Goal: Information Seeking & Learning: Learn about a topic

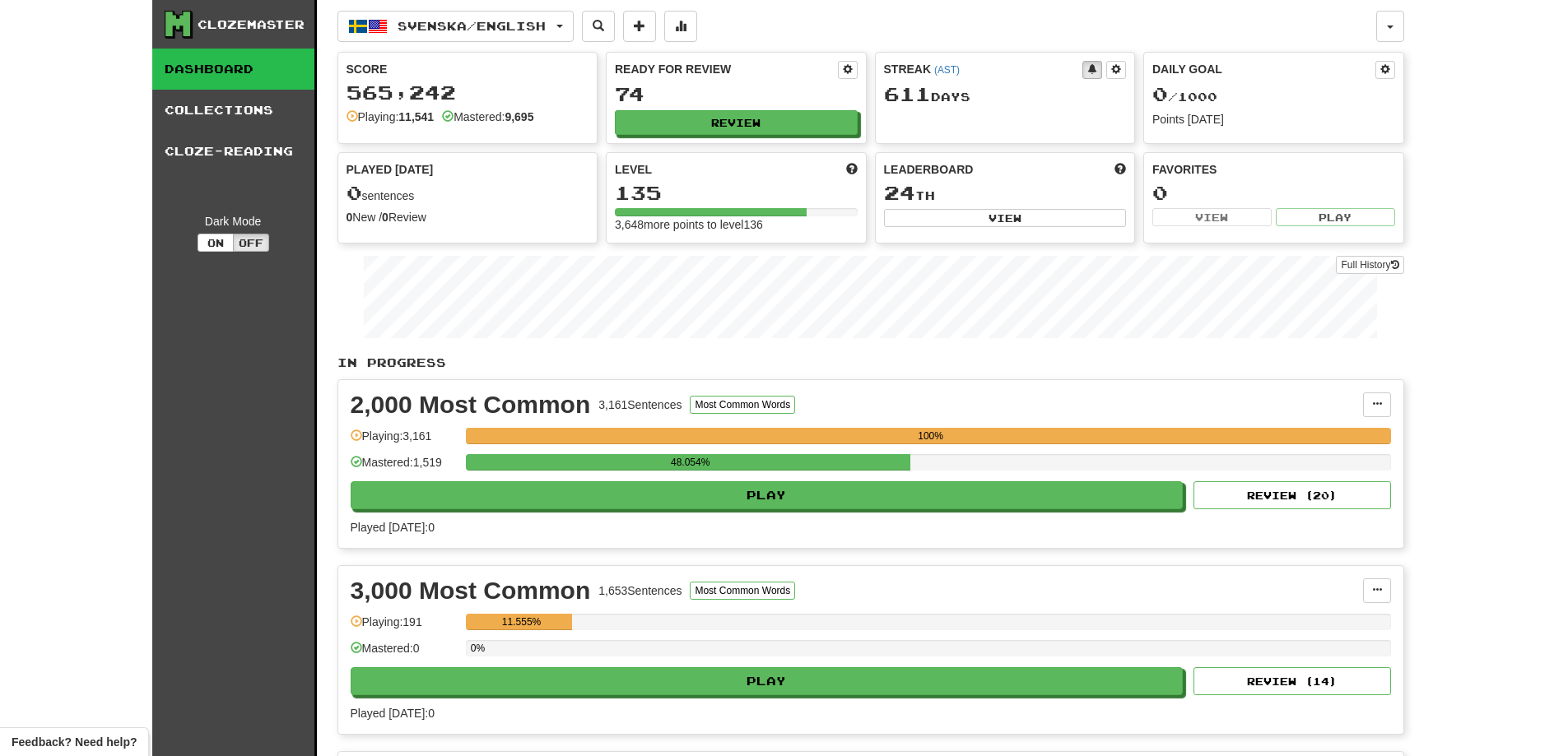
click at [90, 580] on div "Clozemaster Dashboard Collections Cloze-Reading Dark Mode On Off Dashboard Coll…" at bounding box center [784, 479] width 1568 height 959
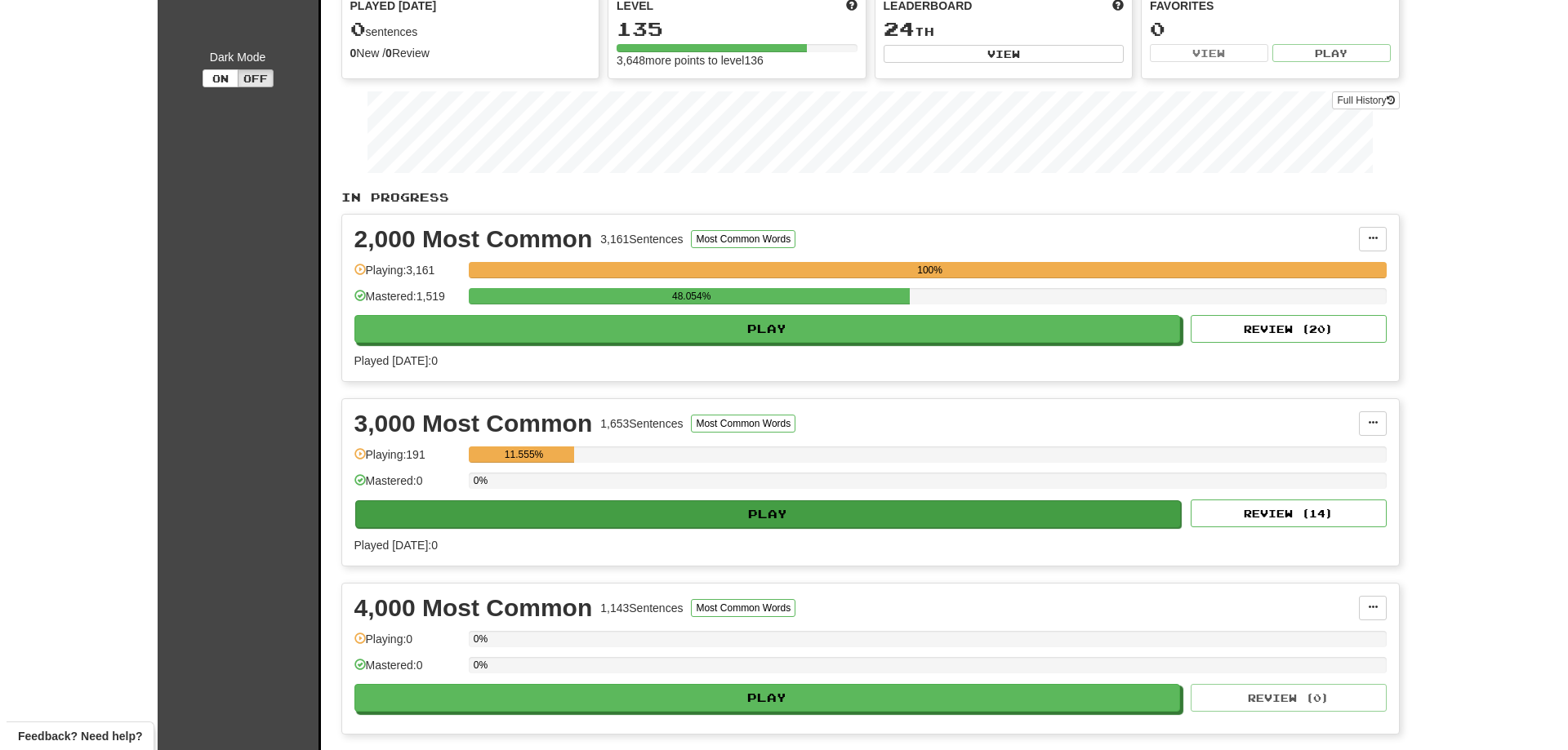
scroll to position [163, 0]
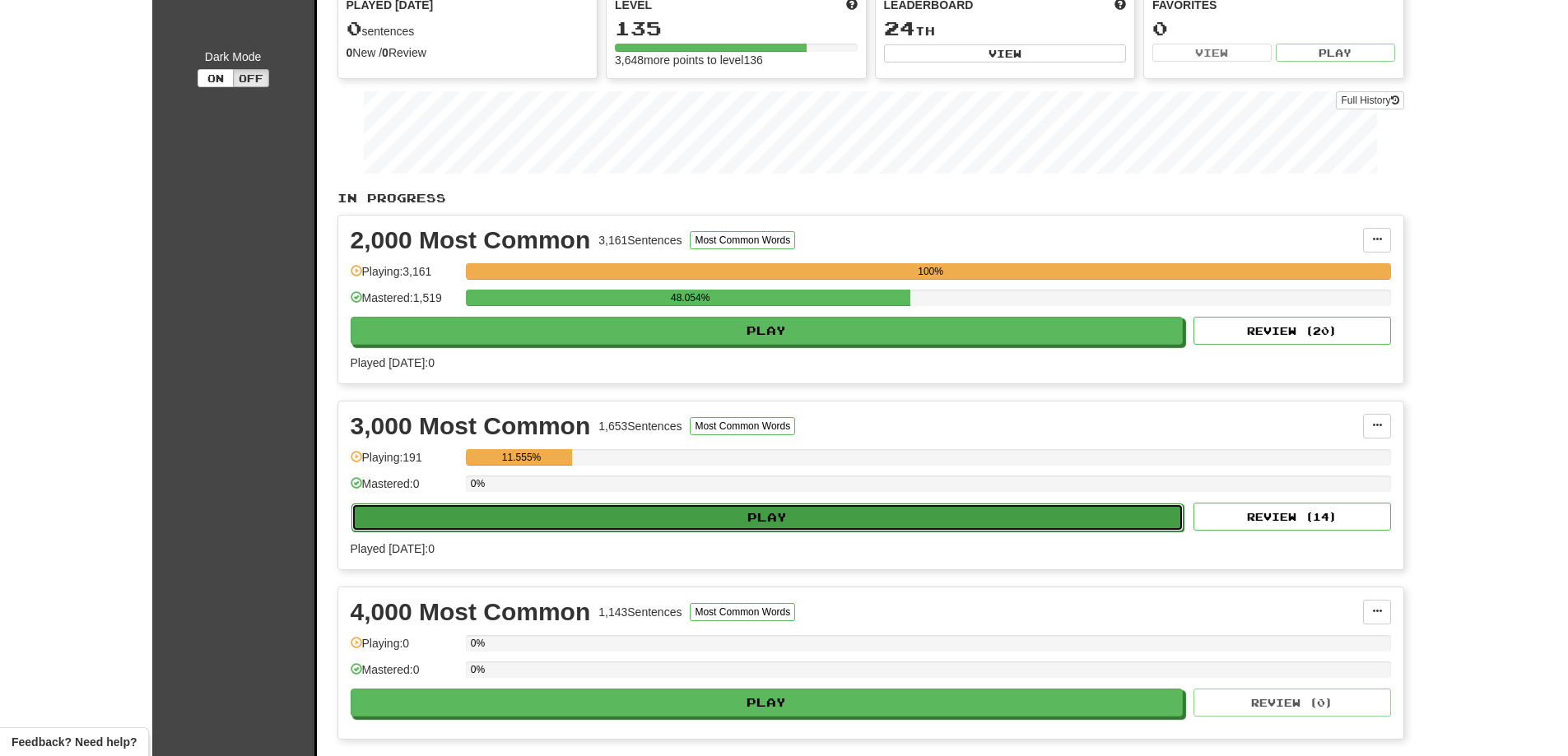
click at [751, 515] on button "Play" at bounding box center [767, 518] width 833 height 28
select select "**"
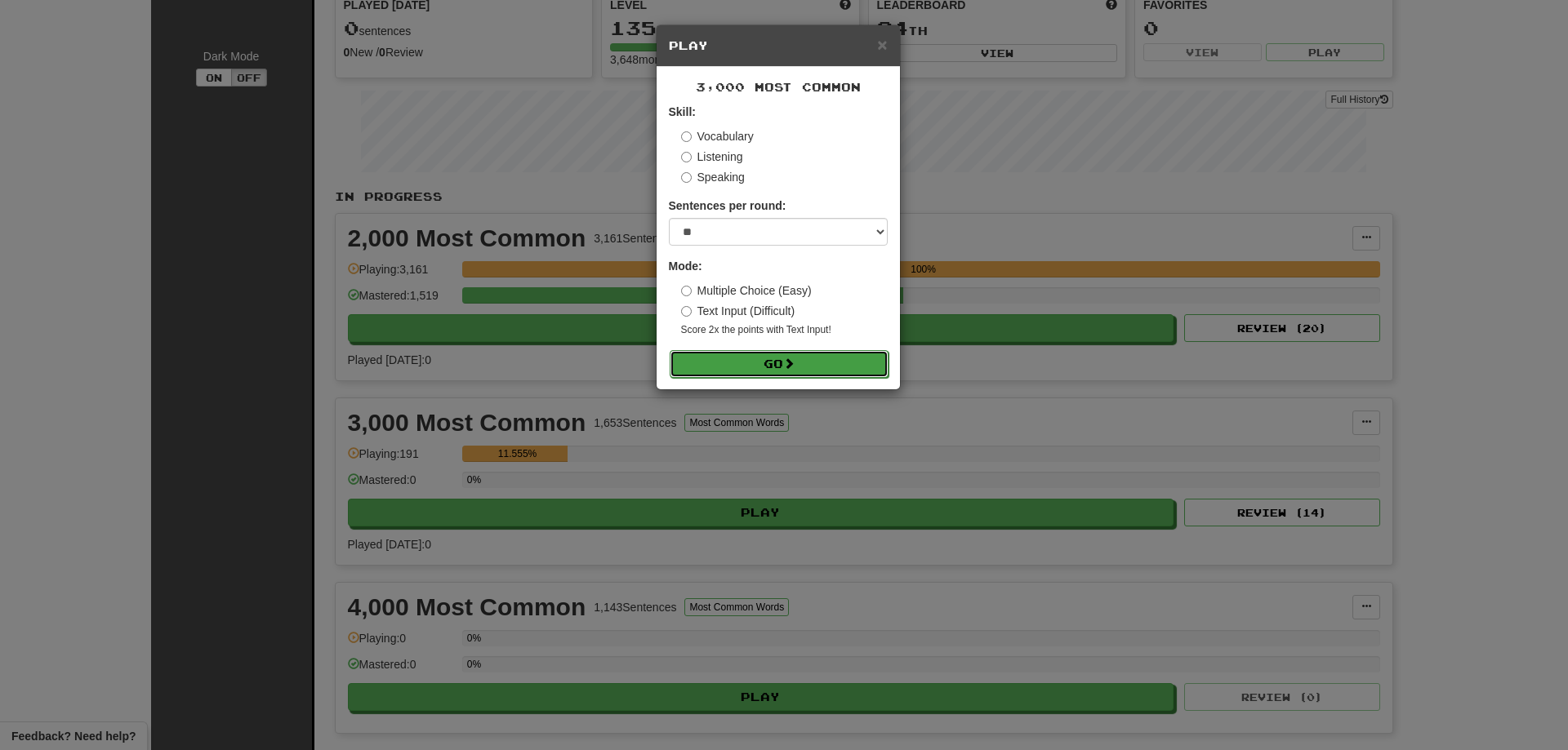
click at [768, 364] on button "Go" at bounding box center [779, 364] width 218 height 28
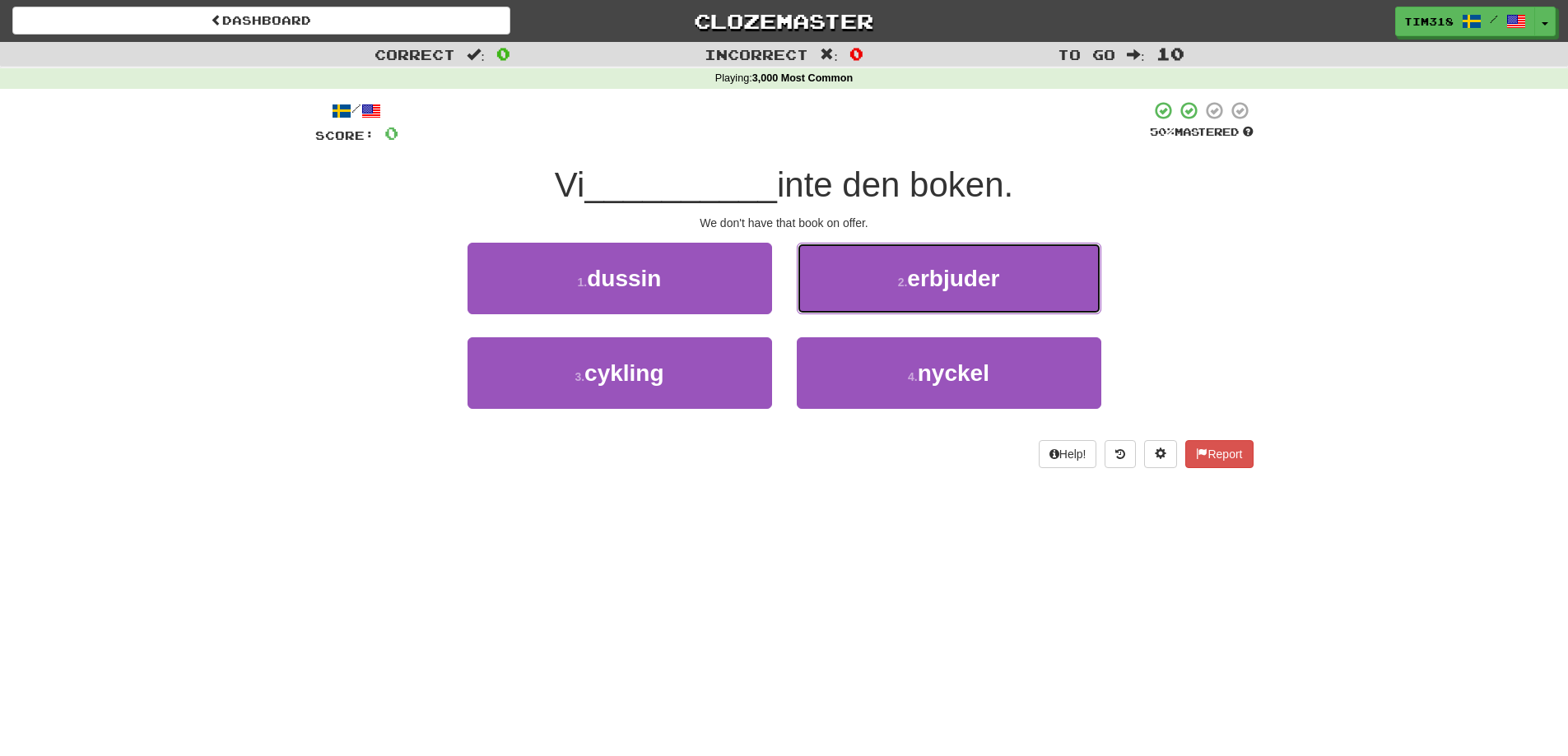
click at [901, 284] on small "2 ." at bounding box center [902, 282] width 10 height 13
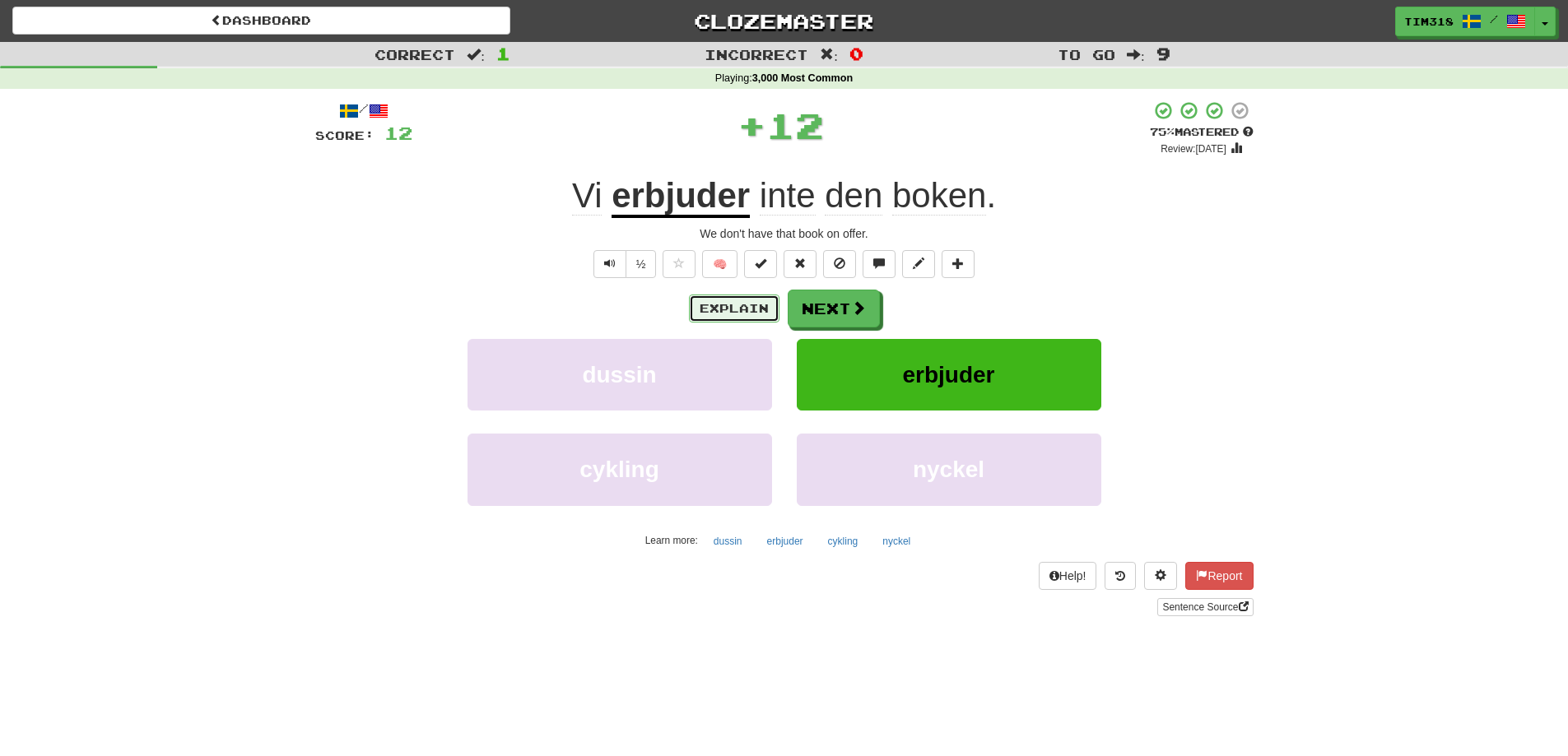
click at [720, 298] on button "Explain" at bounding box center [734, 309] width 90 height 28
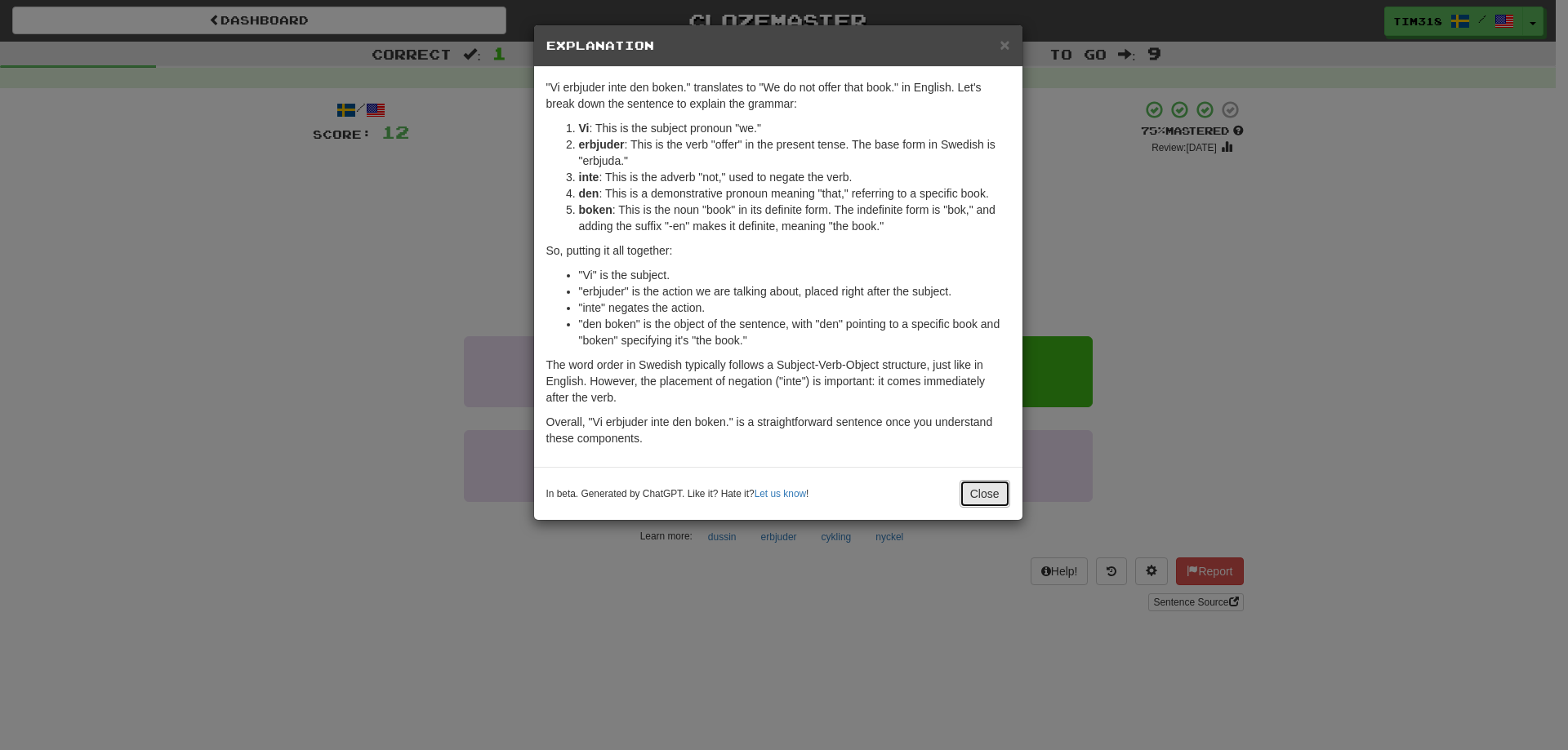
click at [985, 496] on button "Close" at bounding box center [984, 494] width 51 height 28
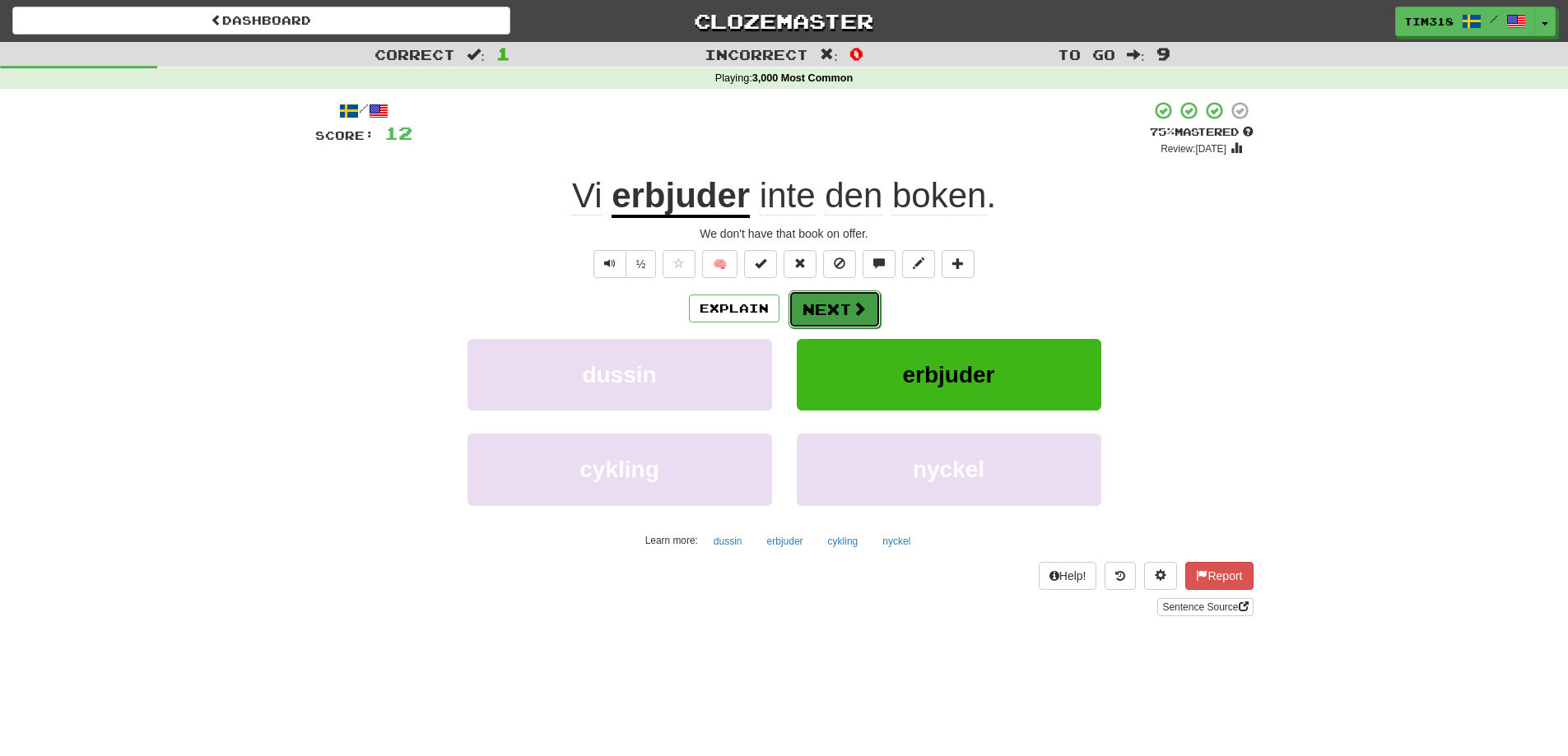
click at [855, 306] on span at bounding box center [859, 308] width 15 height 15
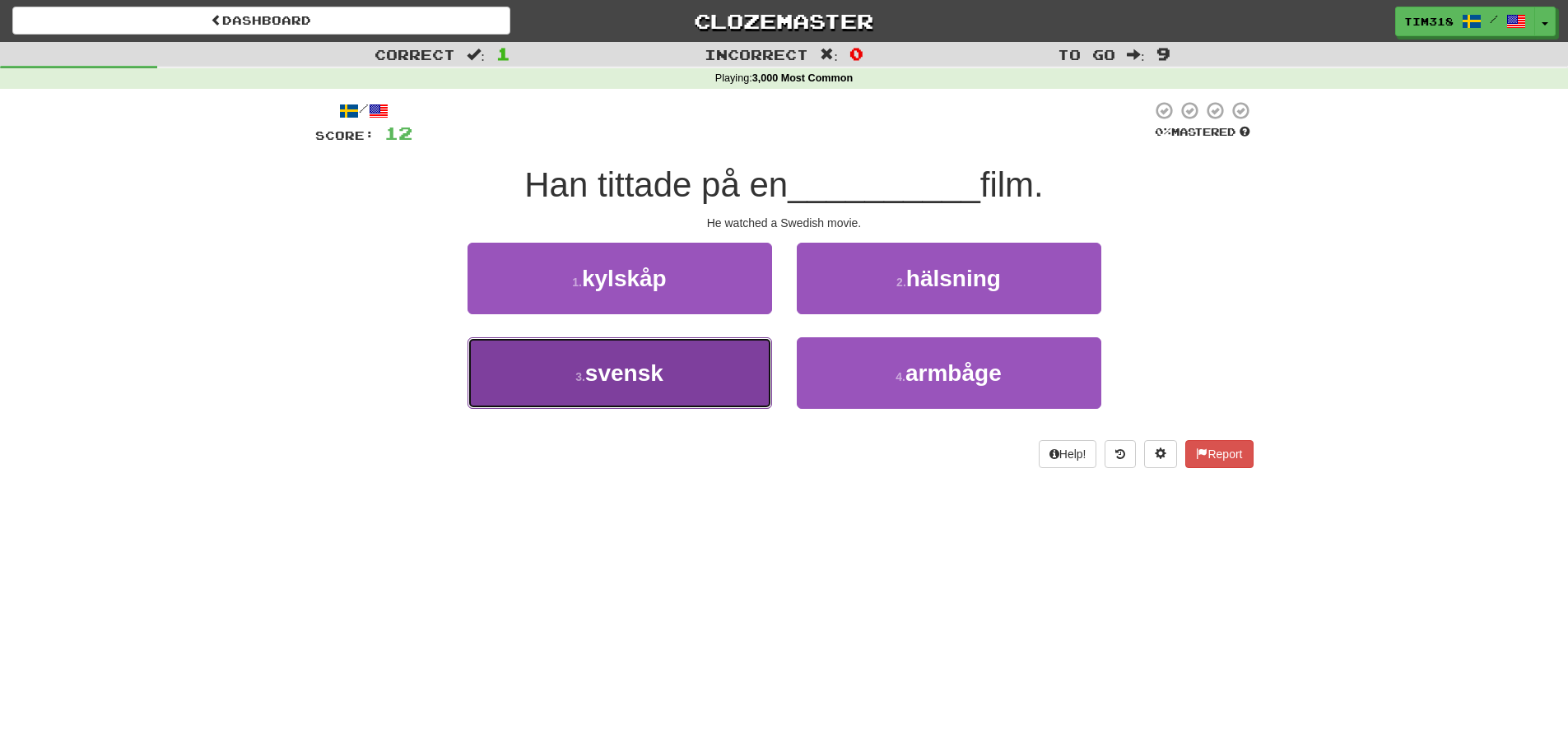
click at [659, 382] on span "svensk" at bounding box center [624, 372] width 78 height 25
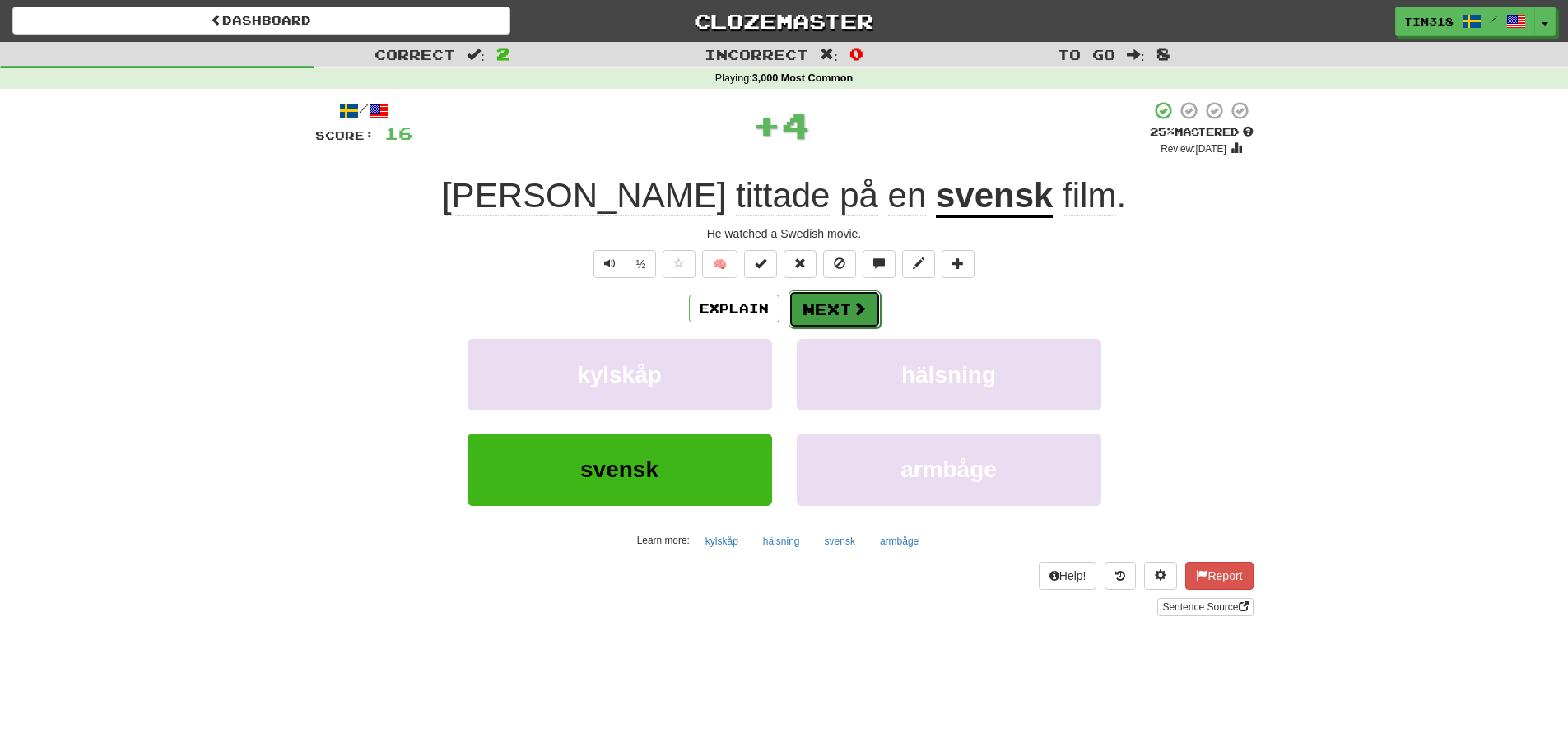
click at [845, 308] on button "Next" at bounding box center [834, 310] width 92 height 38
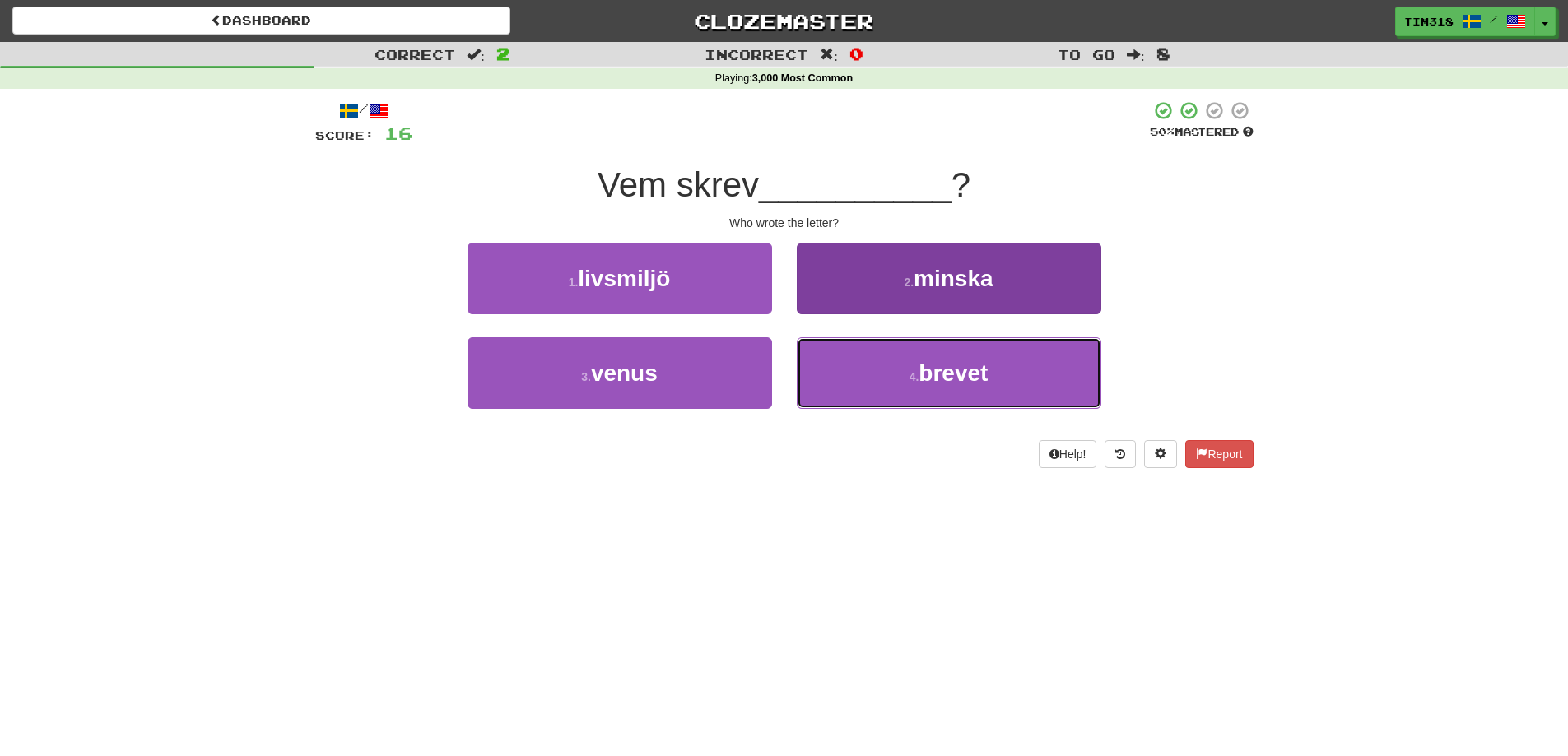
click at [858, 371] on button "4 . brevet" at bounding box center [948, 373] width 305 height 71
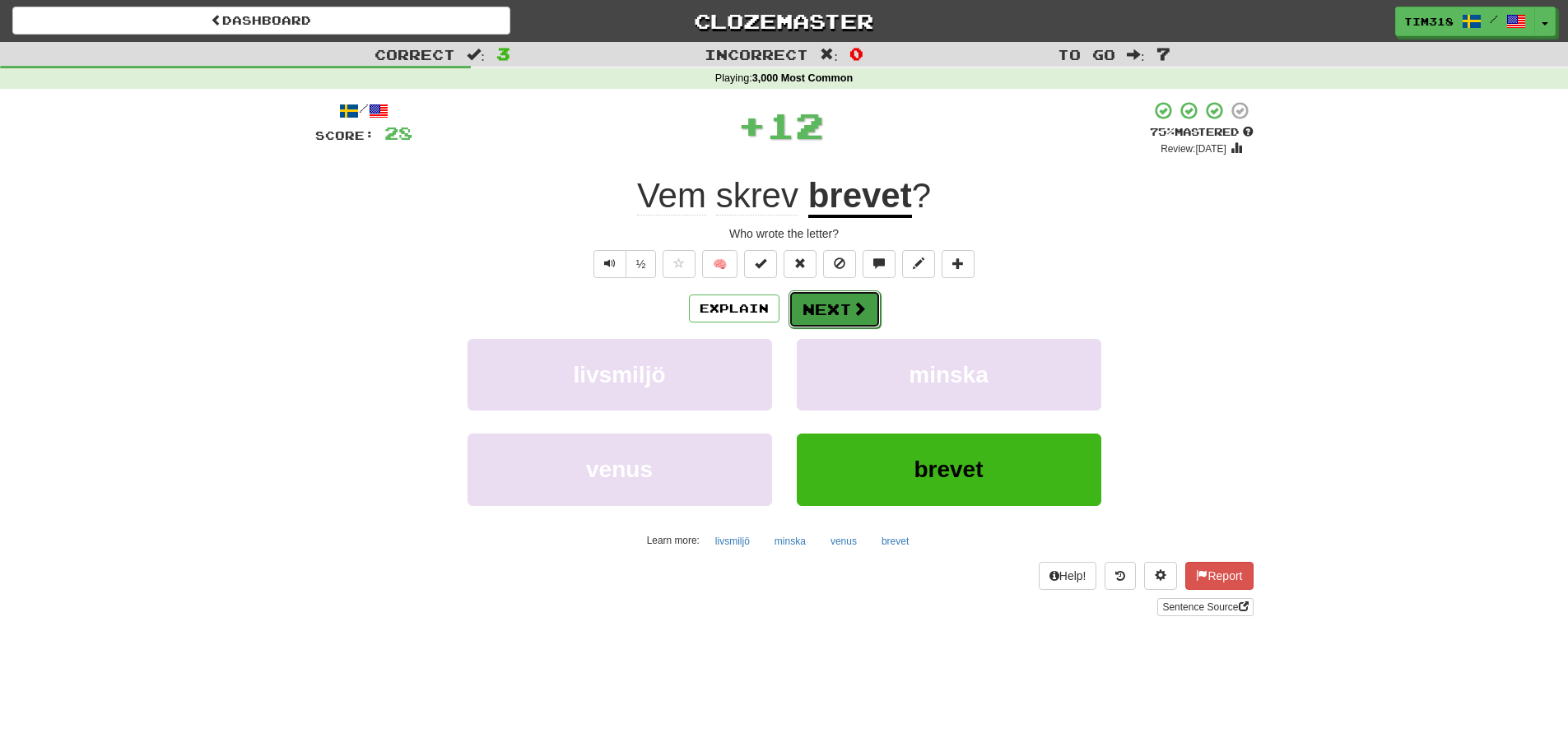
click at [821, 301] on button "Next" at bounding box center [834, 310] width 92 height 38
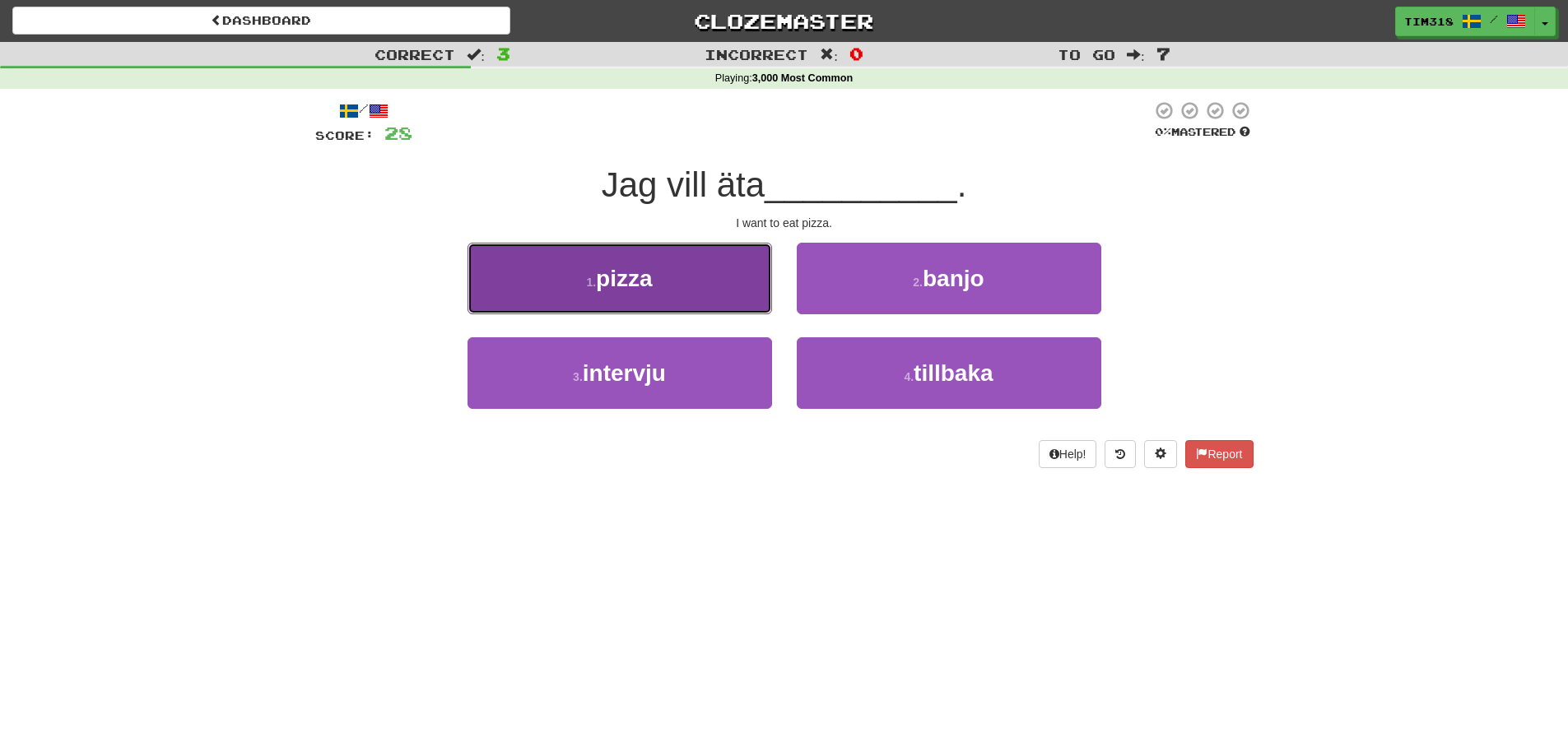
click at [620, 272] on span "pizza" at bounding box center [624, 278] width 56 height 25
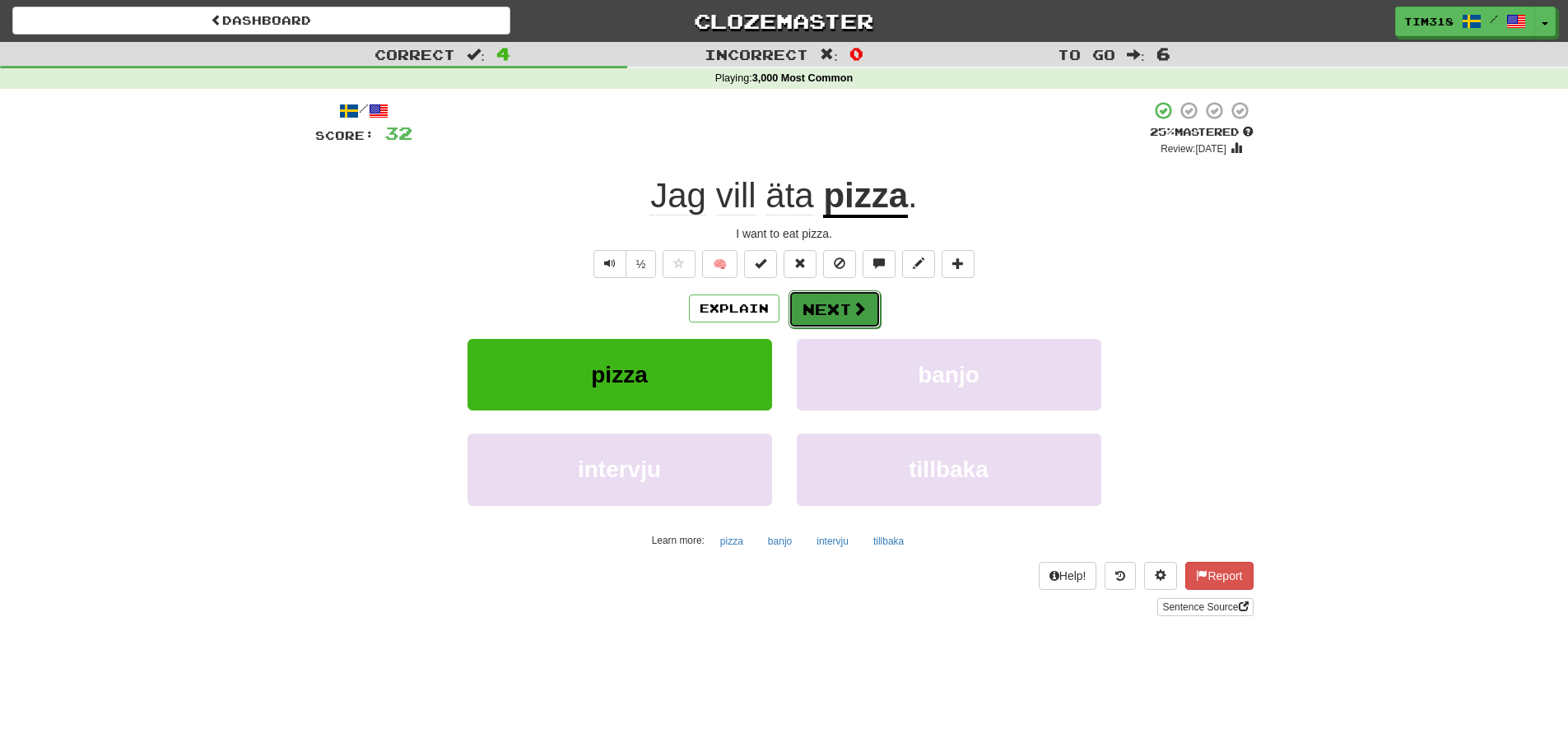
click at [840, 299] on button "Next" at bounding box center [834, 310] width 92 height 38
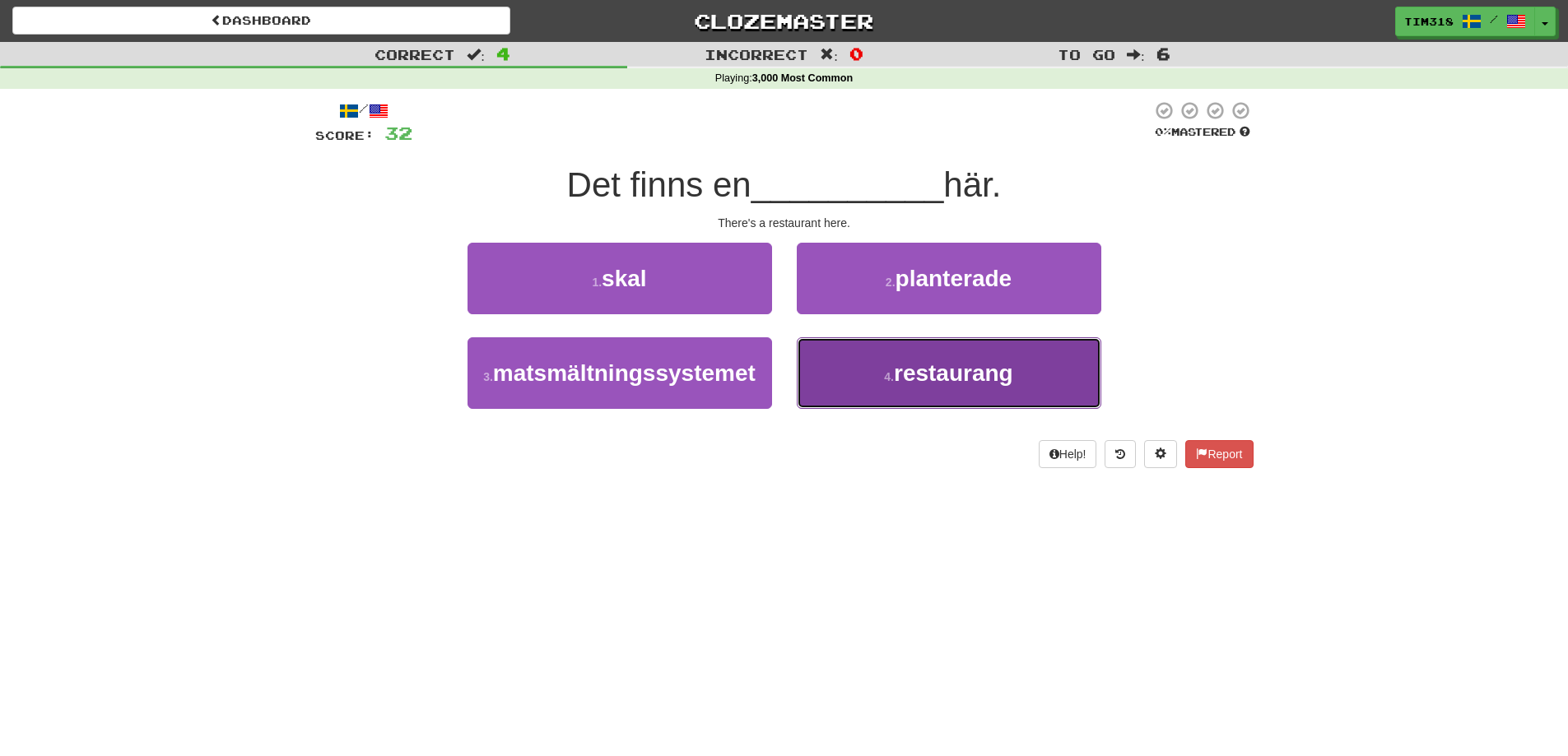
click at [837, 395] on button "4 . restaurang" at bounding box center [948, 373] width 305 height 71
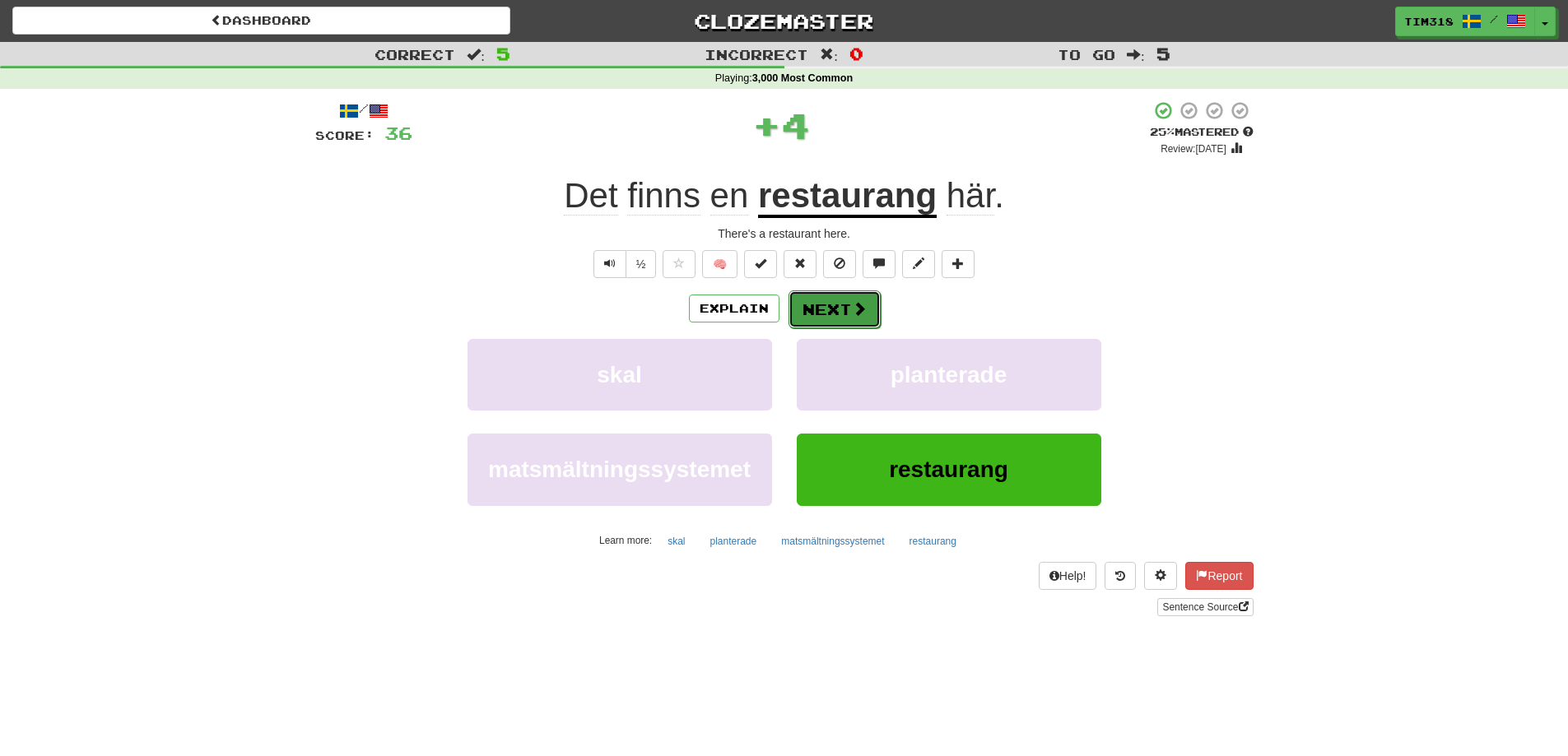
click at [827, 311] on button "Next" at bounding box center [834, 310] width 92 height 38
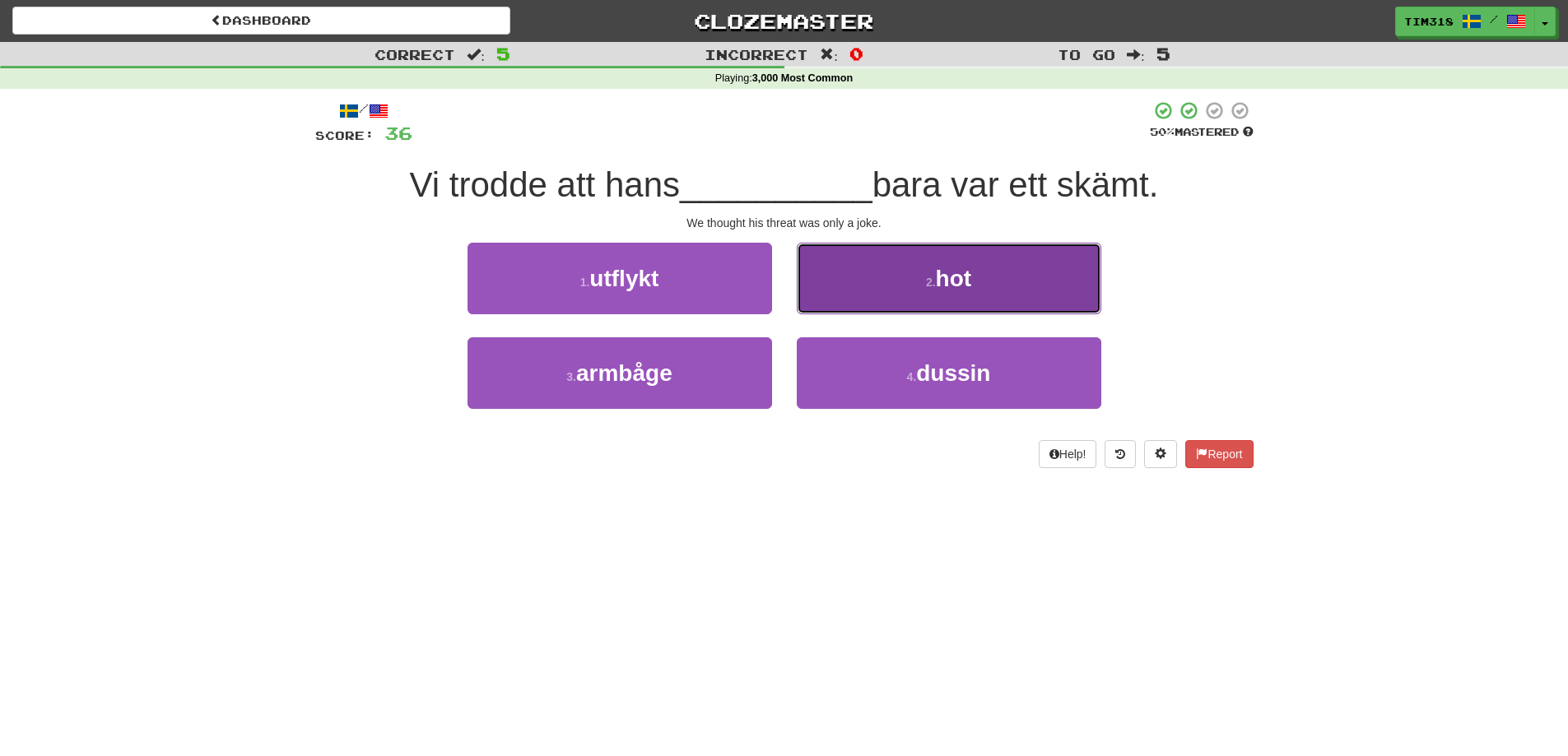
click at [1002, 298] on button "2 . hot" at bounding box center [948, 278] width 305 height 71
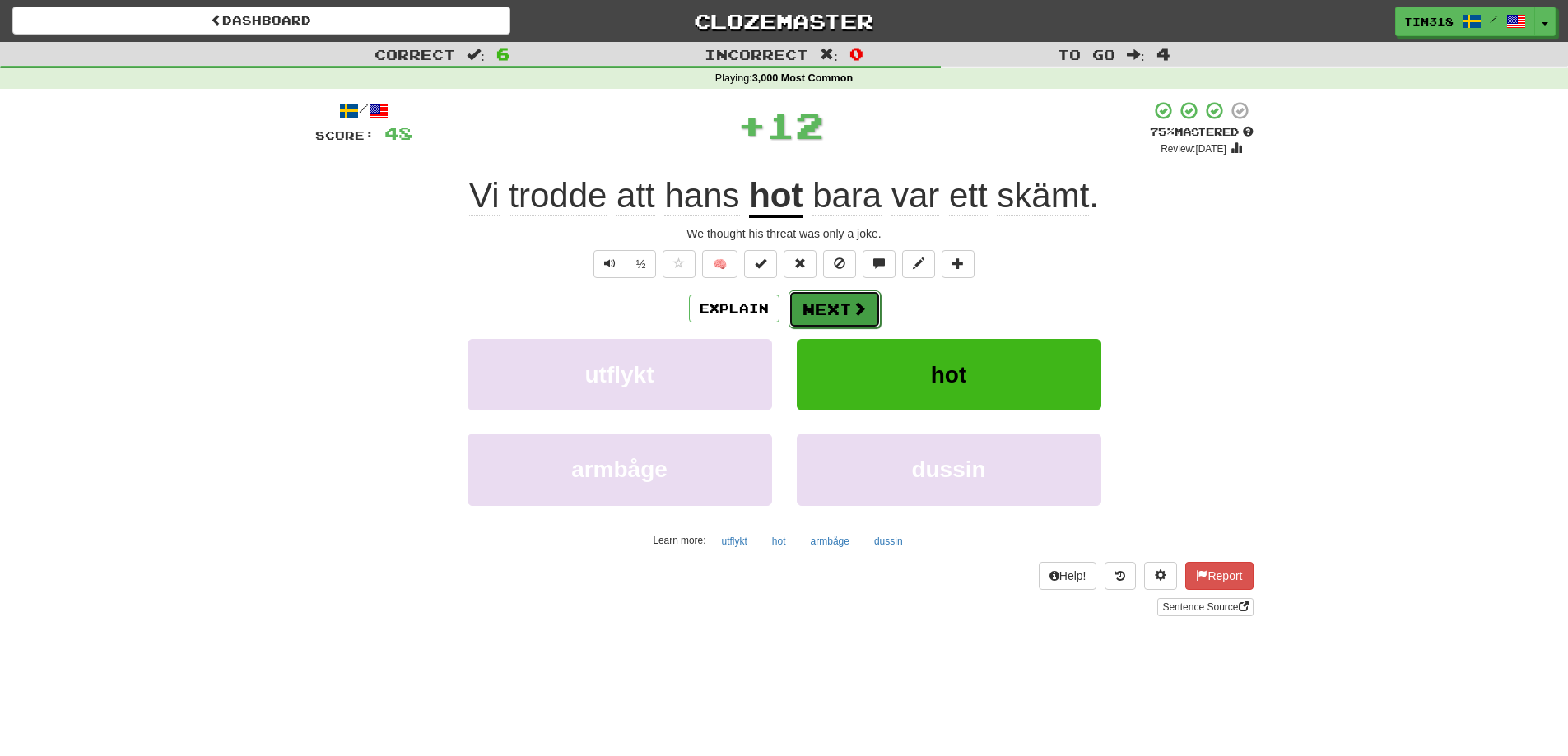
click at [844, 309] on button "Next" at bounding box center [834, 310] width 92 height 38
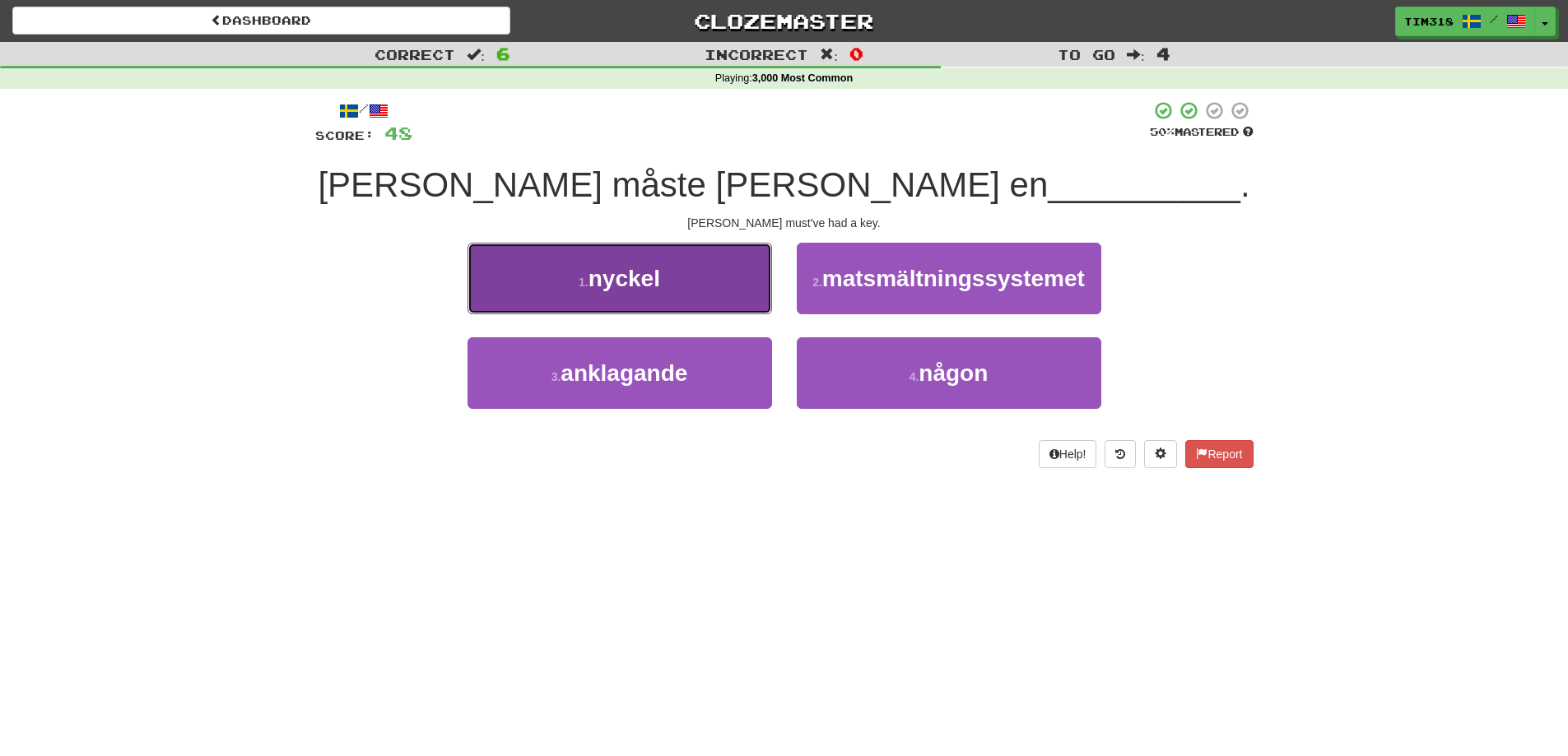
click at [733, 278] on button "1 . nyckel" at bounding box center [620, 278] width 305 height 71
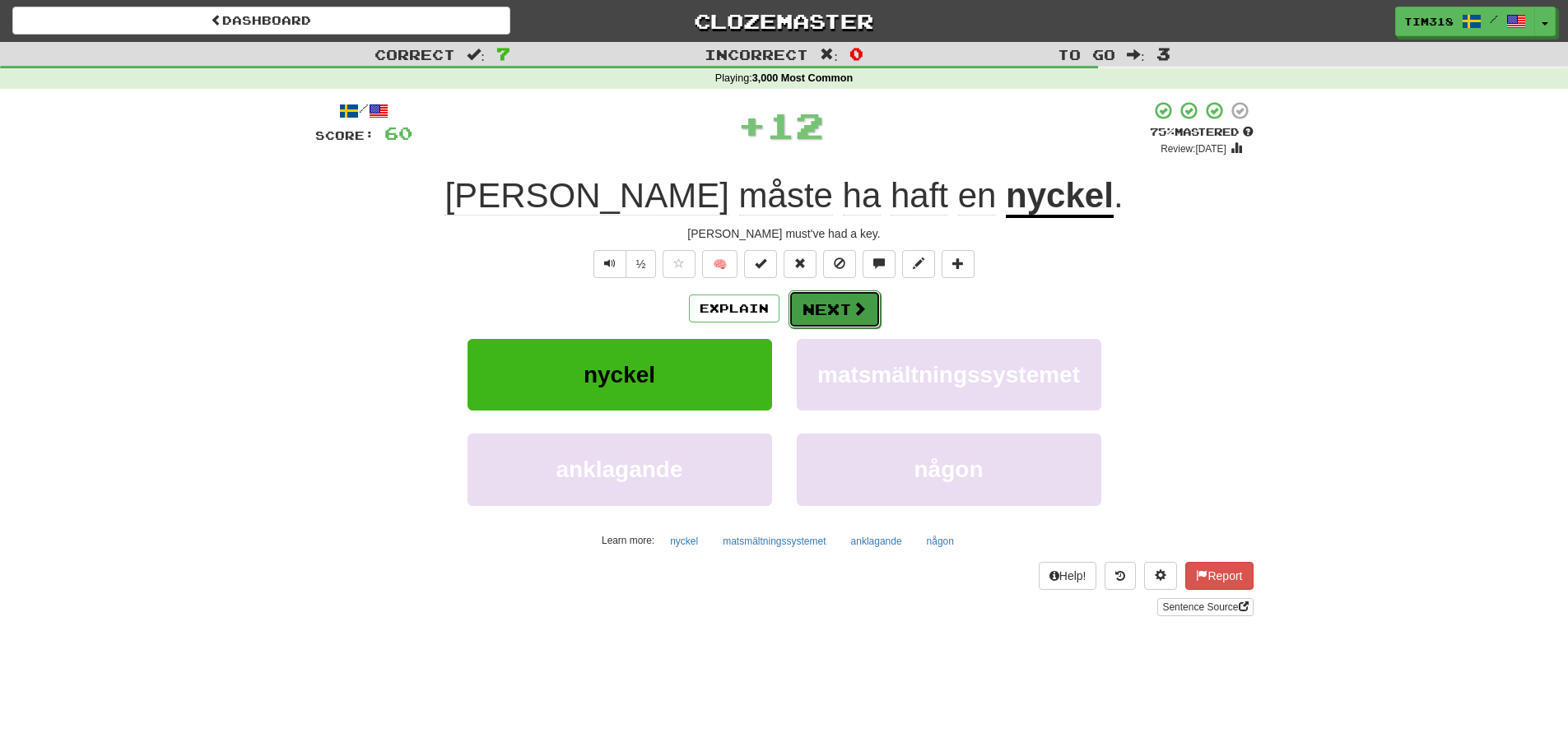
click at [860, 295] on button "Next" at bounding box center [834, 310] width 92 height 38
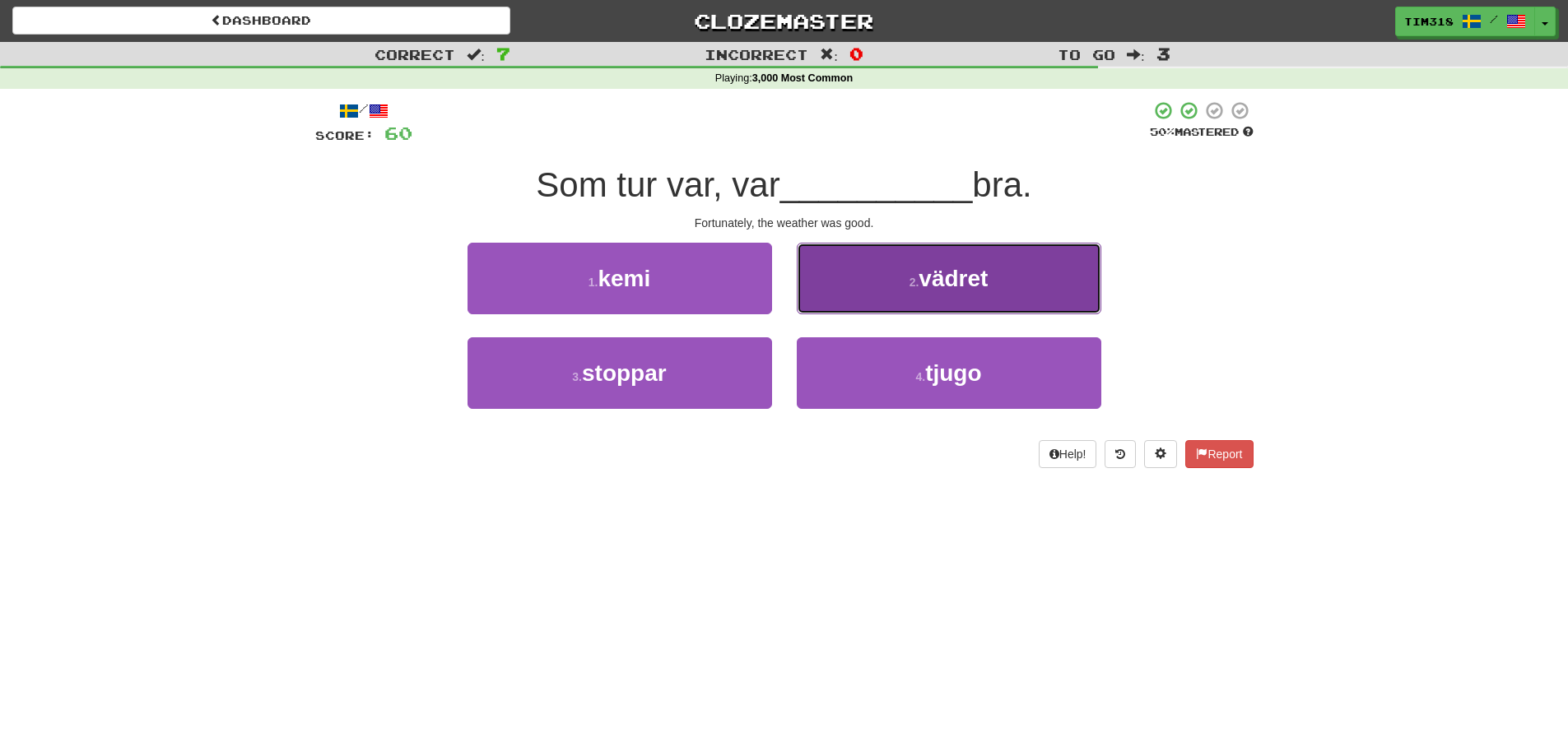
click at [858, 270] on button "2 . vädret" at bounding box center [948, 278] width 305 height 71
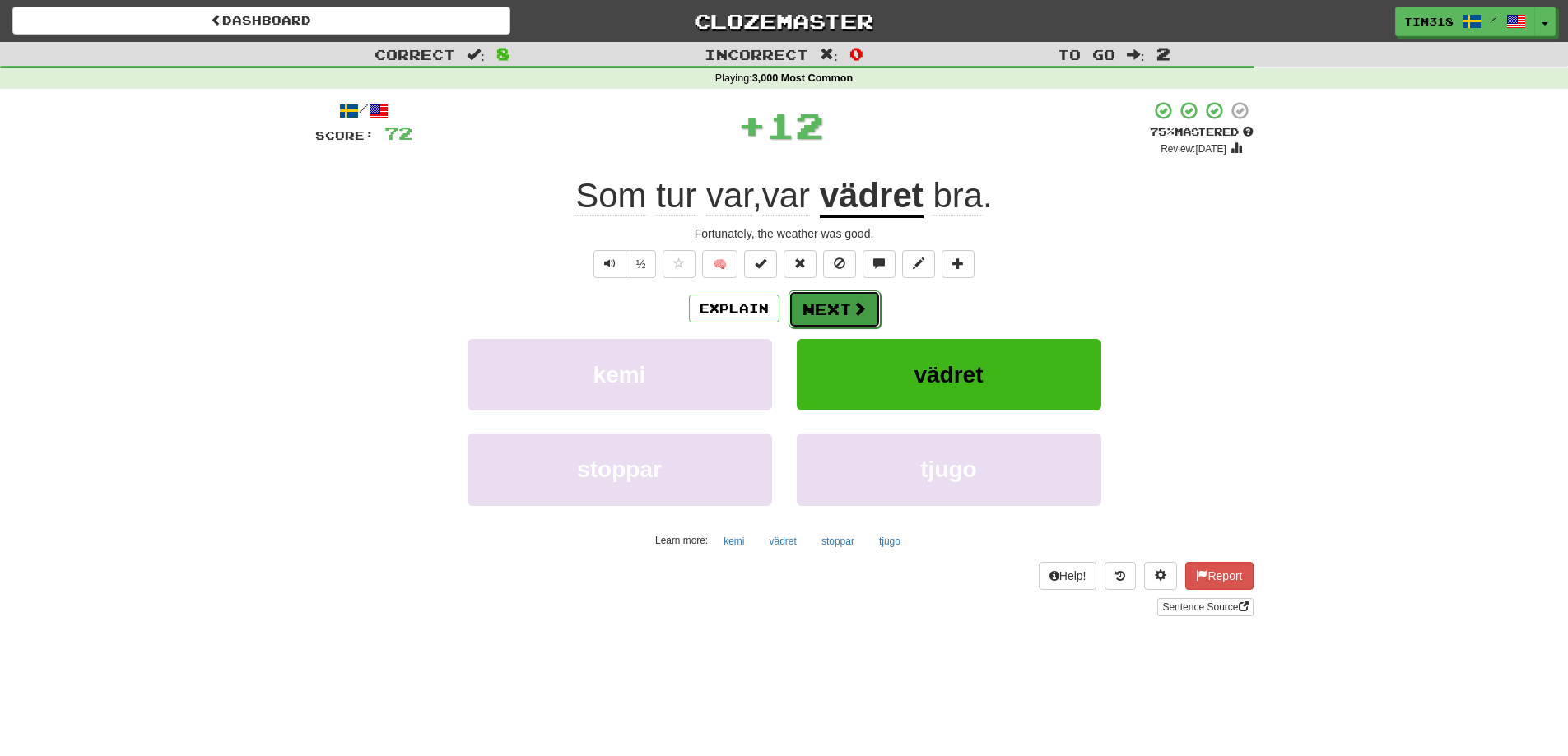
click at [843, 303] on button "Next" at bounding box center [834, 310] width 92 height 38
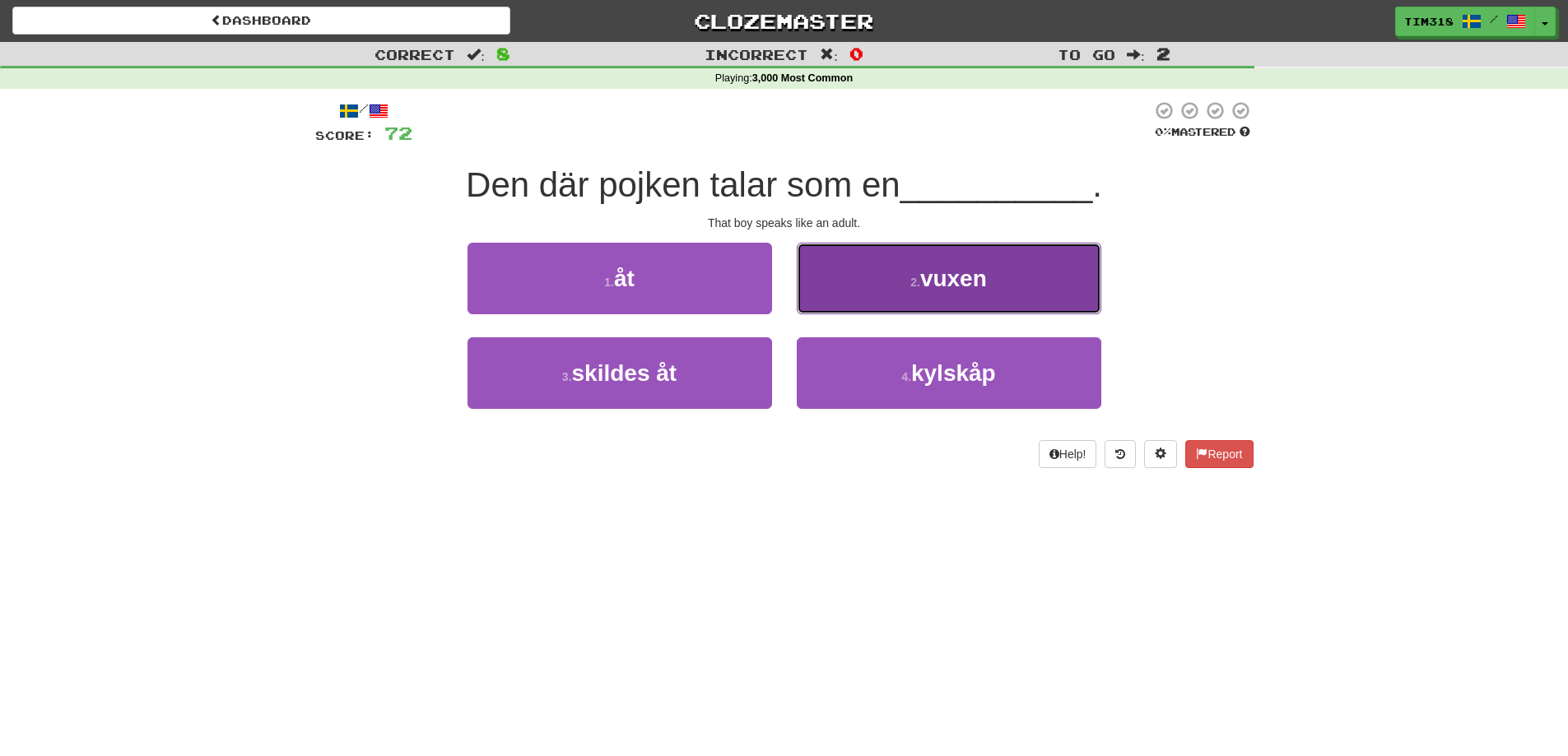
click at [901, 284] on button "2 . vuxen" at bounding box center [948, 278] width 305 height 71
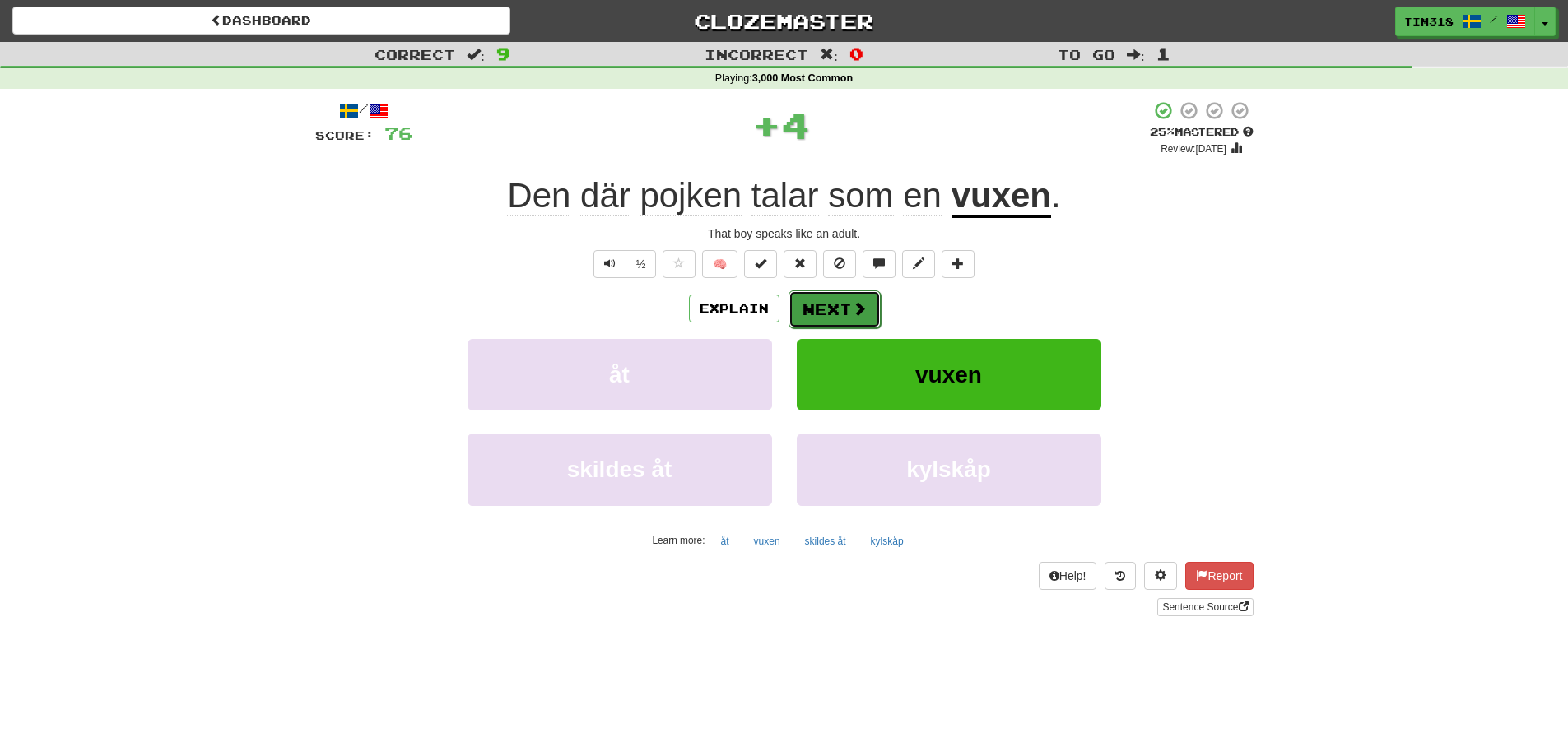
click at [819, 307] on button "Next" at bounding box center [834, 310] width 92 height 38
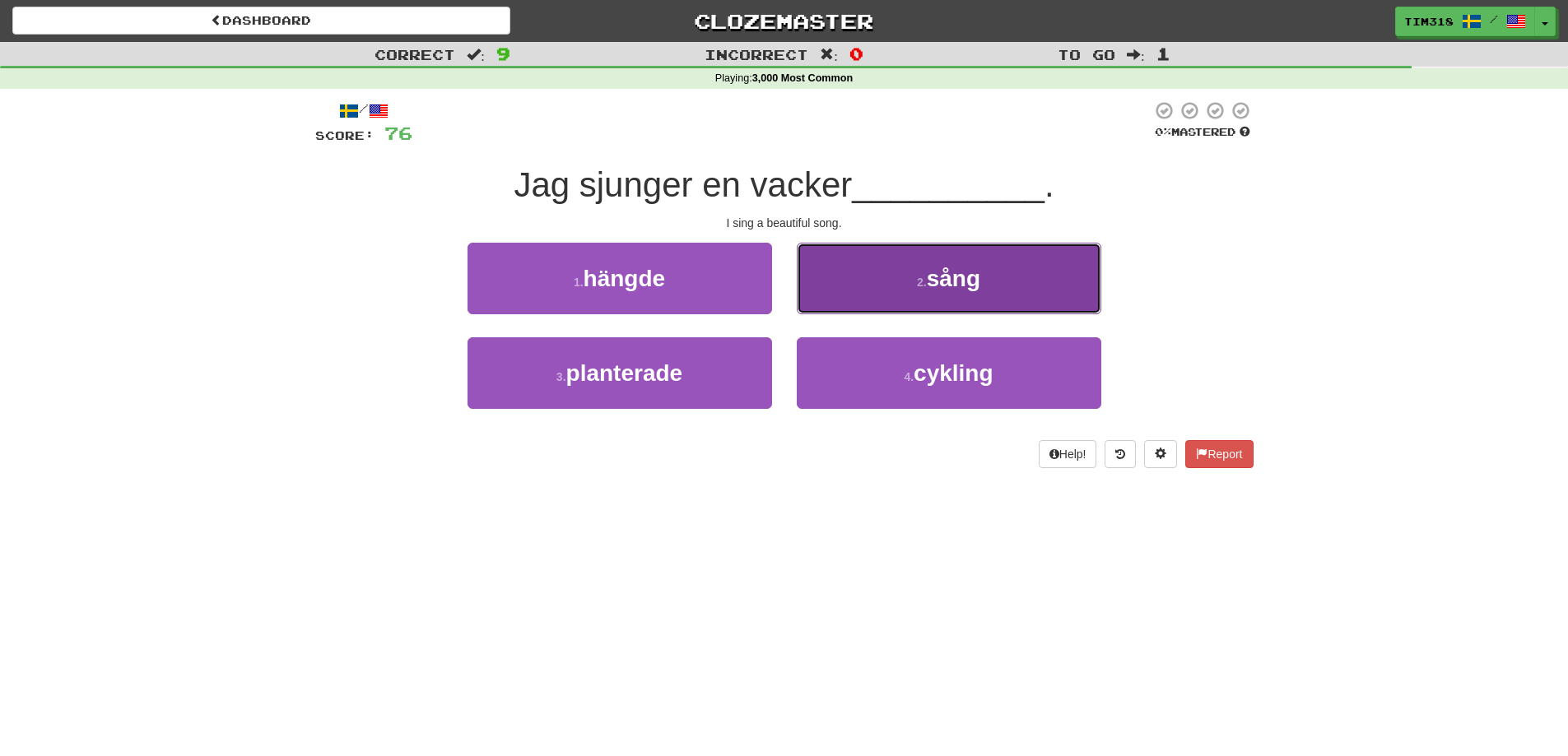
click at [917, 283] on small "2 ." at bounding box center [921, 282] width 10 height 13
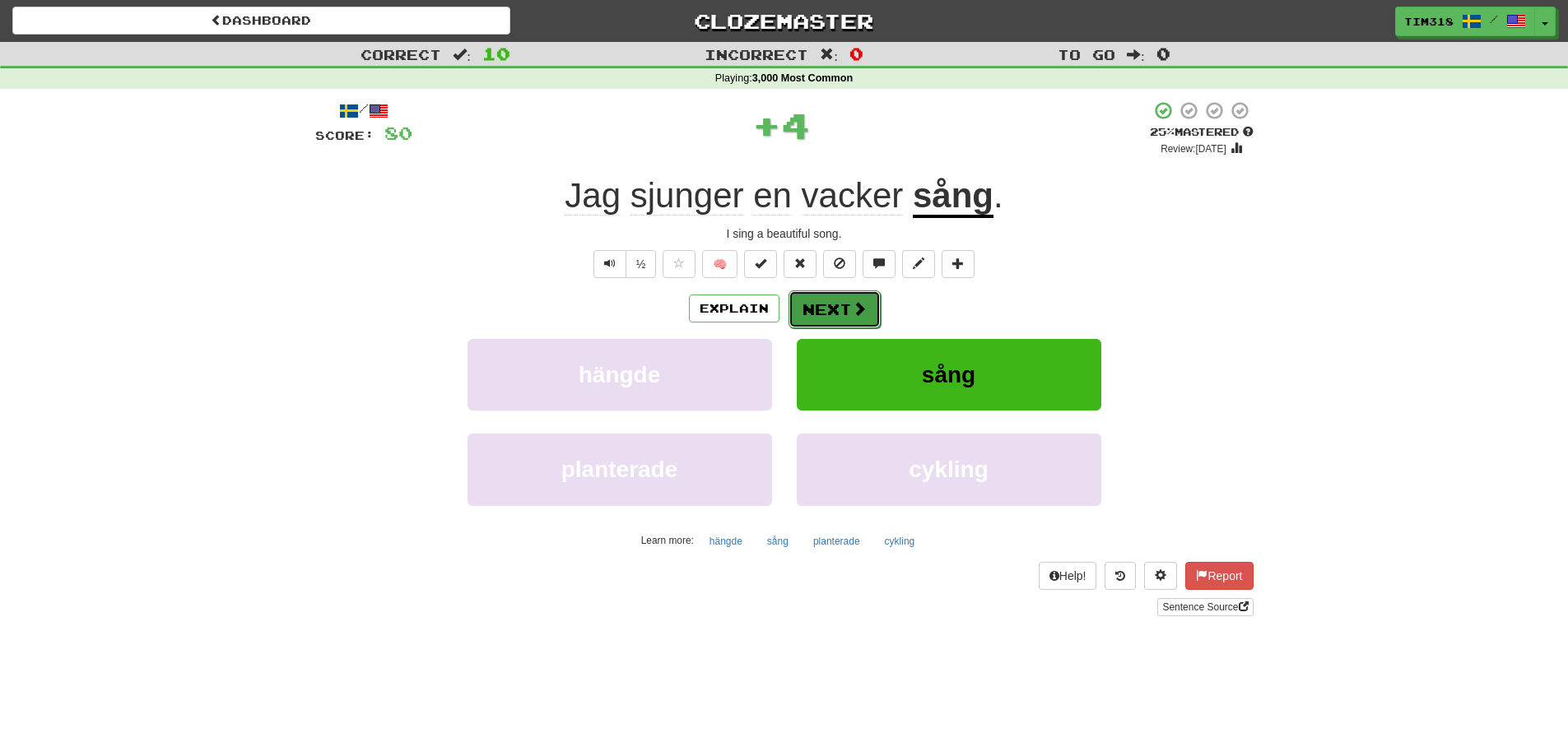
click at [829, 305] on button "Next" at bounding box center [834, 310] width 92 height 38
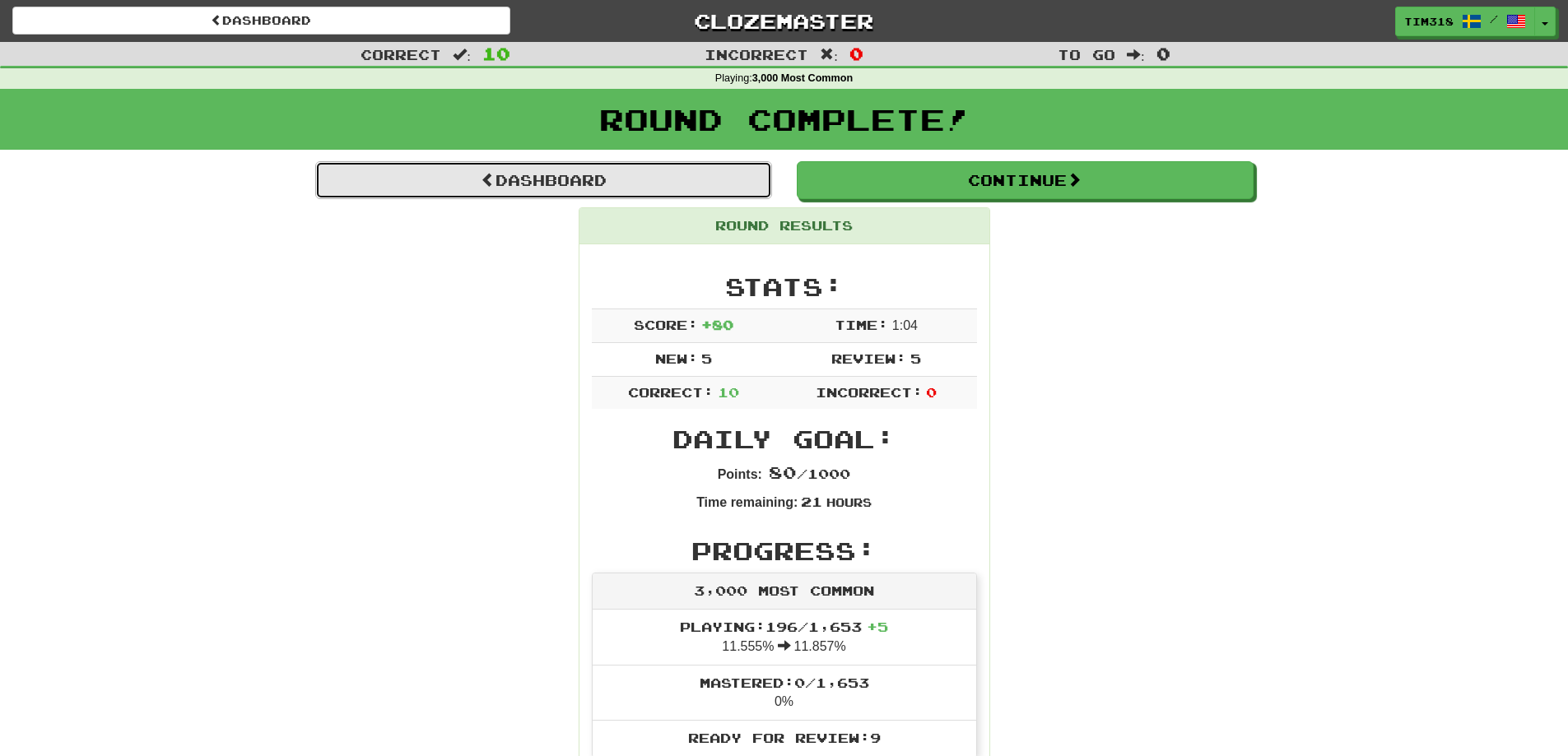
click at [712, 191] on link "Dashboard" at bounding box center [543, 180] width 457 height 38
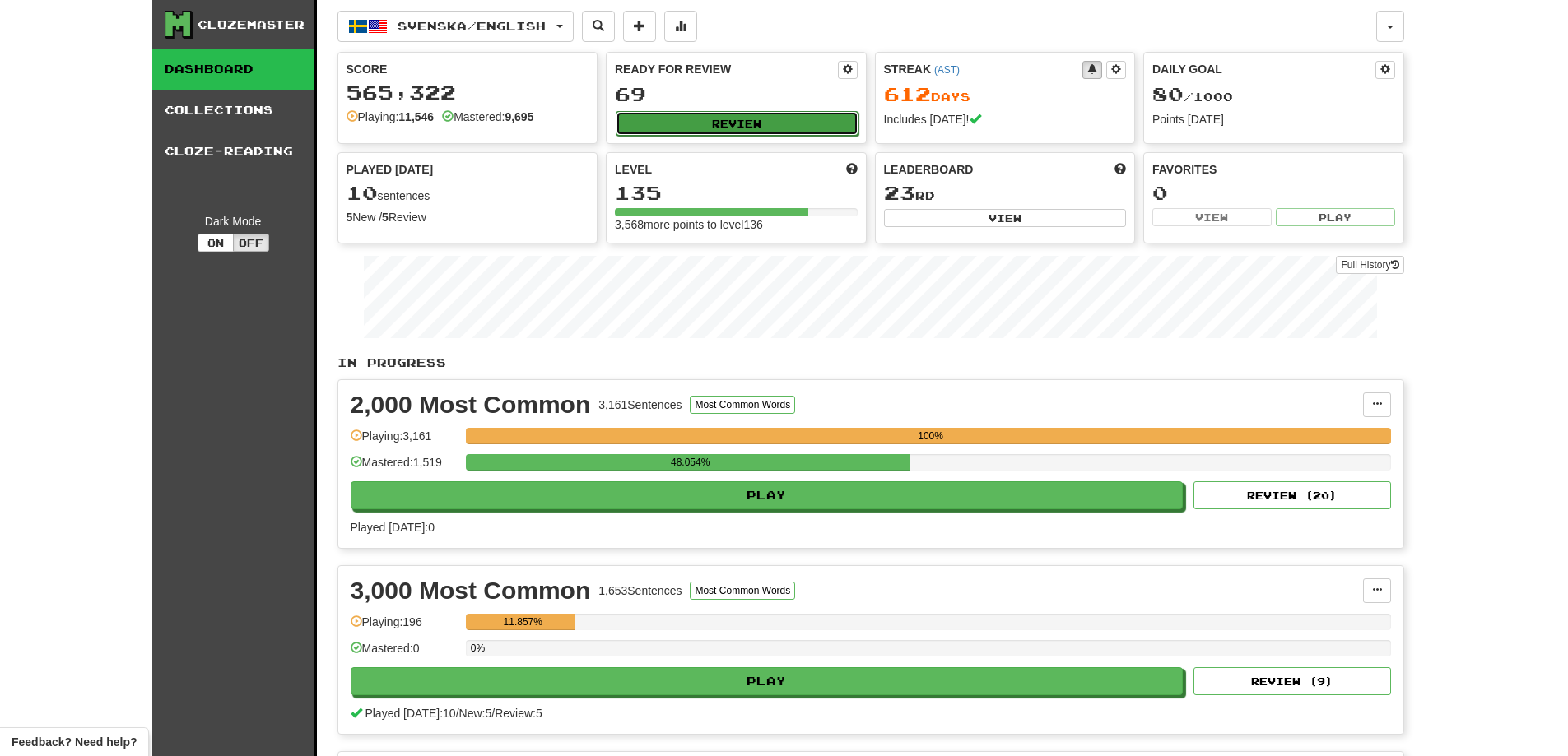
click at [754, 118] on button "Review" at bounding box center [736, 124] width 243 height 24
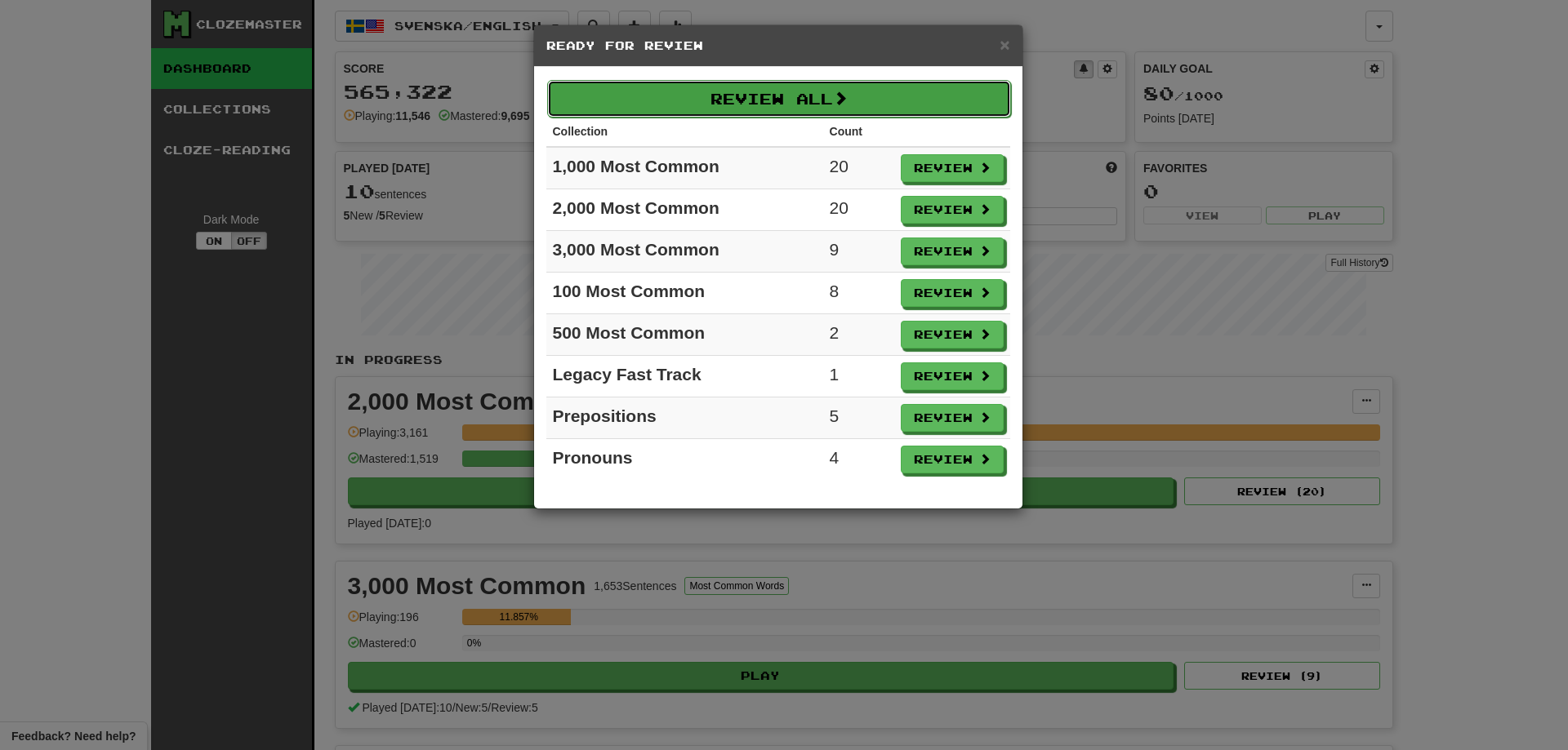
click at [767, 95] on button "Review All" at bounding box center [779, 99] width 464 height 38
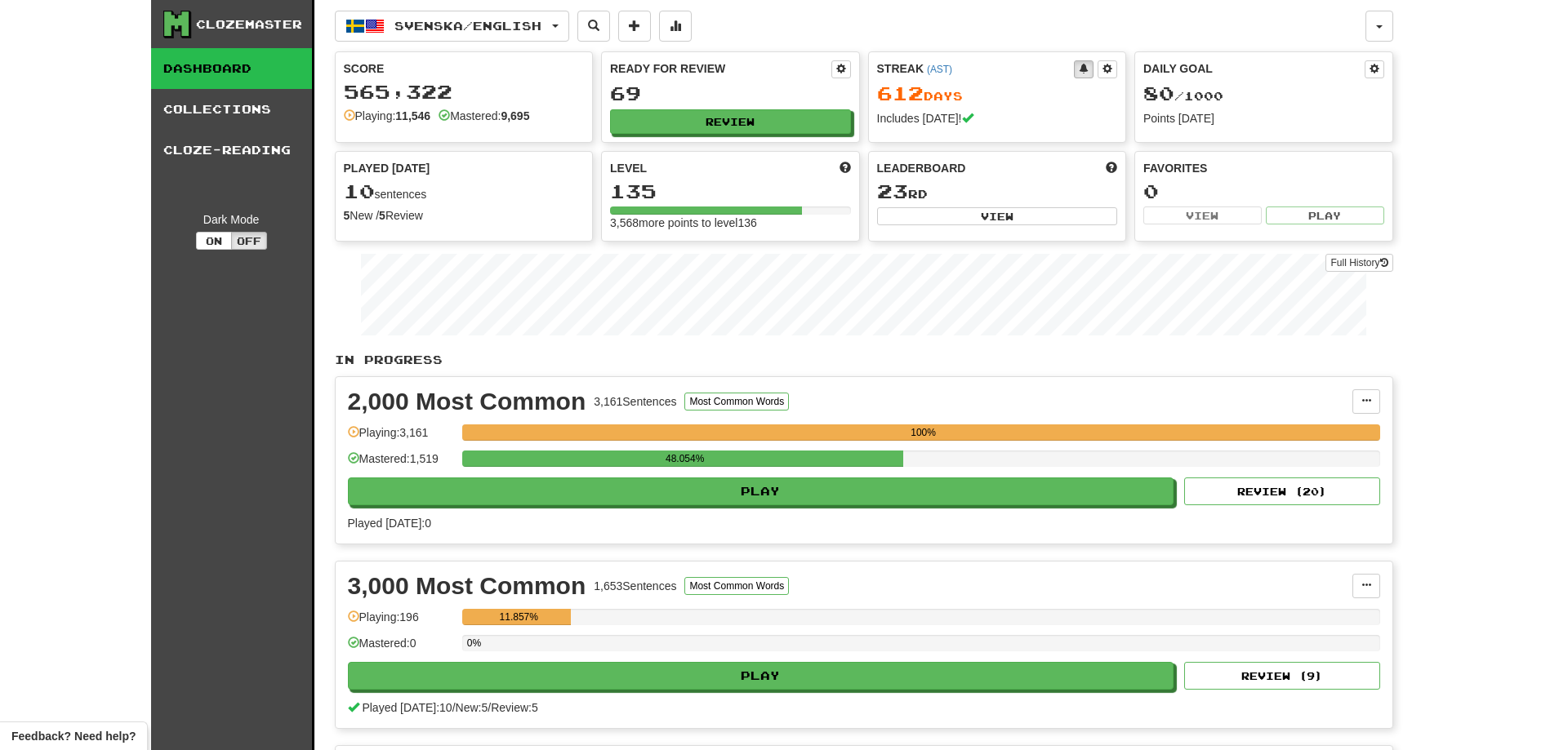
select select "**"
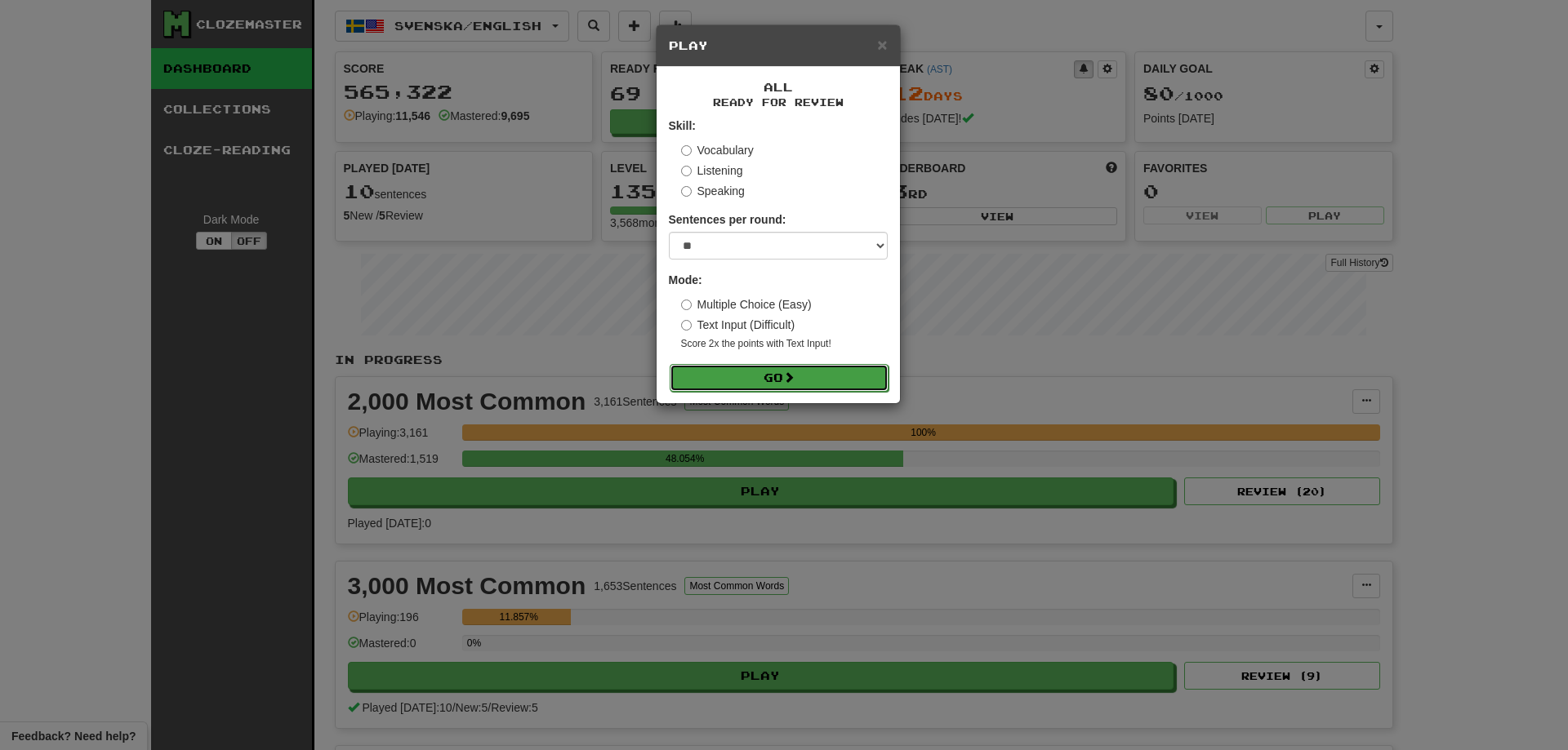
click at [765, 371] on button "Go" at bounding box center [779, 378] width 218 height 28
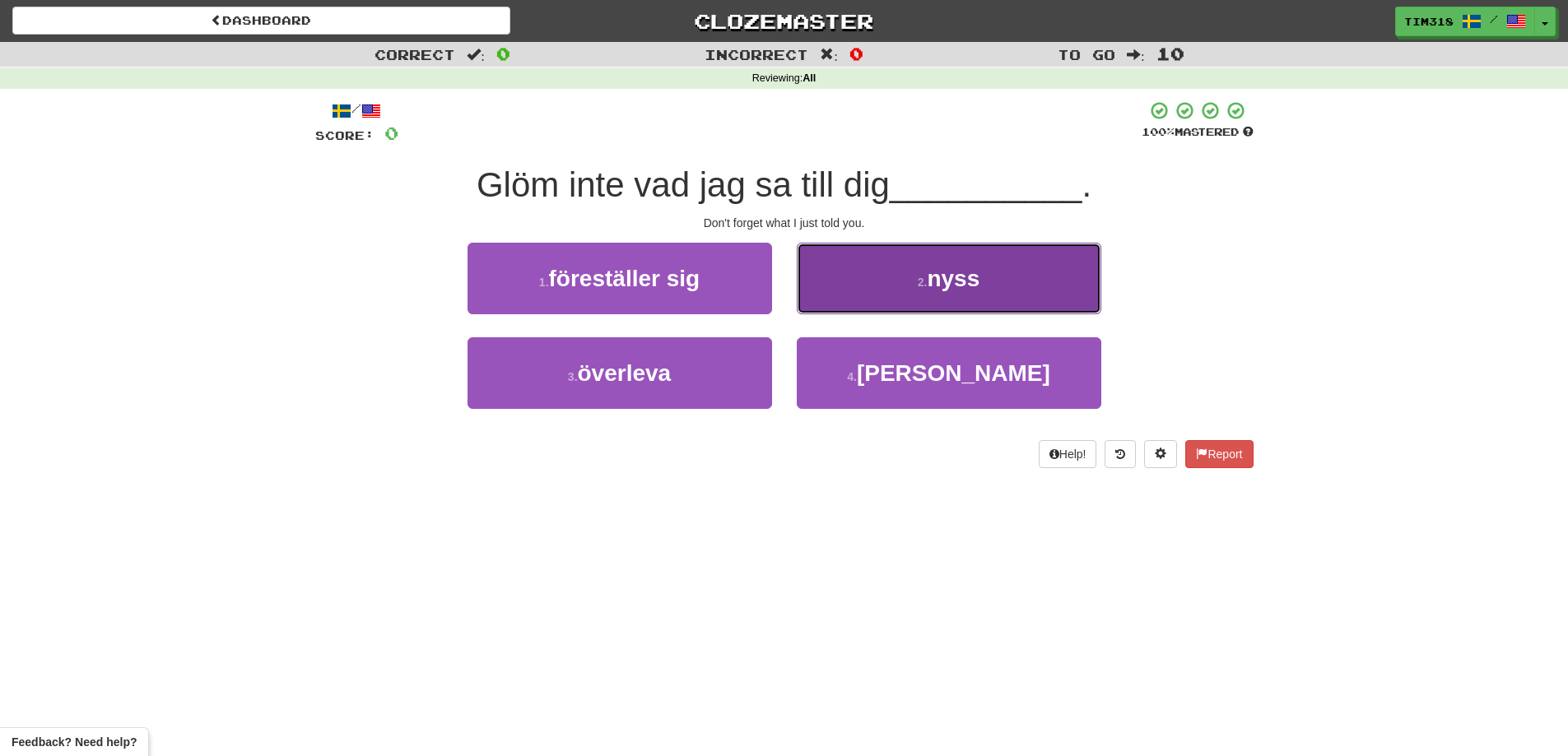
click at [873, 286] on button "2 . nyss" at bounding box center [948, 278] width 305 height 71
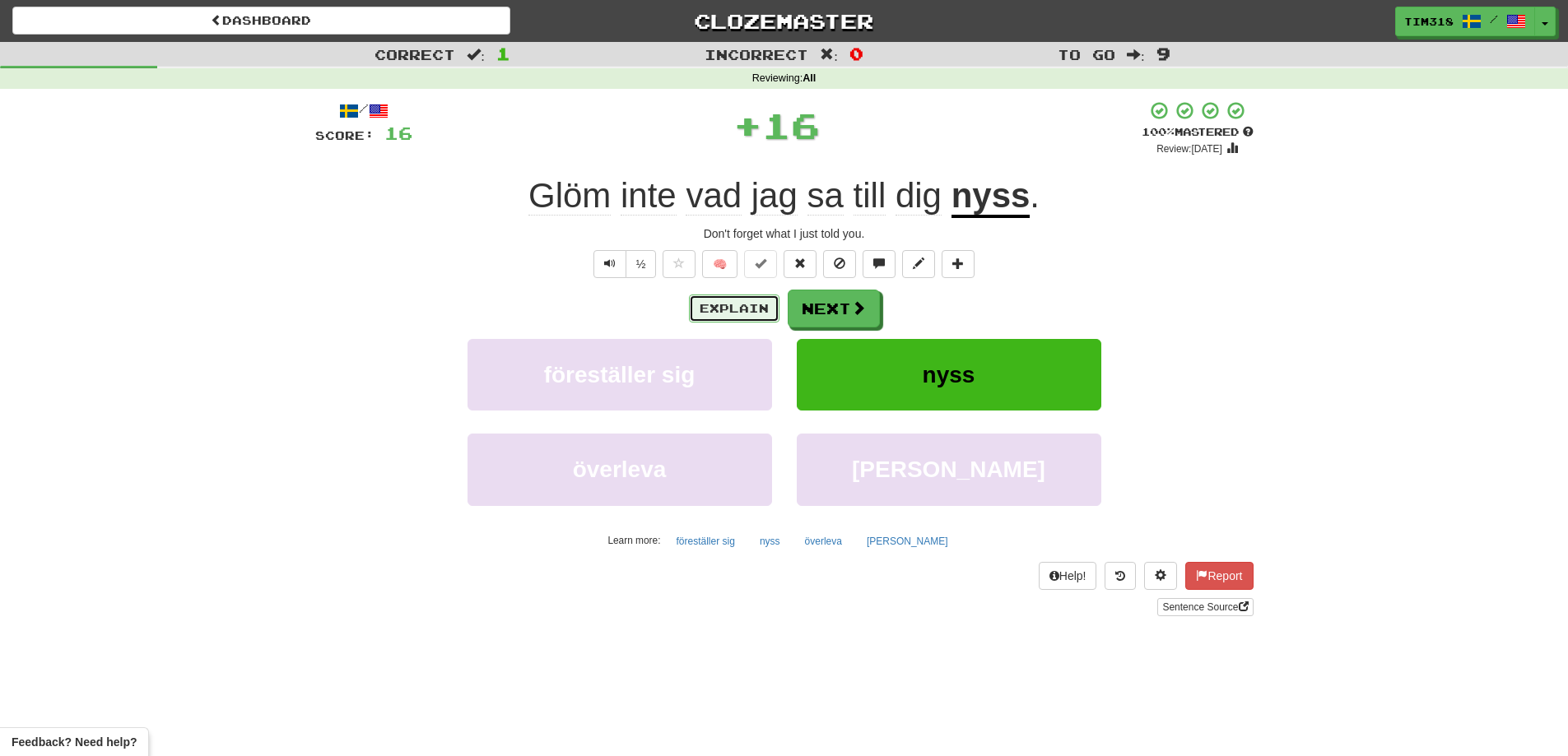
click at [735, 303] on button "Explain" at bounding box center [734, 309] width 90 height 28
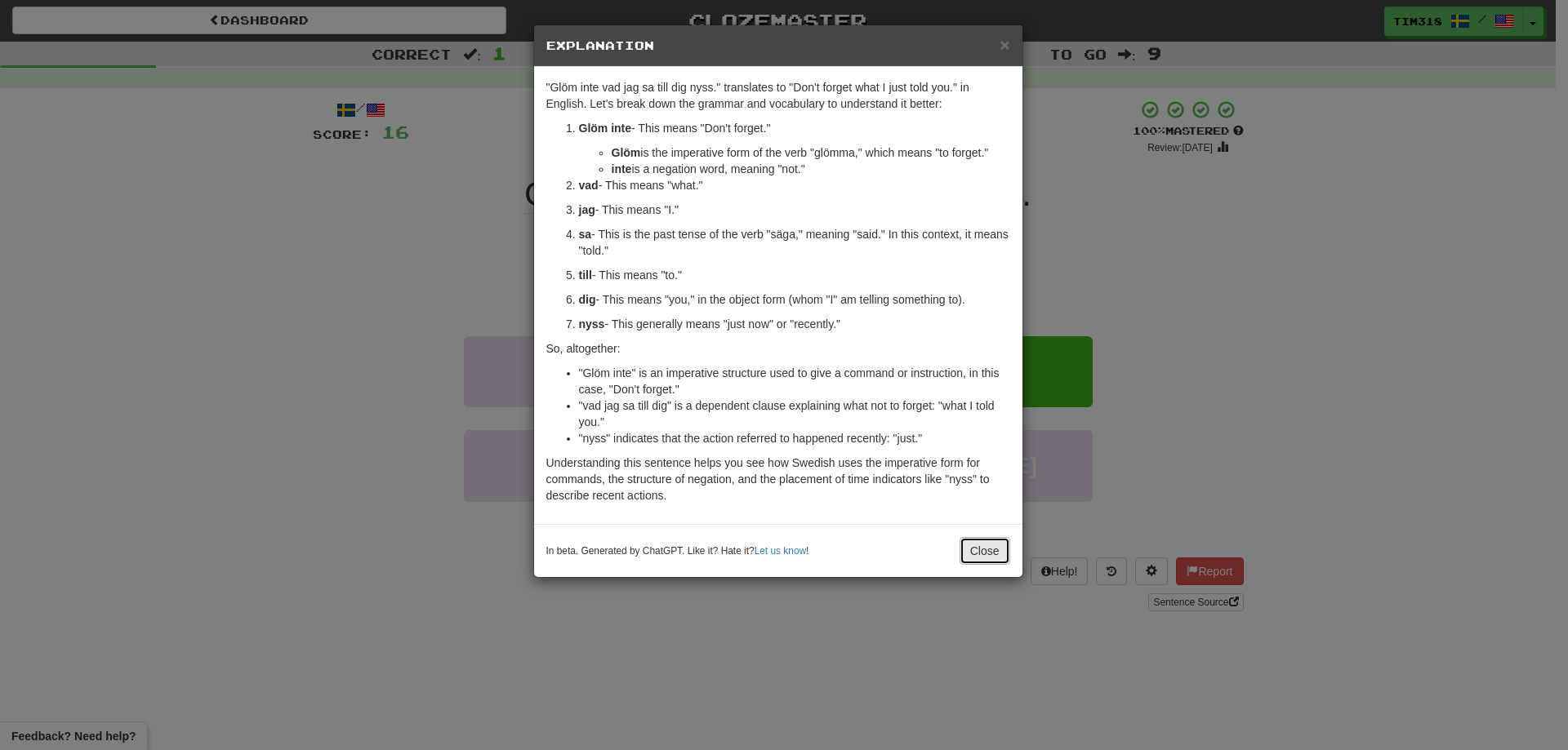
click at [995, 547] on button "Close" at bounding box center [984, 551] width 51 height 28
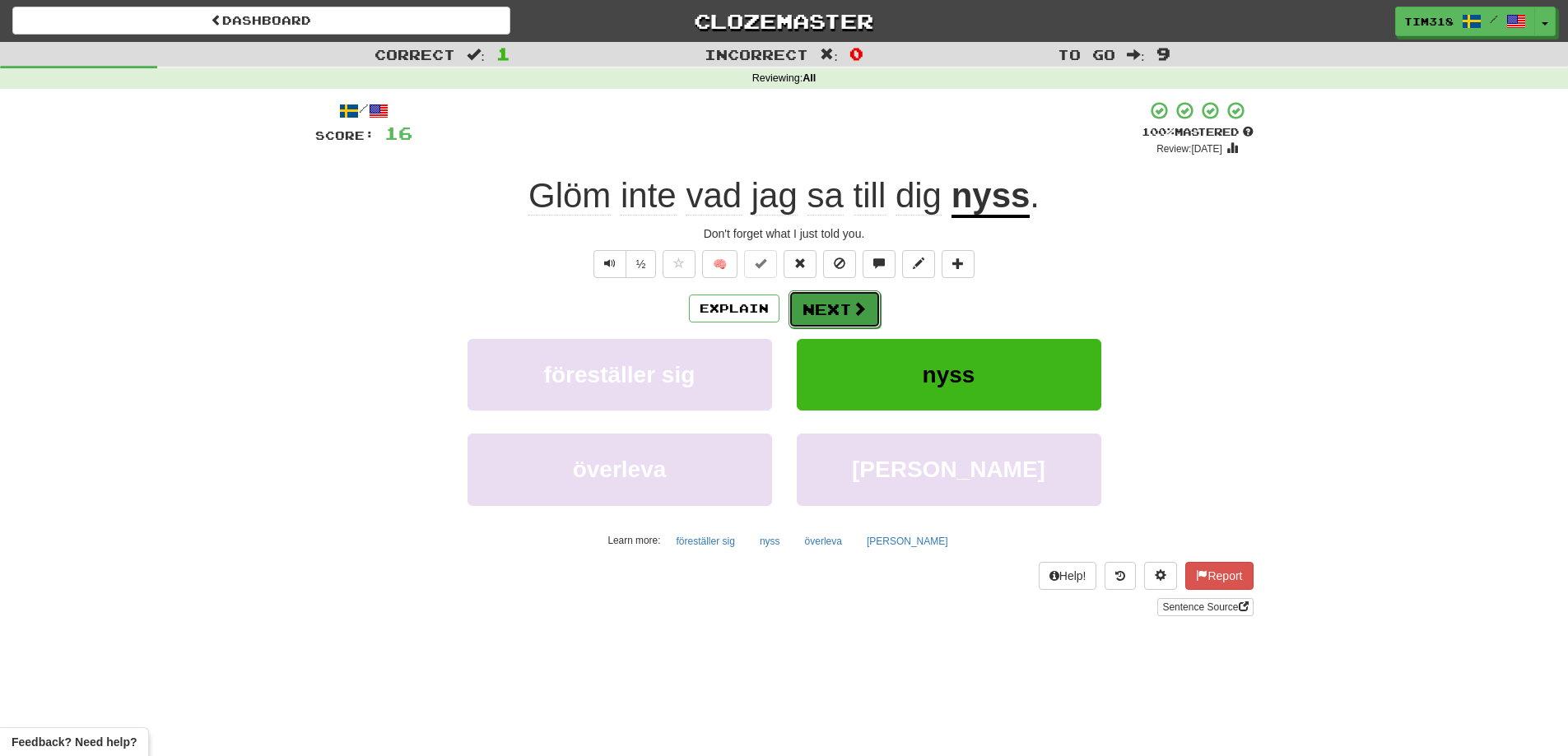
click at [863, 312] on span at bounding box center [859, 308] width 15 height 15
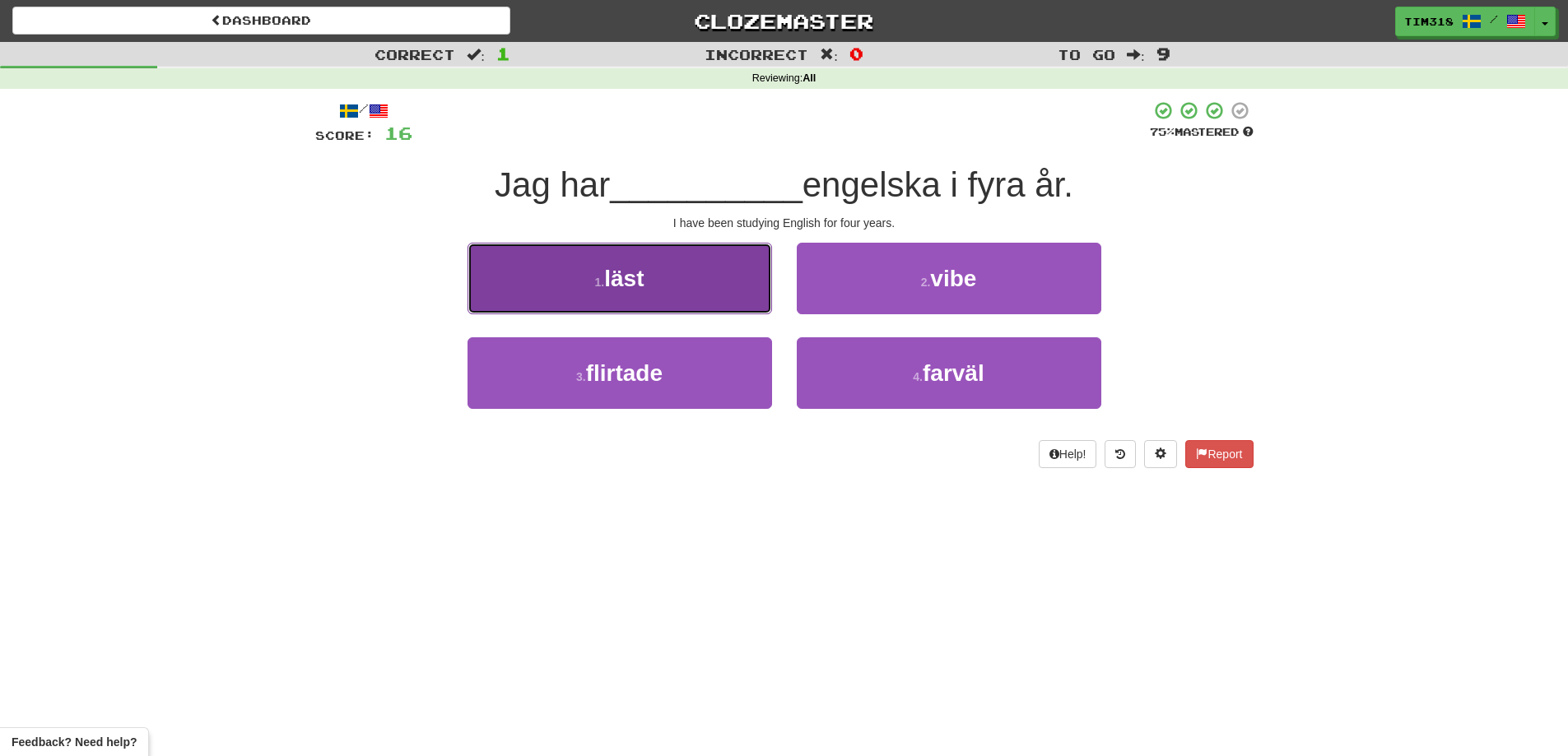
click at [697, 277] on button "1 . läst" at bounding box center [620, 278] width 305 height 71
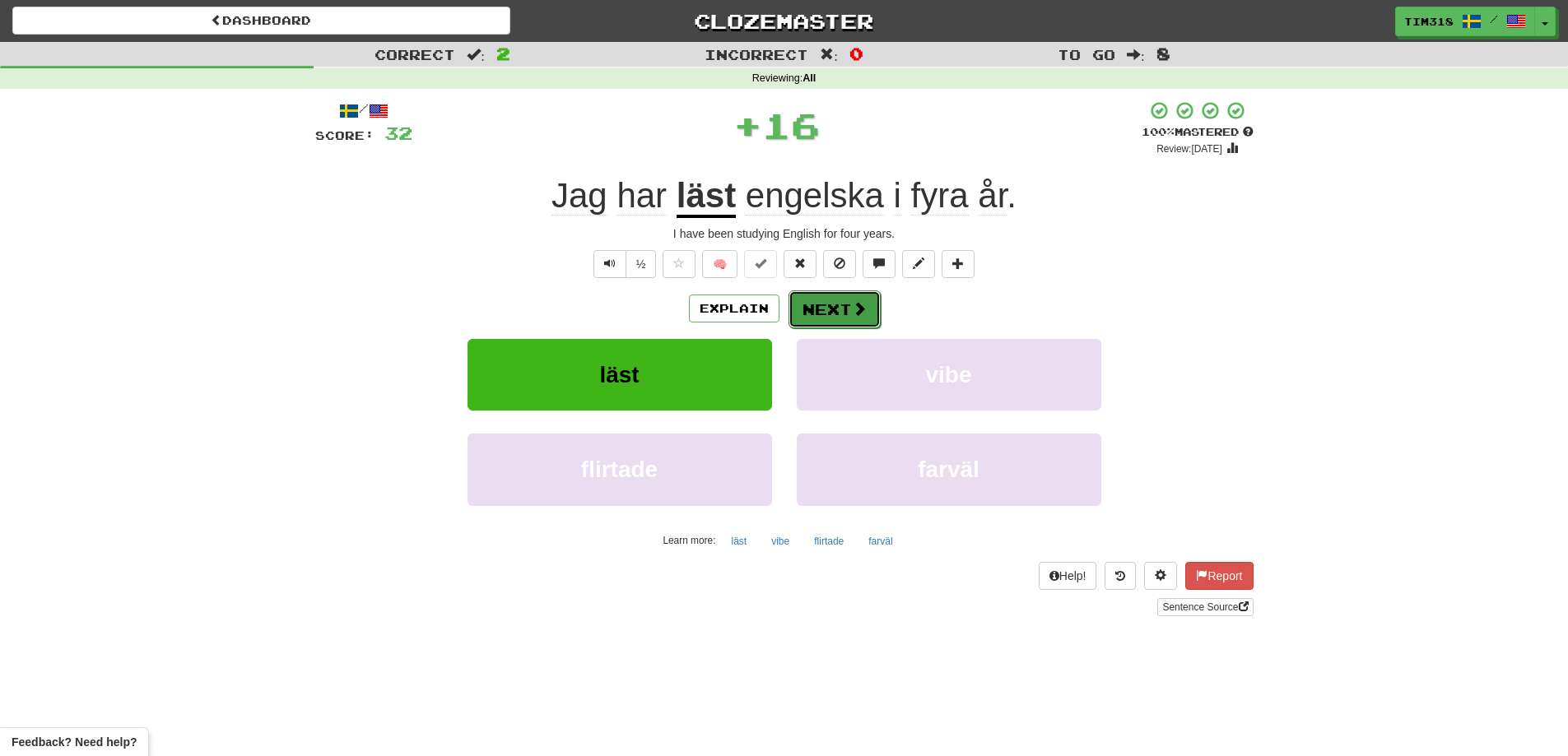
click at [835, 311] on button "Next" at bounding box center [834, 310] width 92 height 38
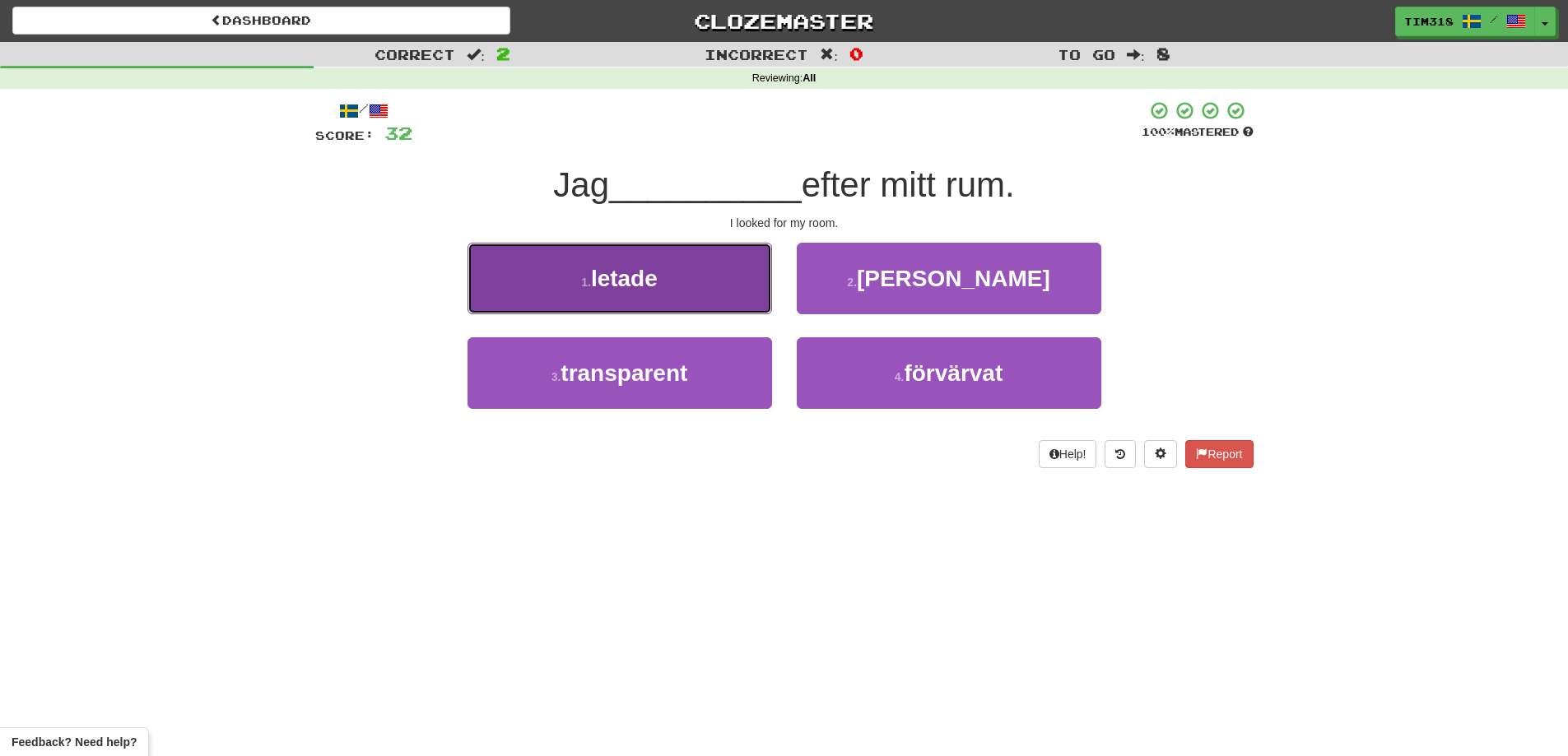
click at [683, 285] on button "1 . letade" at bounding box center [620, 278] width 305 height 71
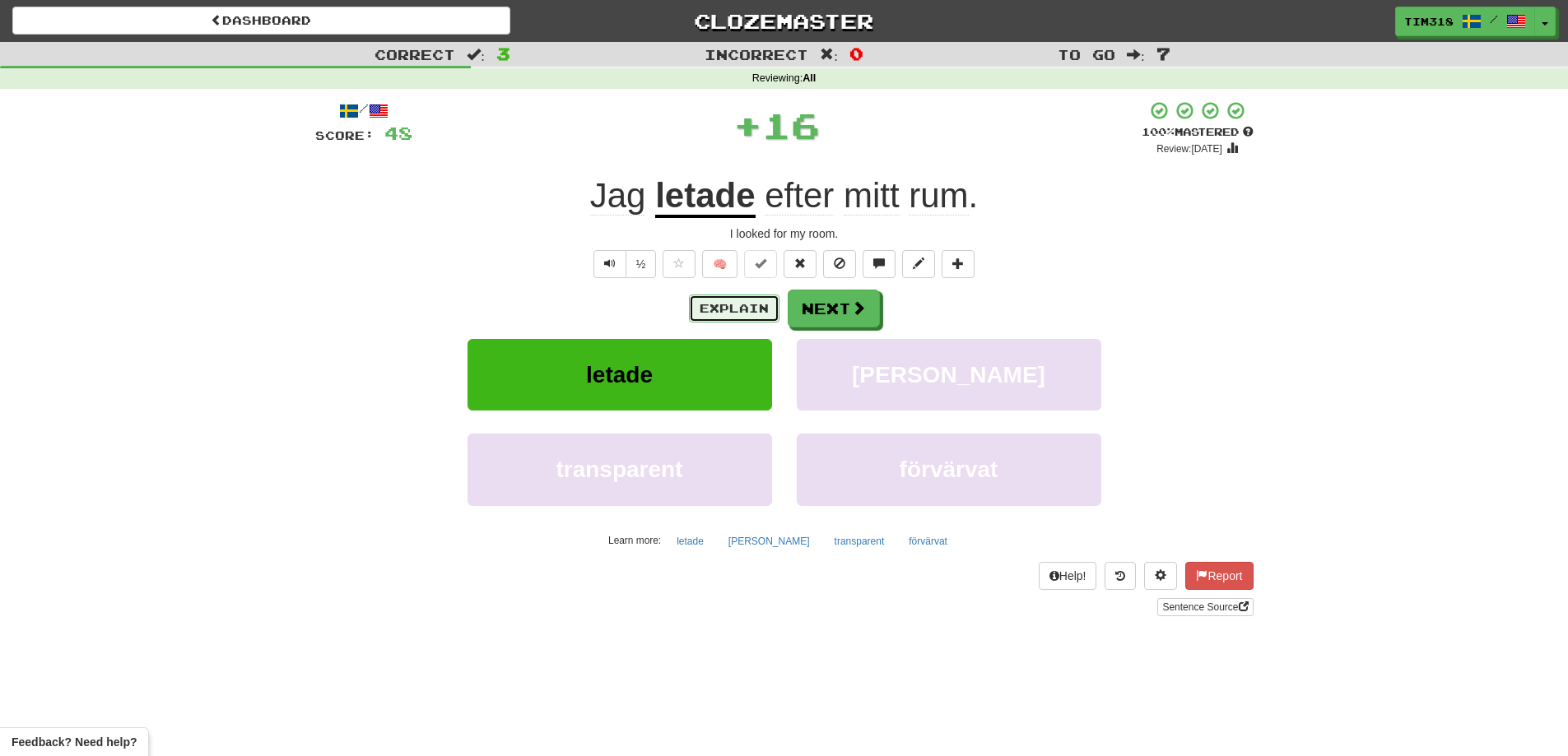
click at [739, 309] on button "Explain" at bounding box center [734, 309] width 90 height 28
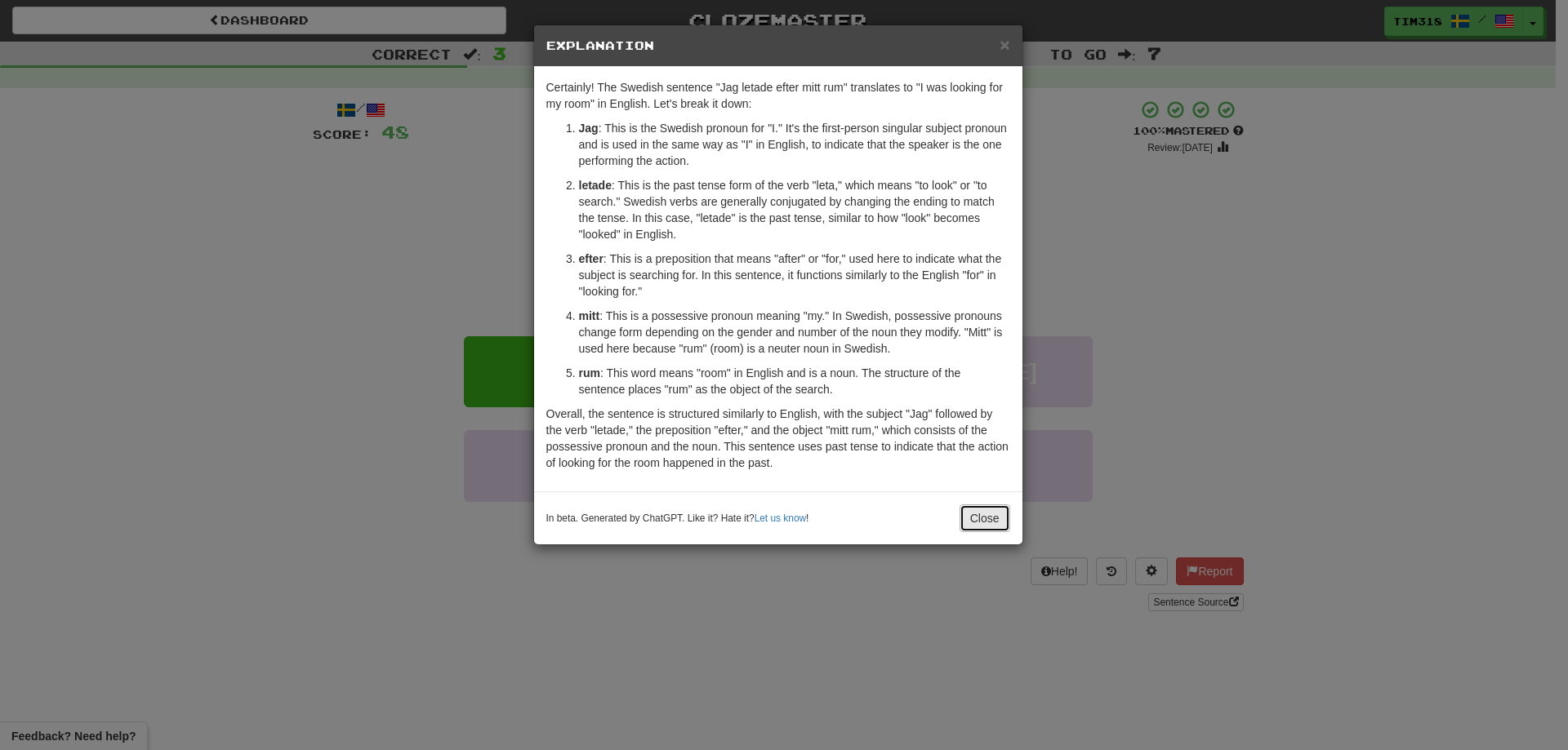
click at [989, 522] on button "Close" at bounding box center [984, 518] width 51 height 28
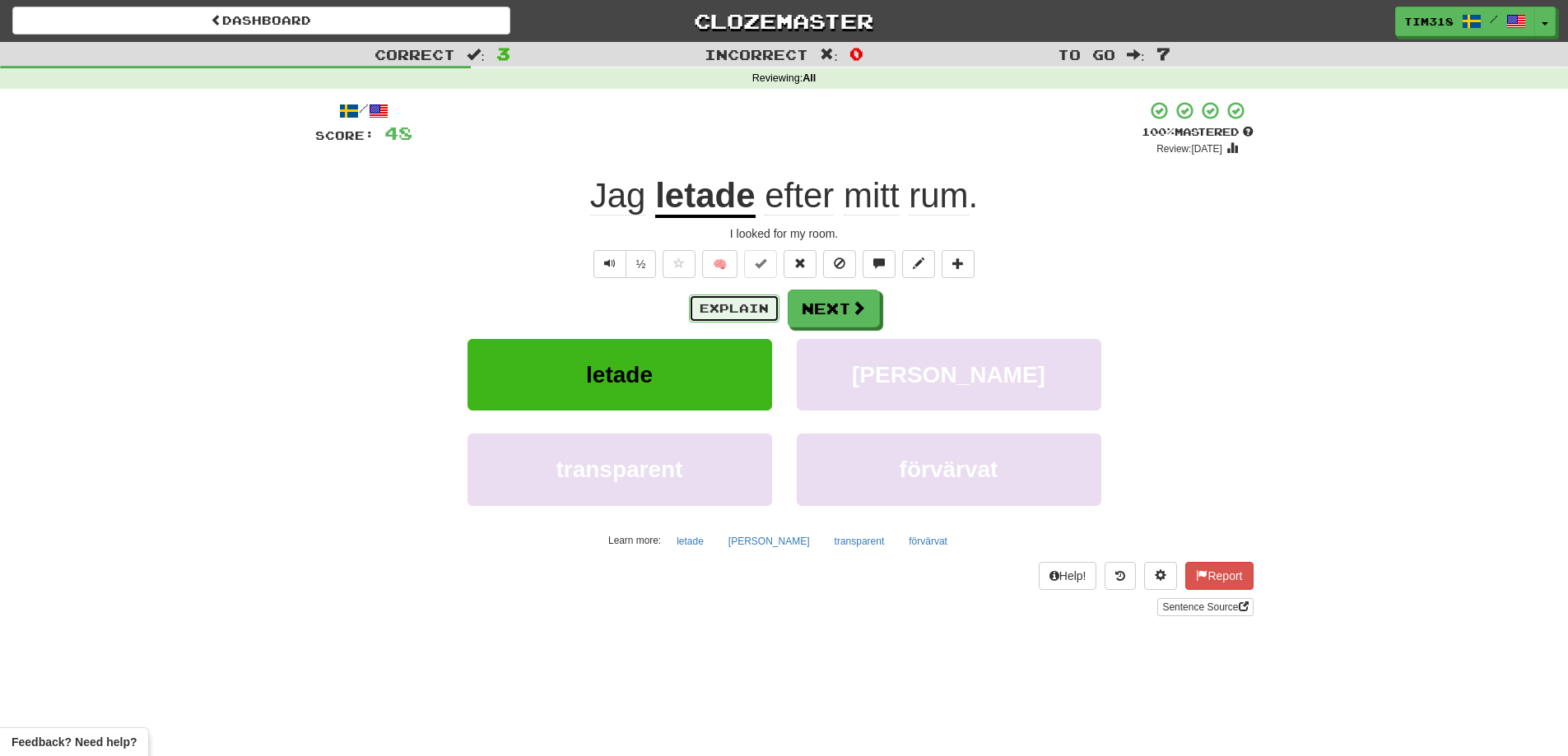
click at [746, 304] on button "Explain" at bounding box center [734, 309] width 90 height 28
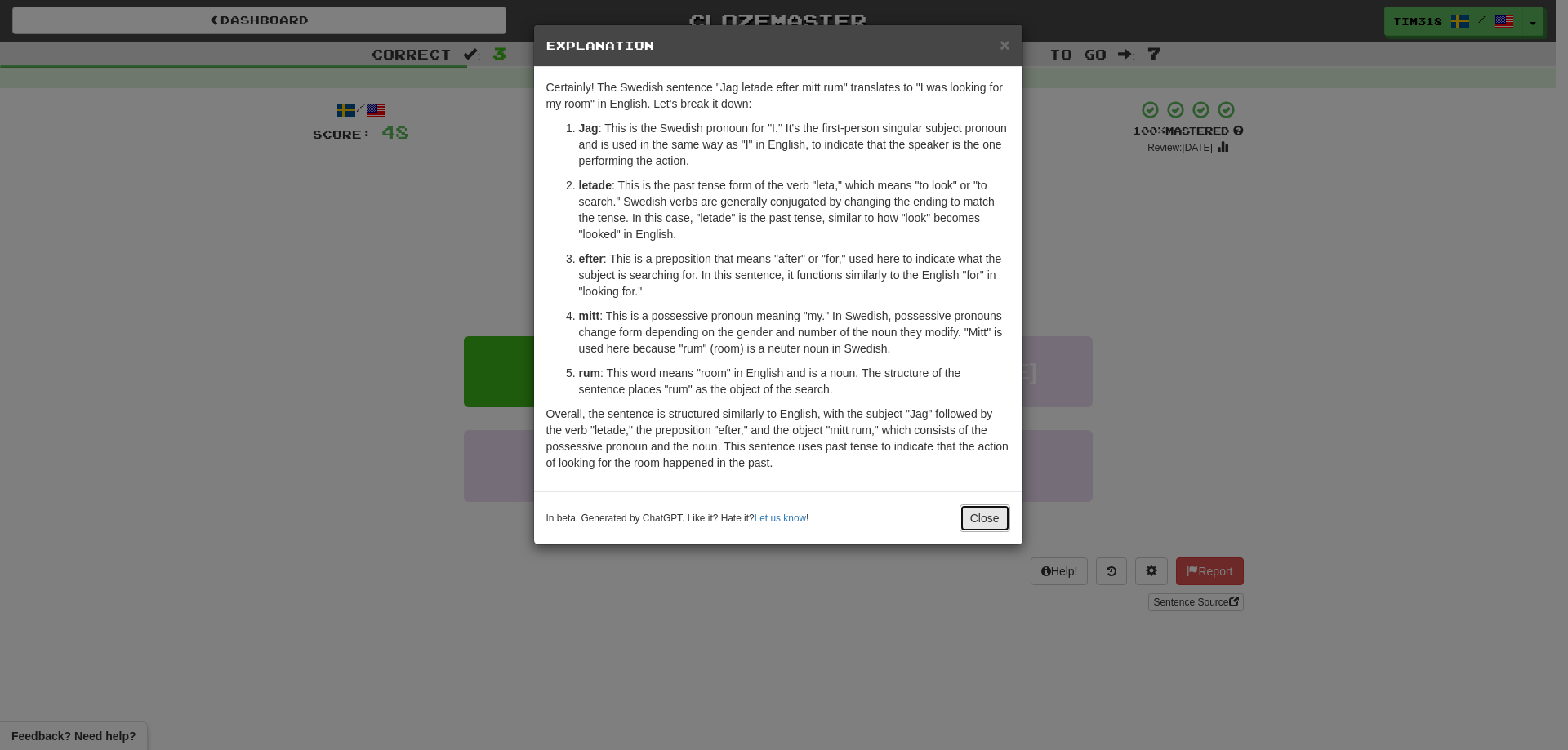
click at [988, 519] on button "Close" at bounding box center [984, 518] width 51 height 28
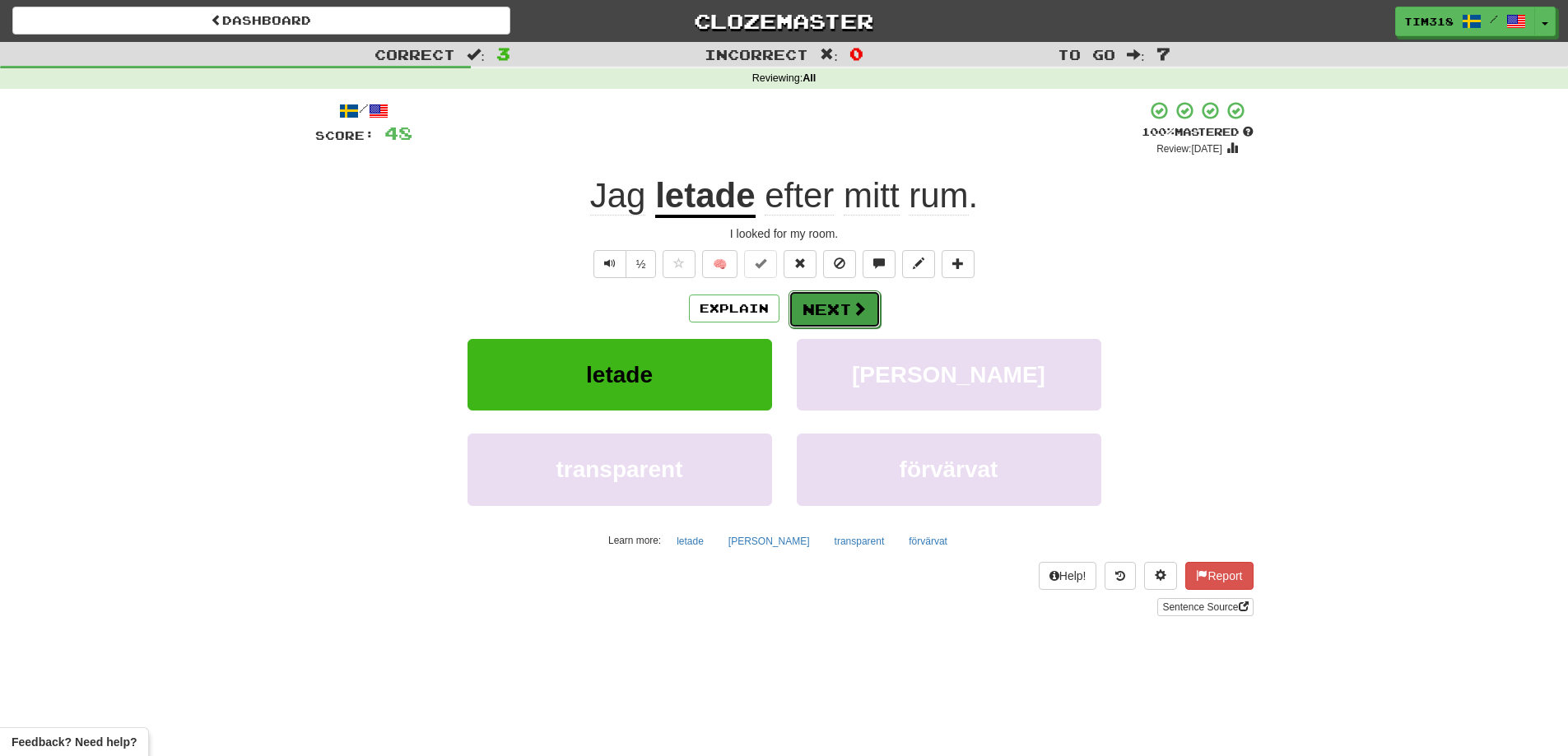
click at [816, 302] on button "Next" at bounding box center [834, 310] width 92 height 38
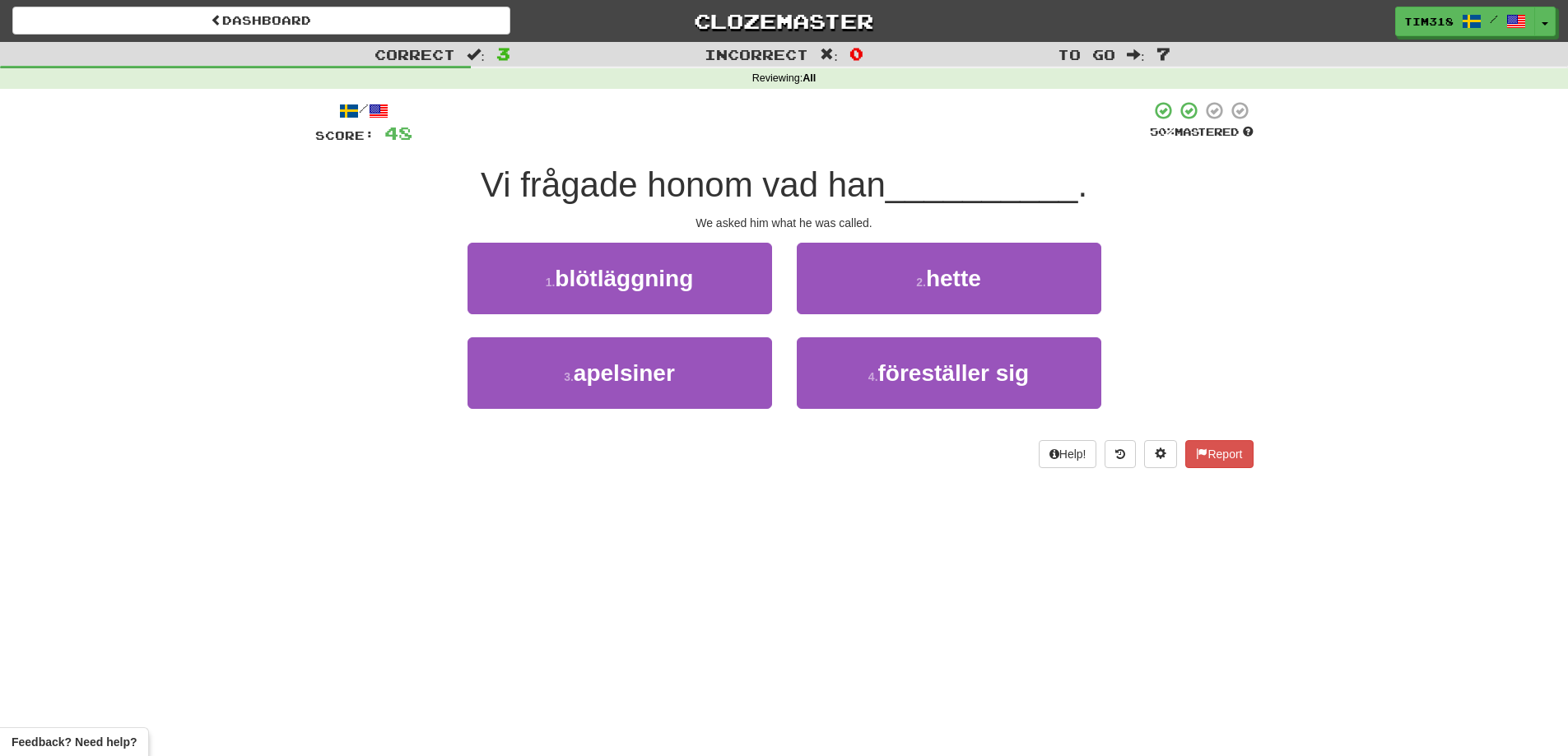
click at [903, 318] on div "2 . hette" at bounding box center [948, 290] width 329 height 95
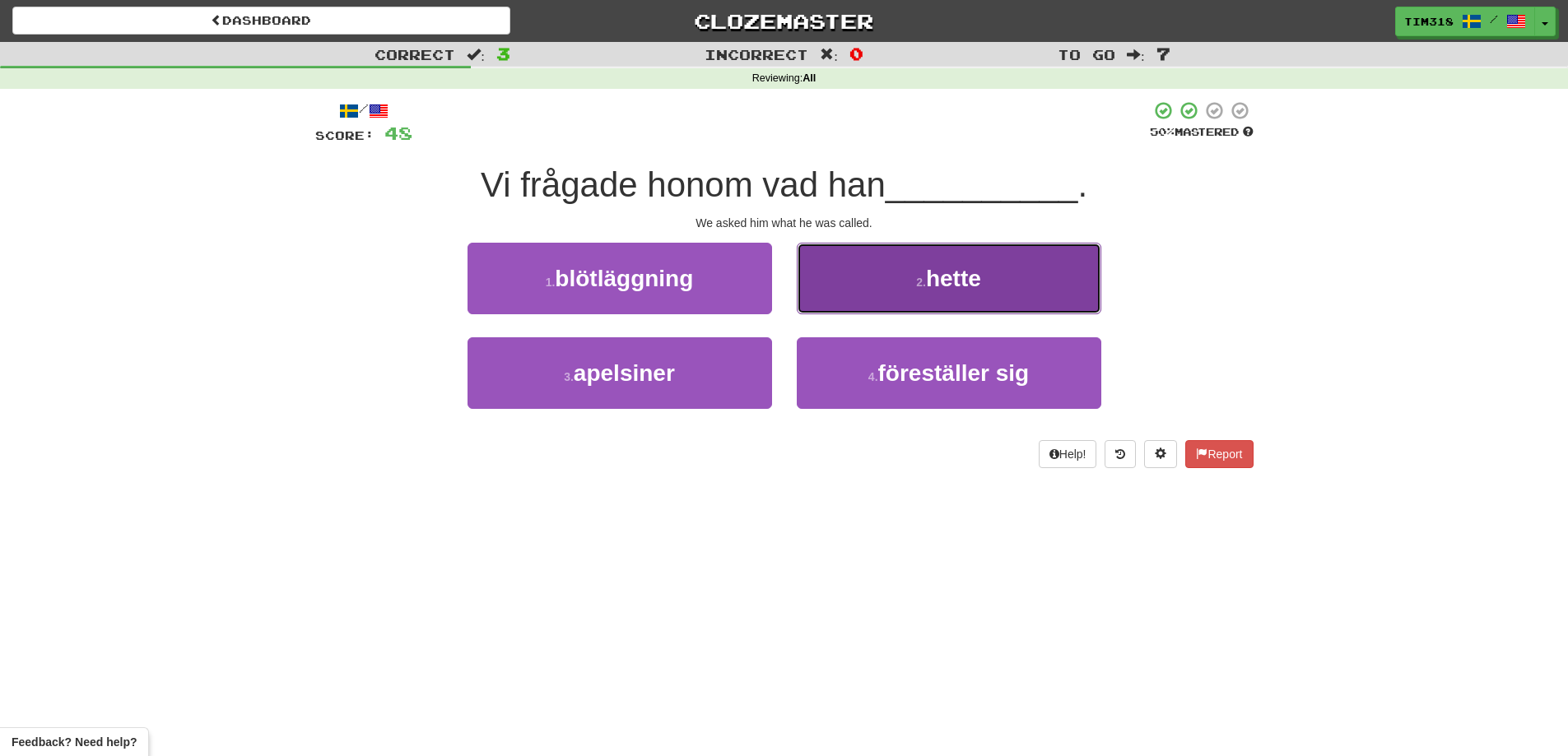
click at [894, 278] on button "2 . hette" at bounding box center [948, 278] width 305 height 71
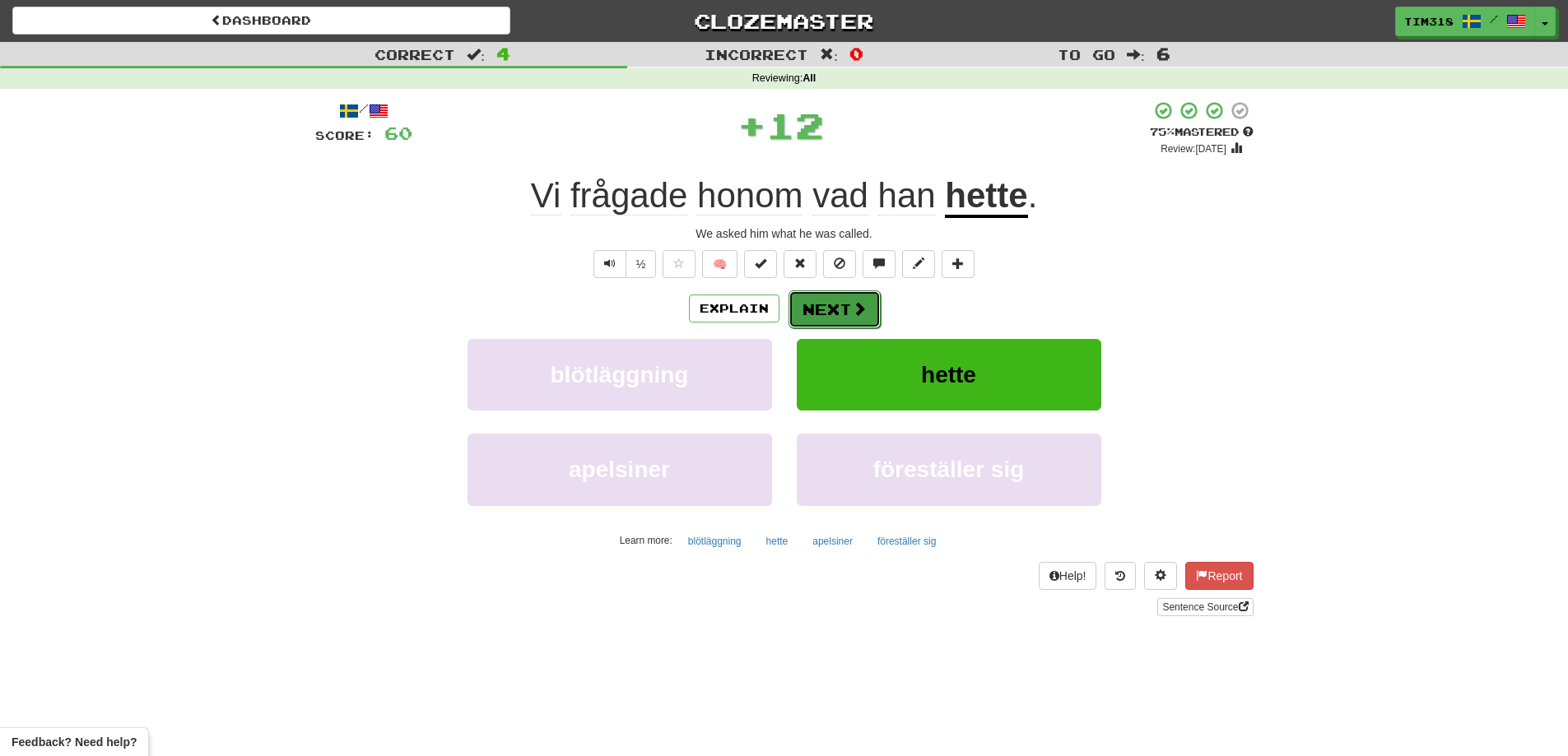
click at [821, 305] on button "Next" at bounding box center [834, 310] width 92 height 38
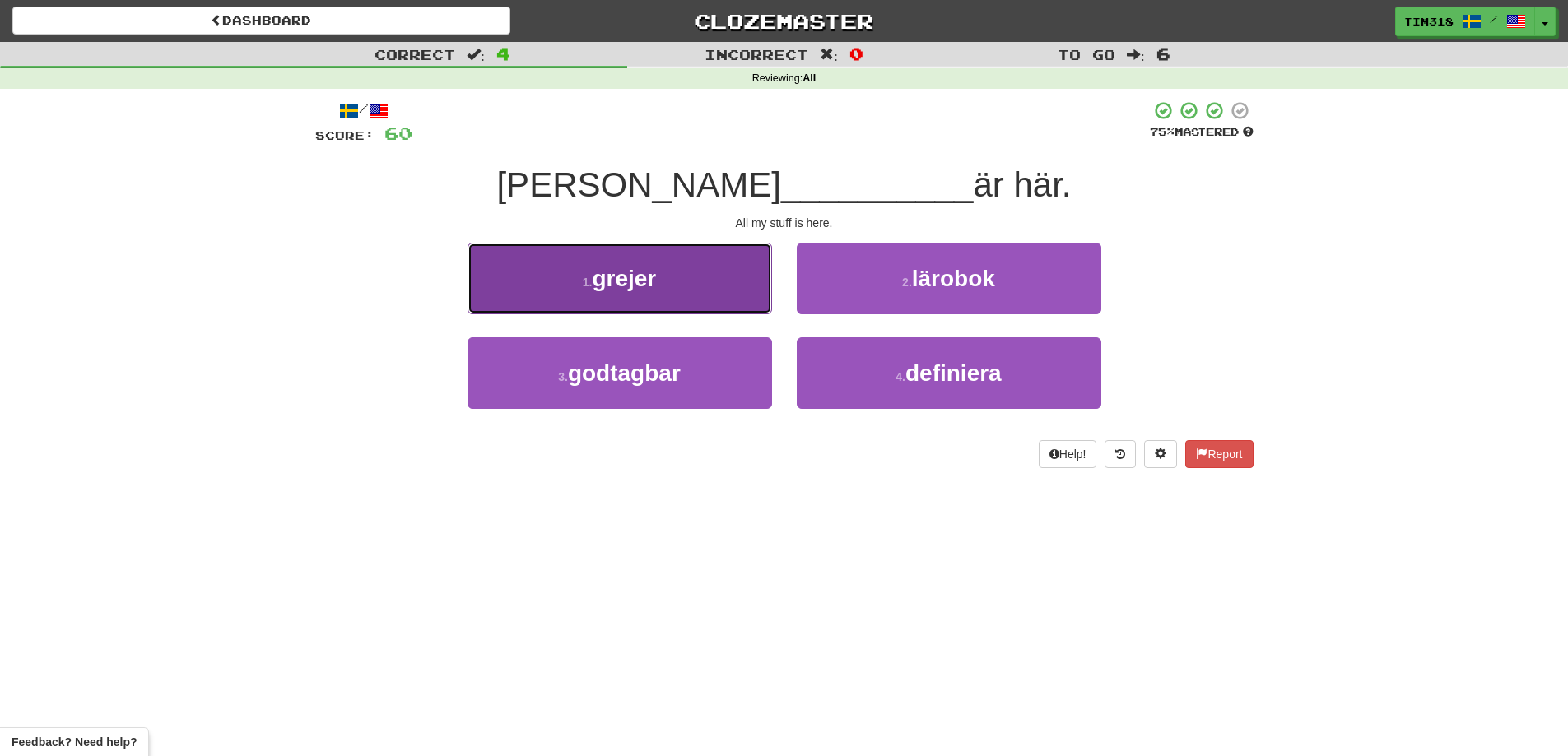
click at [727, 262] on button "1 . grejer" at bounding box center [620, 278] width 305 height 71
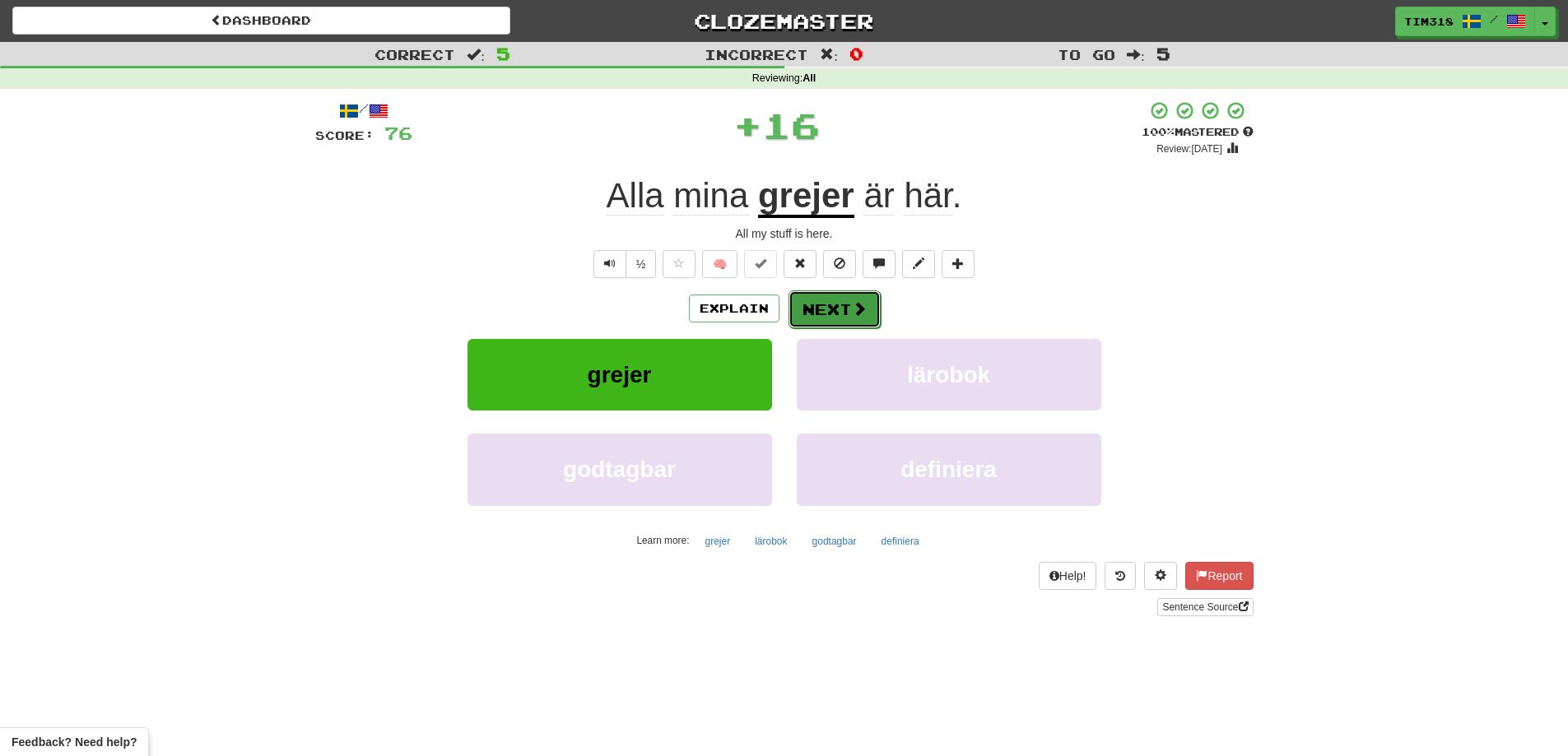
click at [813, 302] on button "Next" at bounding box center [834, 310] width 92 height 38
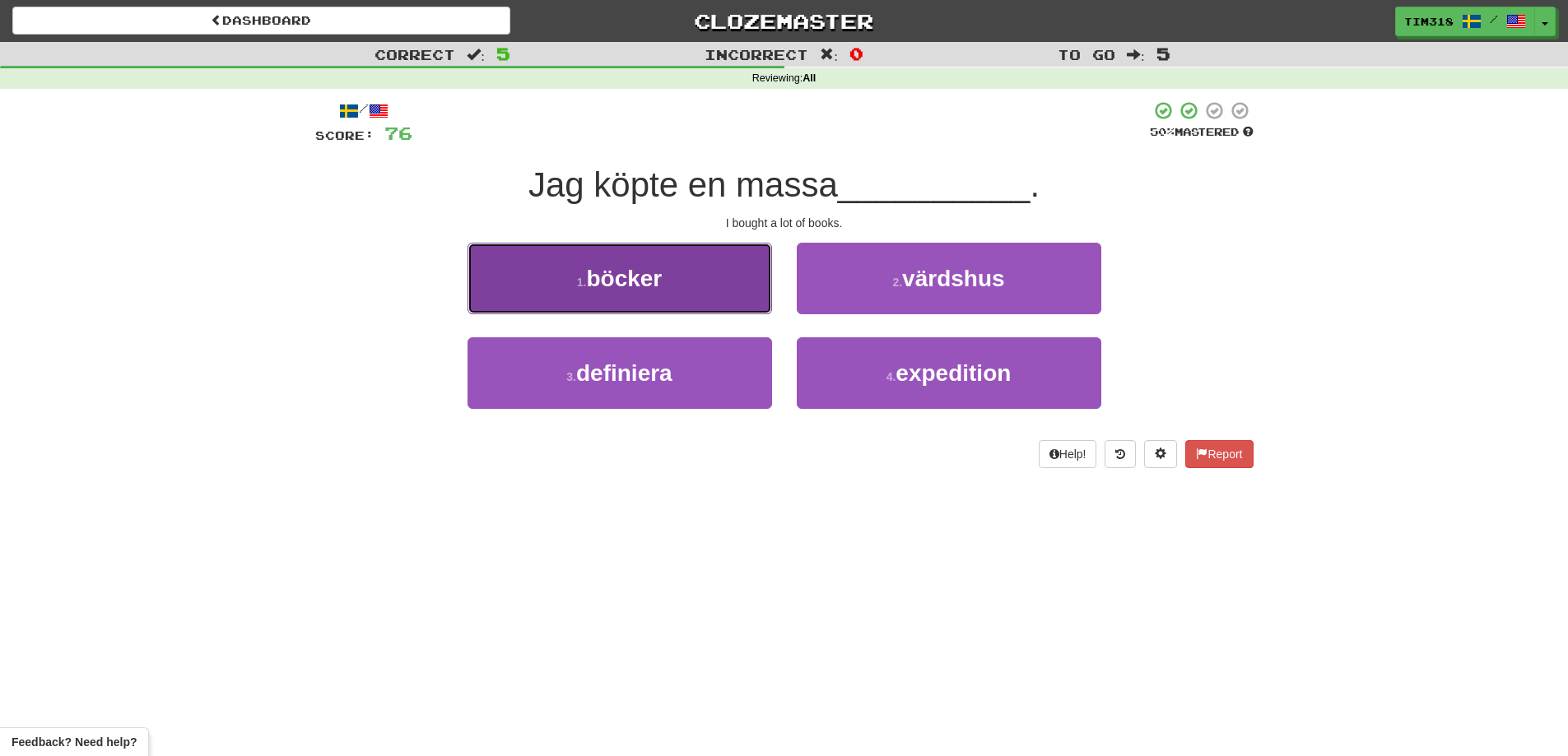
click at [685, 282] on button "1 . böcker" at bounding box center [620, 278] width 305 height 71
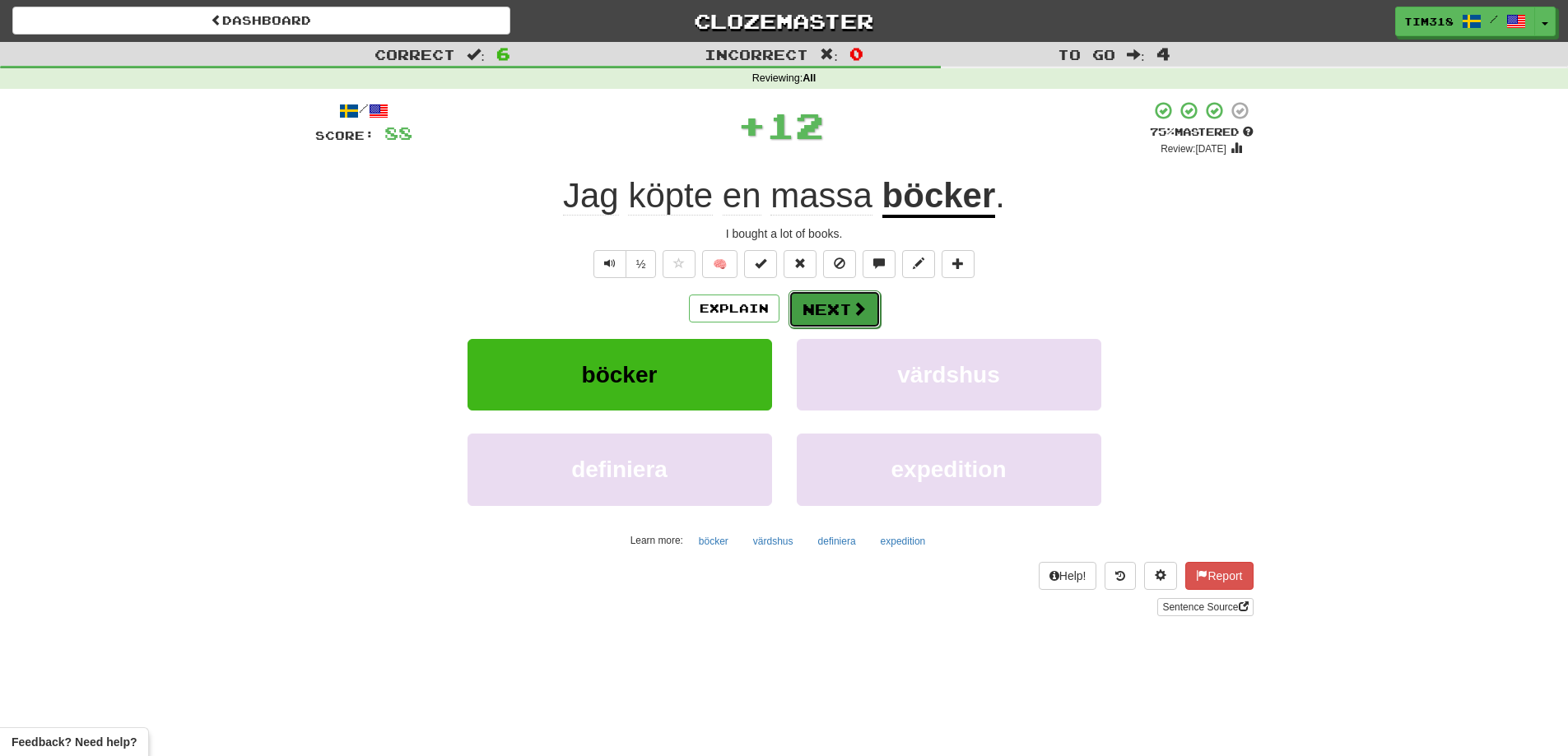
click at [847, 295] on button "Next" at bounding box center [834, 310] width 92 height 38
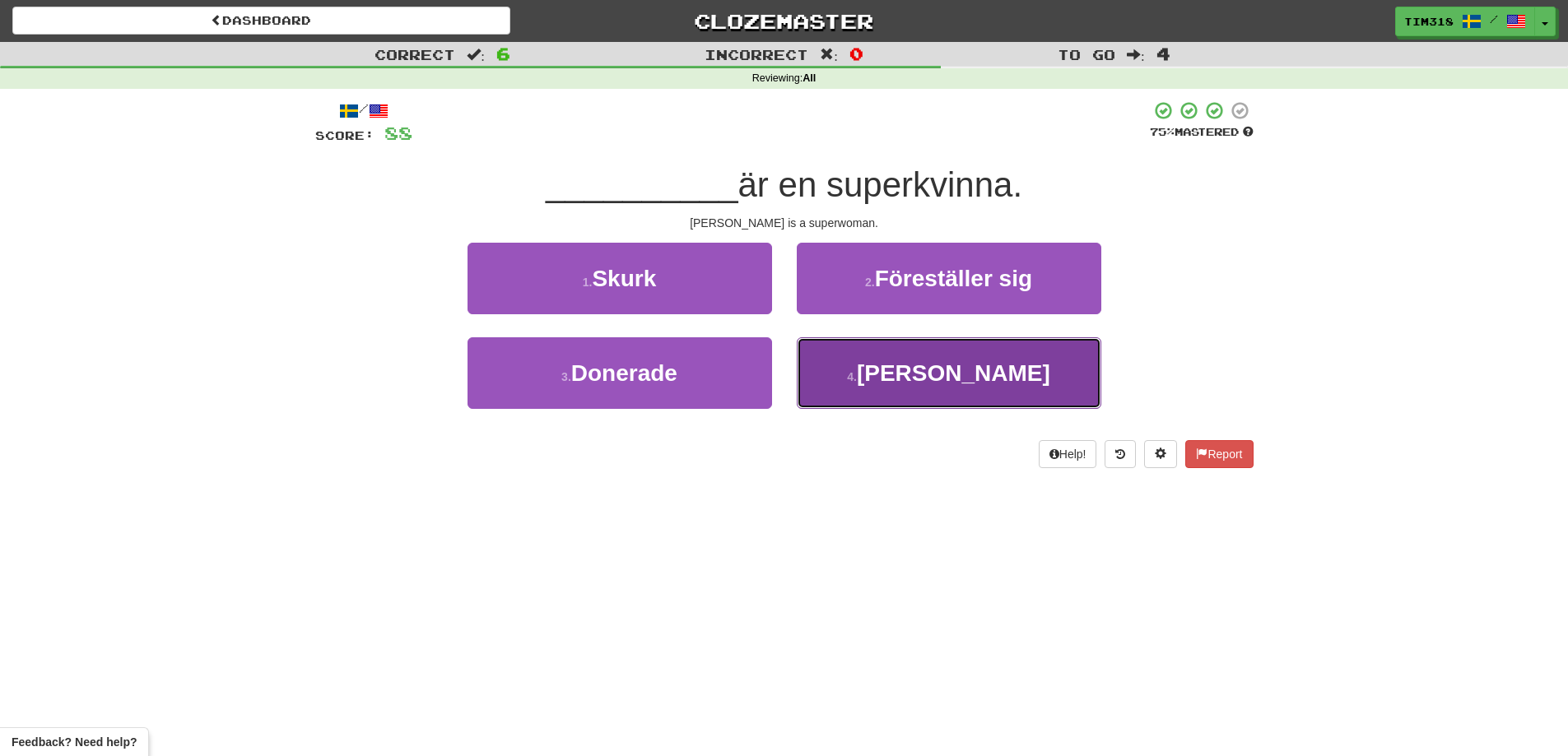
click at [857, 366] on button "4 . Mary" at bounding box center [948, 373] width 305 height 71
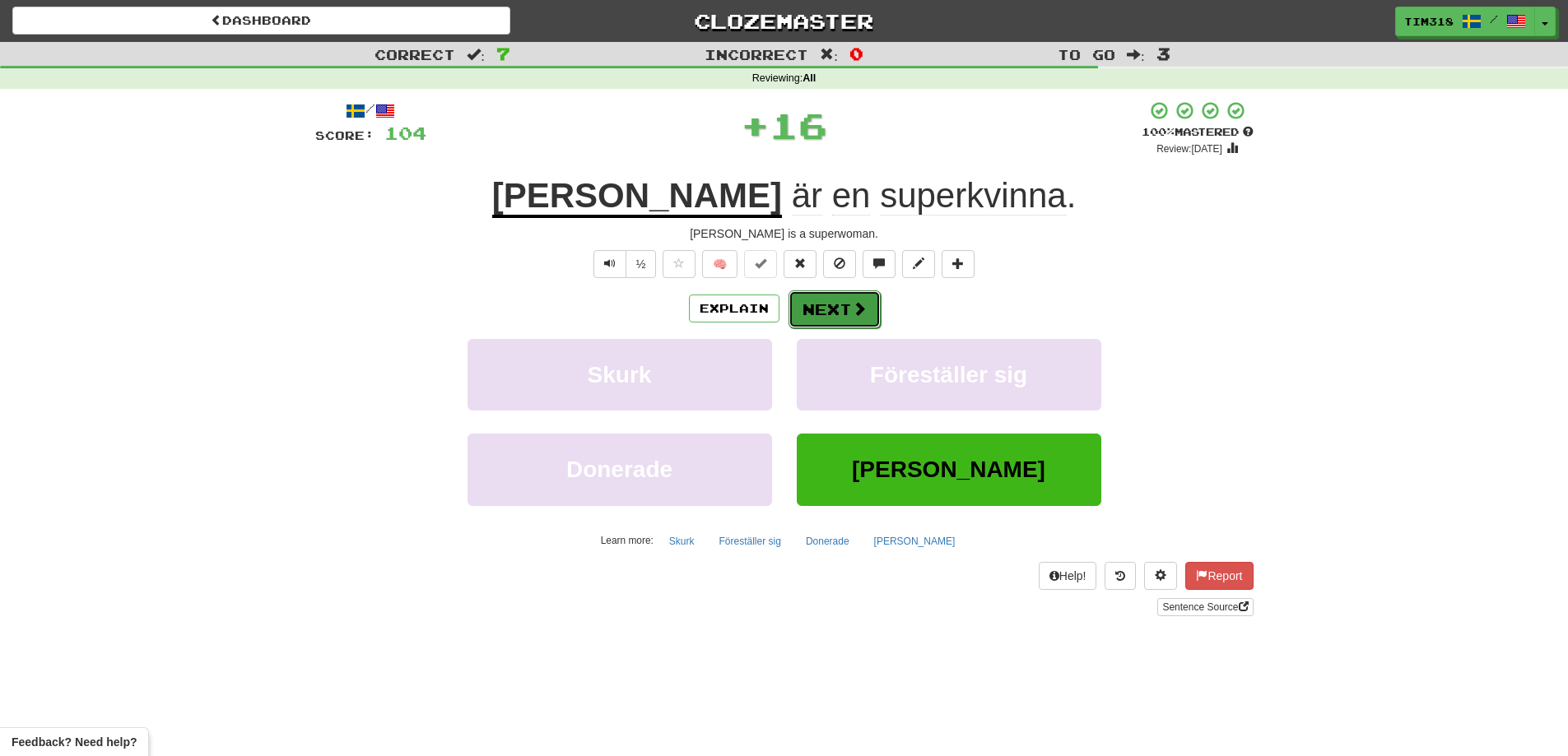
click at [825, 308] on button "Next" at bounding box center [834, 310] width 92 height 38
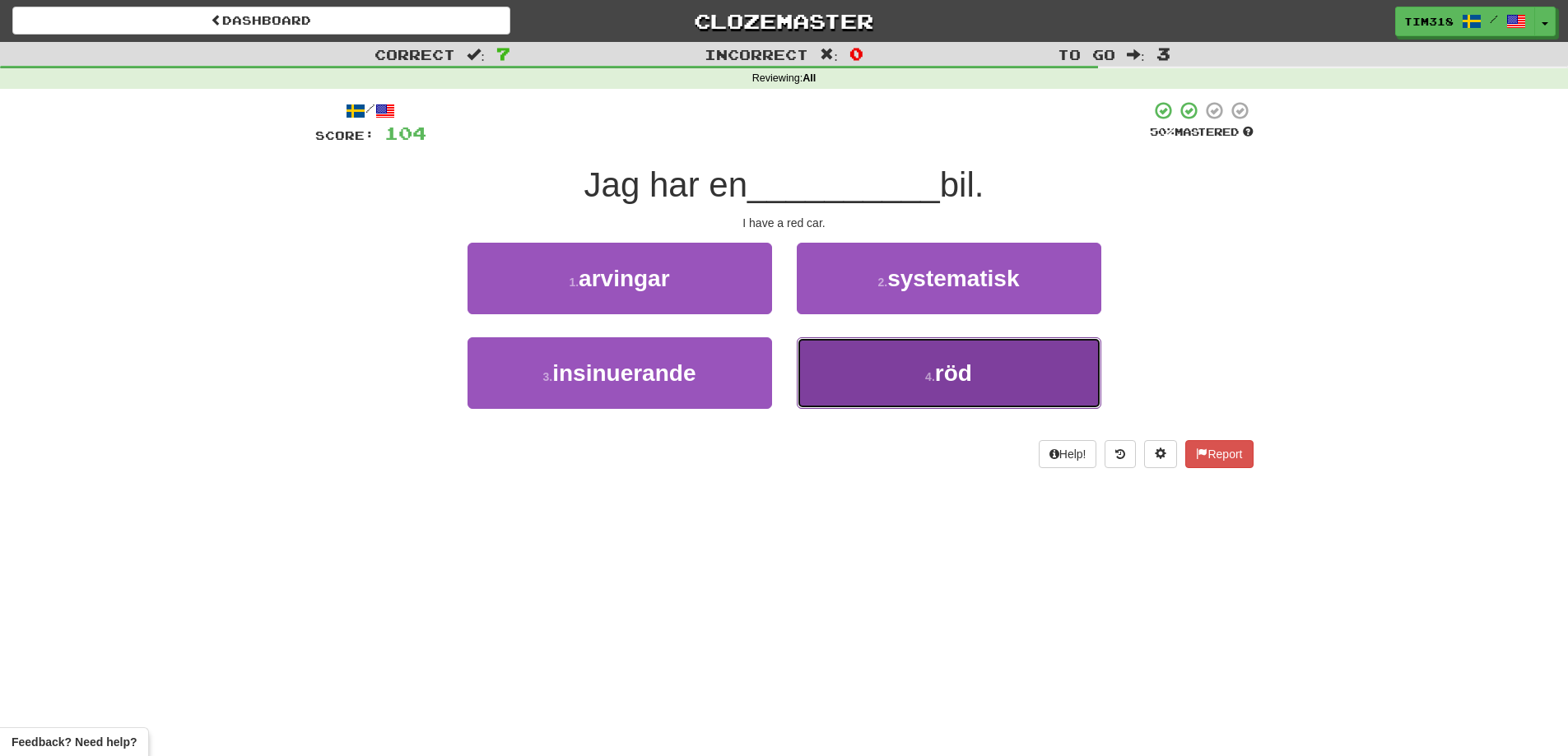
click at [878, 384] on button "4 . röd" at bounding box center [948, 373] width 305 height 71
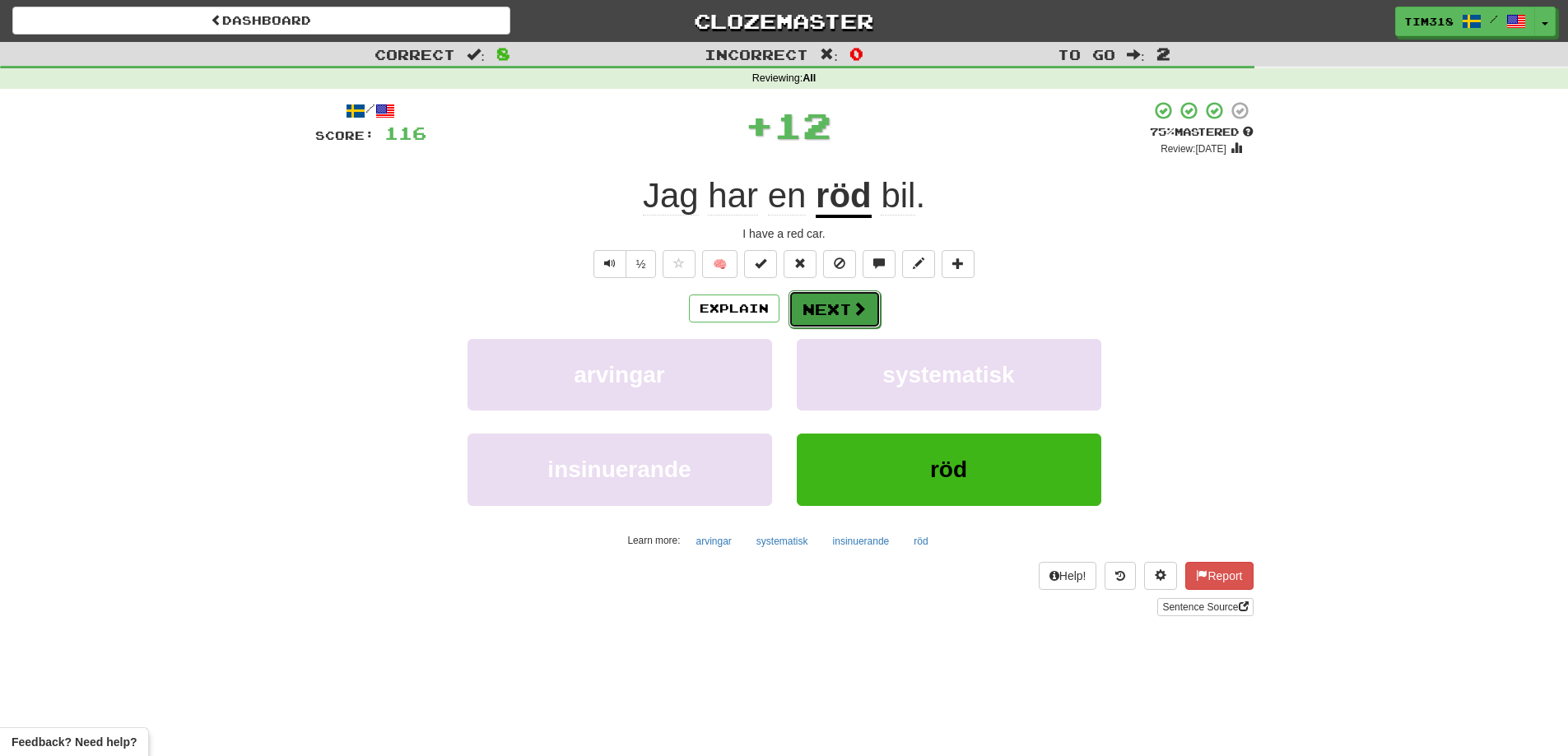
click at [840, 311] on button "Next" at bounding box center [834, 310] width 92 height 38
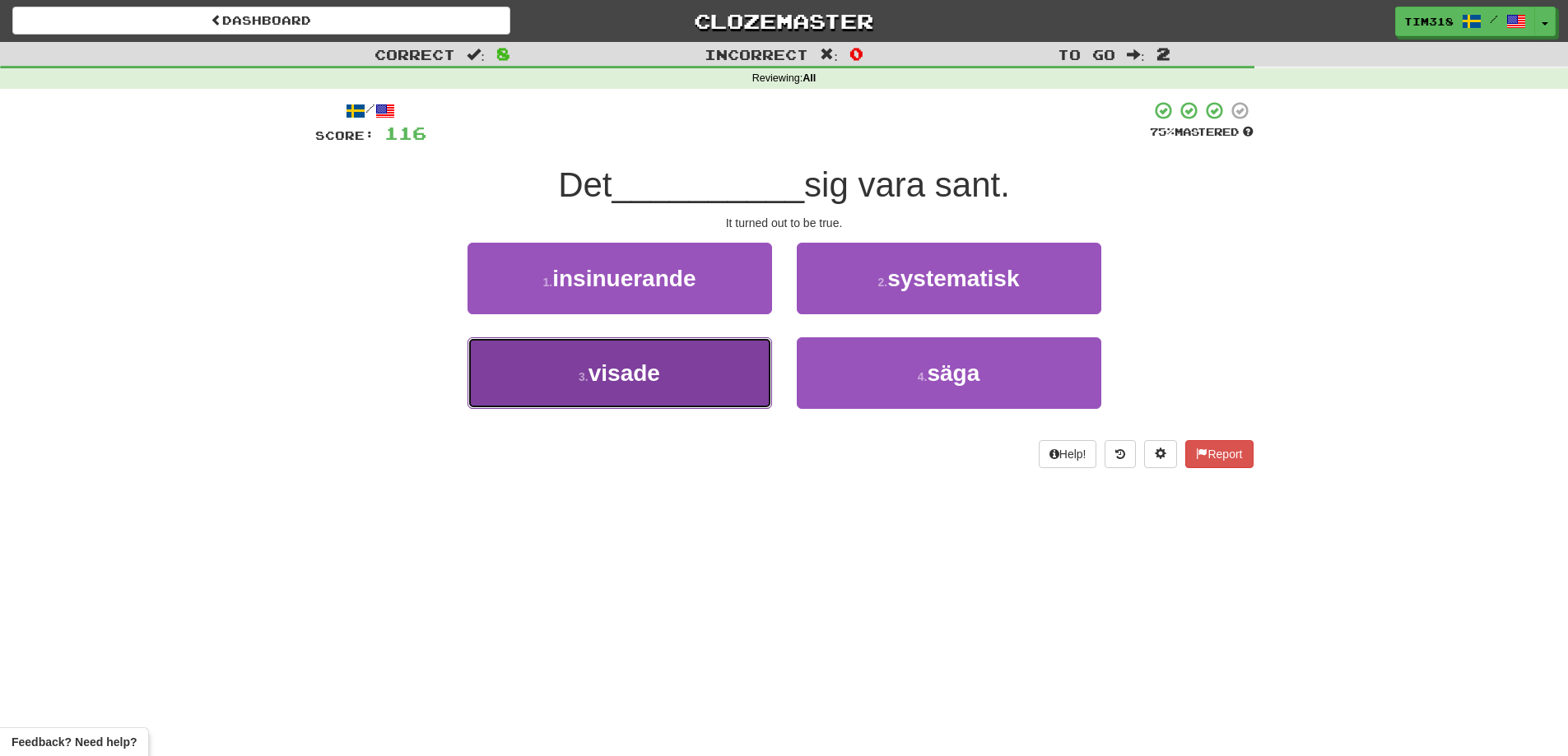
click at [725, 385] on button "3 . visade" at bounding box center [620, 373] width 305 height 71
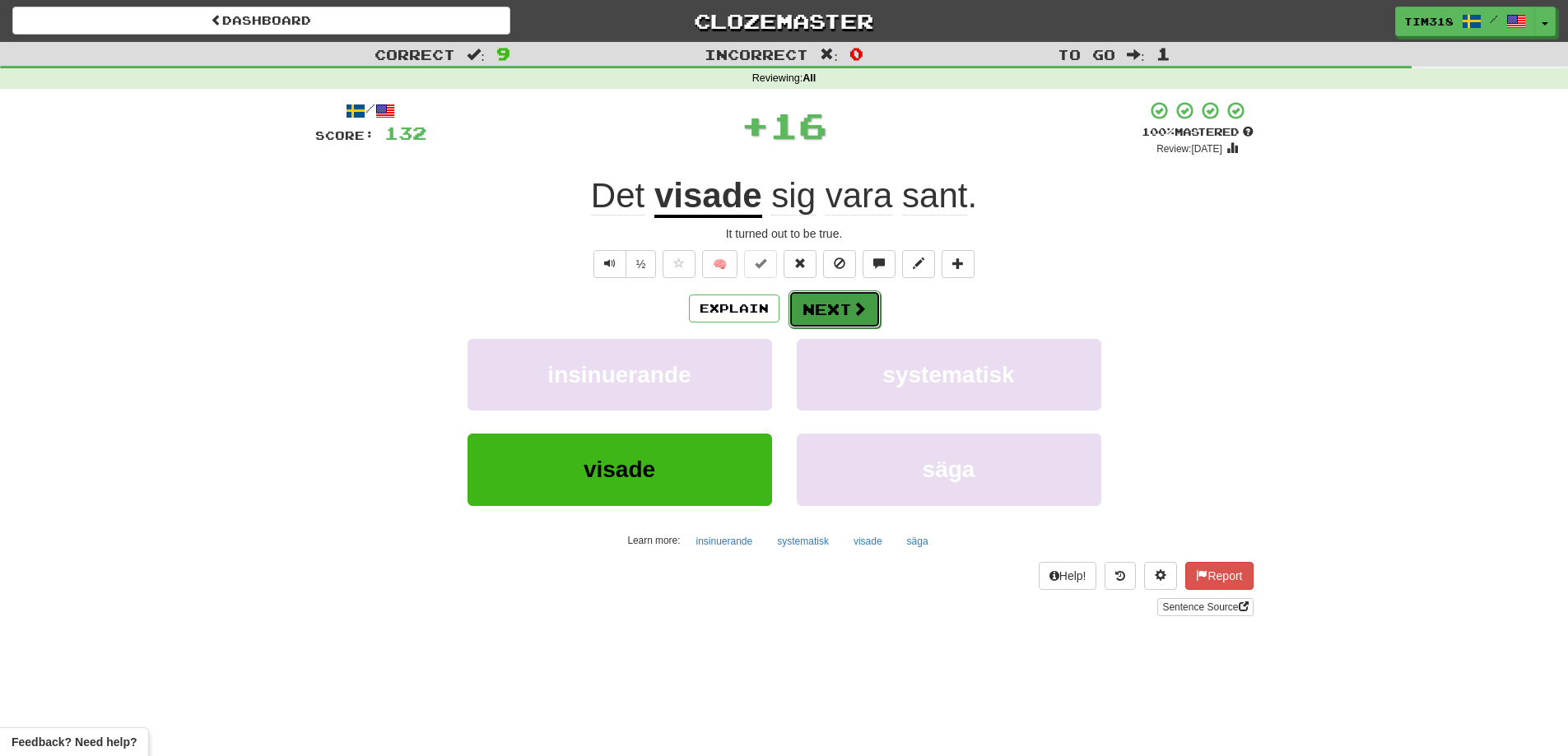
click at [818, 321] on button "Next" at bounding box center [834, 310] width 92 height 38
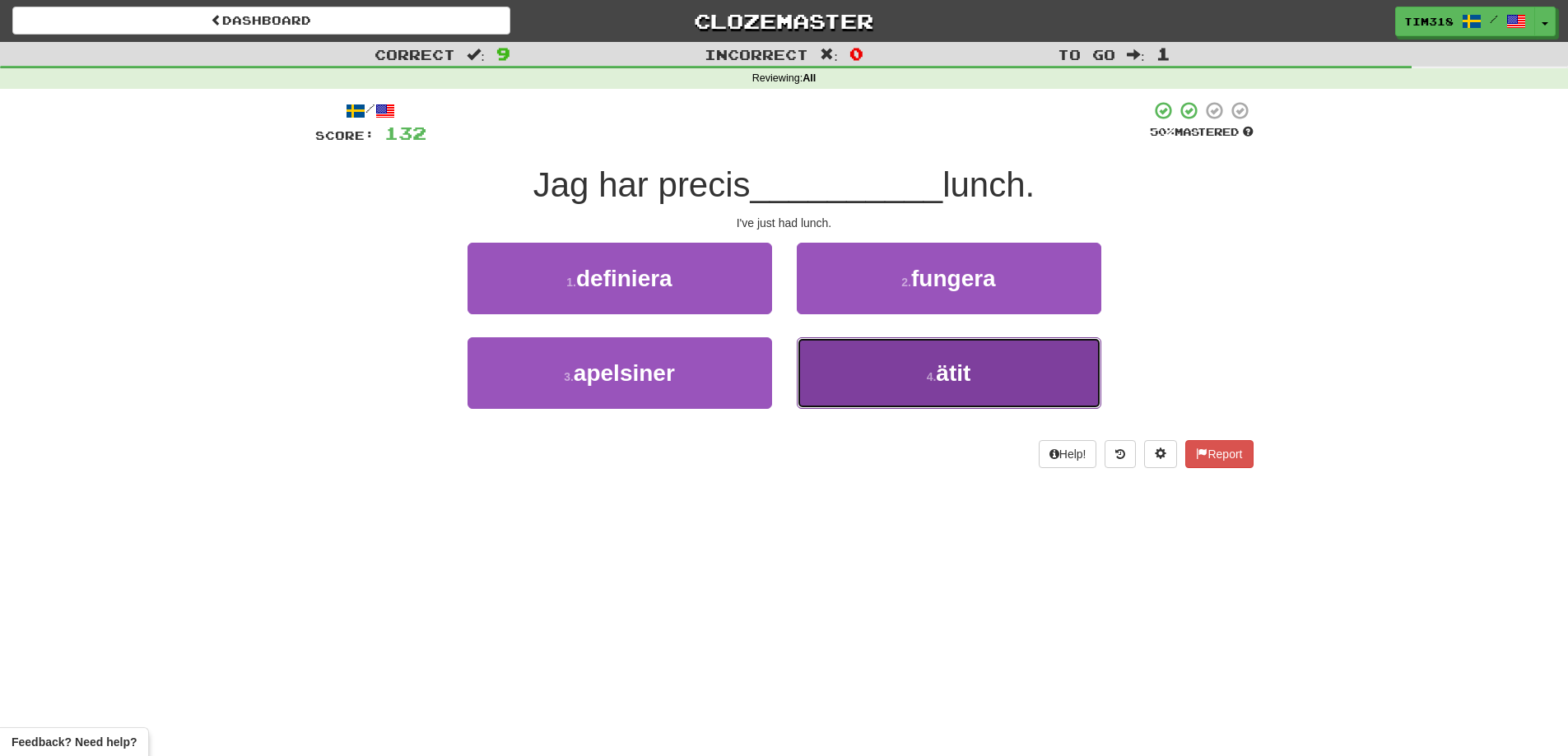
click at [888, 354] on button "4 . ätit" at bounding box center [948, 373] width 305 height 71
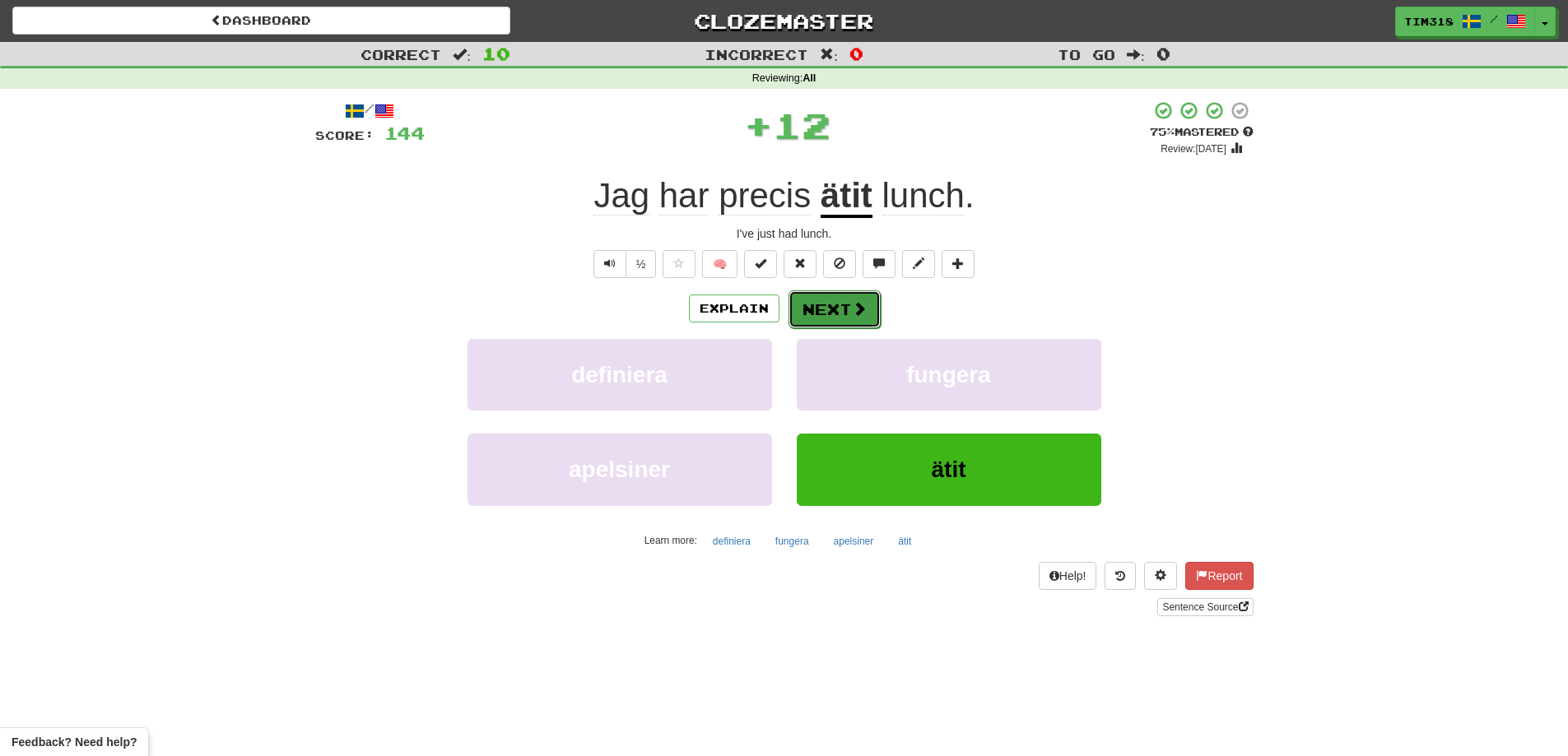
click at [835, 304] on button "Next" at bounding box center [834, 310] width 92 height 38
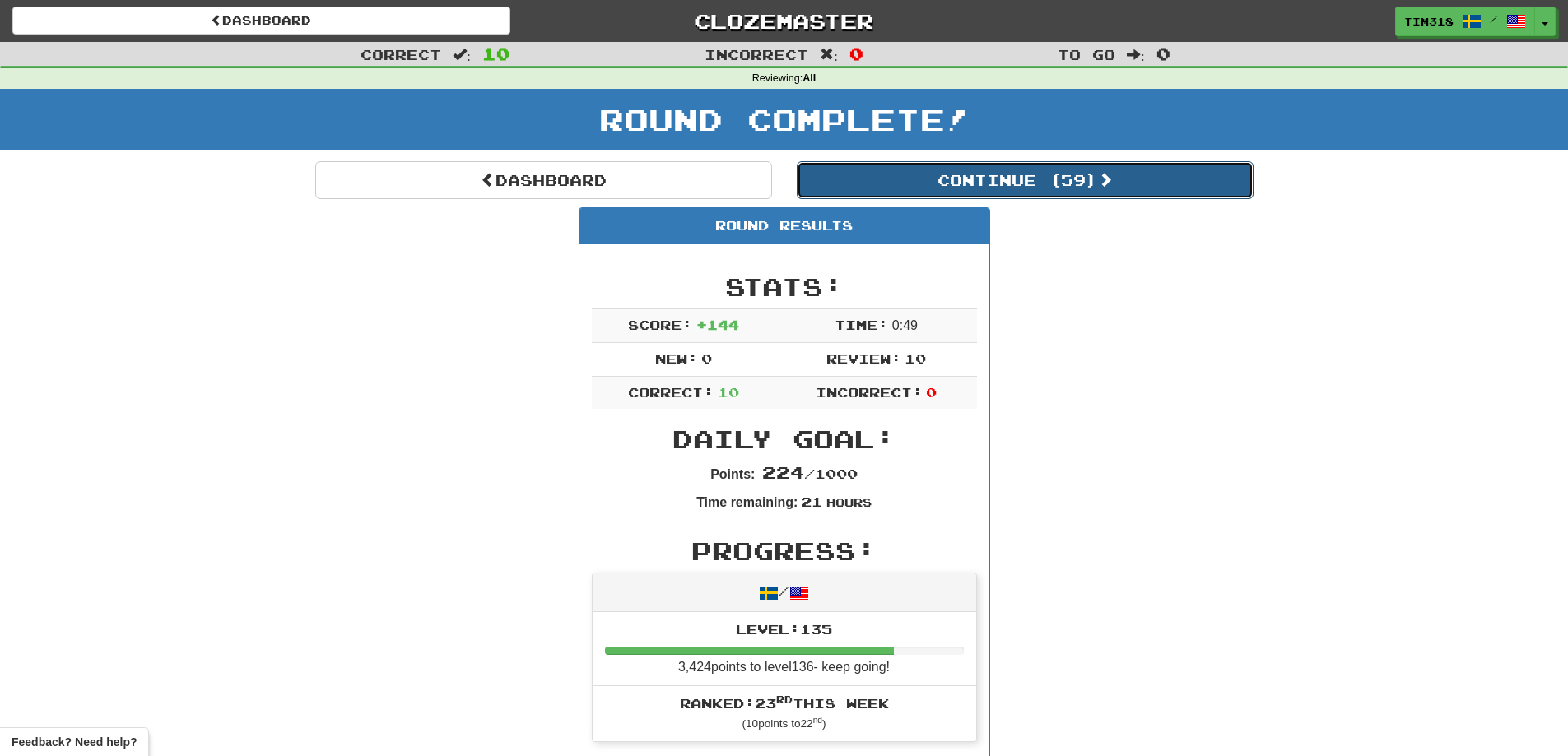
click at [1075, 184] on button "Continue ( 59 )" at bounding box center [1024, 180] width 457 height 38
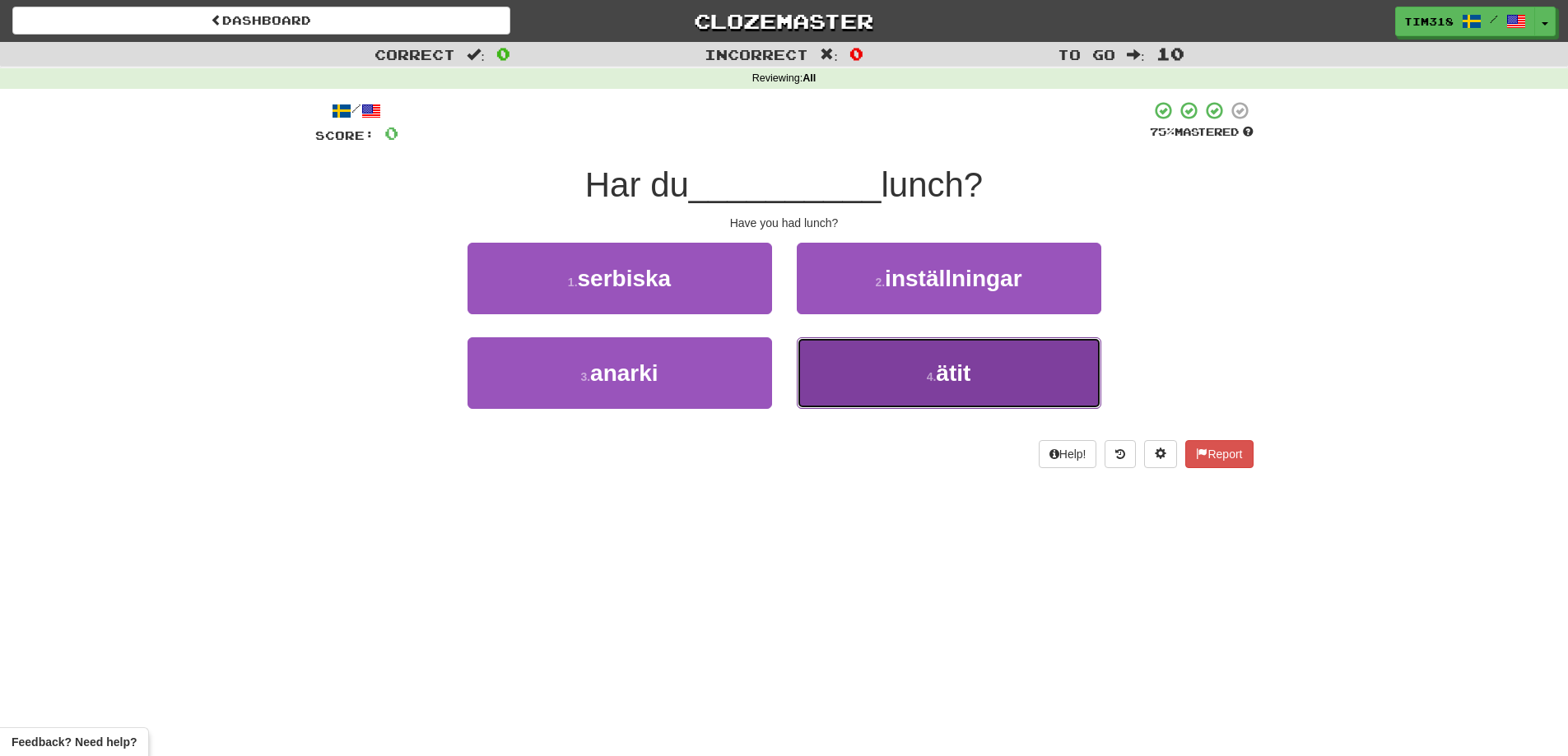
click at [868, 384] on button "4 . ätit" at bounding box center [948, 373] width 305 height 71
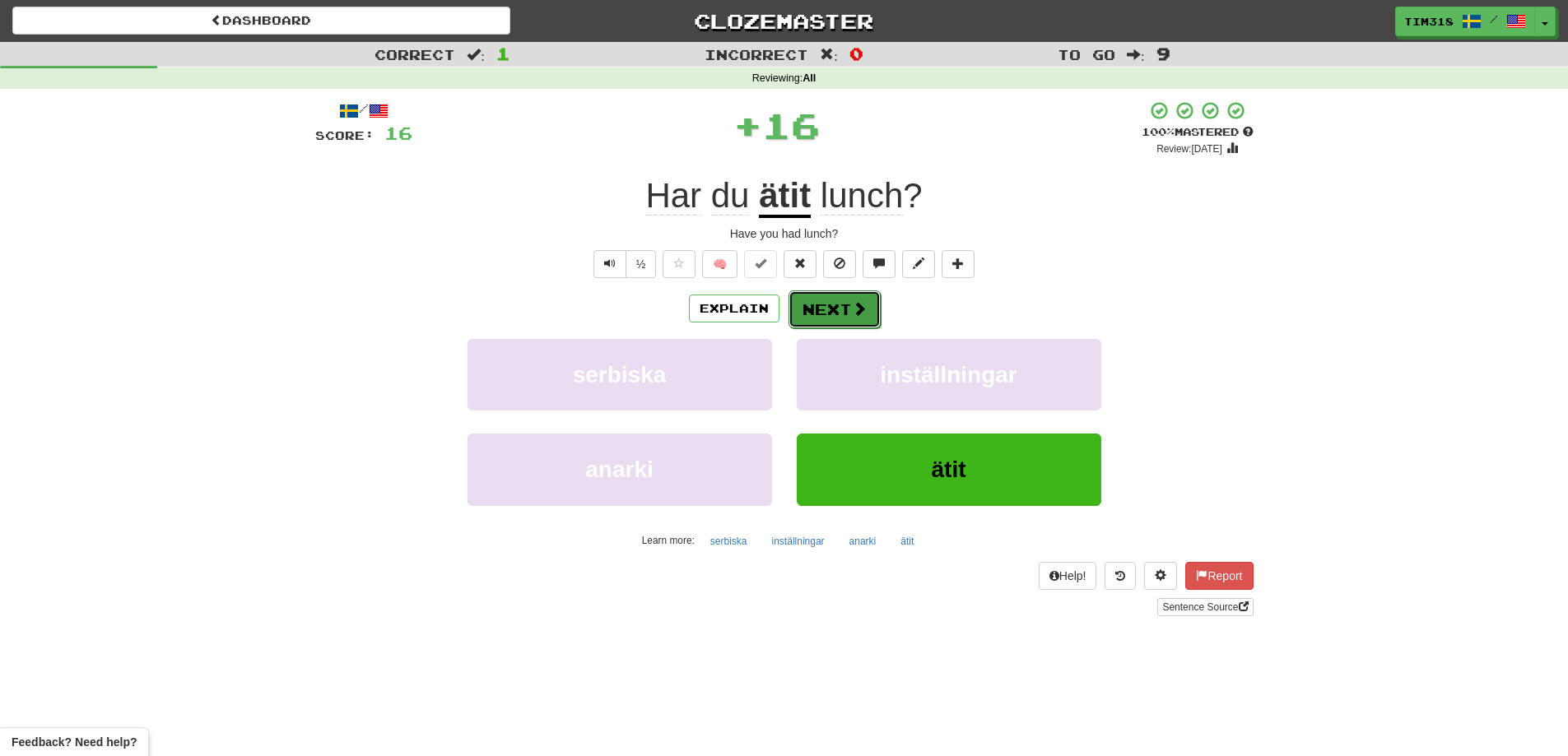
click at [828, 311] on button "Next" at bounding box center [834, 310] width 92 height 38
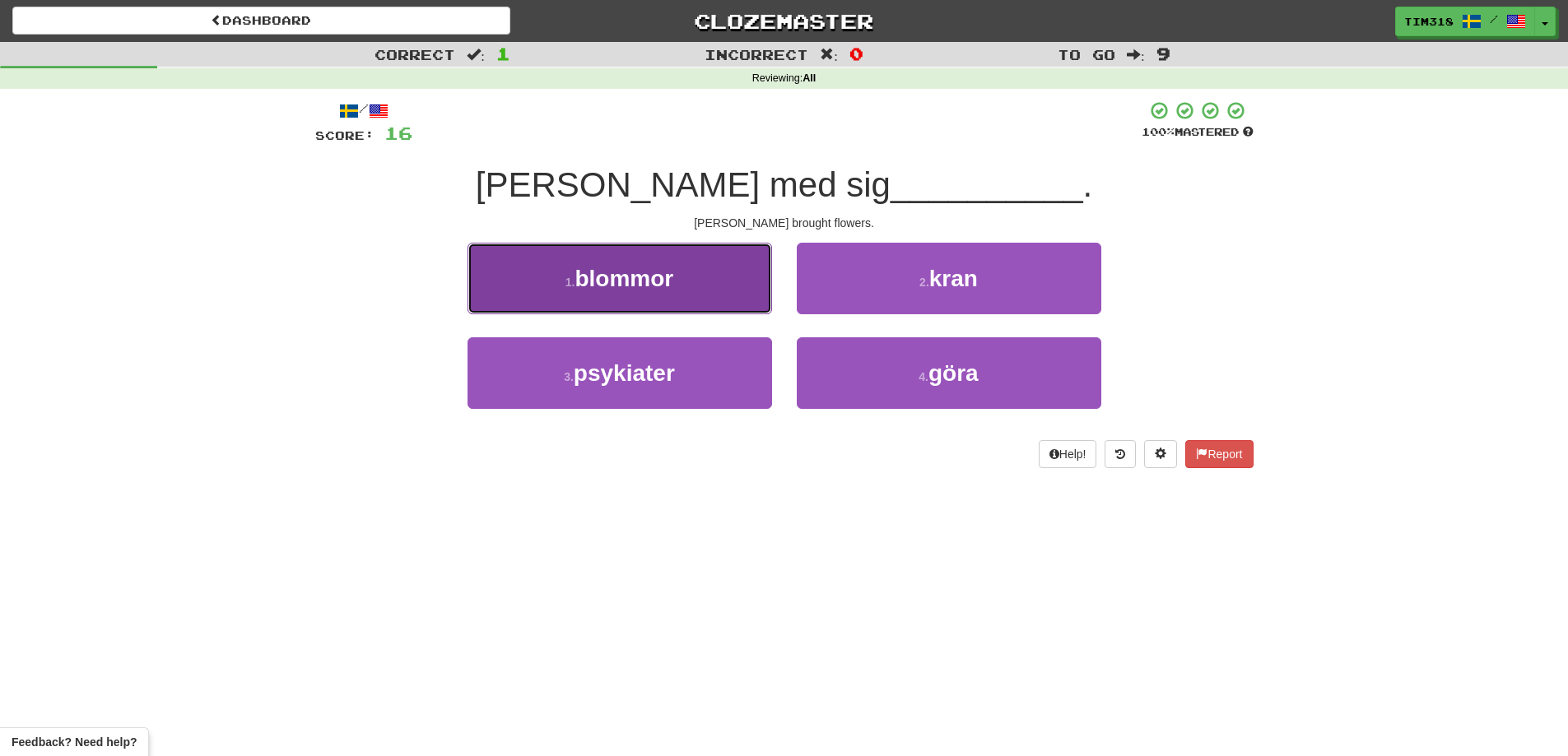
click at [658, 279] on span "blommor" at bounding box center [623, 278] width 98 height 25
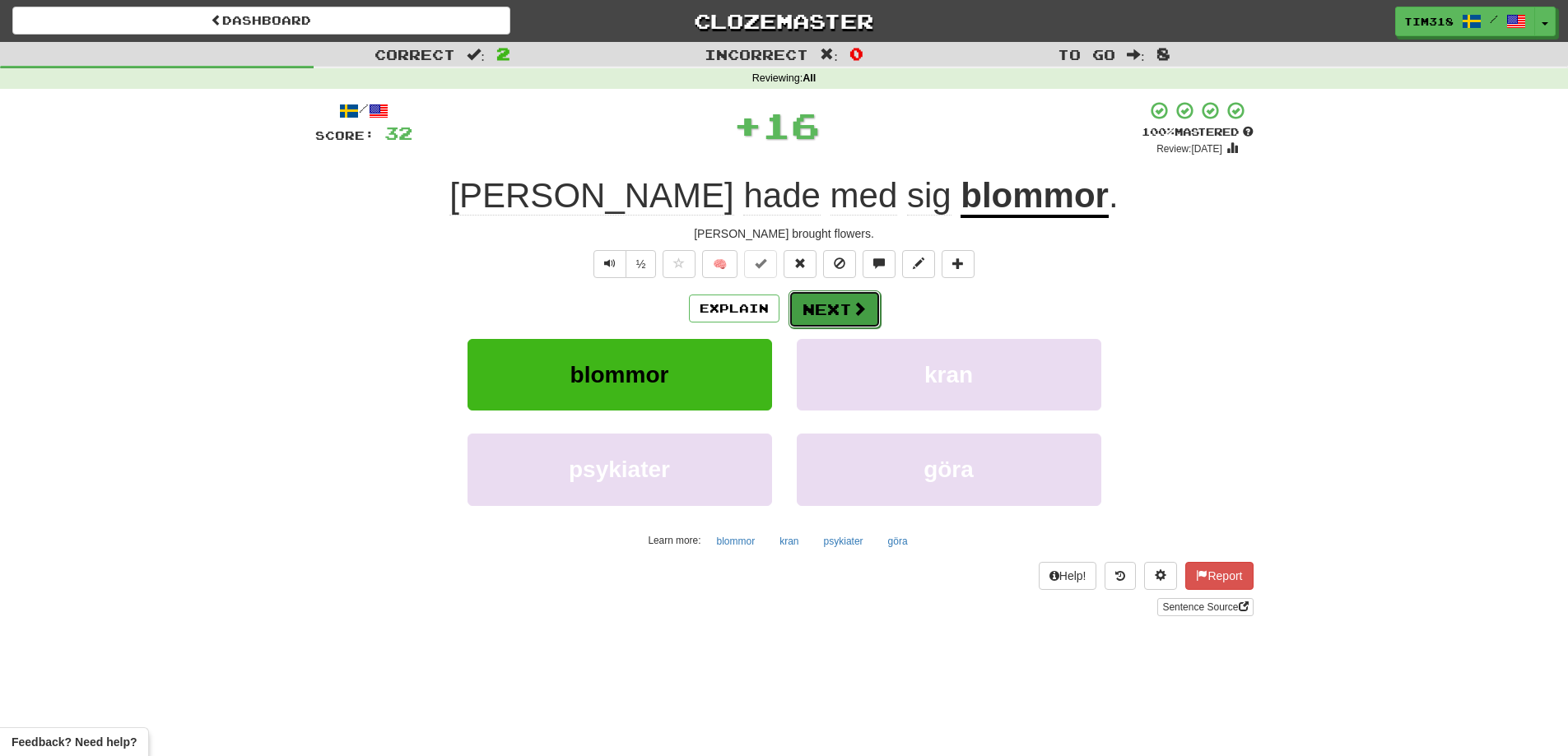
click at [814, 319] on button "Next" at bounding box center [834, 310] width 92 height 38
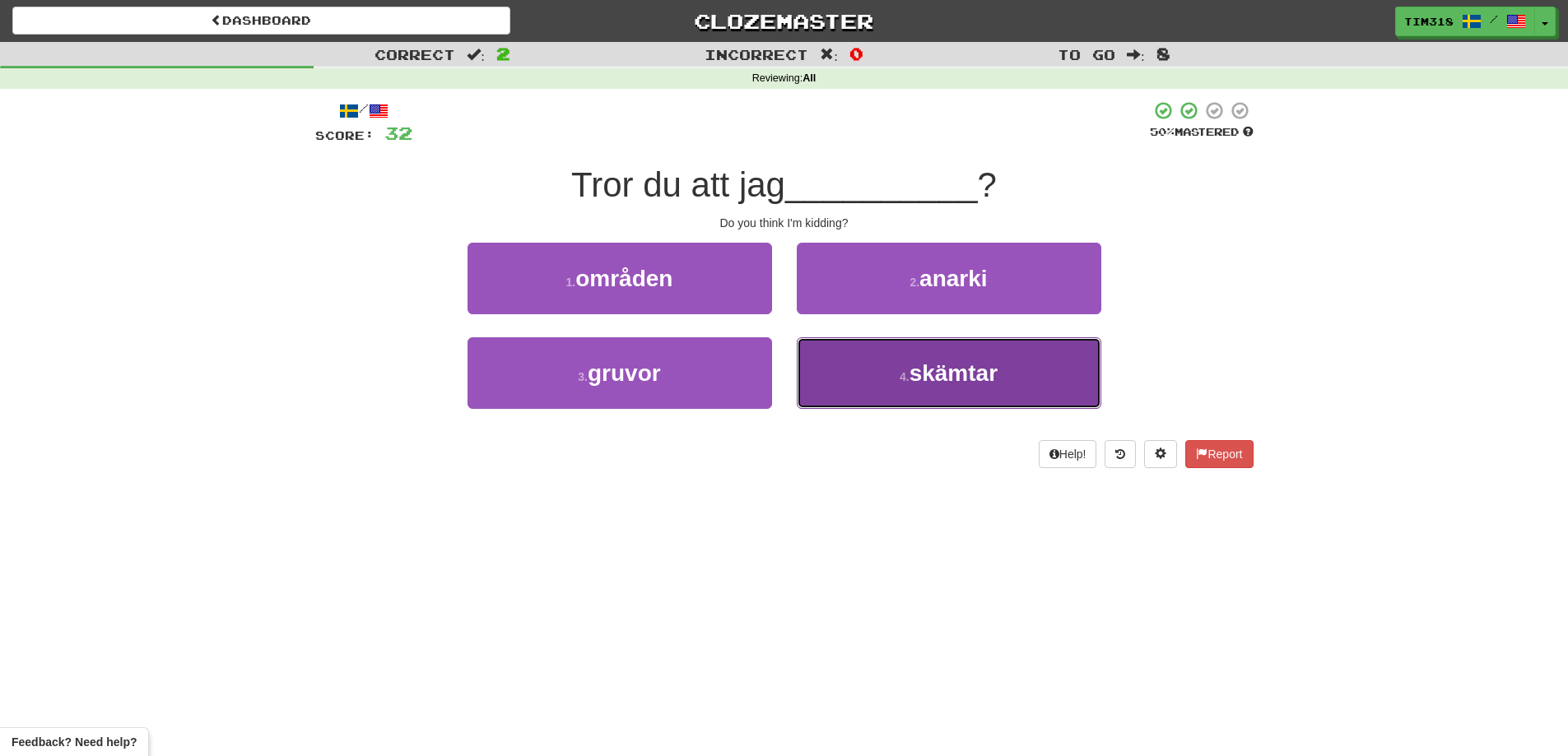
click at [848, 394] on button "4 . skämtar" at bounding box center [948, 373] width 305 height 71
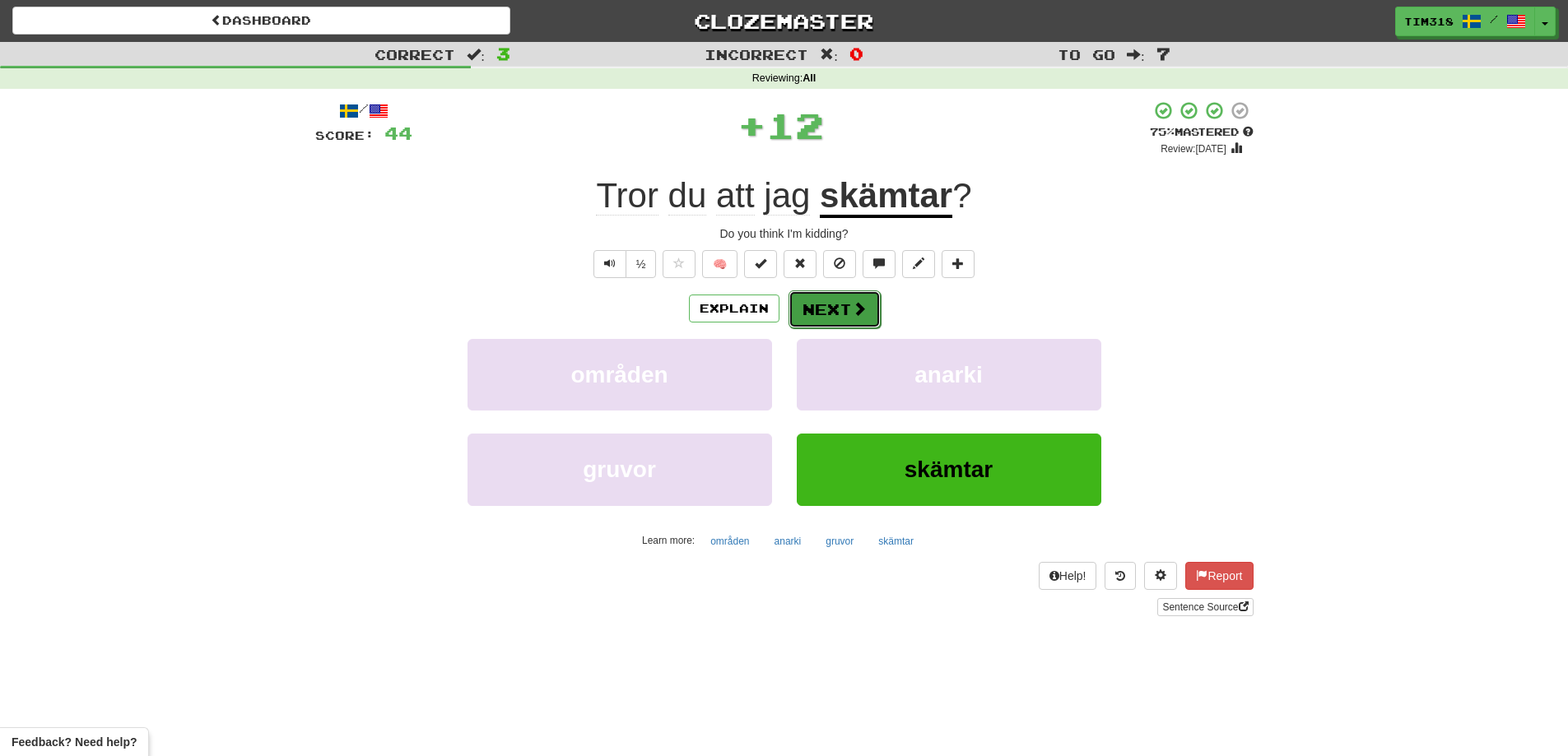
click at [844, 311] on button "Next" at bounding box center [834, 310] width 92 height 38
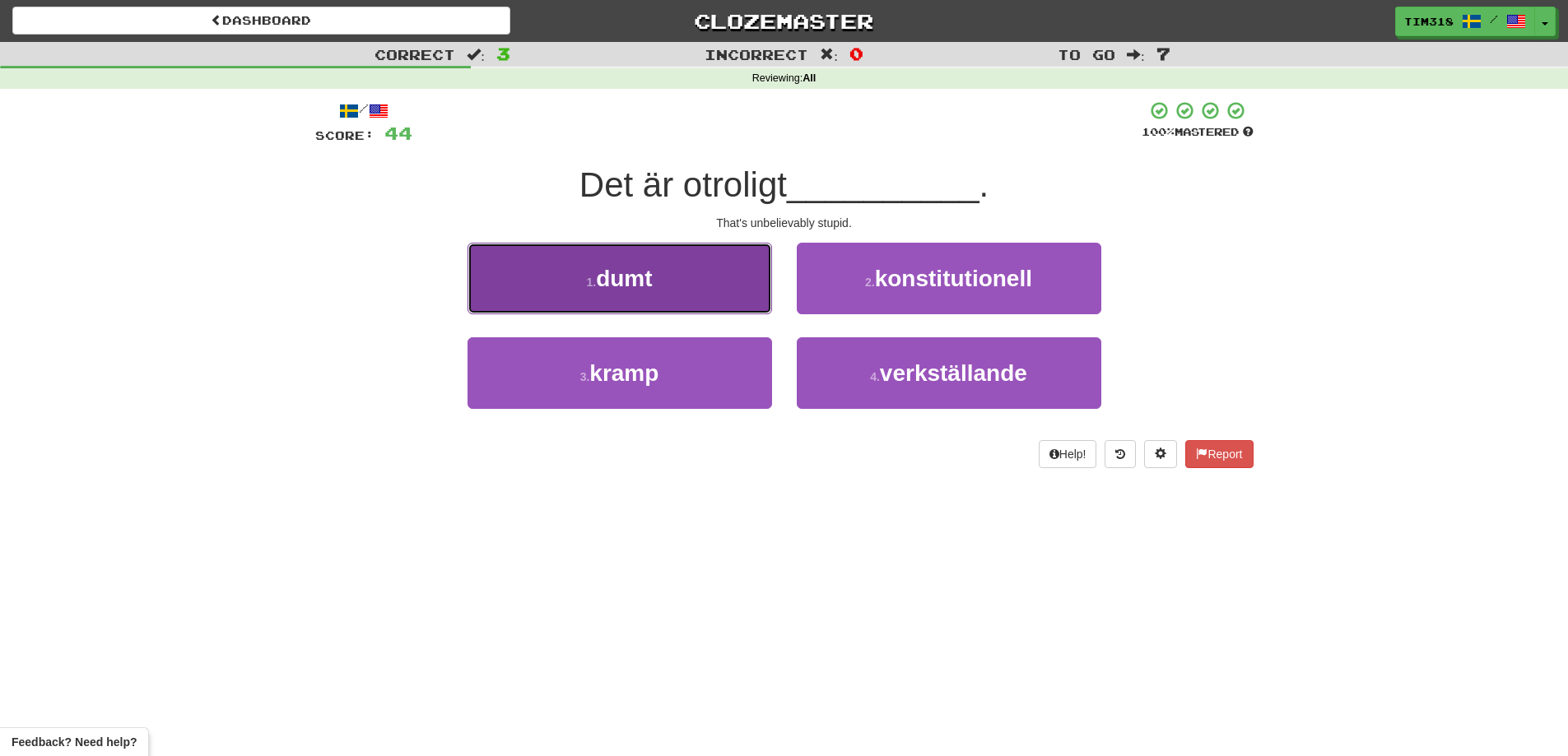
click at [688, 294] on button "1 . dumt" at bounding box center [620, 278] width 305 height 71
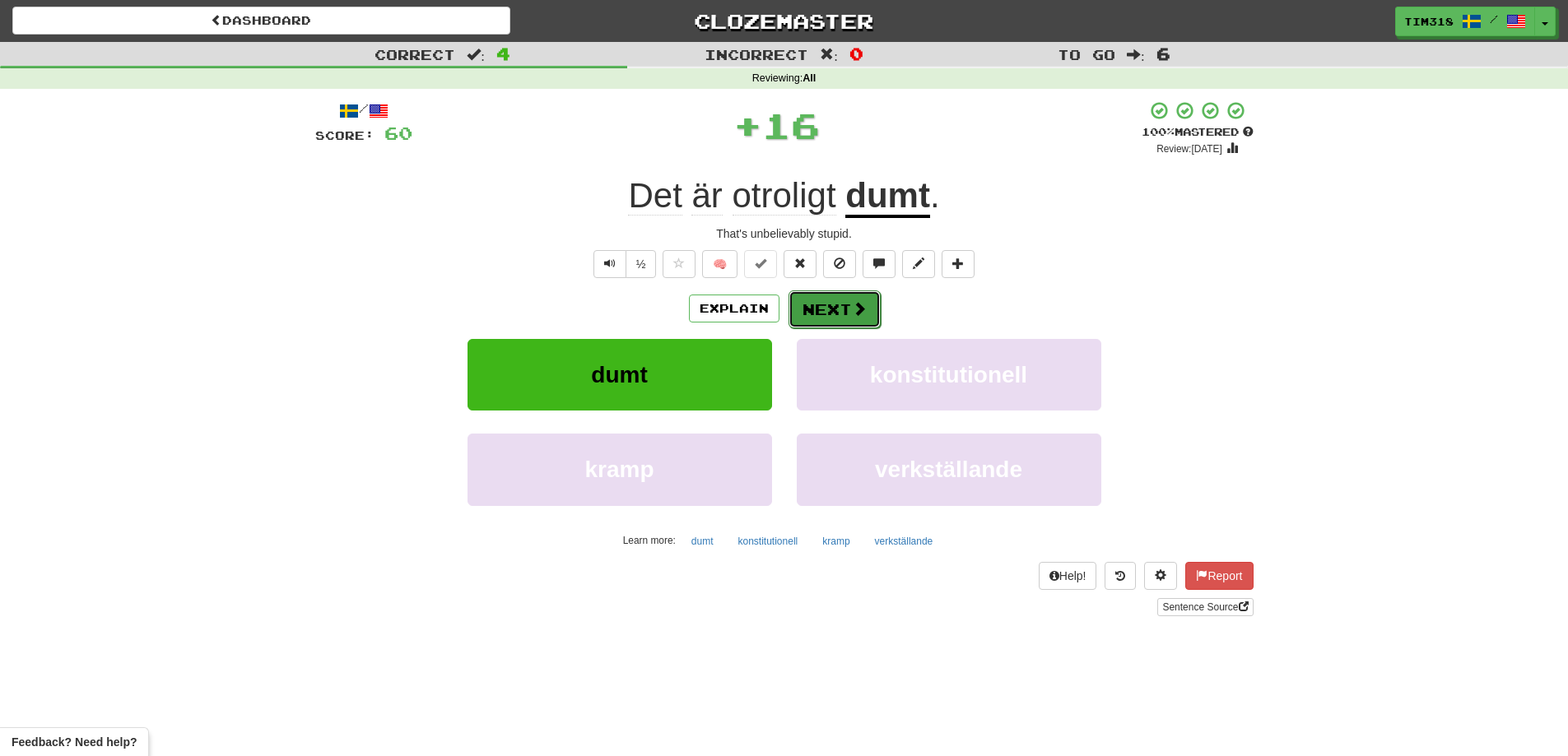
click at [822, 324] on button "Next" at bounding box center [834, 310] width 92 height 38
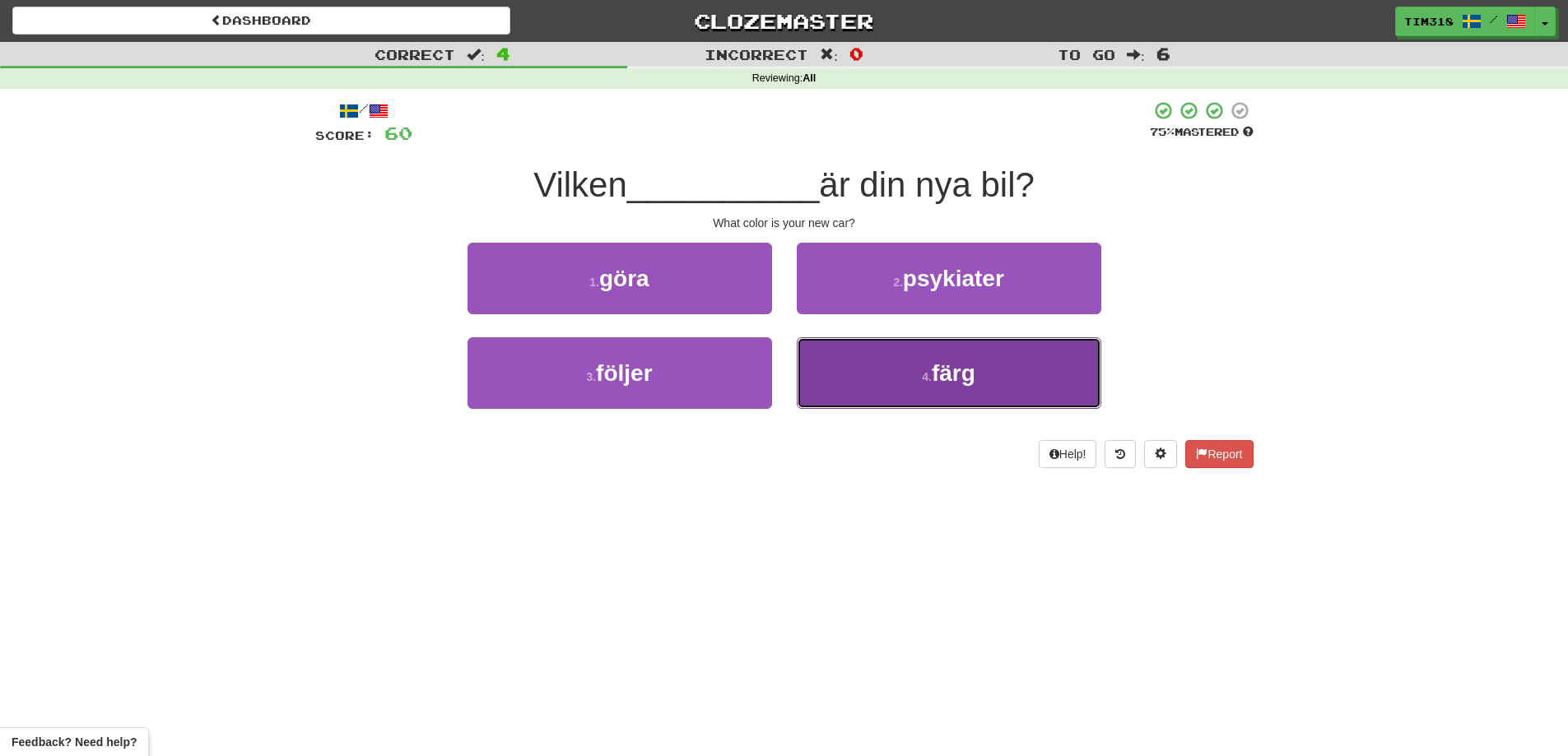
click at [882, 358] on button "4 . färg" at bounding box center [948, 373] width 305 height 71
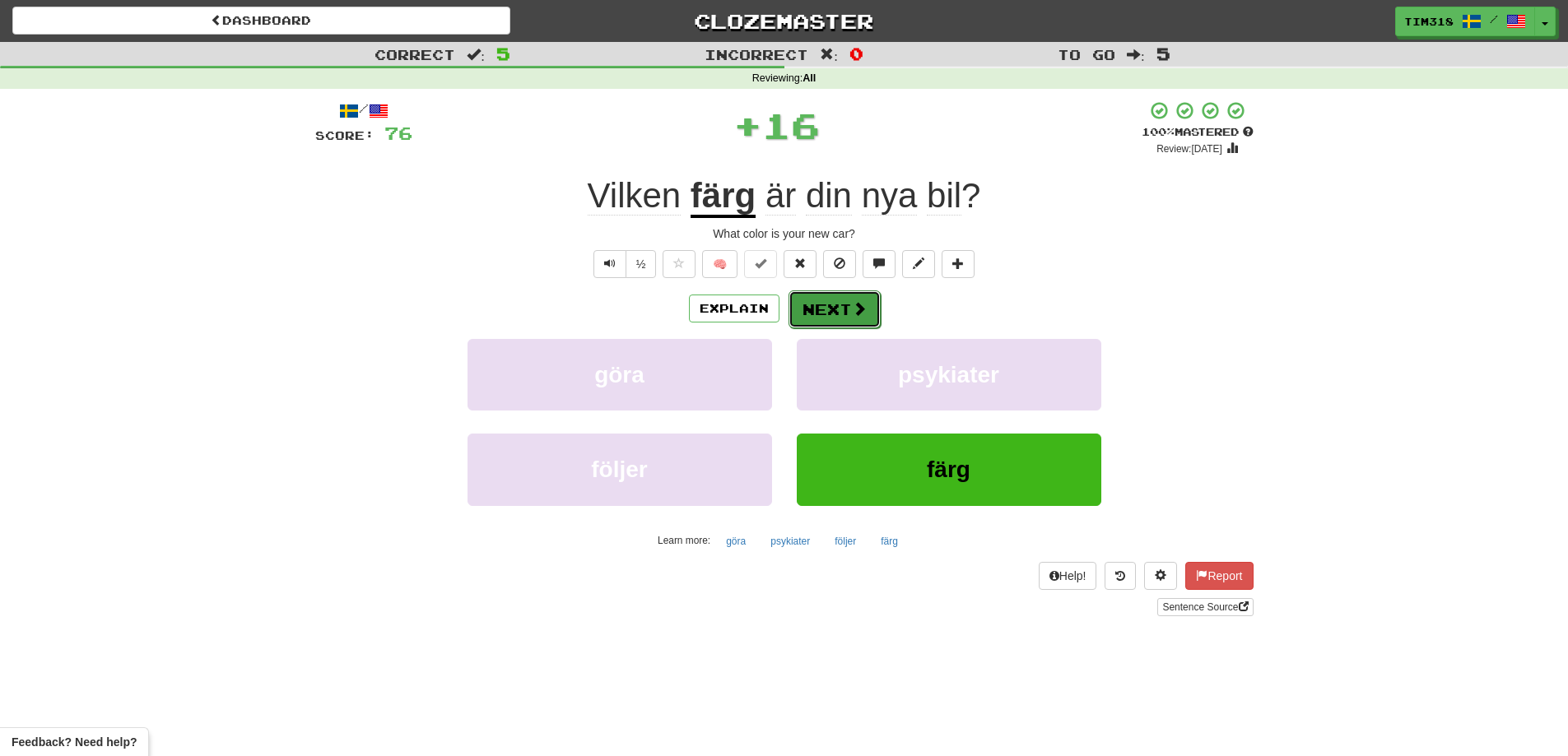
click at [834, 310] on button "Next" at bounding box center [834, 310] width 92 height 38
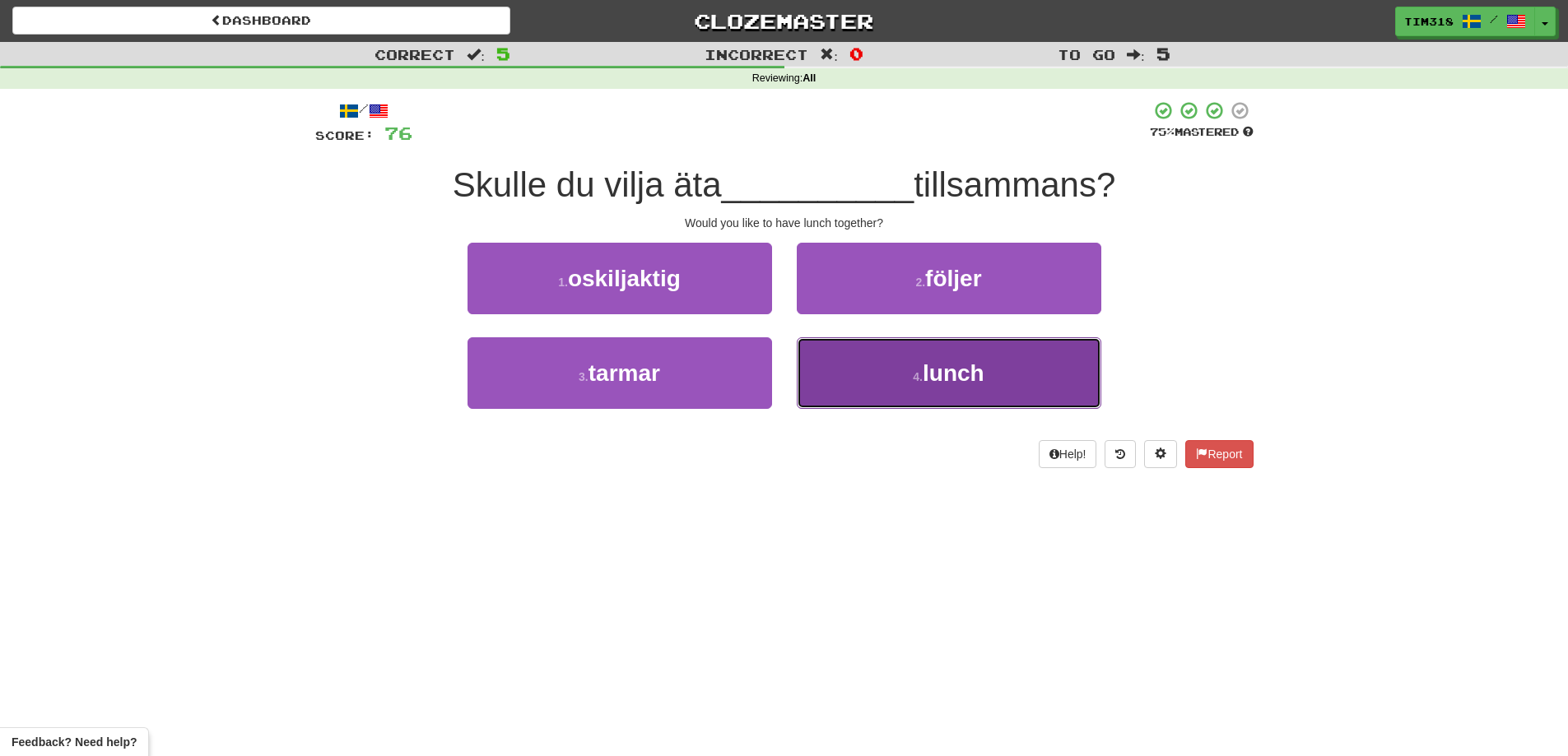
click at [935, 378] on span "lunch" at bounding box center [953, 372] width 62 height 25
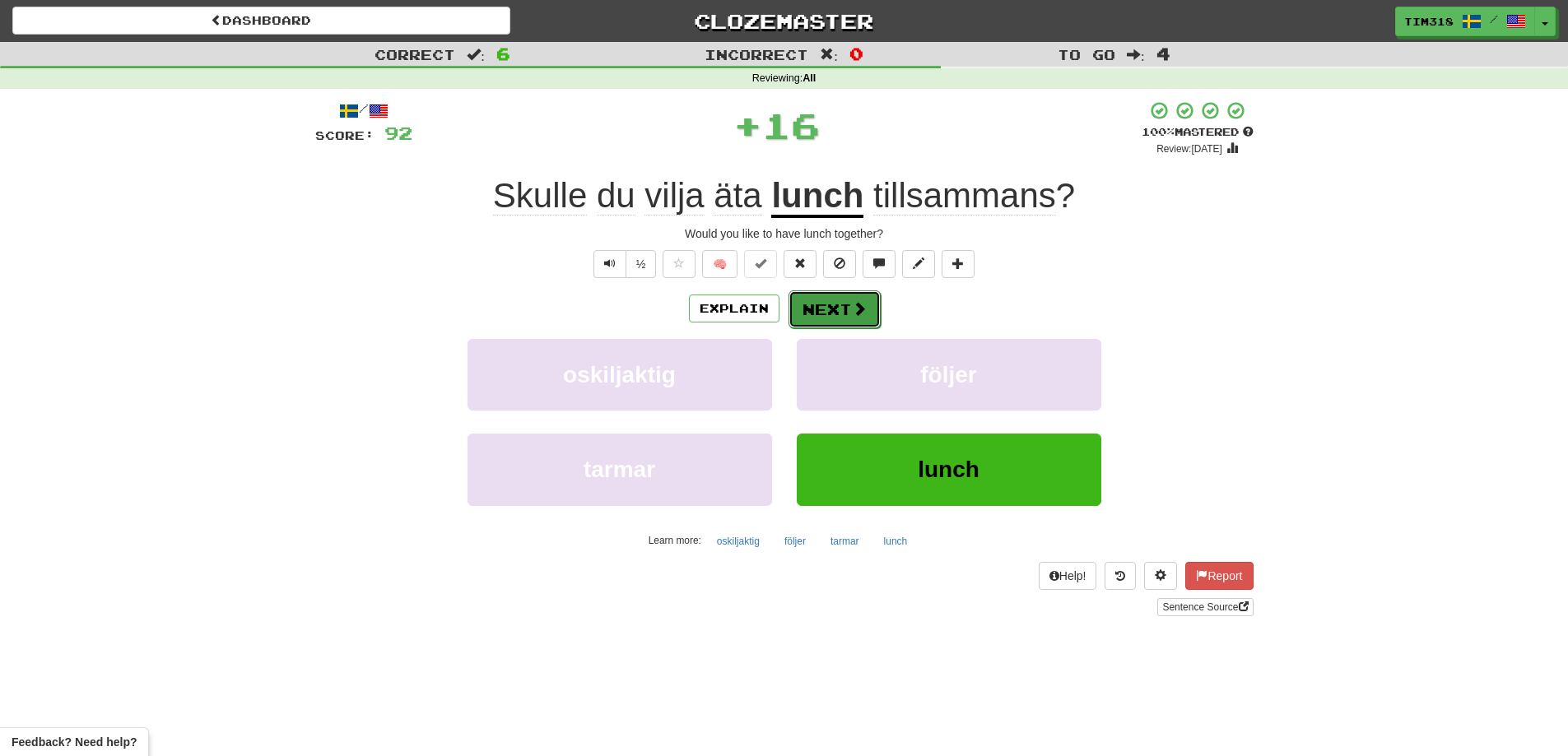
click at [840, 308] on button "Next" at bounding box center [834, 310] width 92 height 38
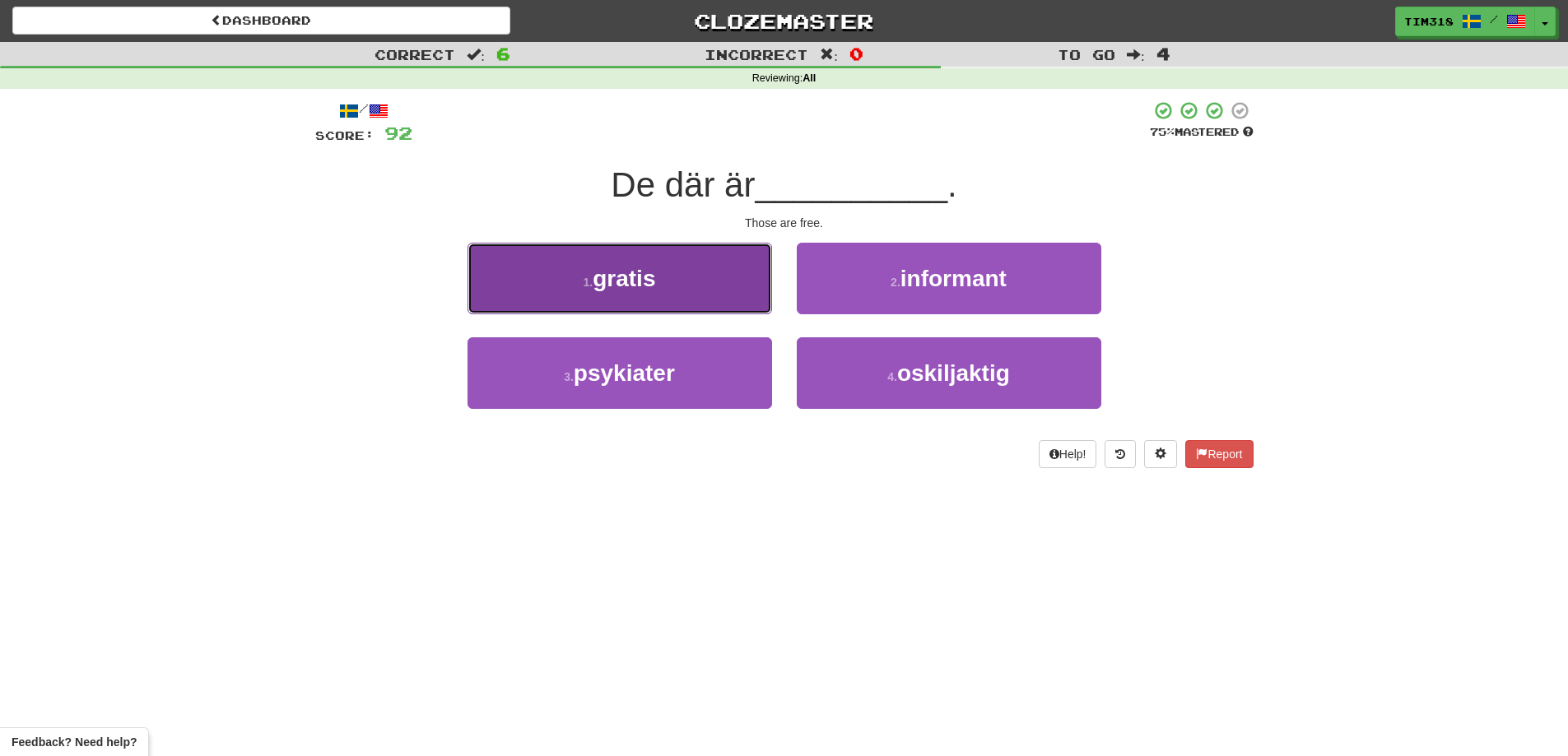
click at [705, 297] on button "1 . gratis" at bounding box center [620, 278] width 305 height 71
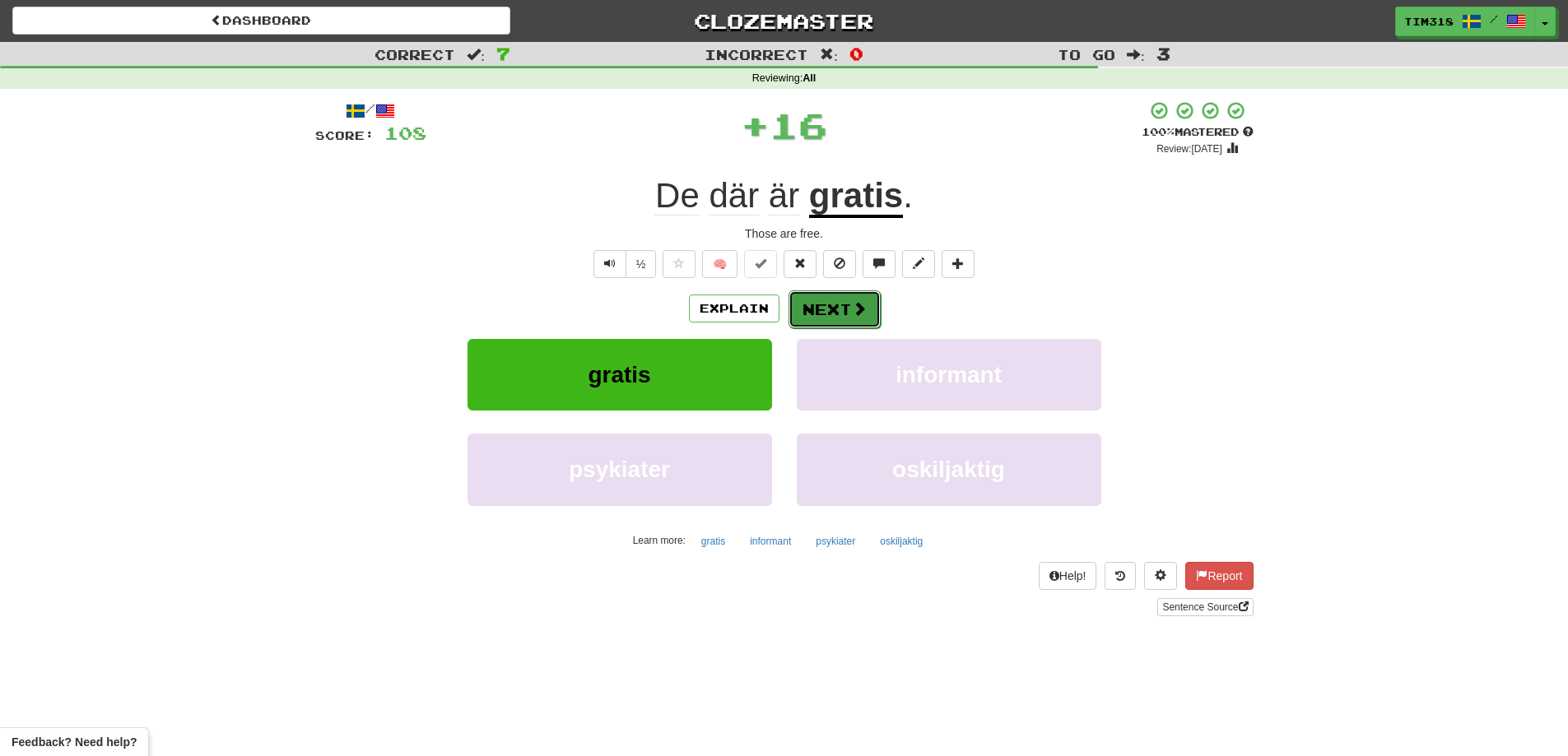
click at [858, 311] on span at bounding box center [859, 308] width 15 height 15
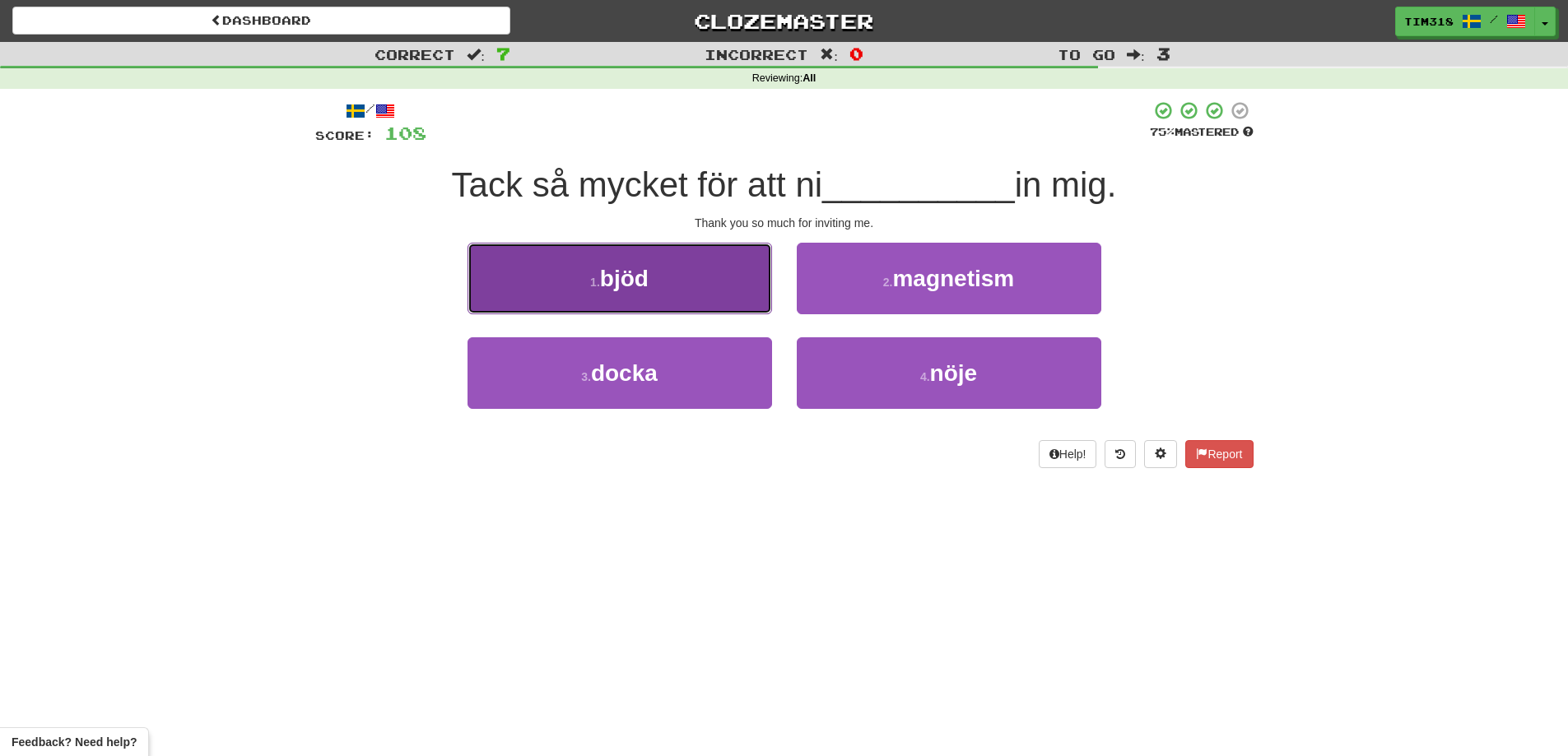
click at [710, 310] on button "1 . bjöd" at bounding box center [620, 278] width 305 height 71
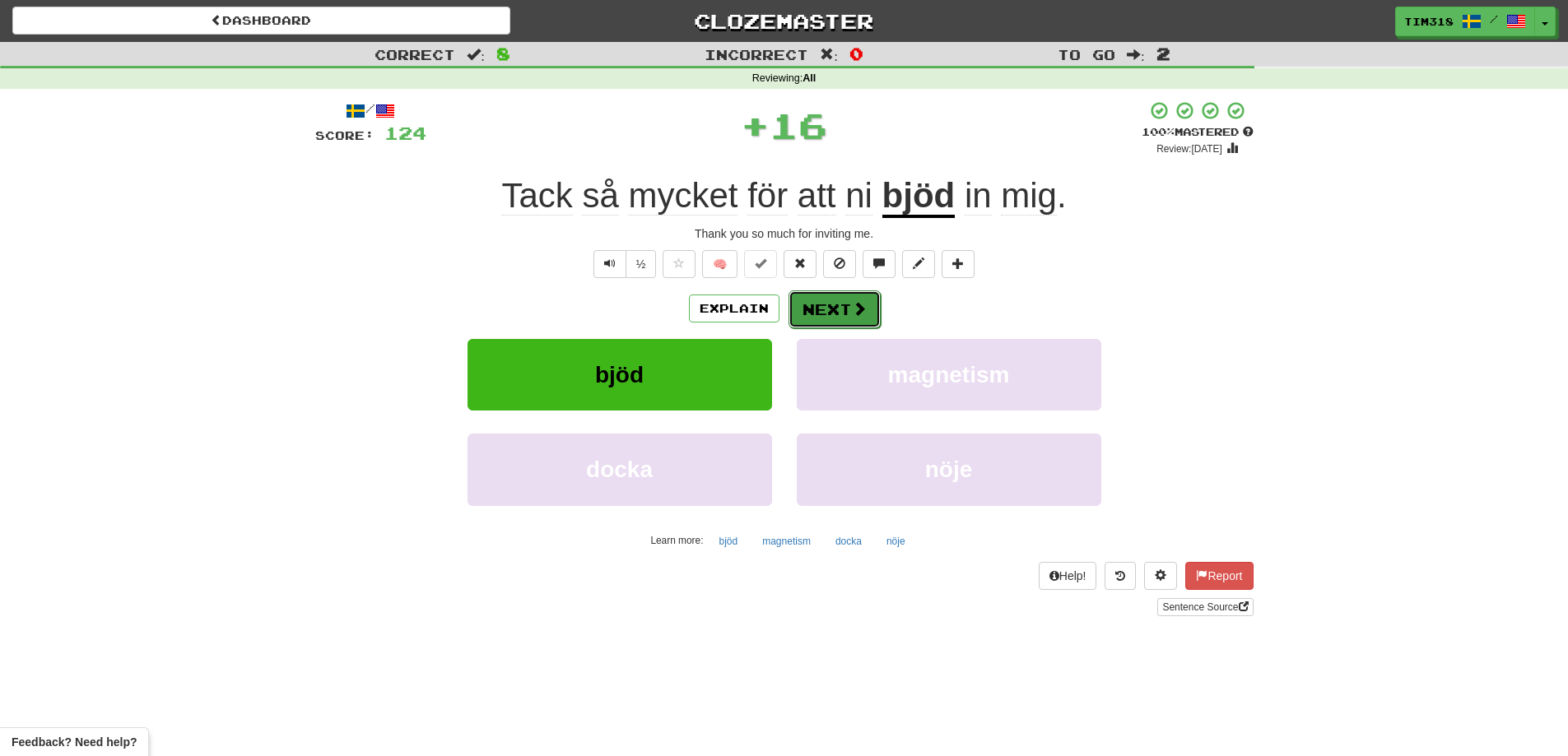
click at [828, 304] on button "Next" at bounding box center [834, 310] width 92 height 38
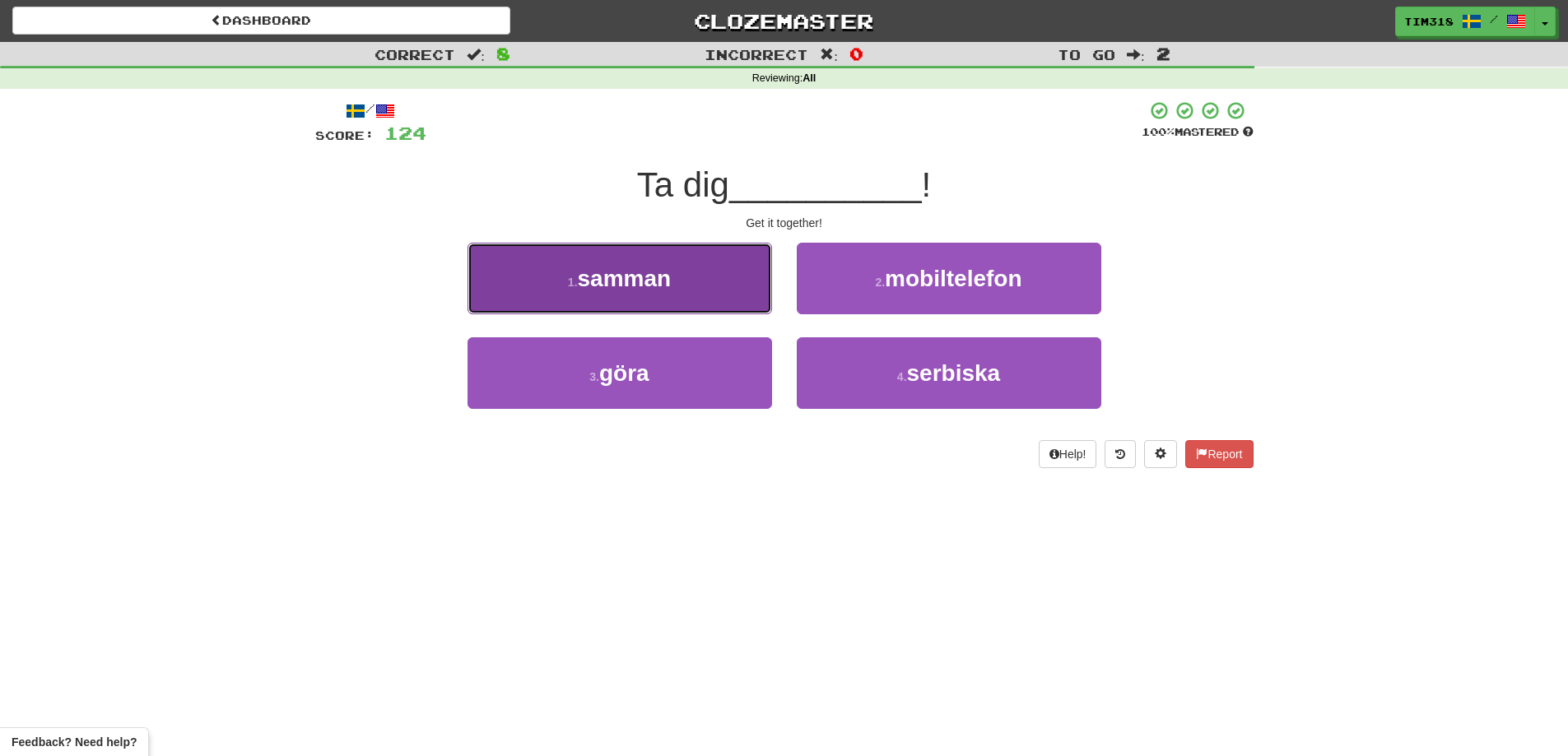
click at [687, 281] on button "1 . samman" at bounding box center [620, 278] width 305 height 71
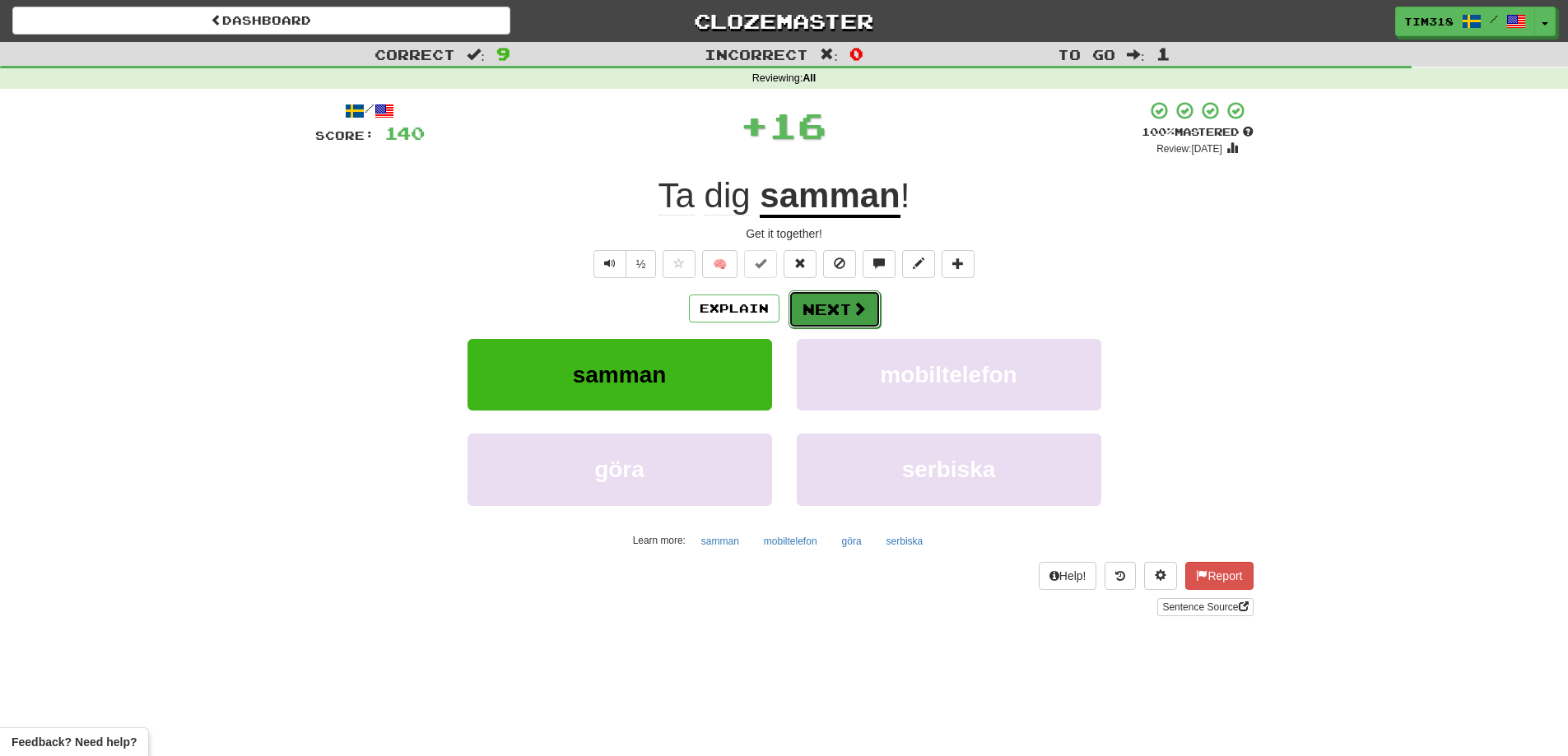
click at [810, 302] on button "Next" at bounding box center [834, 310] width 92 height 38
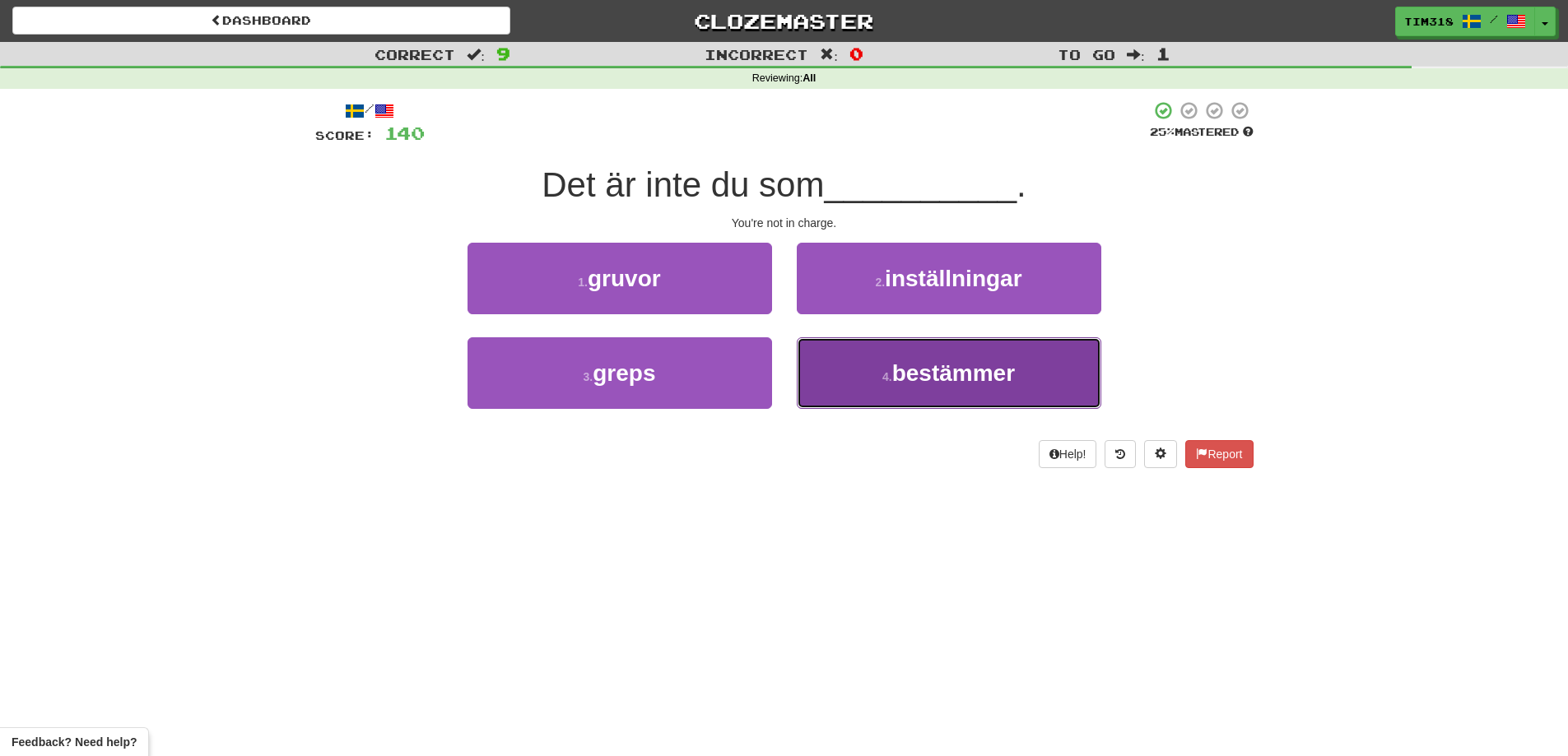
click at [891, 372] on small "4 ." at bounding box center [887, 377] width 10 height 13
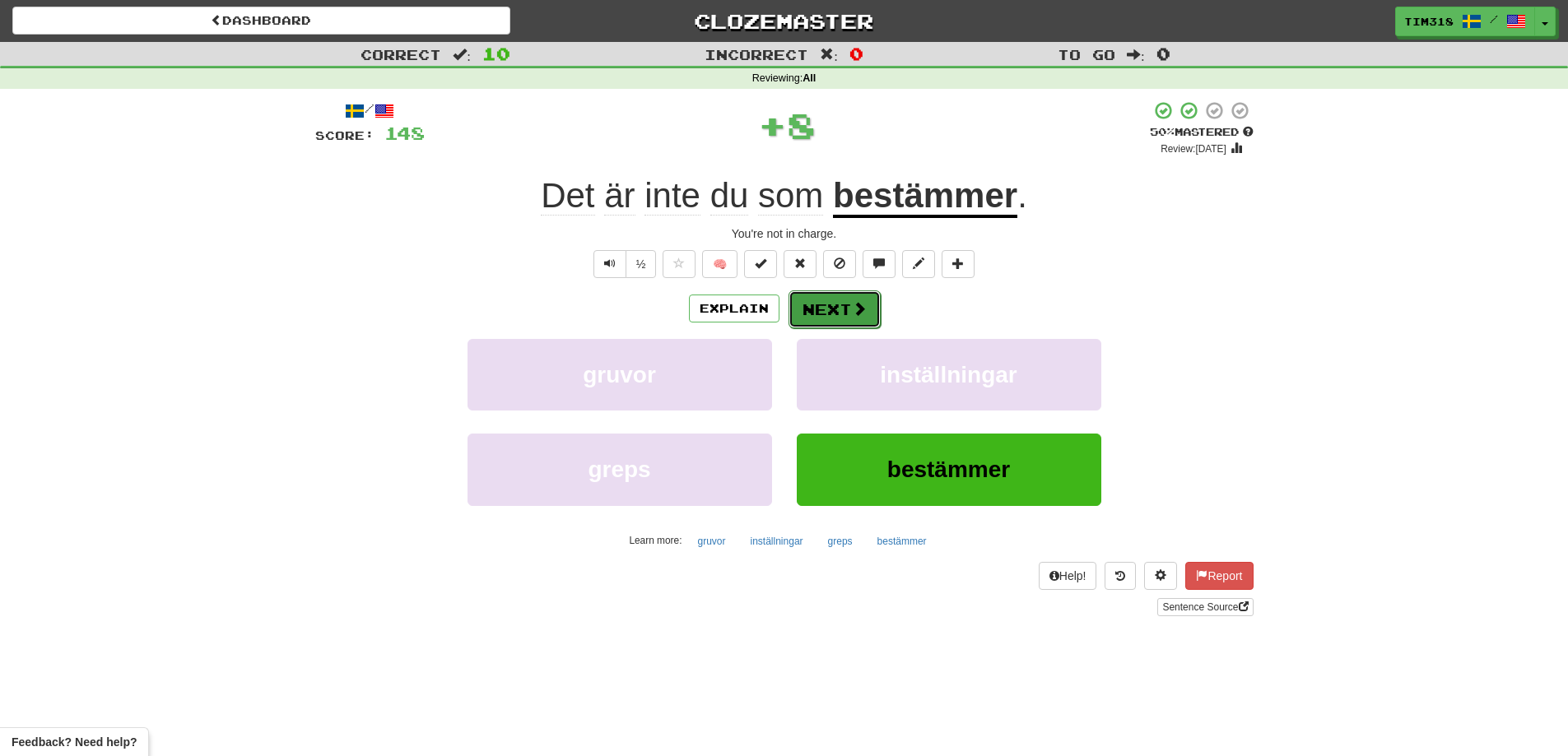
click at [841, 305] on button "Next" at bounding box center [834, 310] width 92 height 38
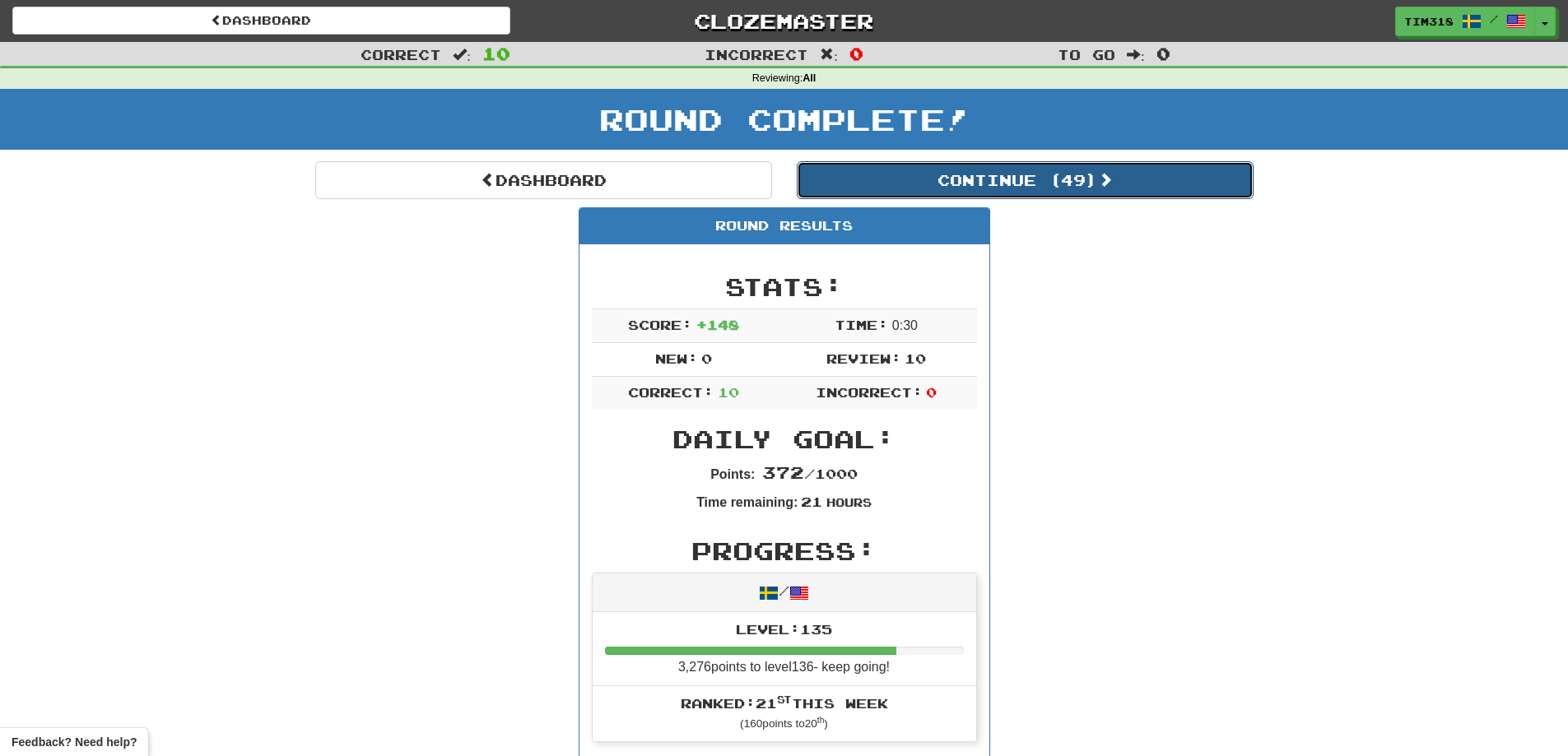
click at [1027, 184] on button "Continue ( 49 )" at bounding box center [1024, 180] width 457 height 38
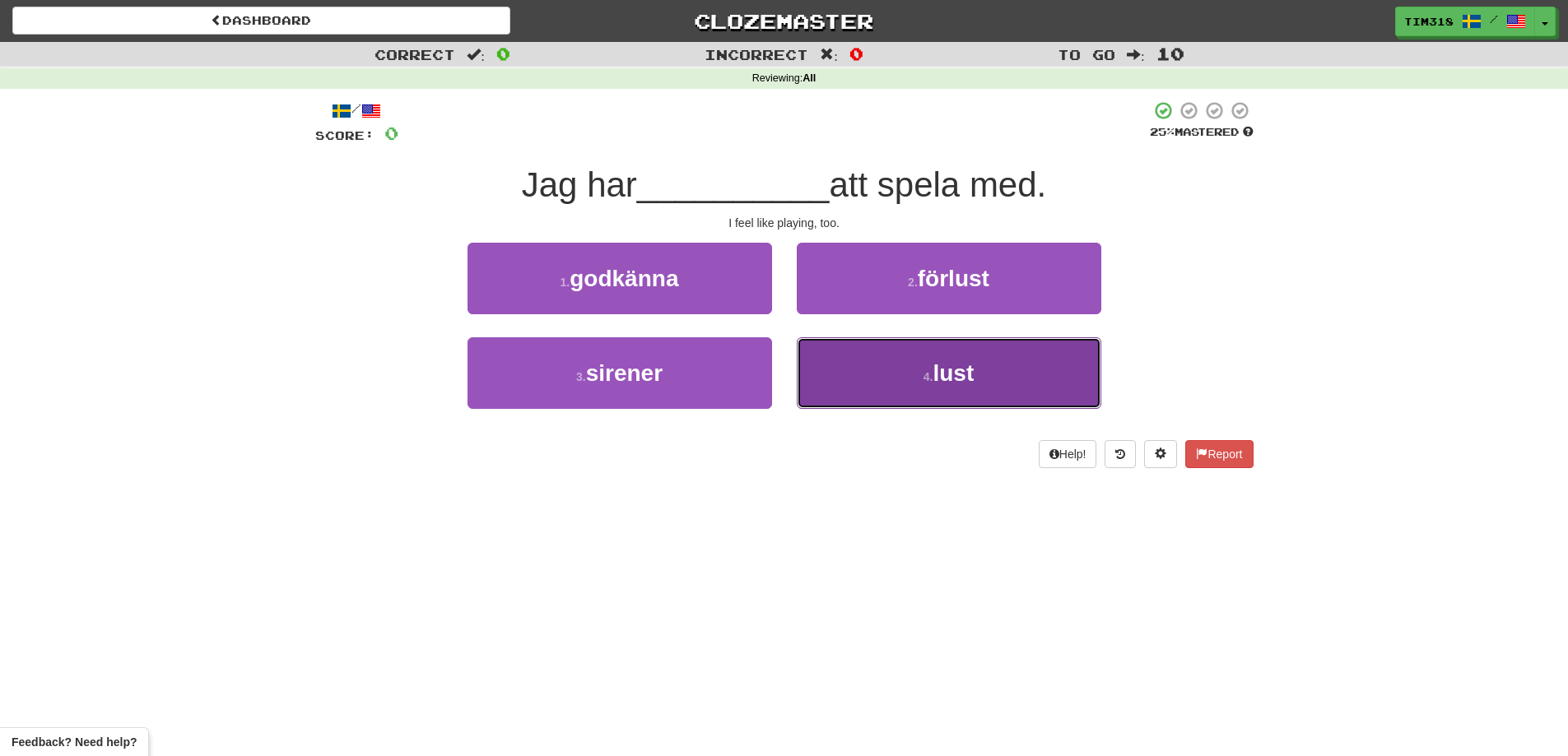
click at [948, 378] on span "lust" at bounding box center [953, 372] width 41 height 25
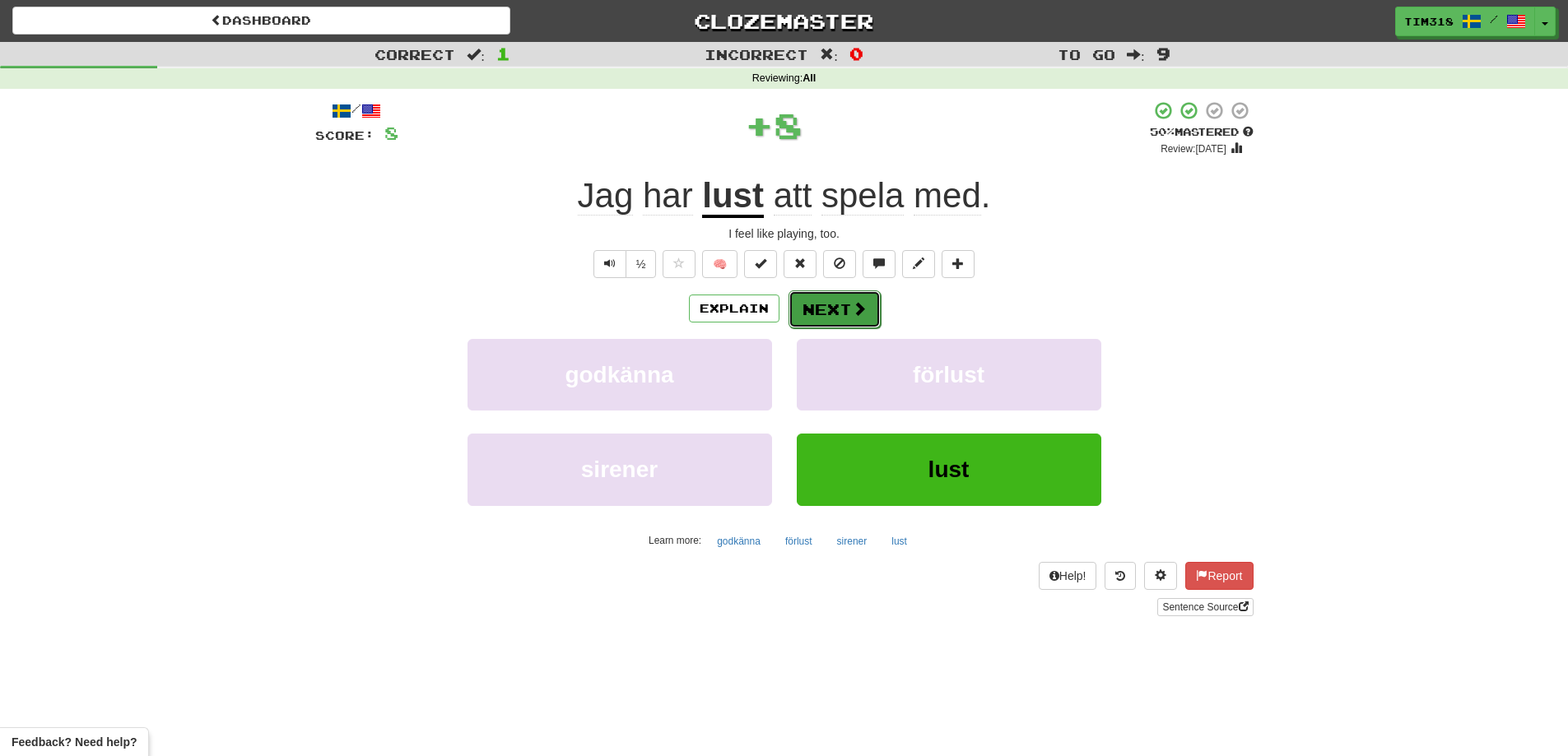
click at [857, 303] on span at bounding box center [859, 308] width 15 height 15
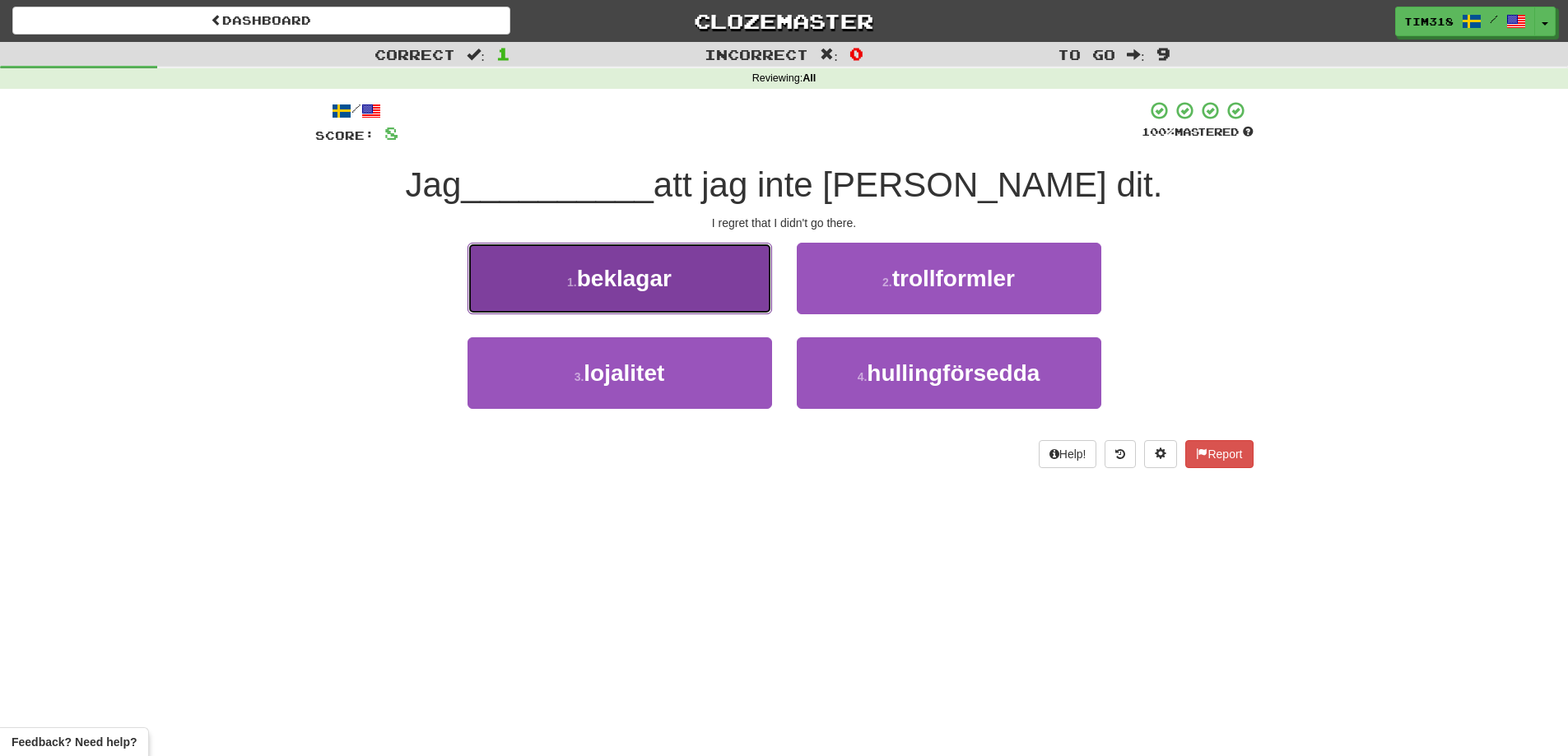
click at [695, 270] on button "1 . beklagar" at bounding box center [620, 278] width 305 height 71
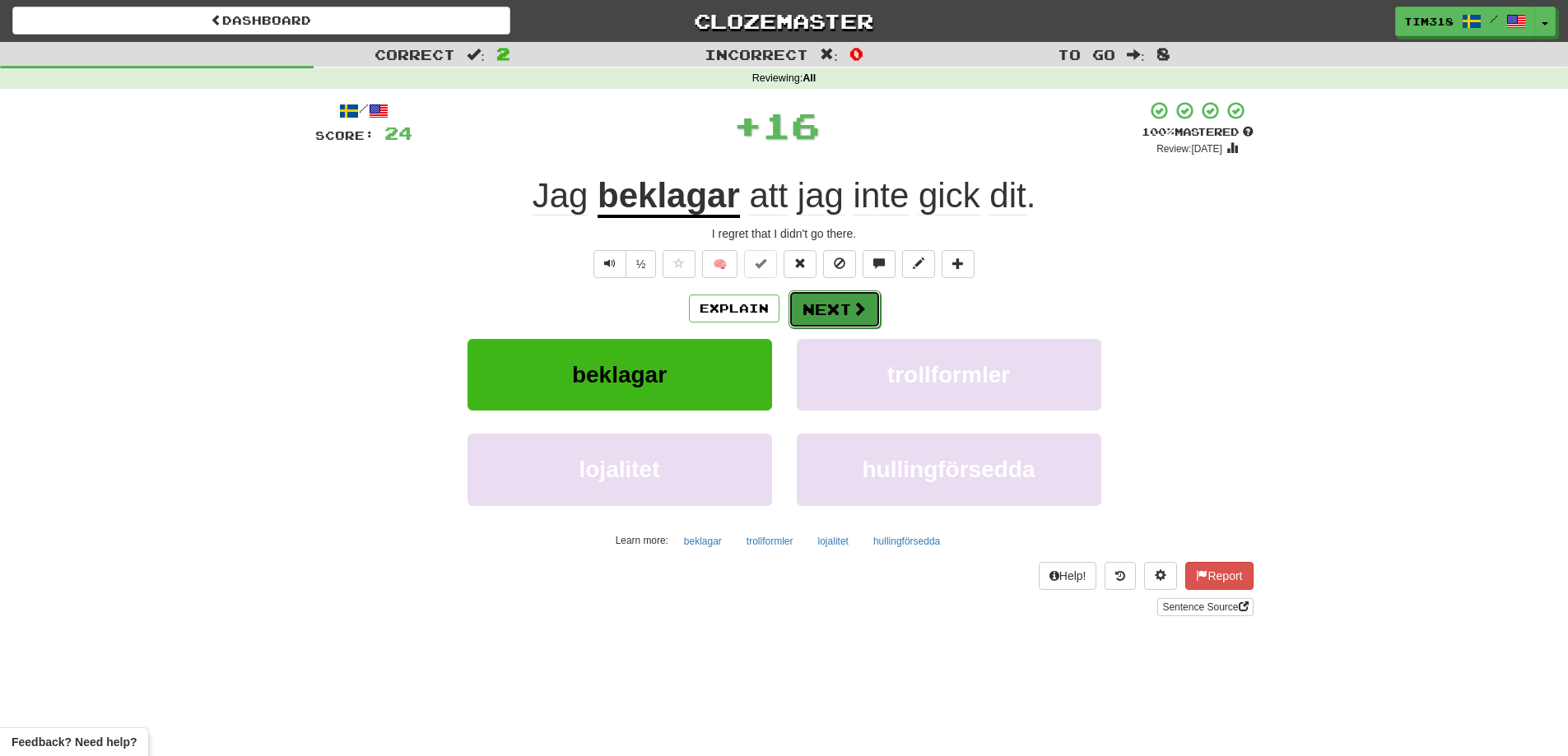
click at [840, 310] on button "Next" at bounding box center [834, 310] width 92 height 38
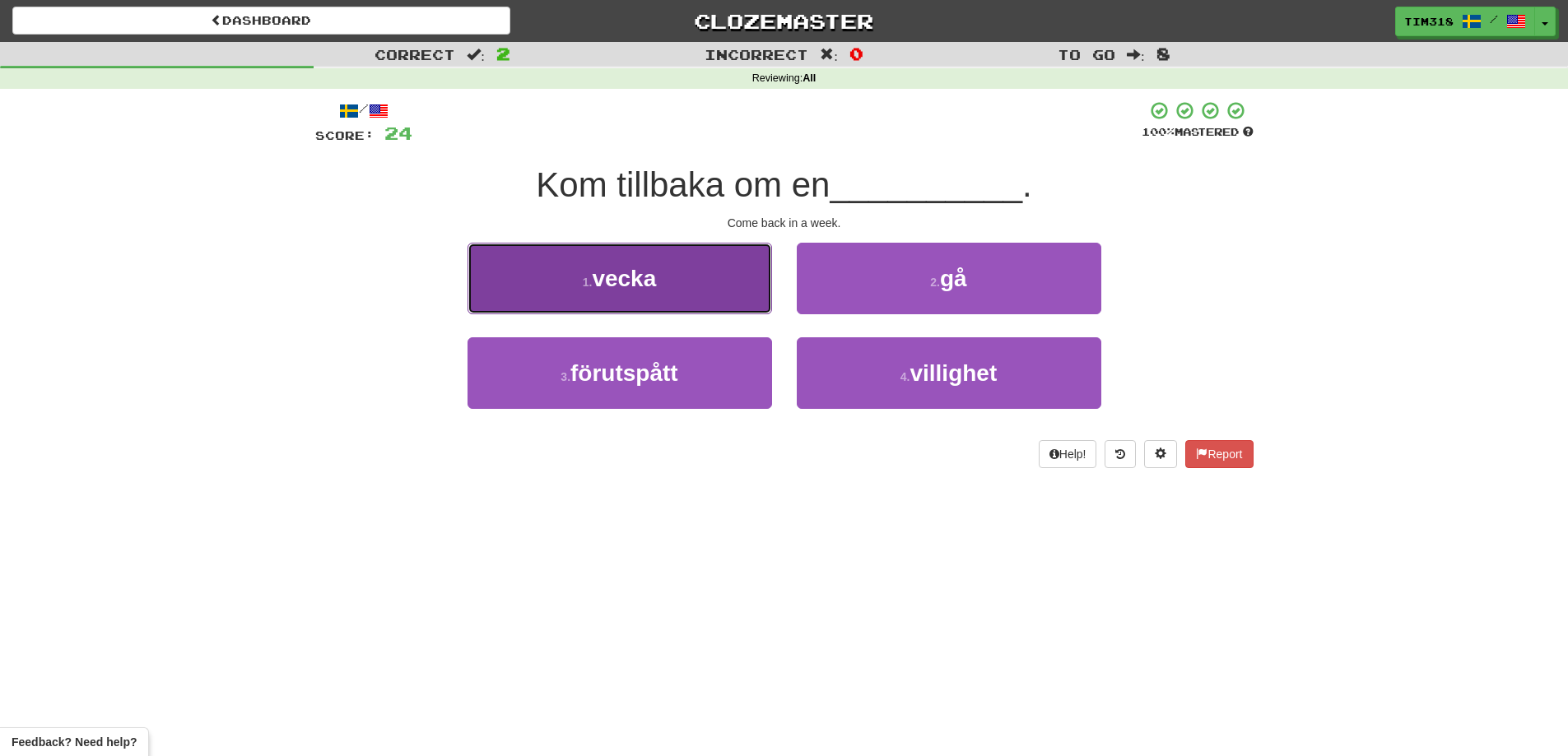
click at [656, 276] on span "vecka" at bounding box center [624, 278] width 64 height 25
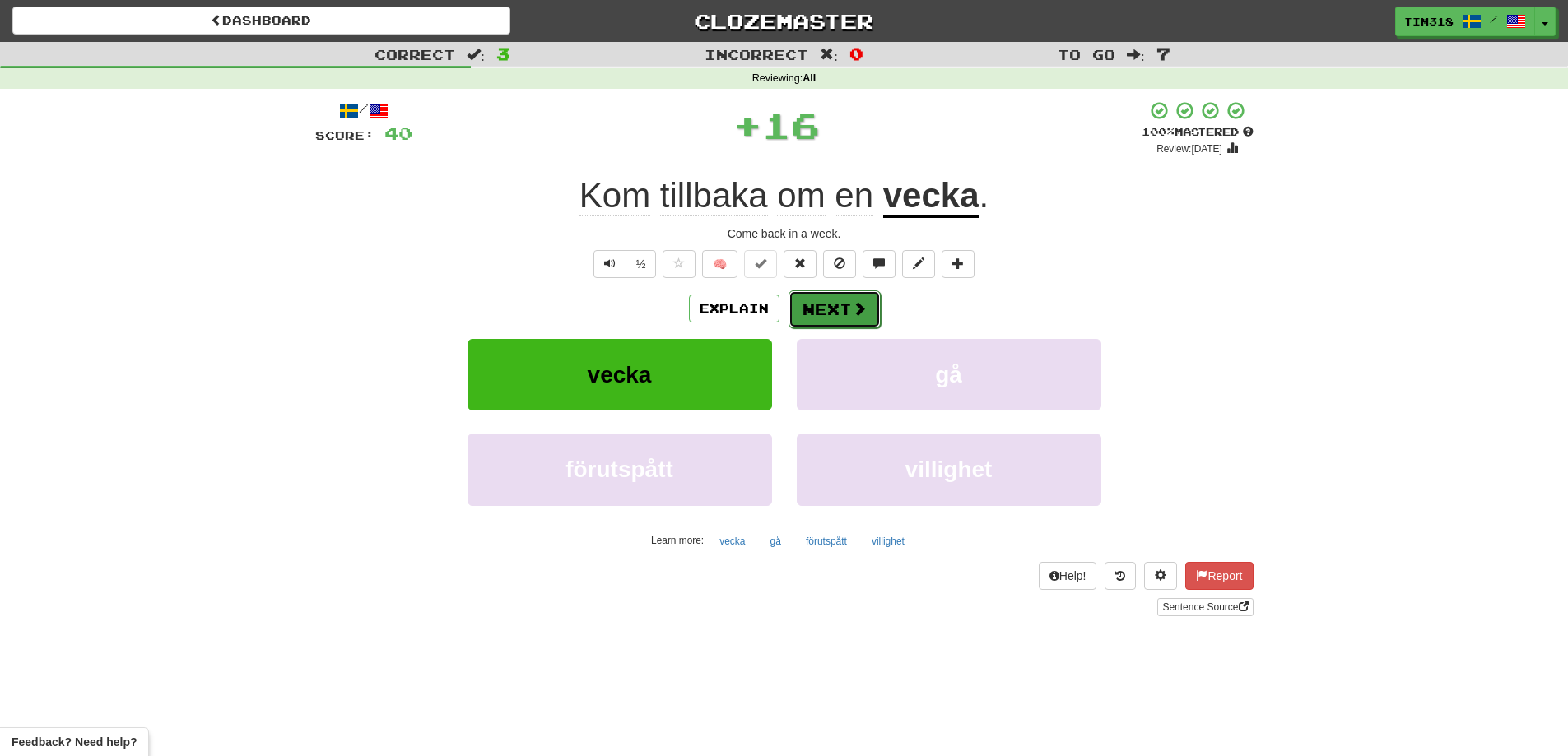
click at [857, 305] on span at bounding box center [859, 308] width 15 height 15
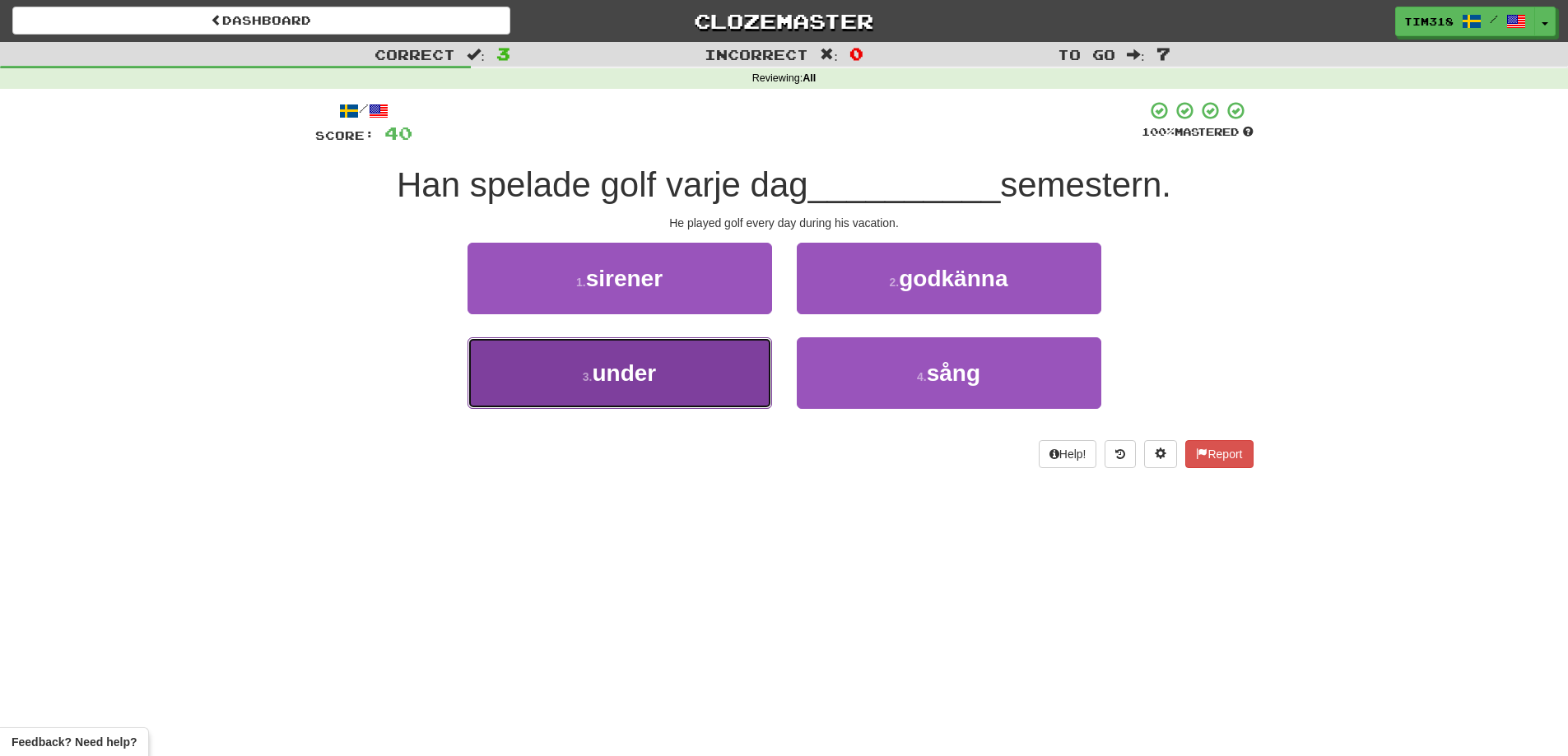
click at [695, 369] on button "3 . under" at bounding box center [620, 373] width 305 height 71
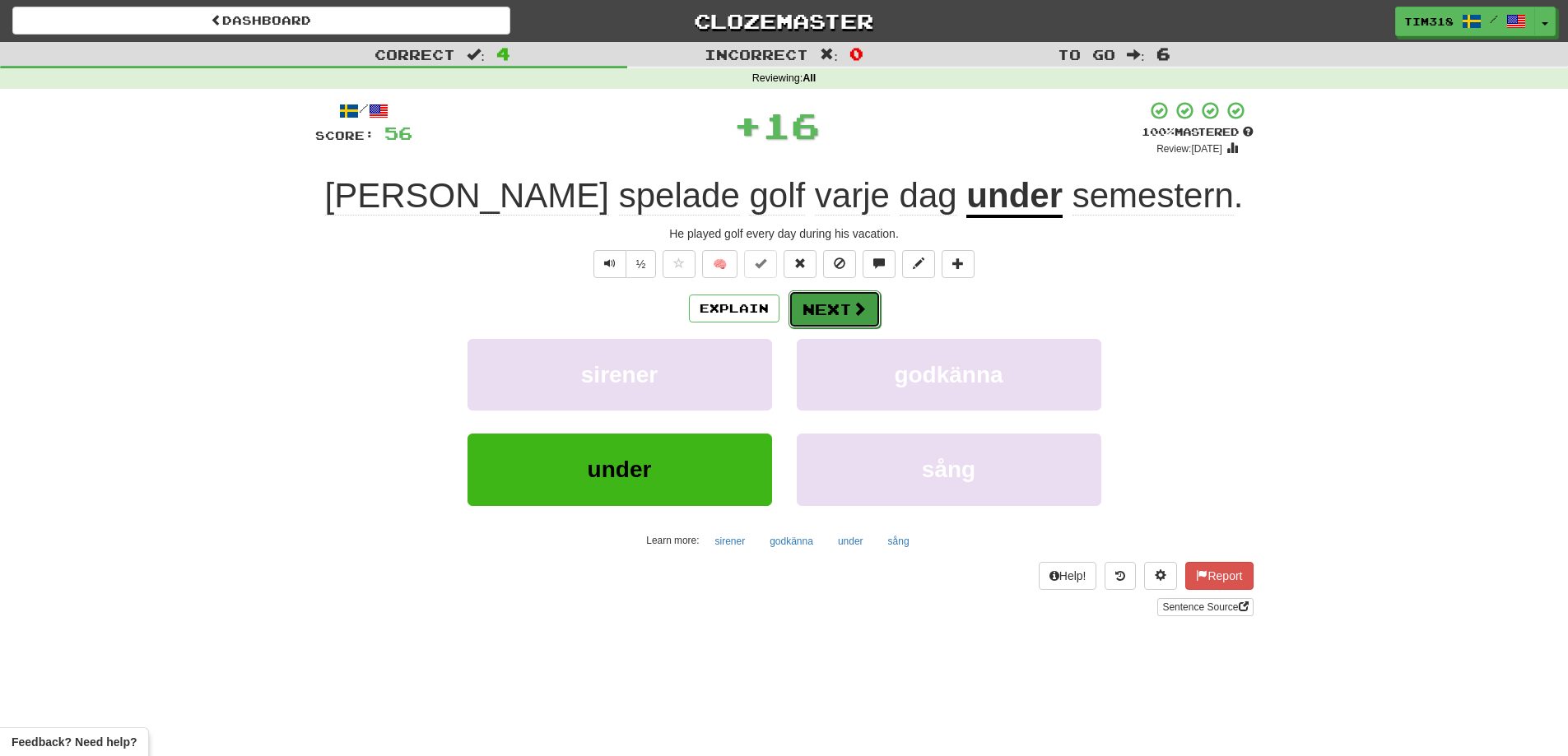
click at [843, 317] on button "Next" at bounding box center [834, 310] width 92 height 38
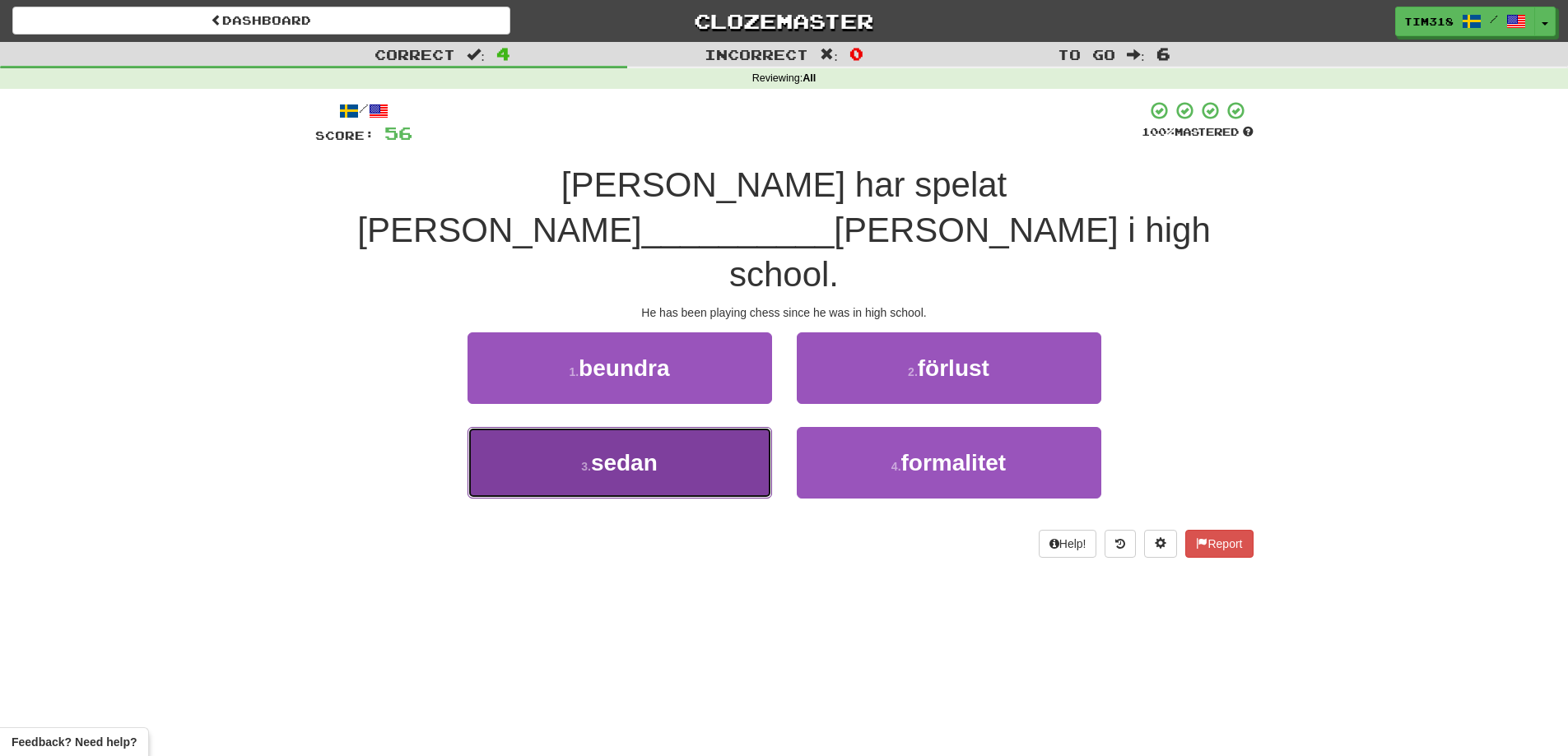
click at [667, 427] on button "3 . sedan" at bounding box center [620, 463] width 305 height 71
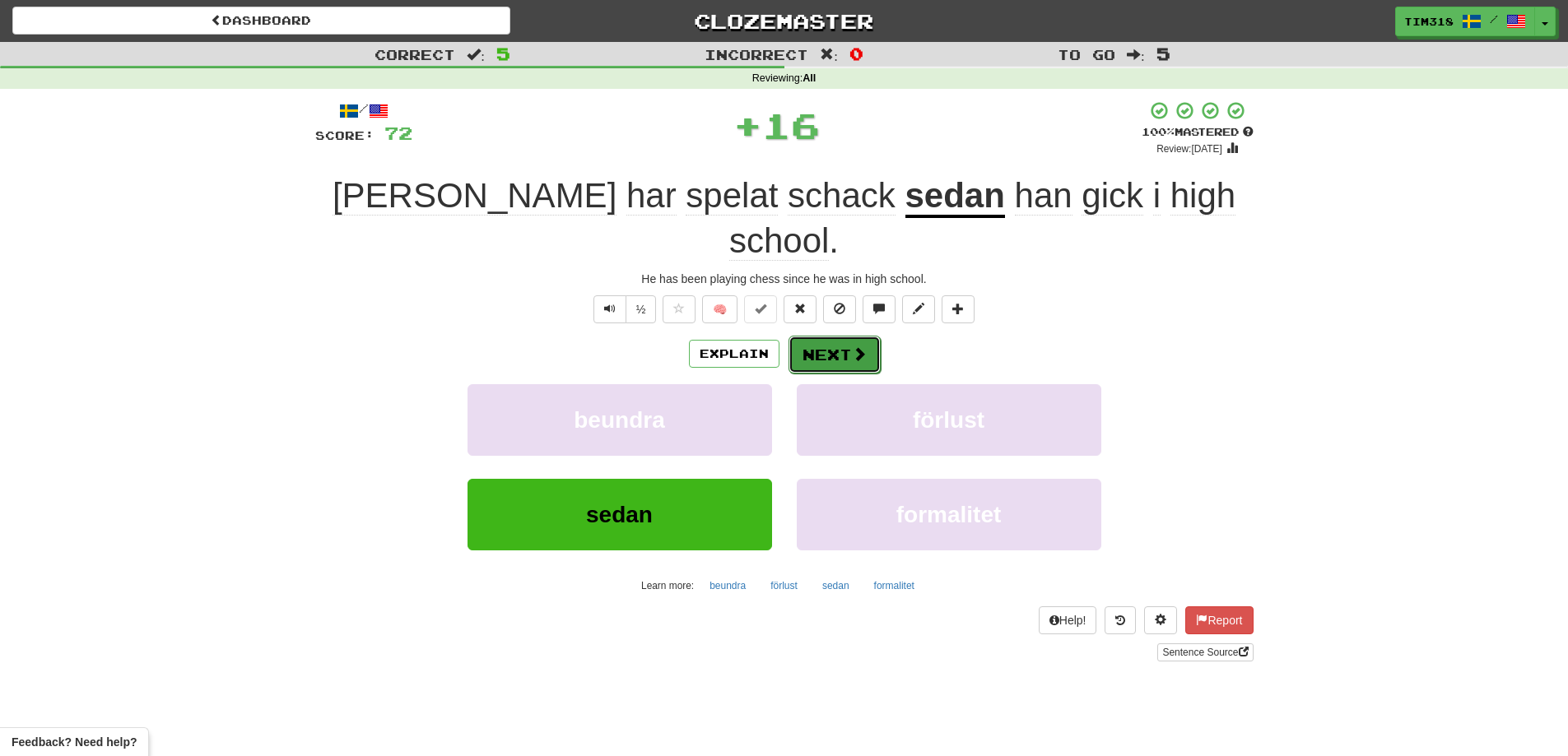
click at [841, 336] on button "Next" at bounding box center [834, 355] width 92 height 38
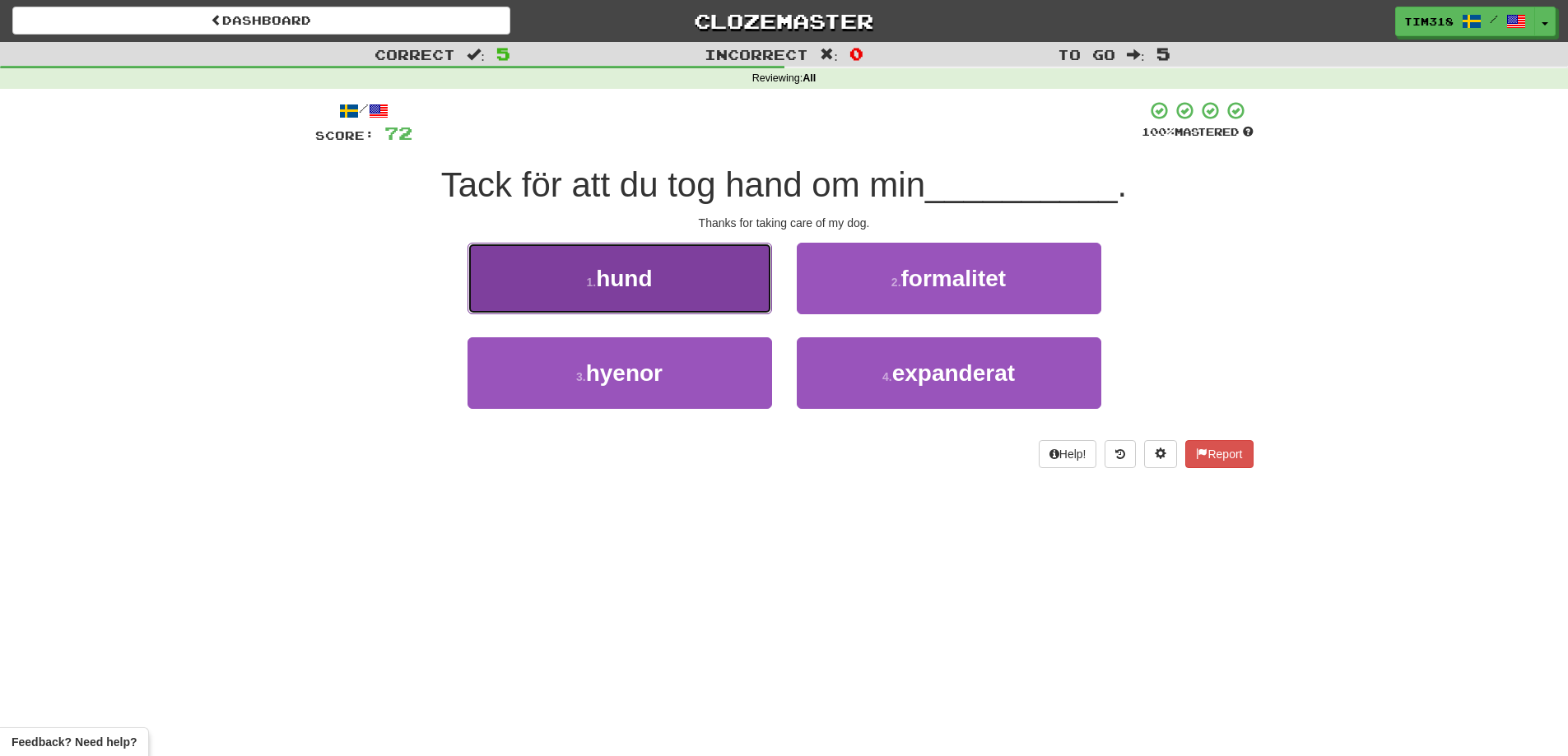
click at [720, 265] on button "1 . hund" at bounding box center [620, 278] width 305 height 71
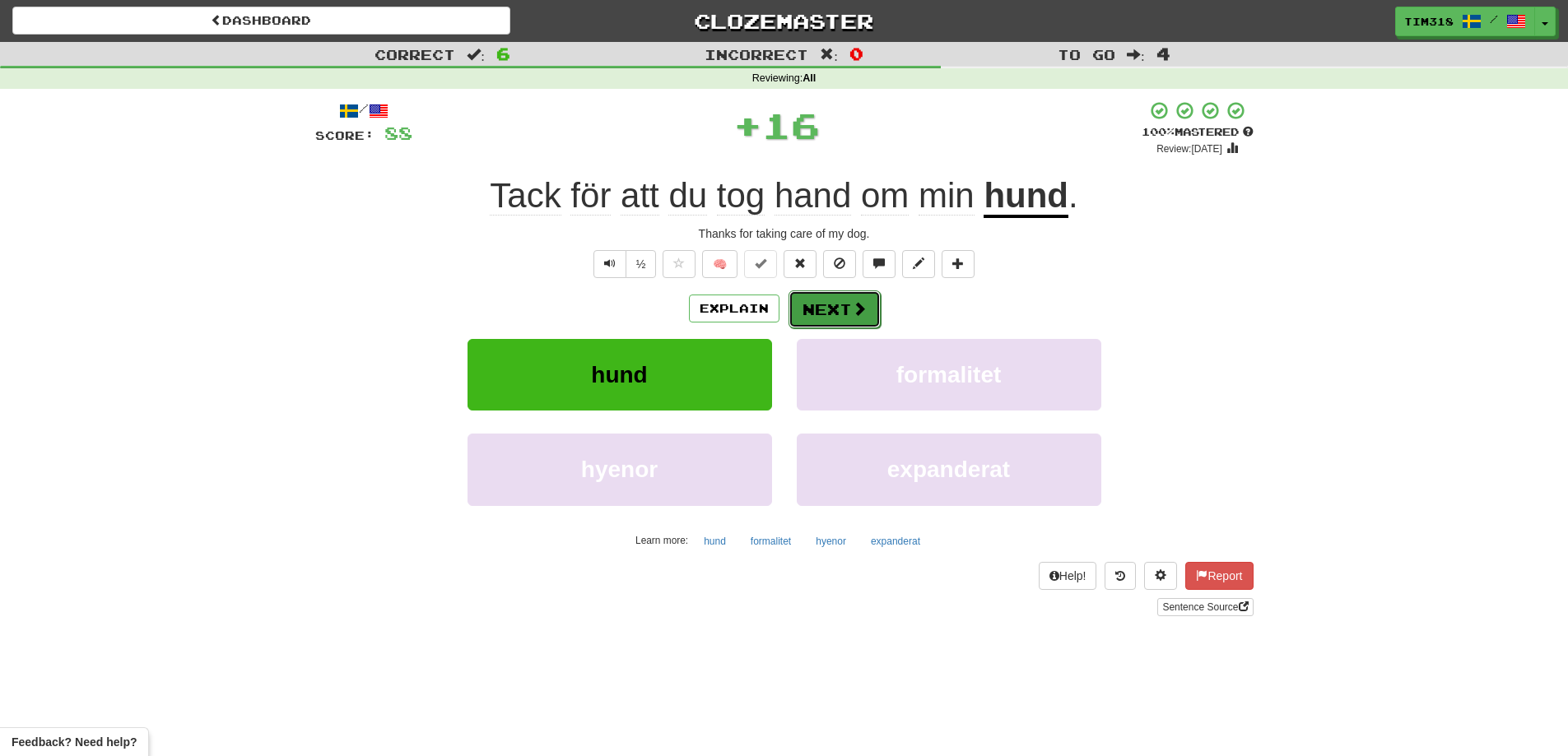
click at [832, 294] on button "Next" at bounding box center [834, 310] width 92 height 38
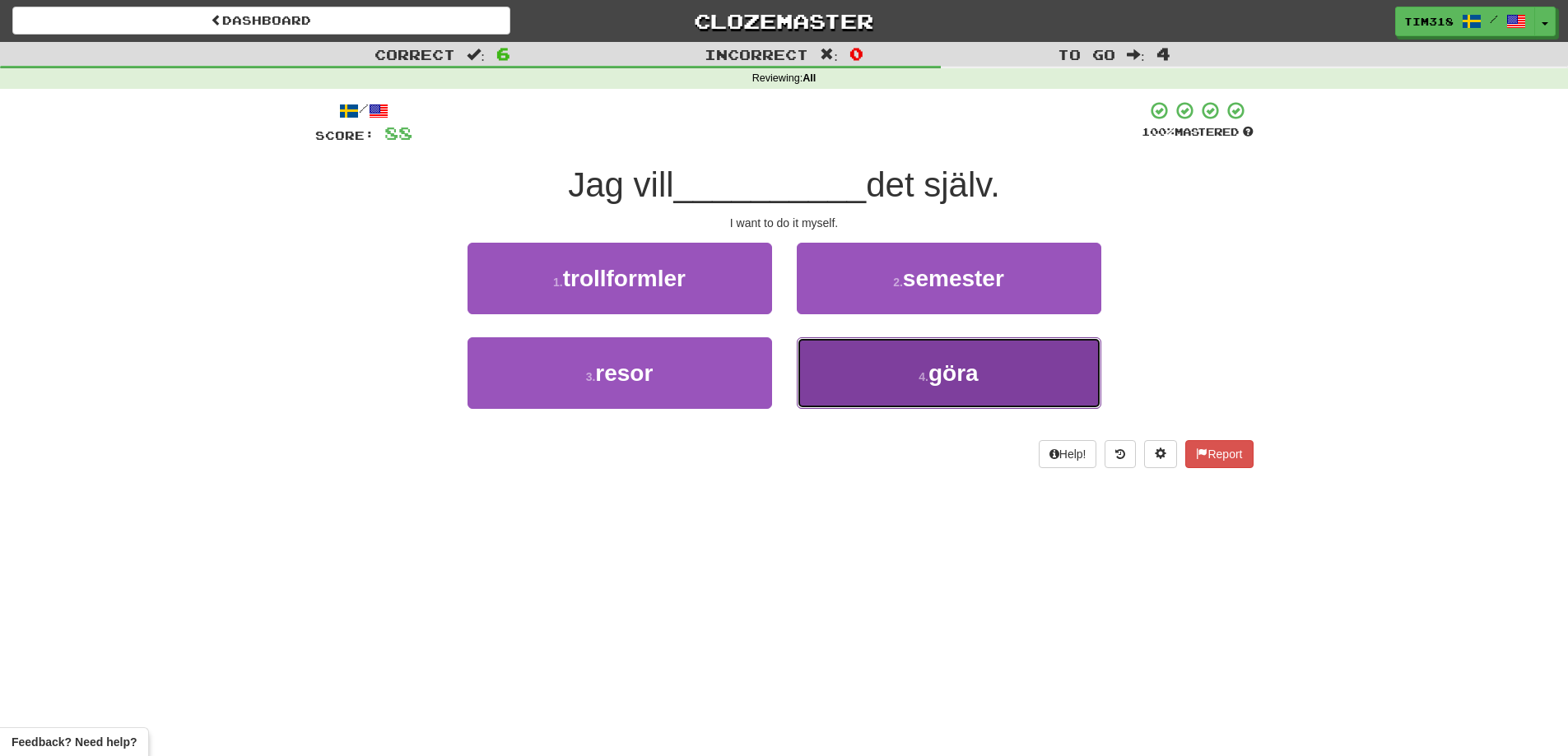
click at [896, 368] on button "4 . göra" at bounding box center [948, 373] width 305 height 71
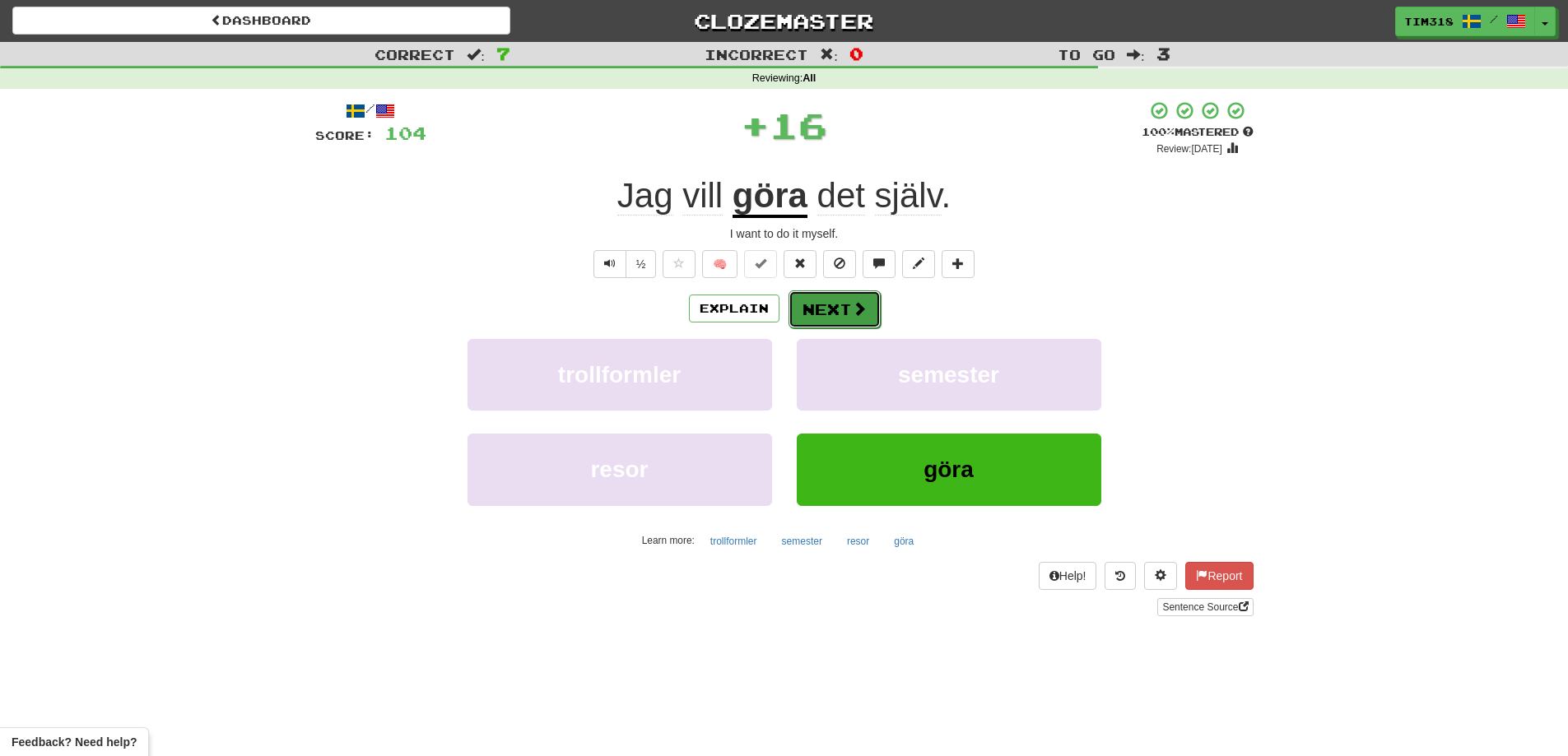
click at [842, 302] on button "Next" at bounding box center [834, 310] width 92 height 38
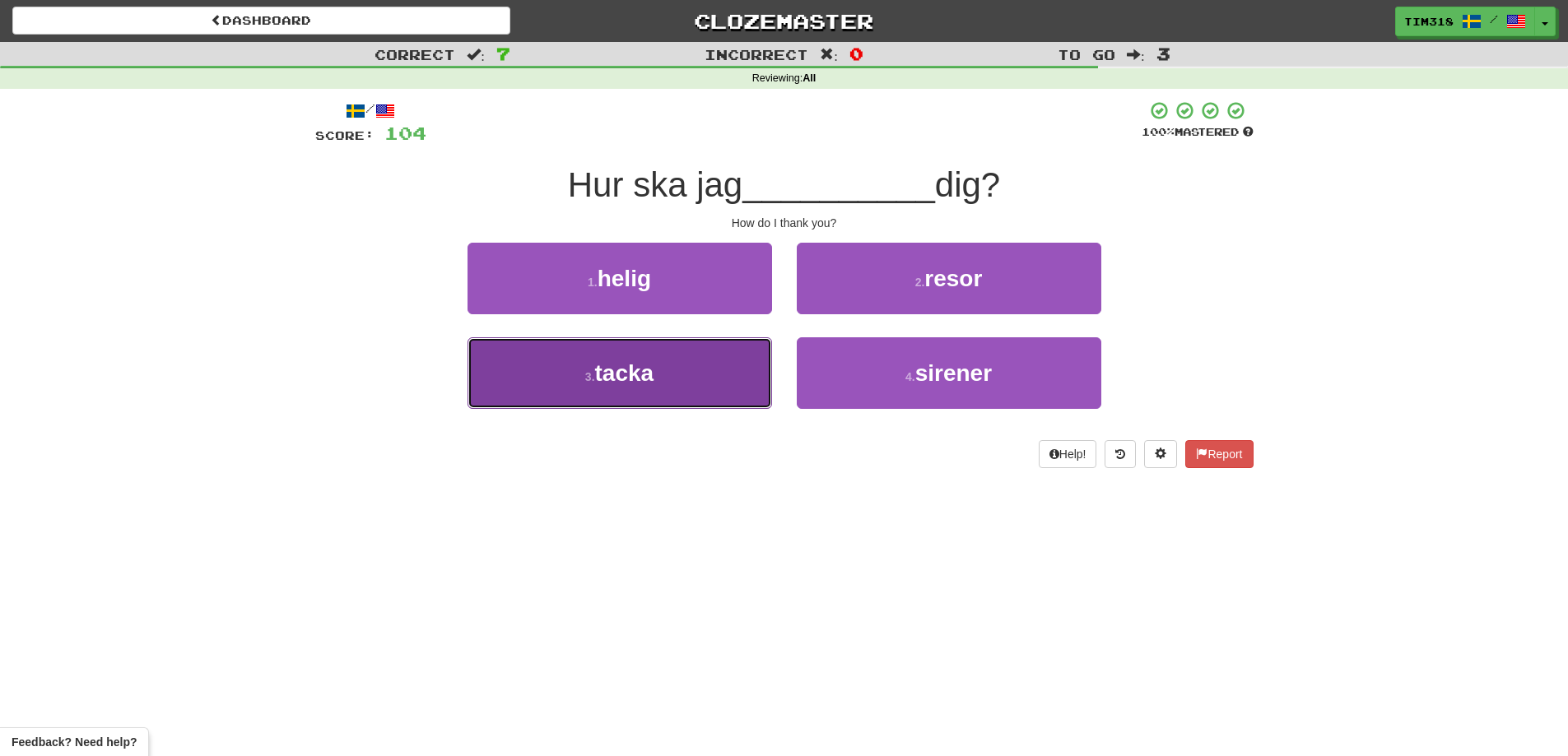
click at [636, 371] on span "tacka" at bounding box center [625, 372] width 59 height 25
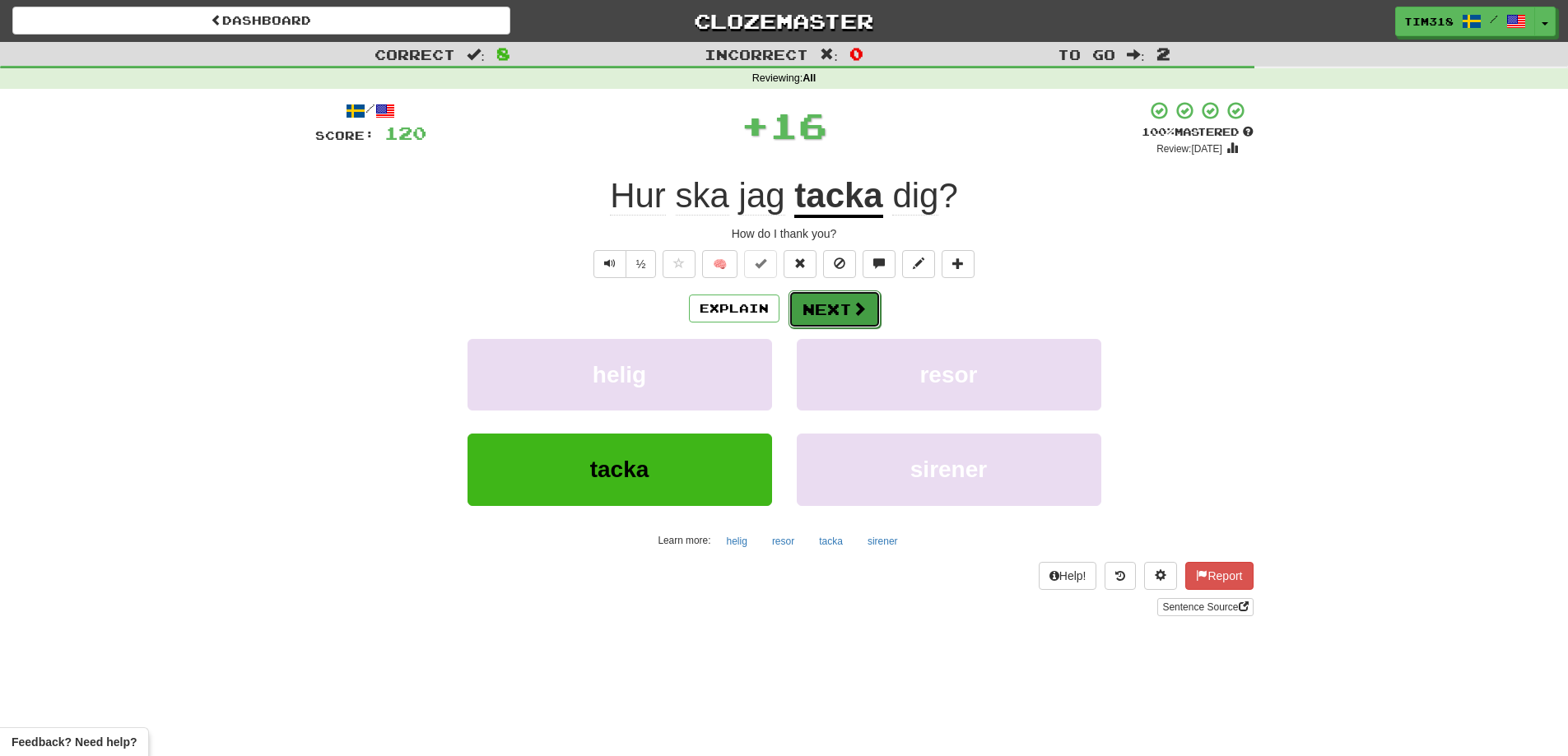
click at [838, 305] on button "Next" at bounding box center [834, 310] width 92 height 38
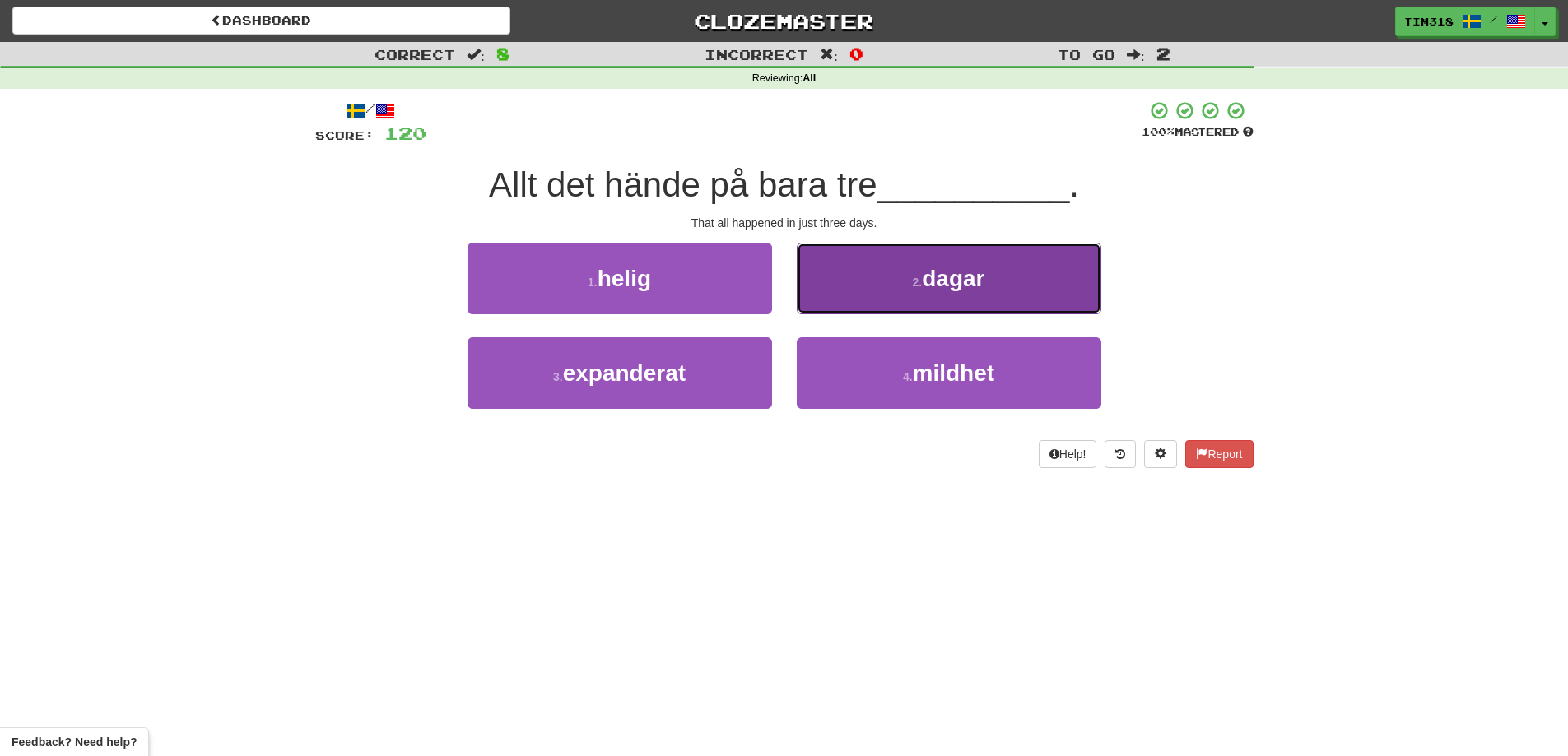
click at [903, 284] on button "2 . dagar" at bounding box center [948, 278] width 305 height 71
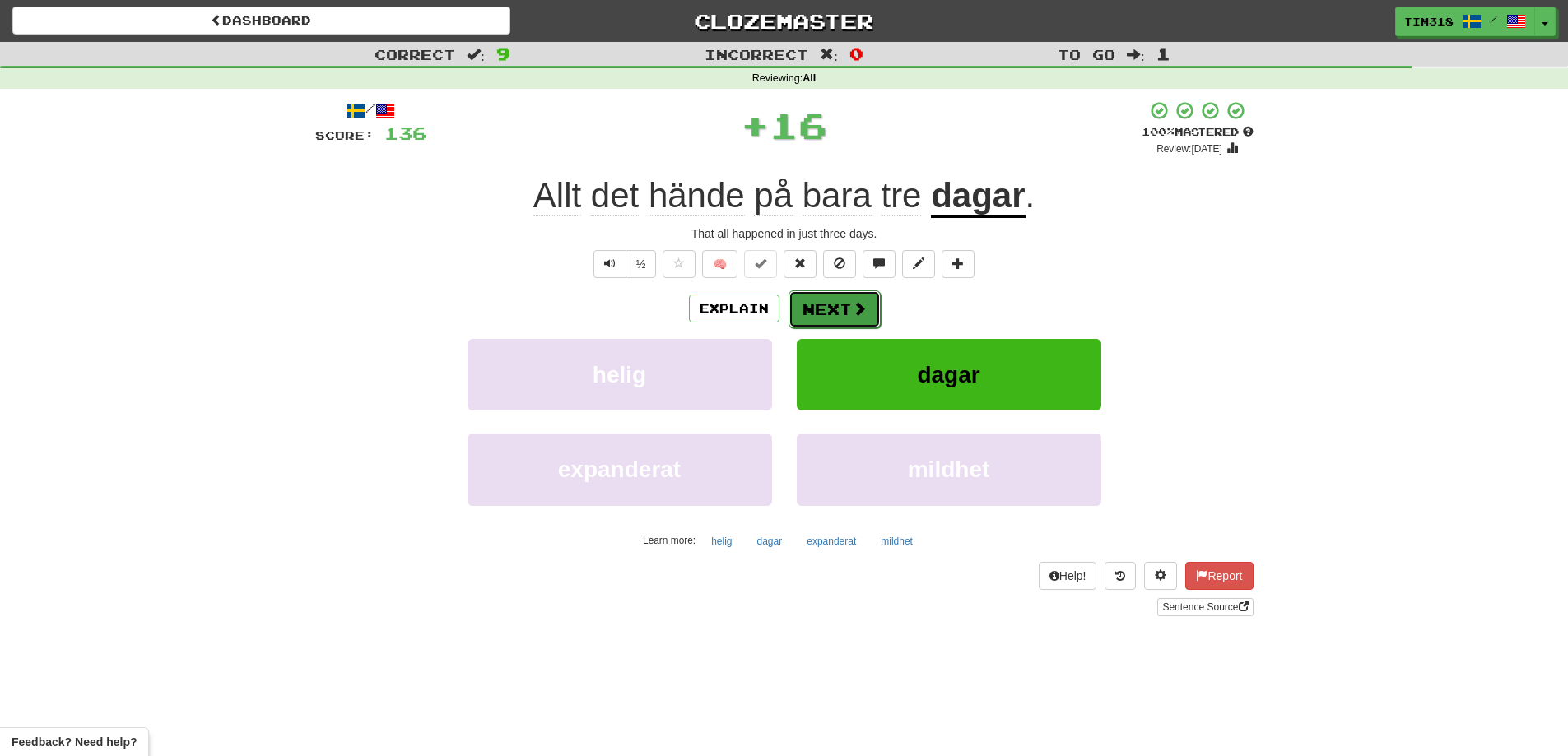
click at [841, 311] on button "Next" at bounding box center [834, 310] width 92 height 38
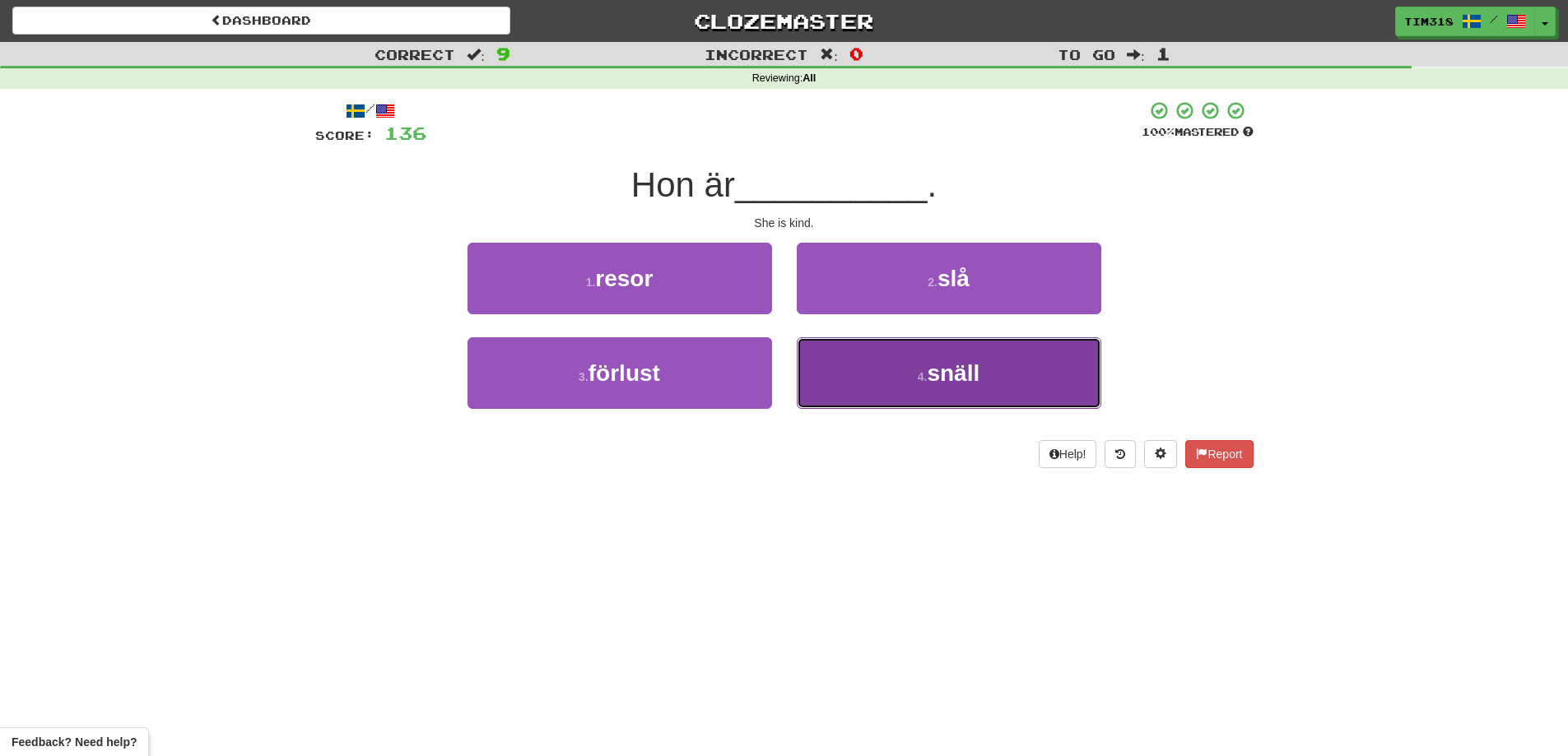
click at [917, 376] on small "4 ." at bounding box center [921, 377] width 10 height 13
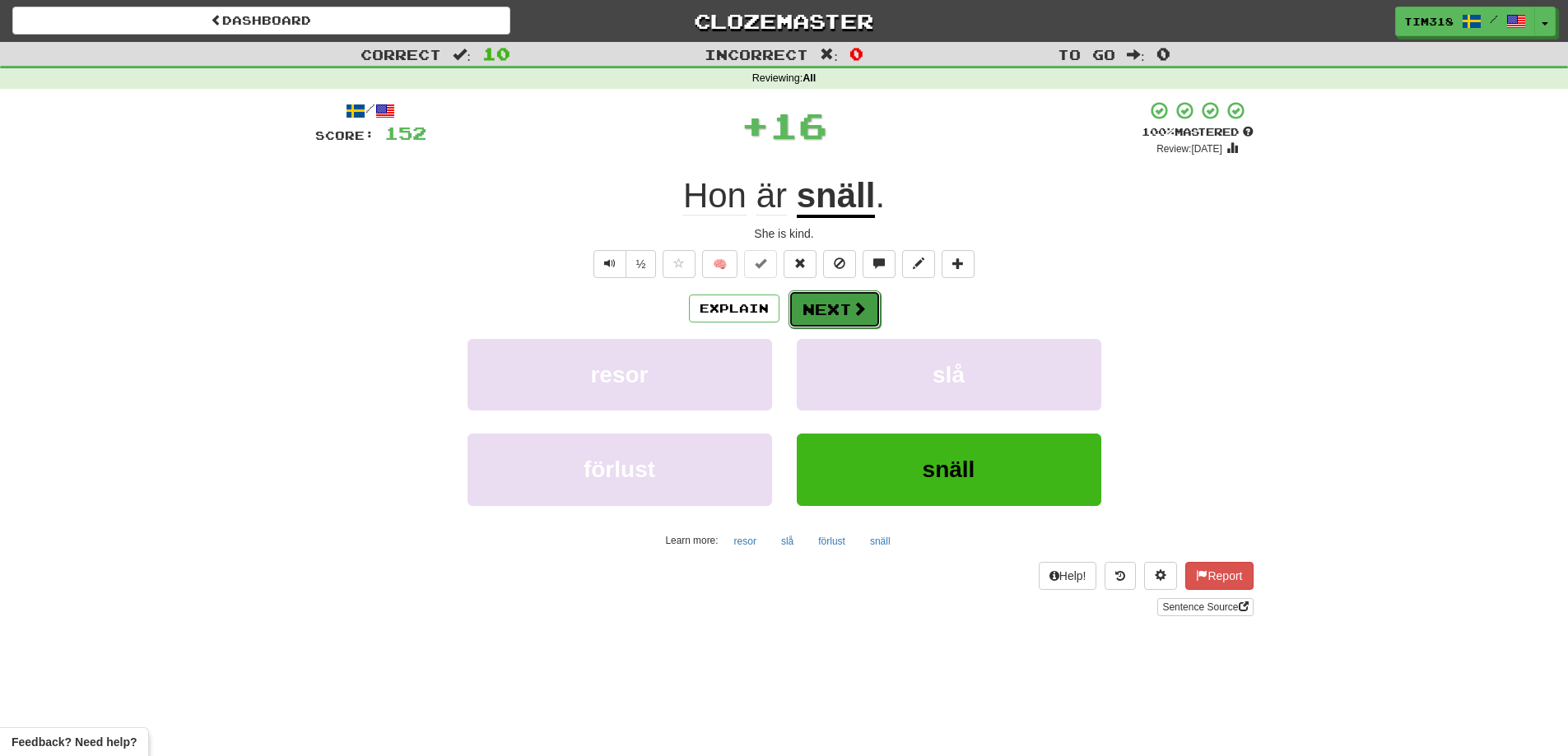
click at [839, 310] on button "Next" at bounding box center [834, 310] width 92 height 38
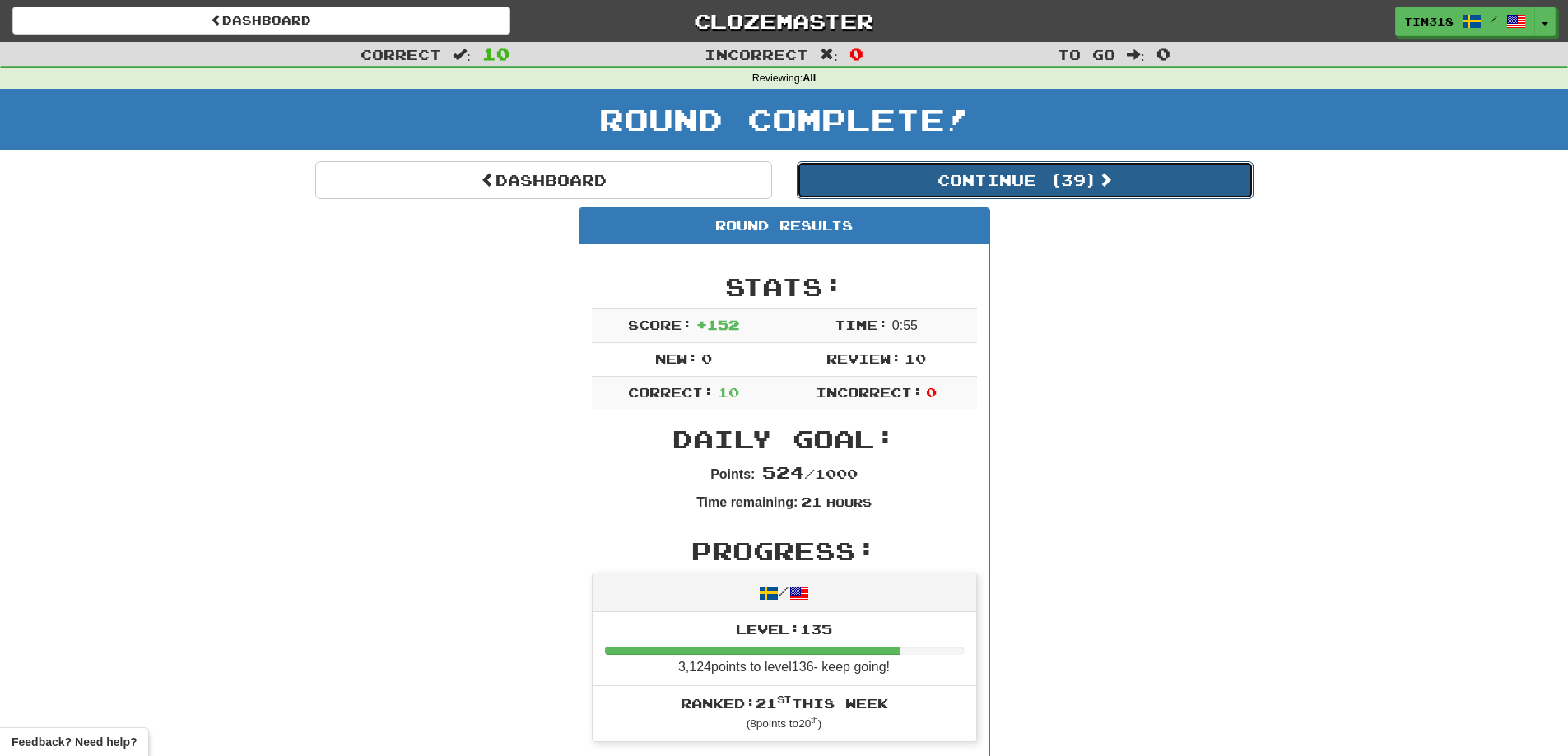
click at [1025, 181] on button "Continue ( 39 )" at bounding box center [1024, 180] width 457 height 38
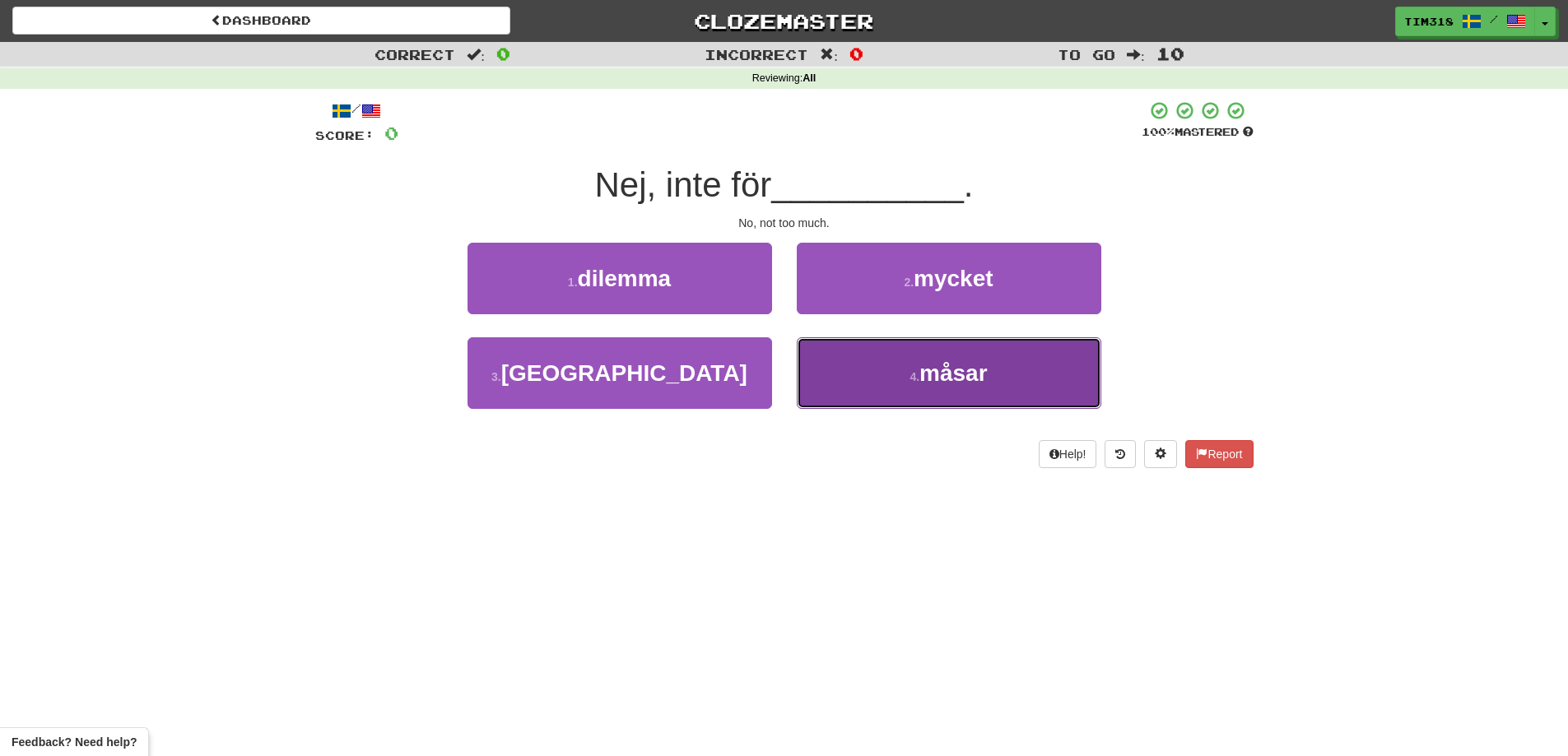
click at [1017, 338] on button "4 . måsar" at bounding box center [948, 373] width 305 height 71
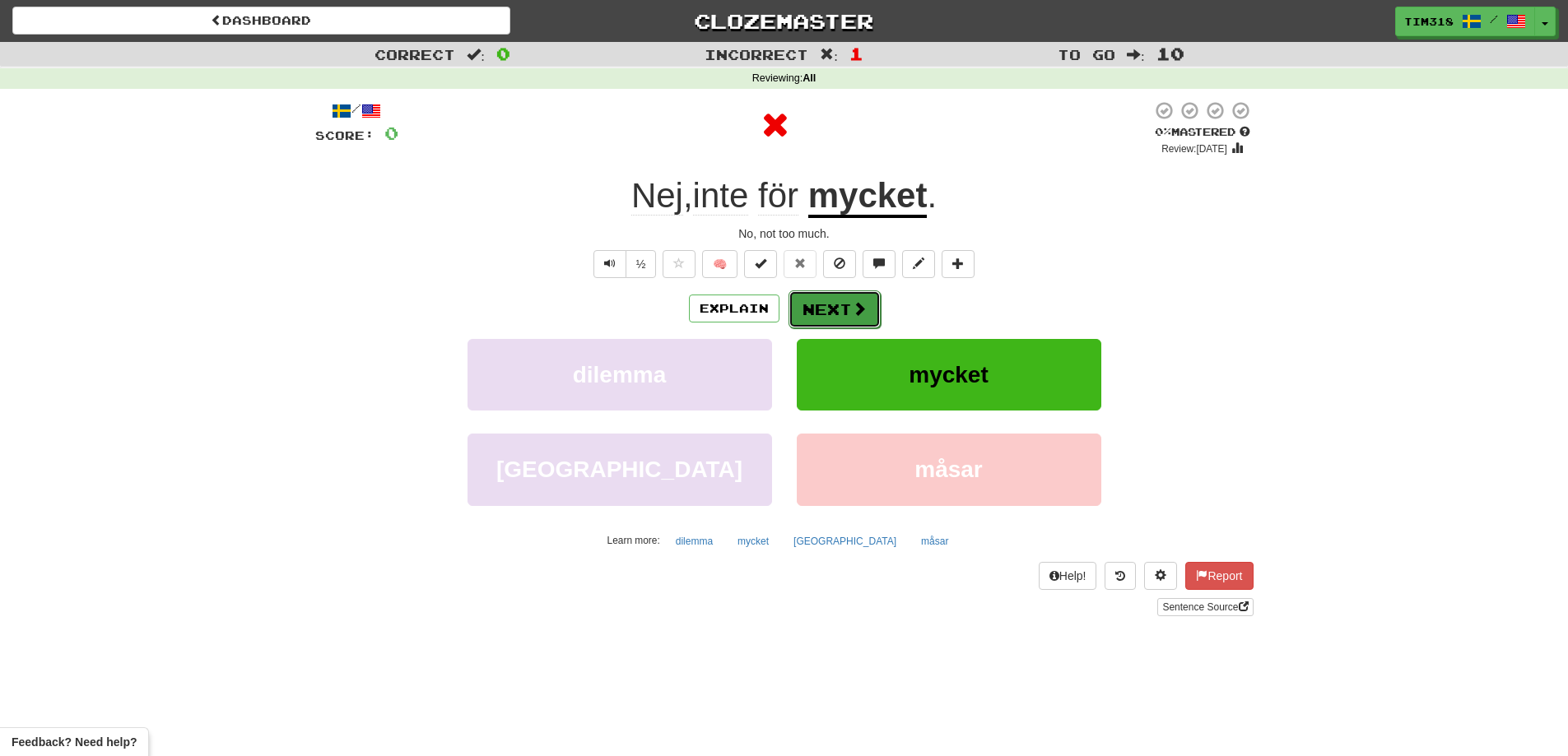
click at [841, 299] on button "Next" at bounding box center [834, 310] width 92 height 38
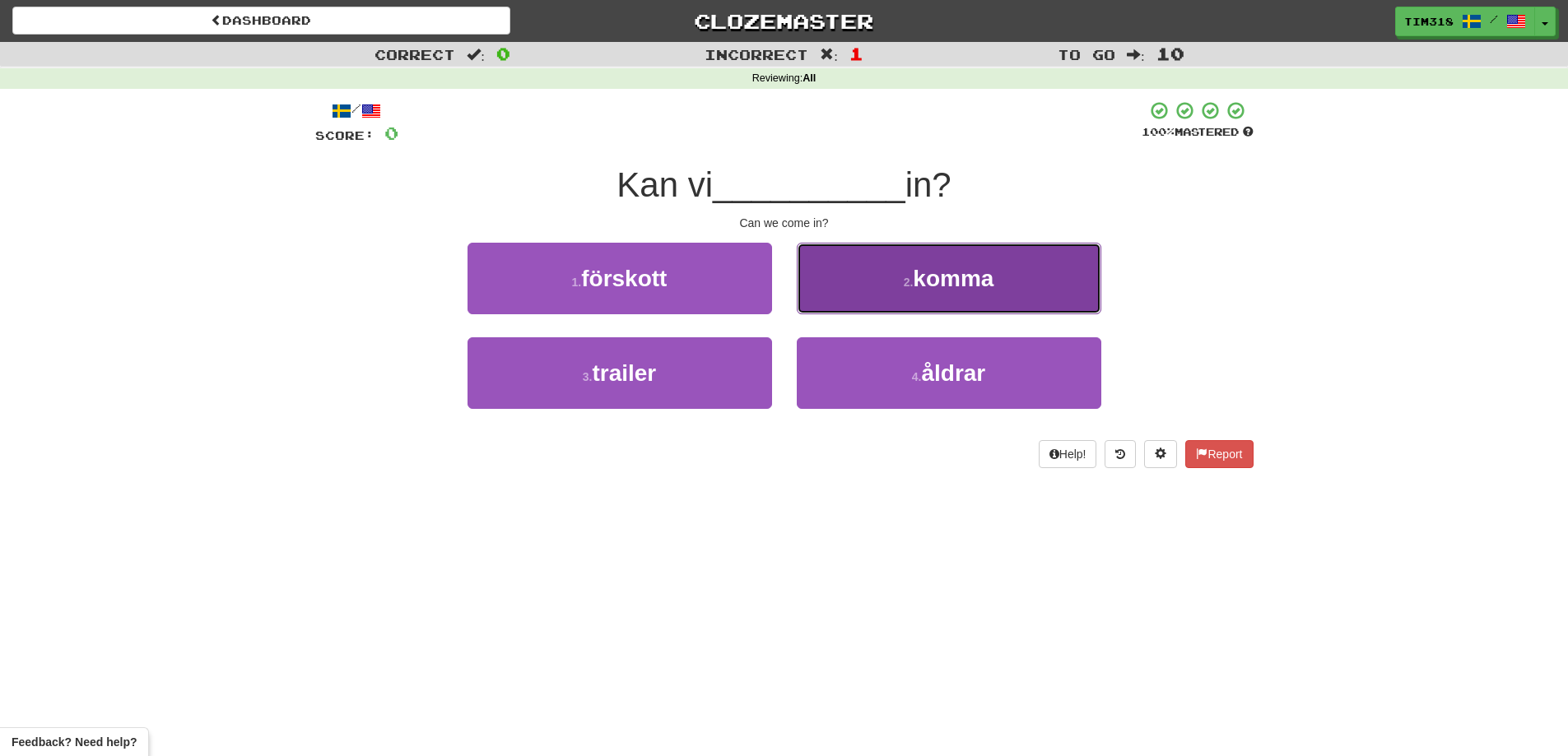
click at [915, 295] on button "2 . komma" at bounding box center [948, 278] width 305 height 71
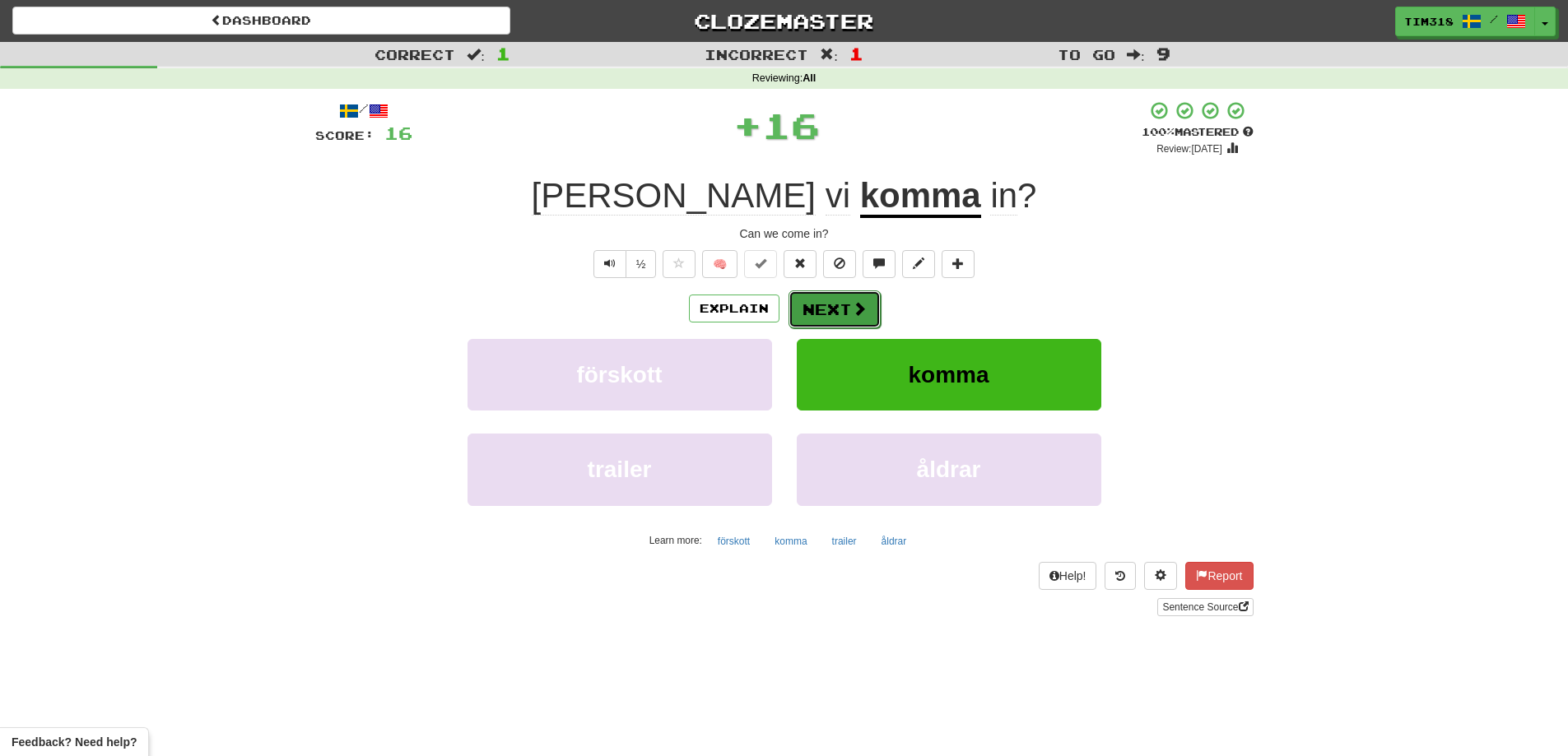
click at [852, 306] on span at bounding box center [859, 308] width 15 height 15
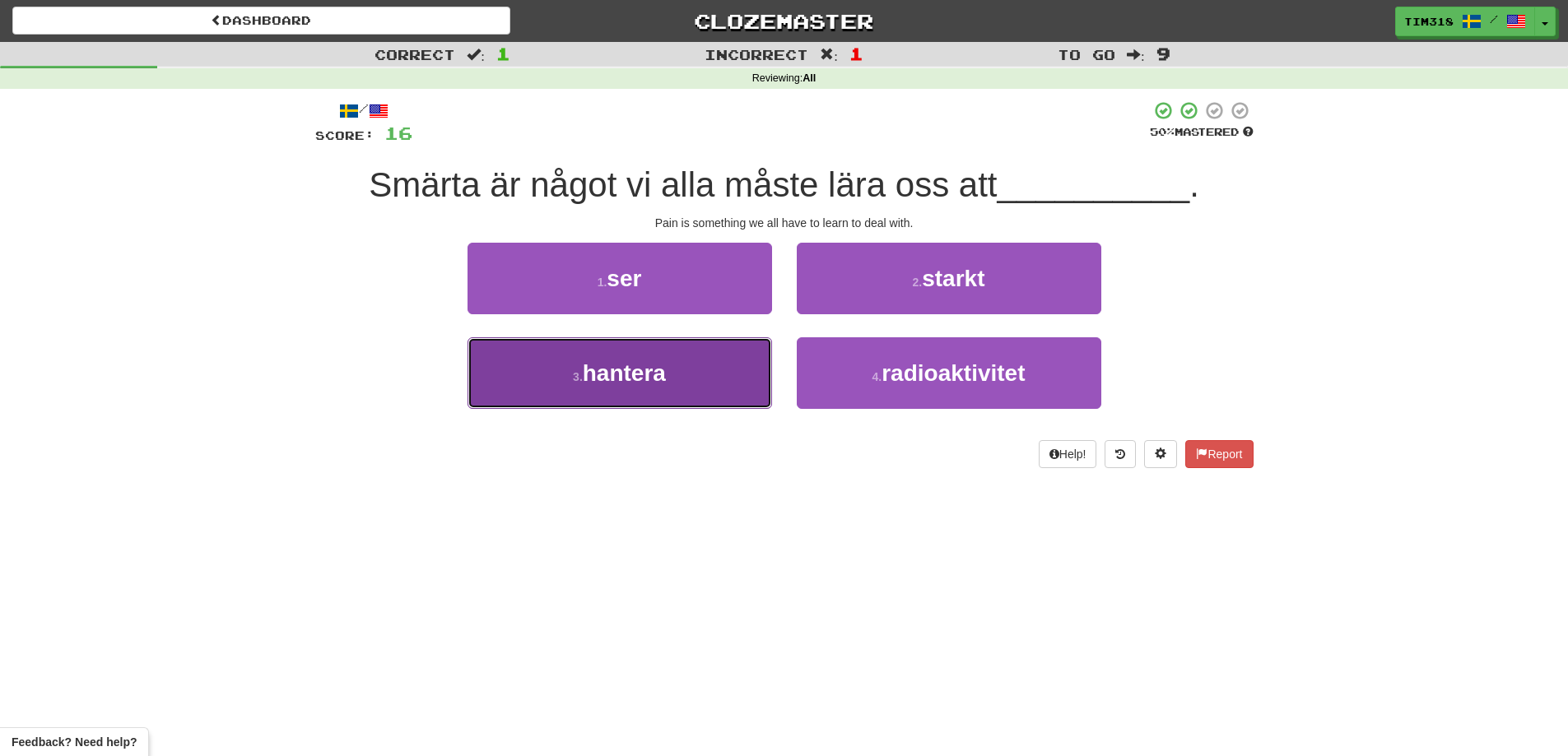
click at [694, 378] on button "3 . hantera" at bounding box center [620, 373] width 305 height 71
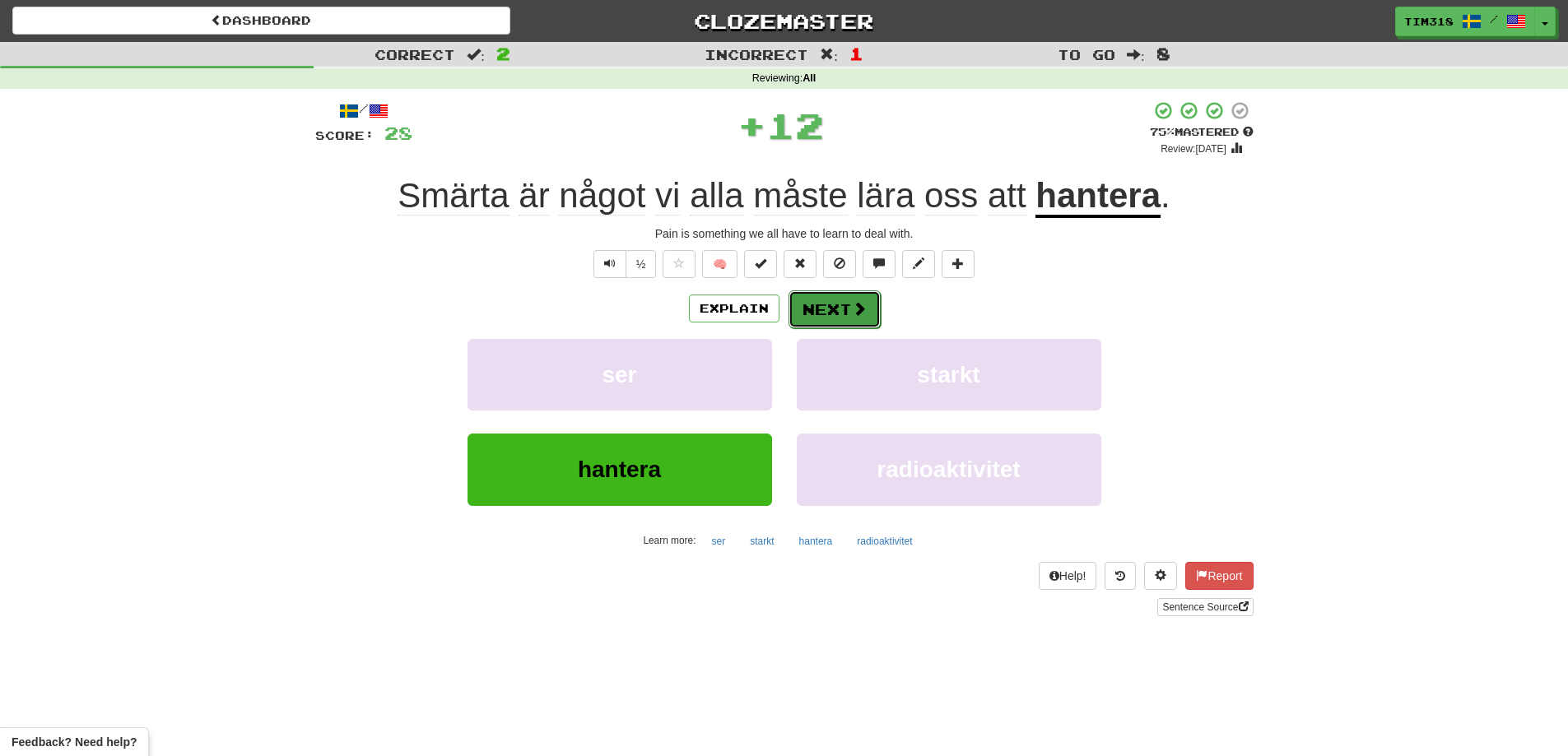
click at [832, 304] on button "Next" at bounding box center [834, 310] width 92 height 38
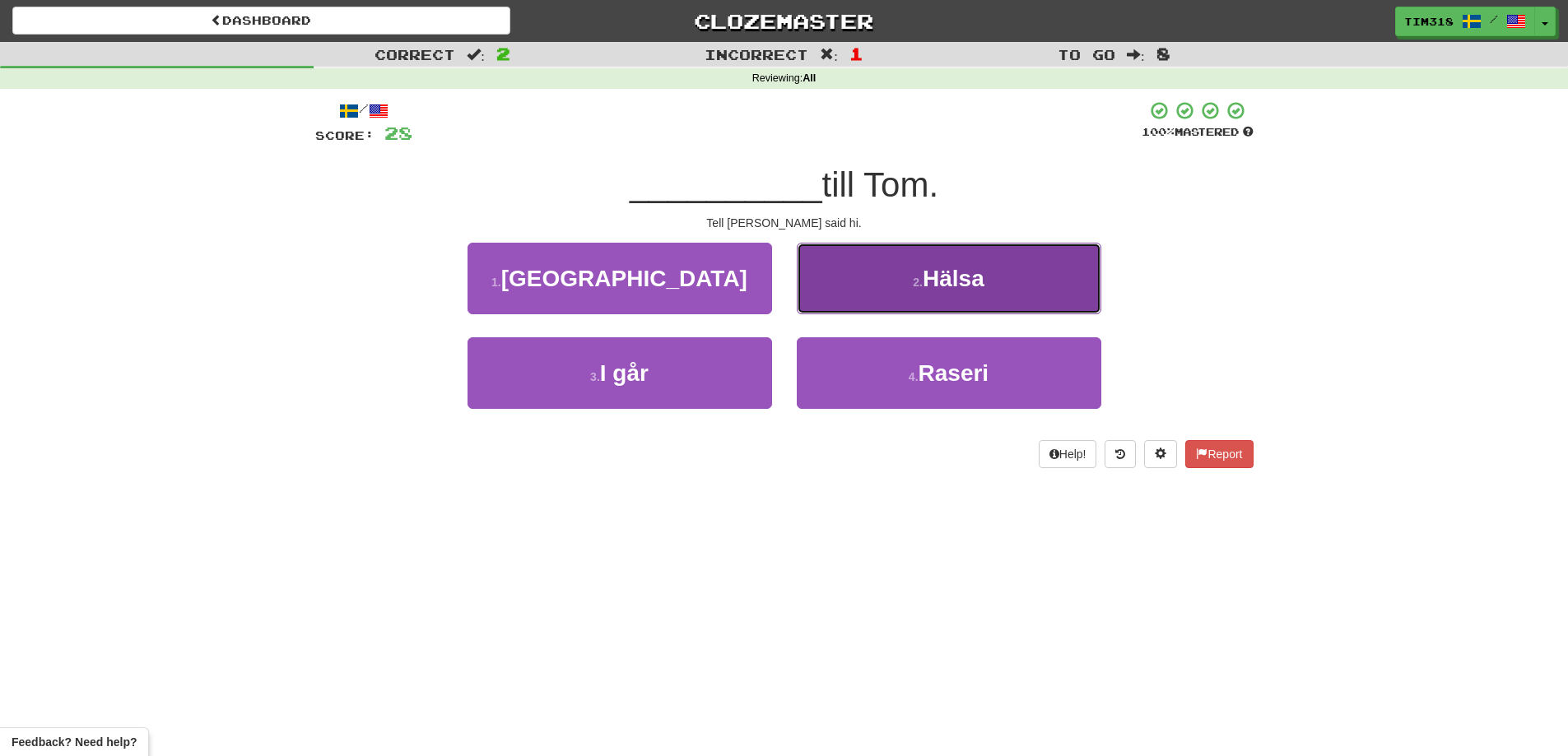
click at [906, 291] on button "2 . Hälsa" at bounding box center [948, 278] width 305 height 71
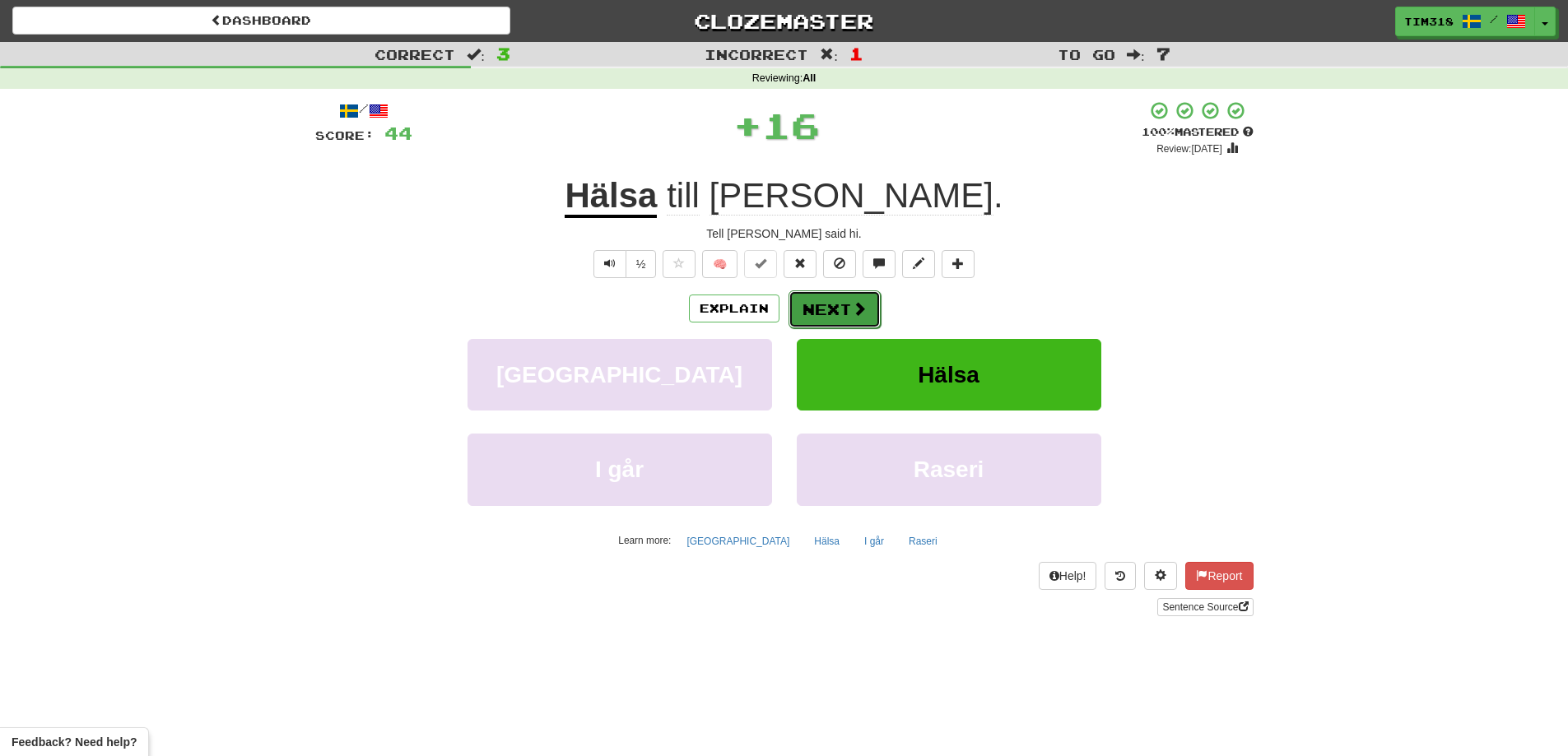
click at [836, 304] on button "Next" at bounding box center [834, 310] width 92 height 38
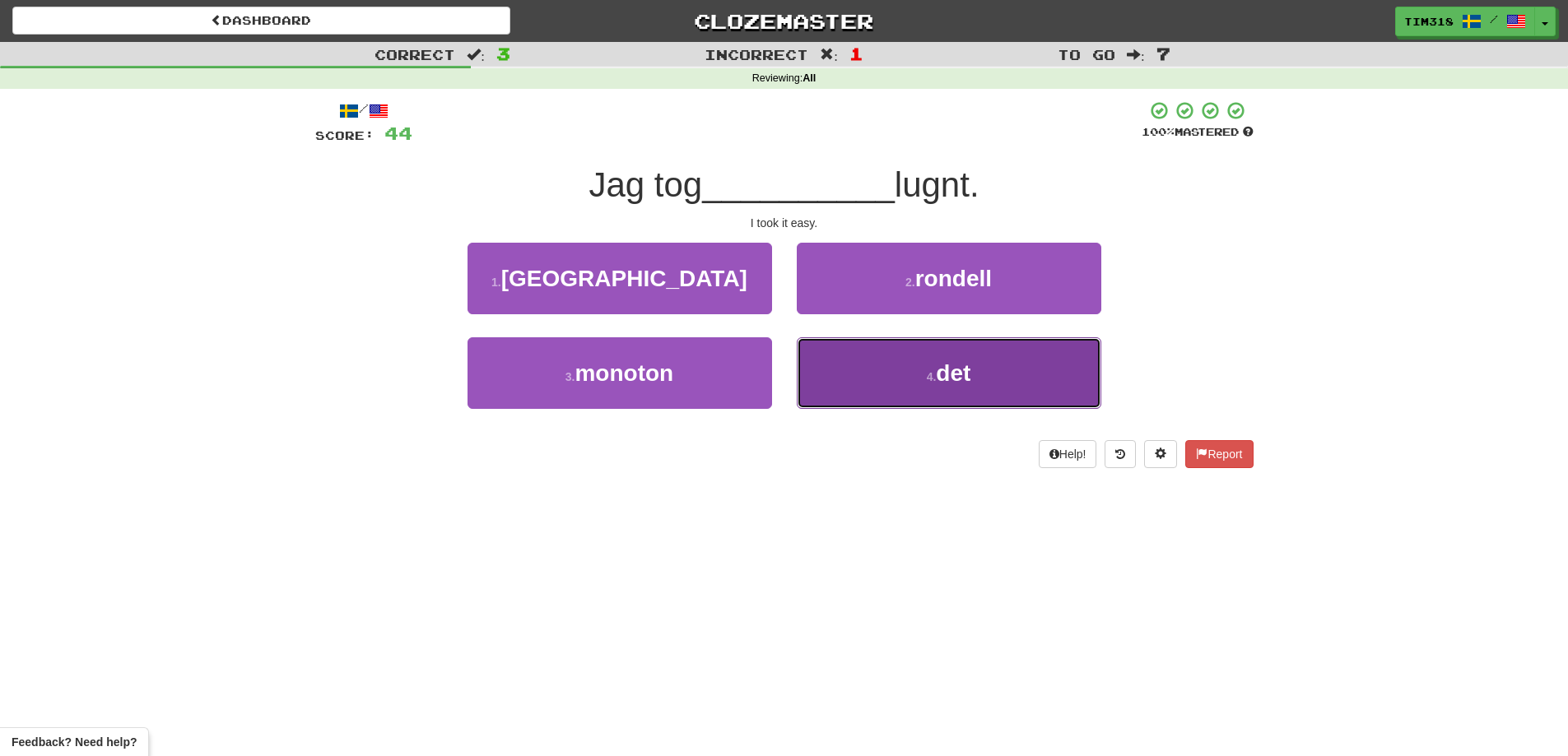
click at [857, 373] on button "4 . det" at bounding box center [948, 373] width 305 height 71
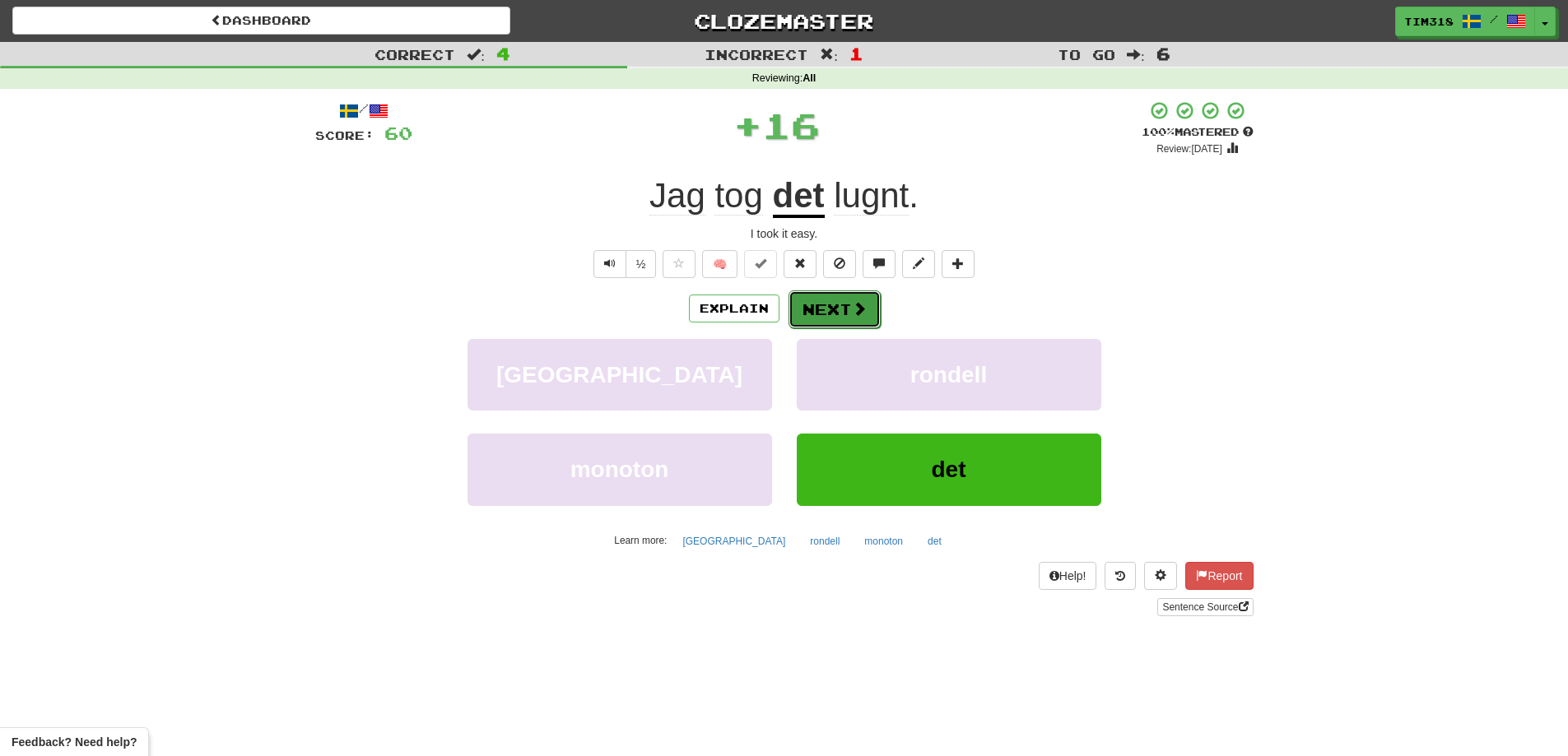
click at [834, 304] on button "Next" at bounding box center [834, 310] width 92 height 38
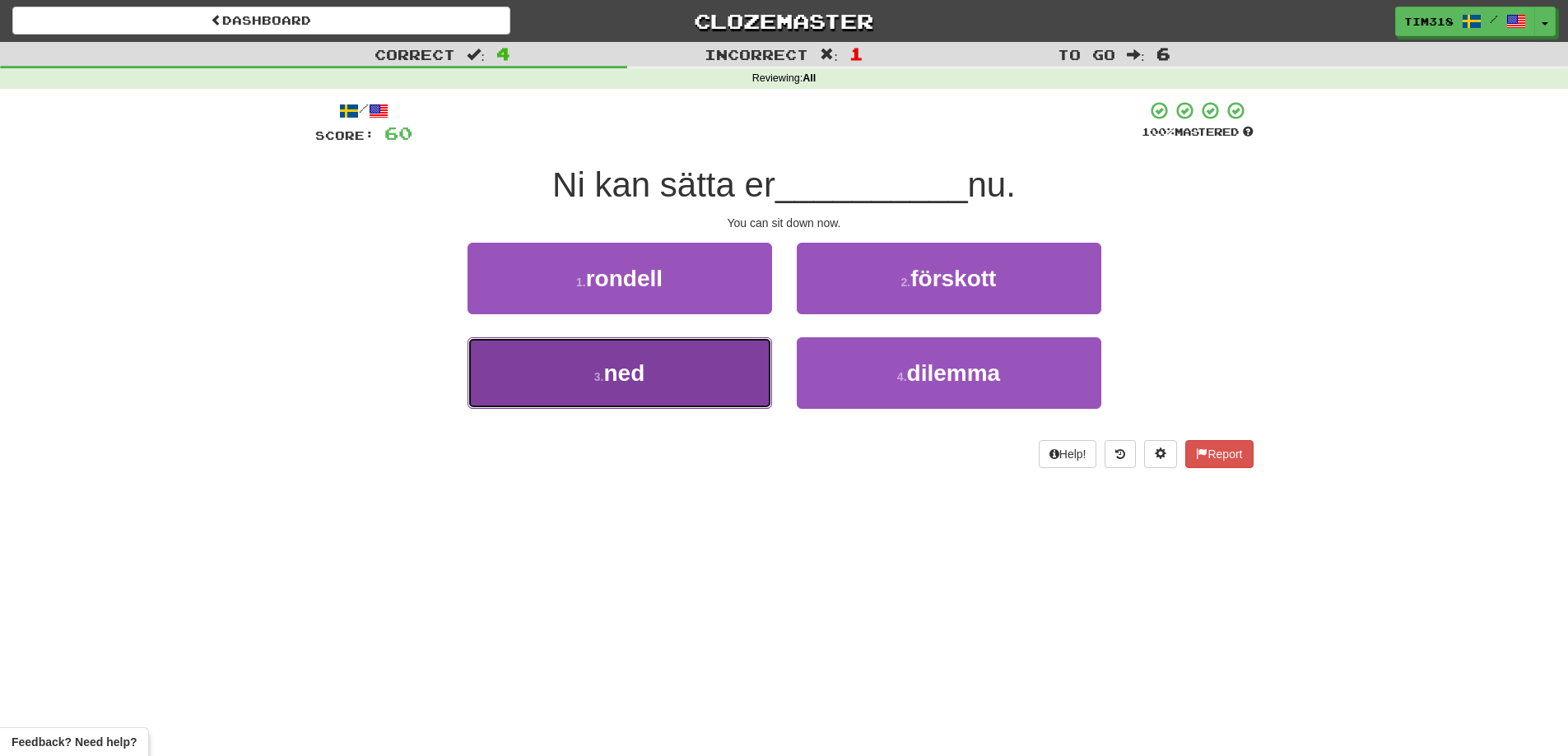
click at [702, 391] on button "3 . ned" at bounding box center [620, 373] width 305 height 71
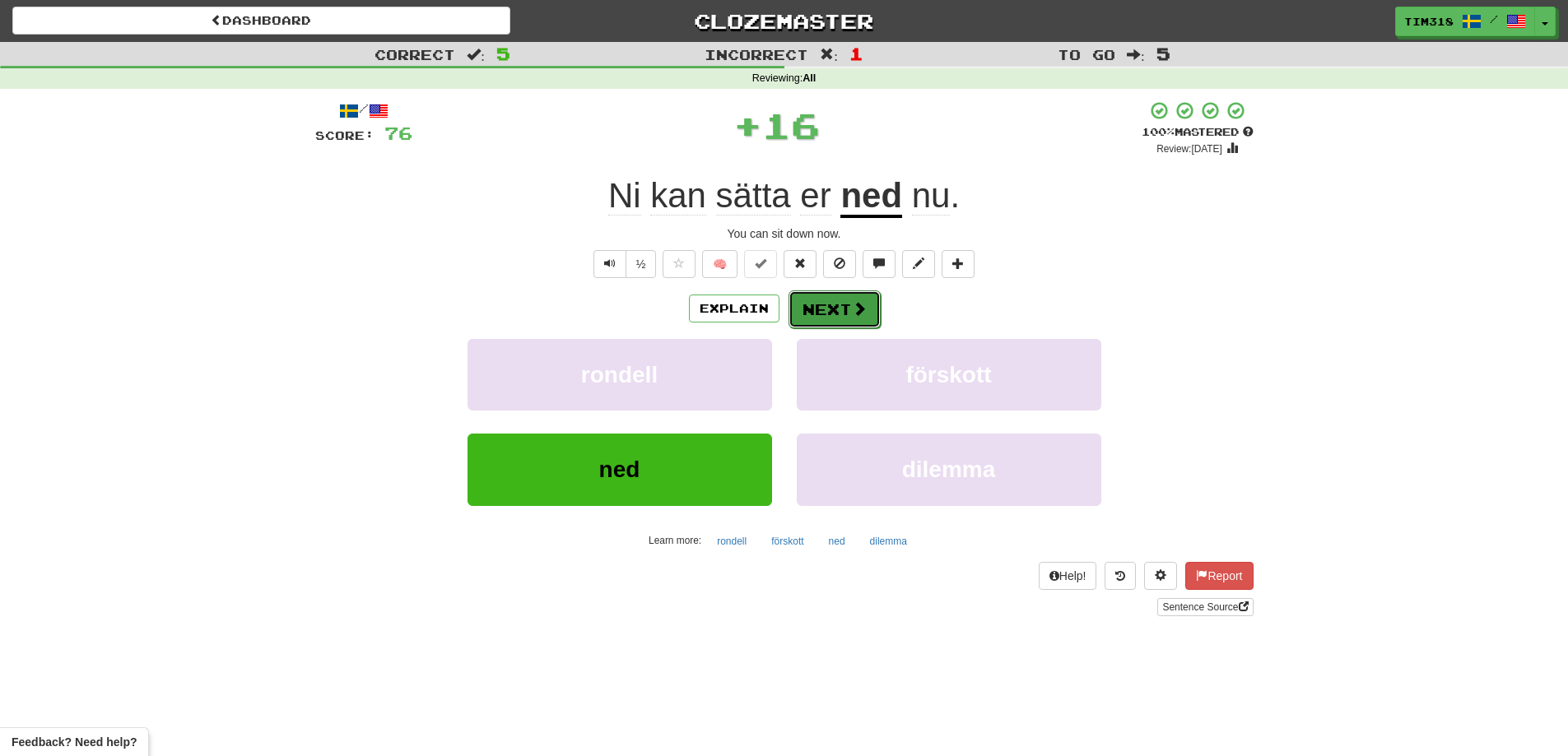
click at [827, 307] on button "Next" at bounding box center [834, 310] width 92 height 38
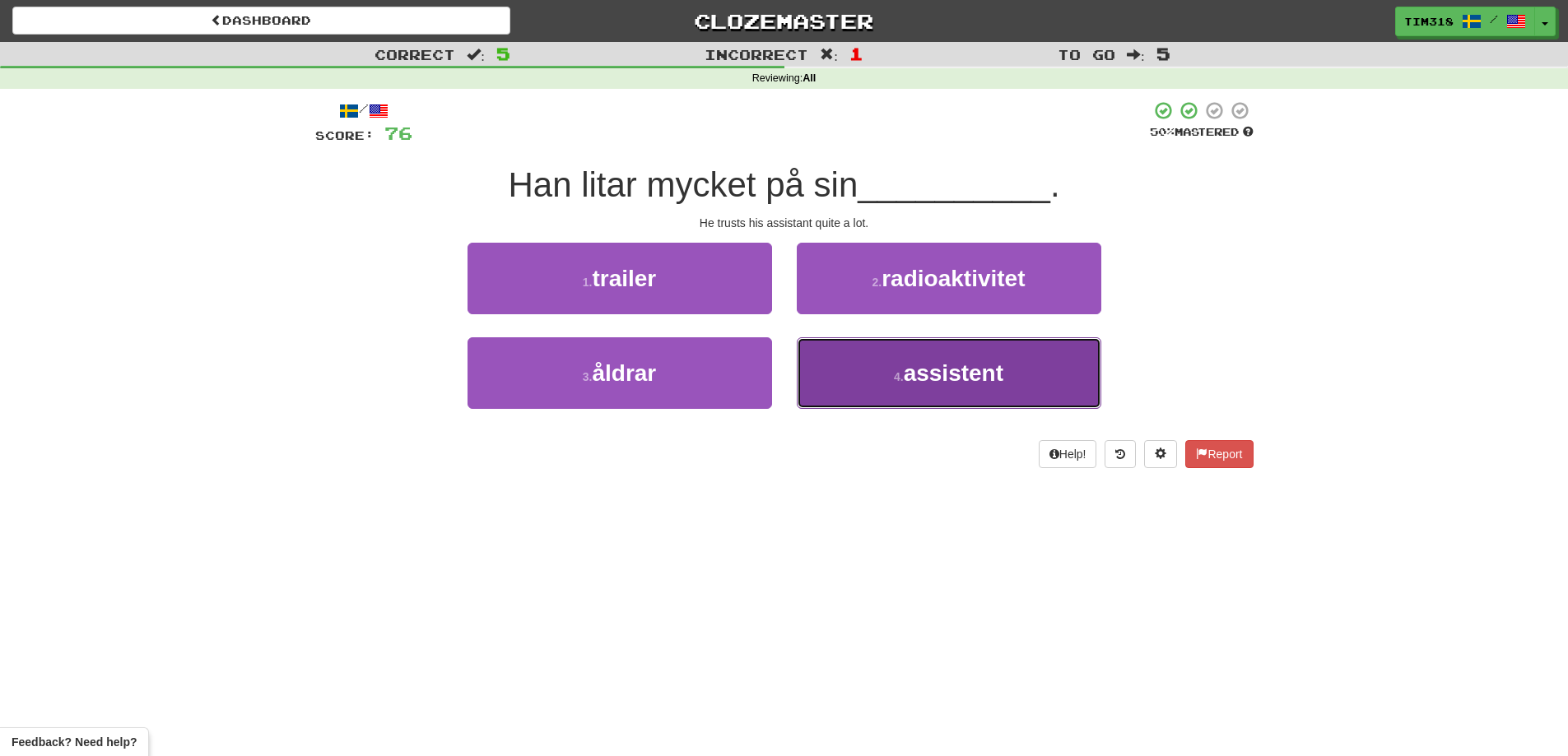
click at [876, 379] on button "4 . assistent" at bounding box center [948, 373] width 305 height 71
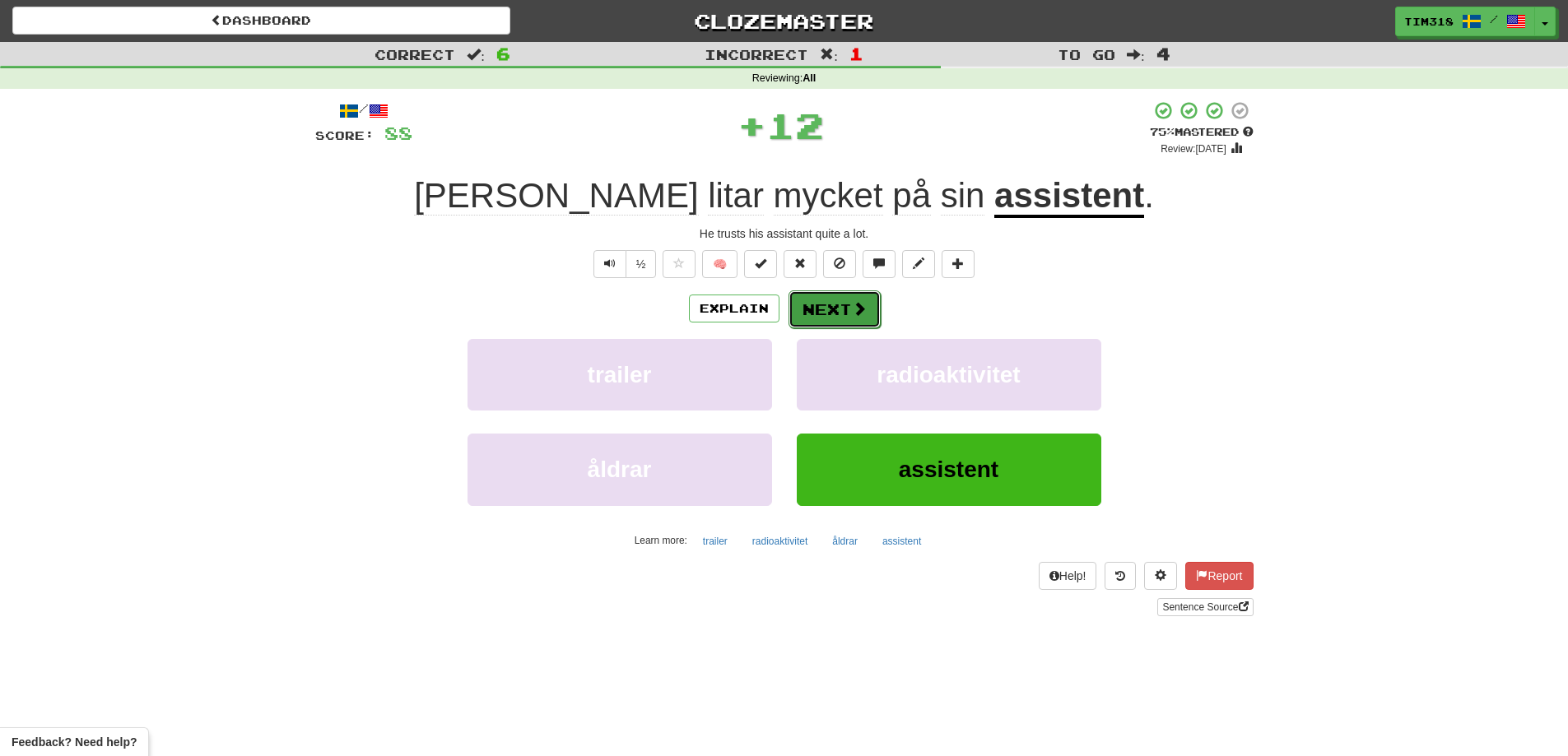
click at [828, 320] on button "Next" at bounding box center [834, 310] width 92 height 38
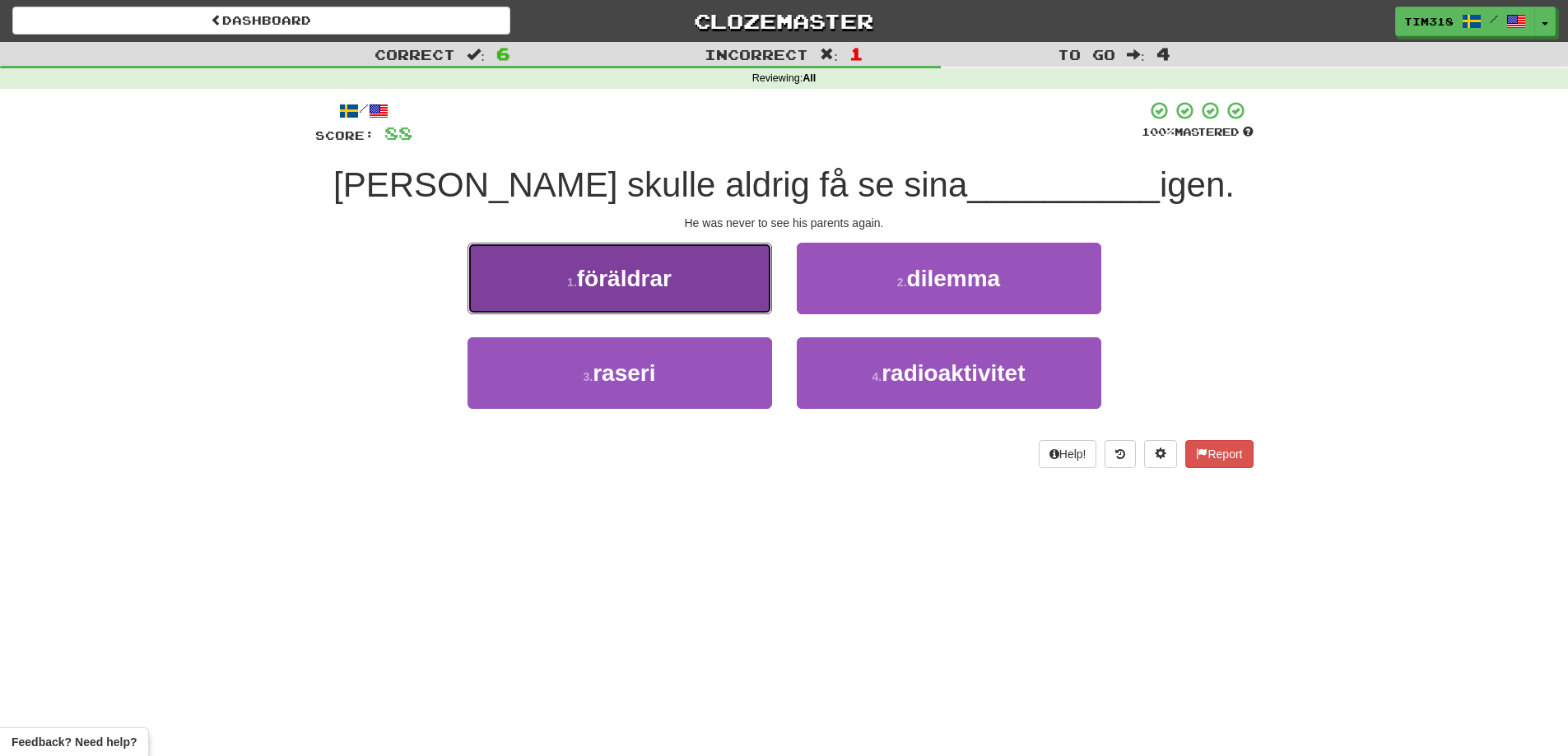
click at [694, 289] on button "1 . föräldrar" at bounding box center [620, 278] width 305 height 71
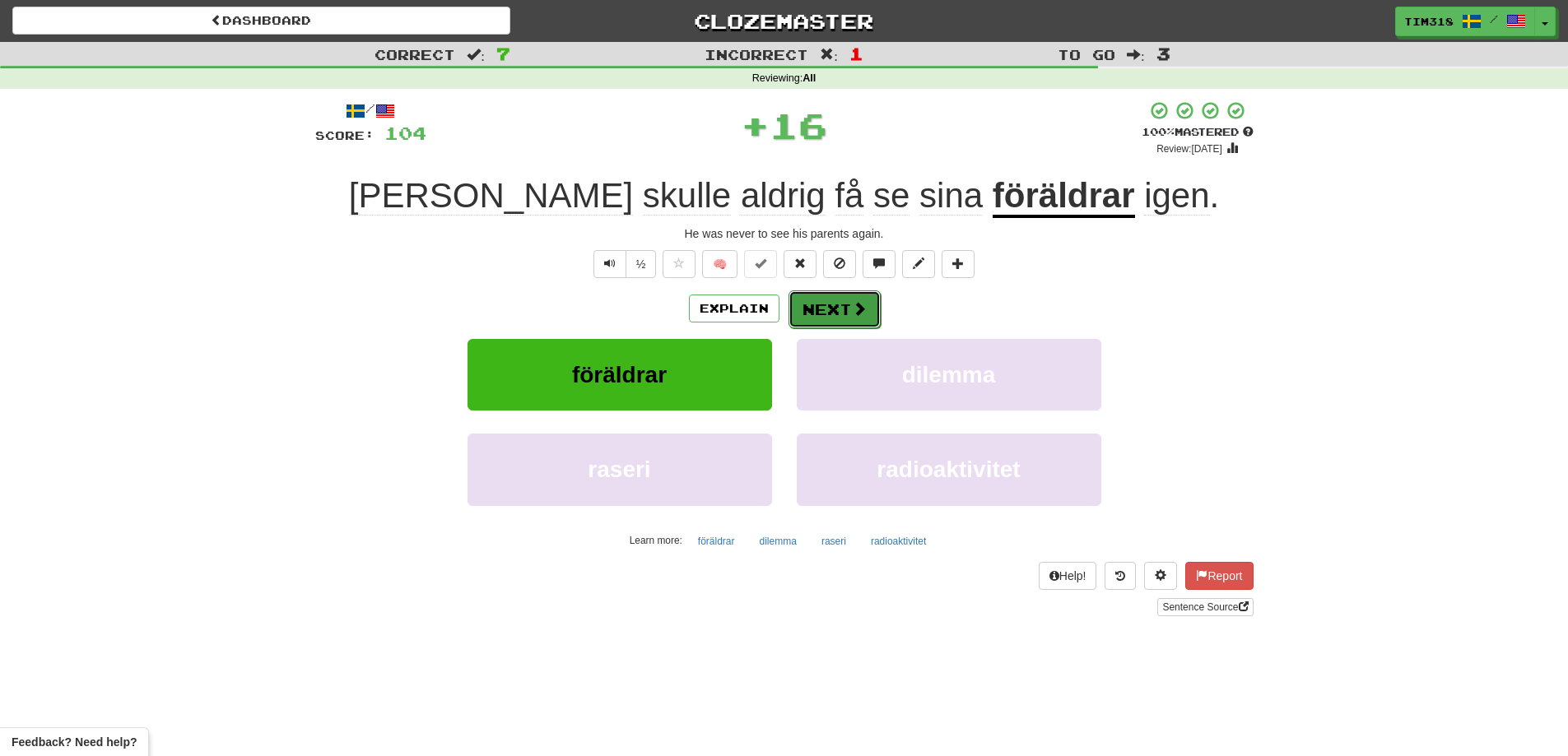
click at [840, 311] on button "Next" at bounding box center [834, 310] width 92 height 38
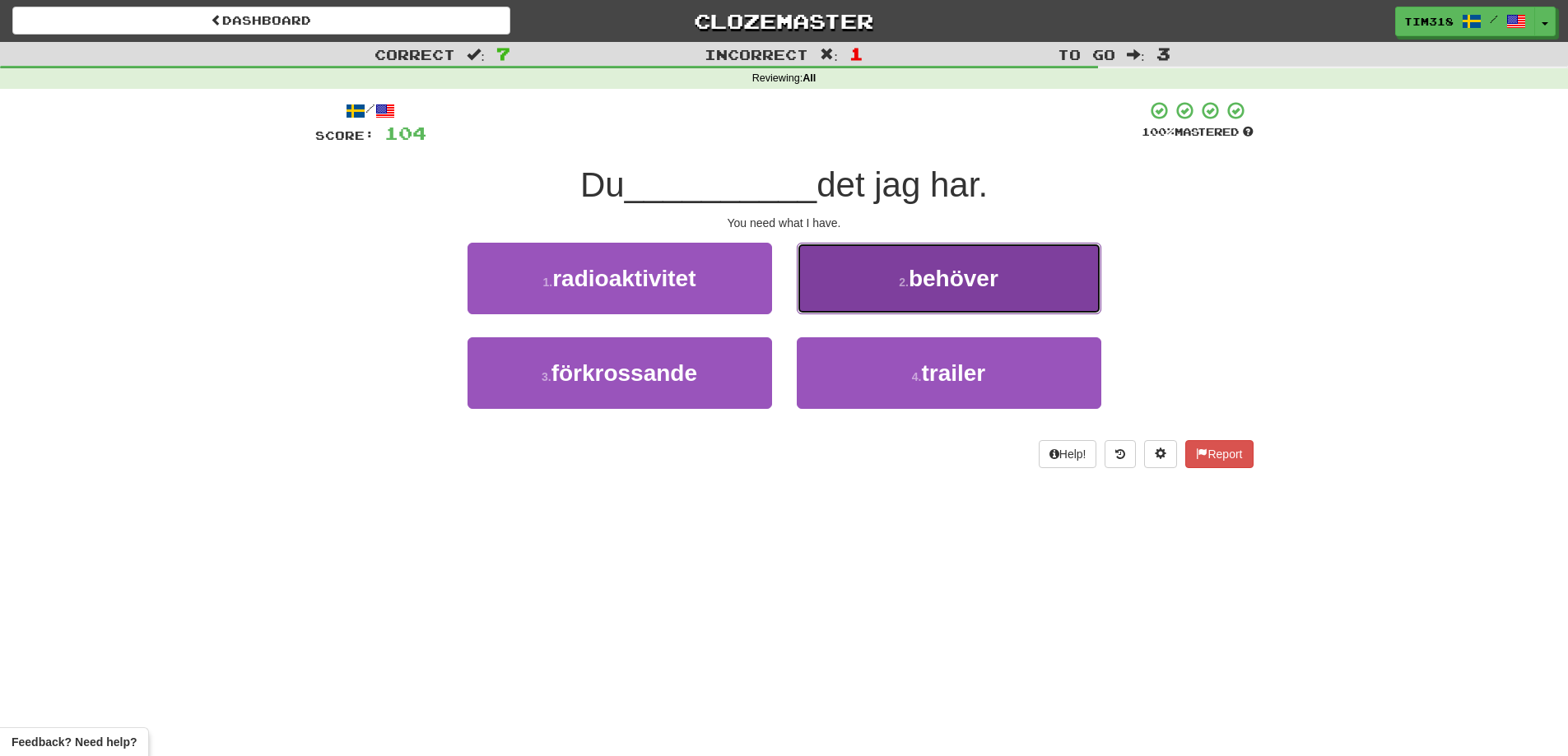
click at [874, 308] on button "2 . behöver" at bounding box center [948, 278] width 305 height 71
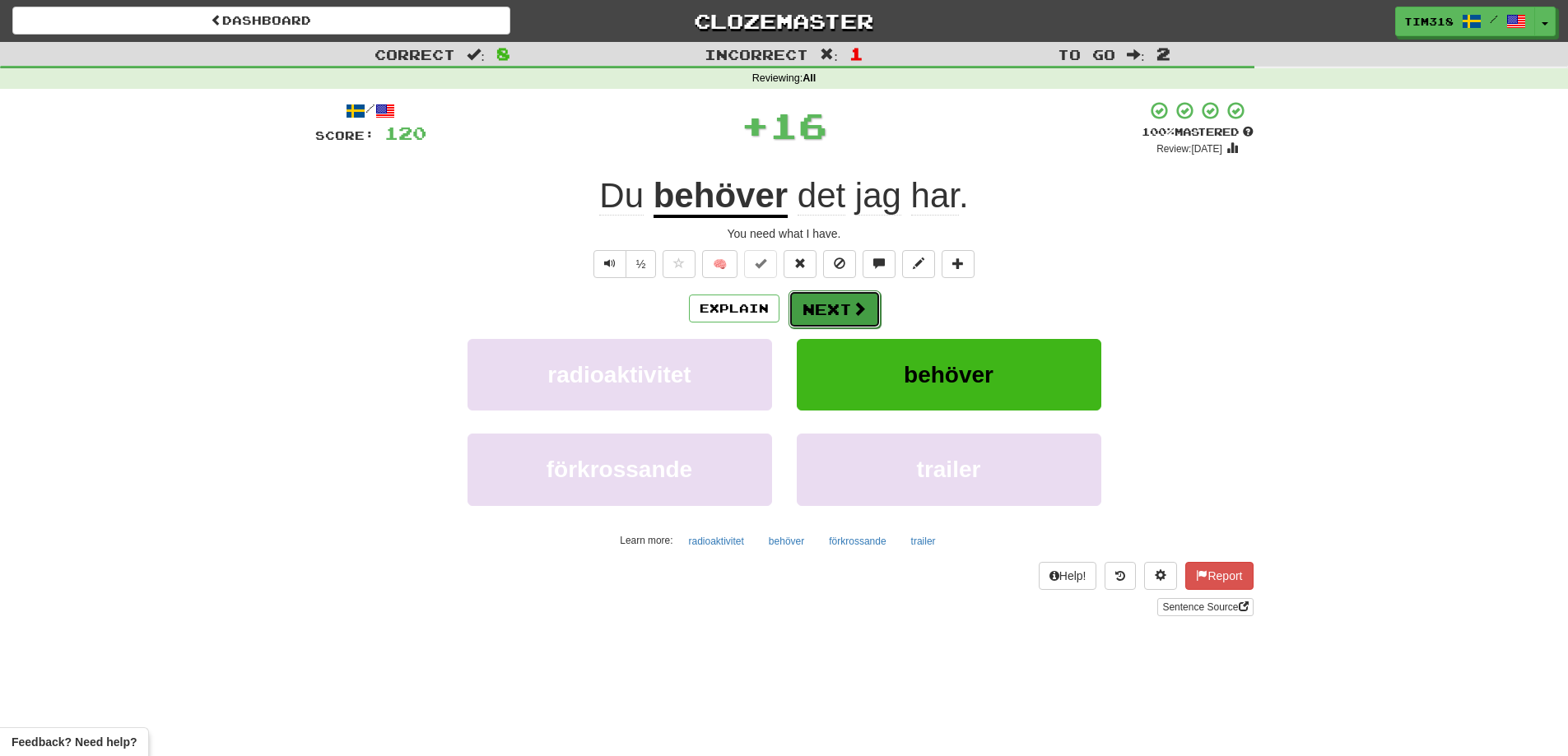
click at [833, 297] on button "Next" at bounding box center [834, 310] width 92 height 38
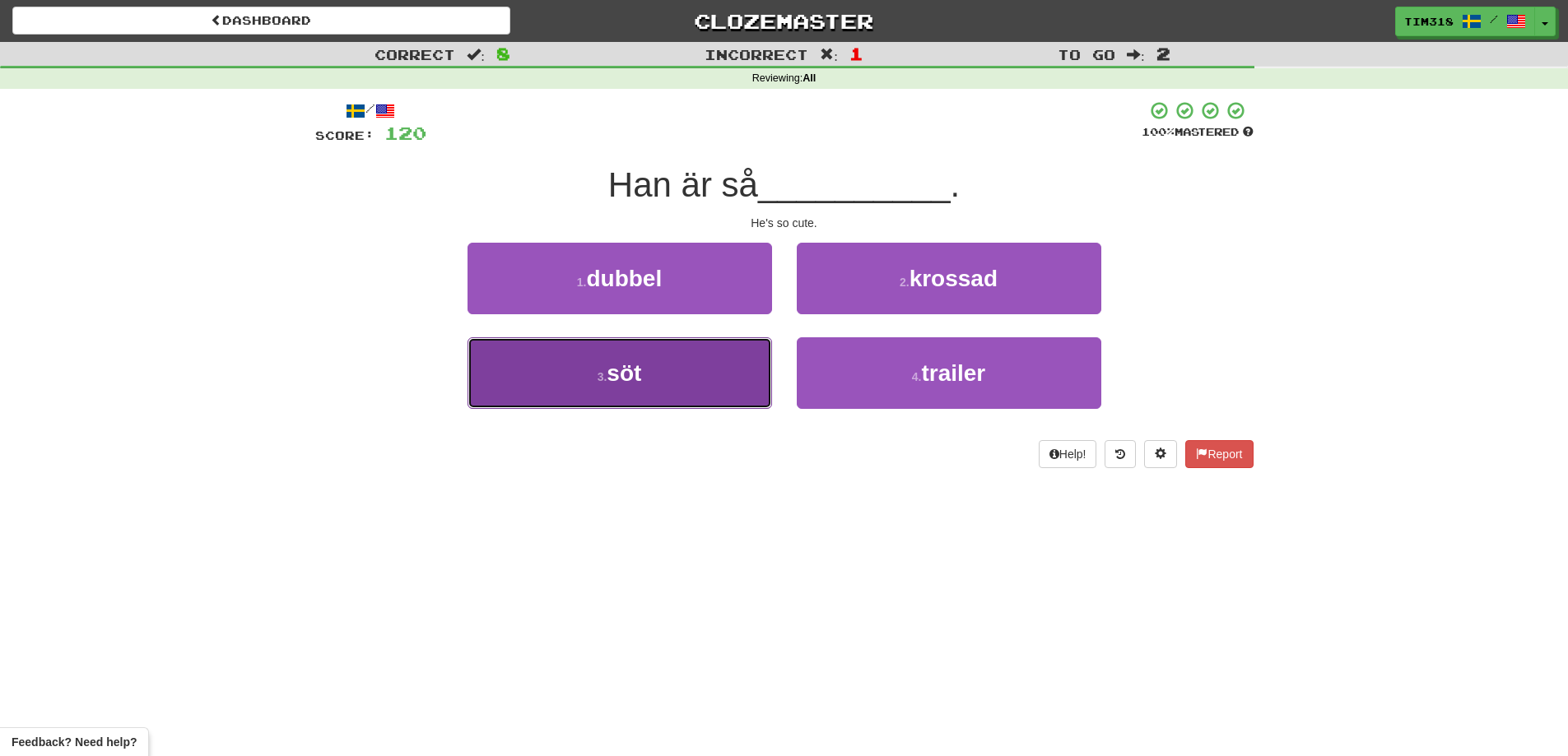
click at [699, 371] on button "3 . söt" at bounding box center [620, 373] width 305 height 71
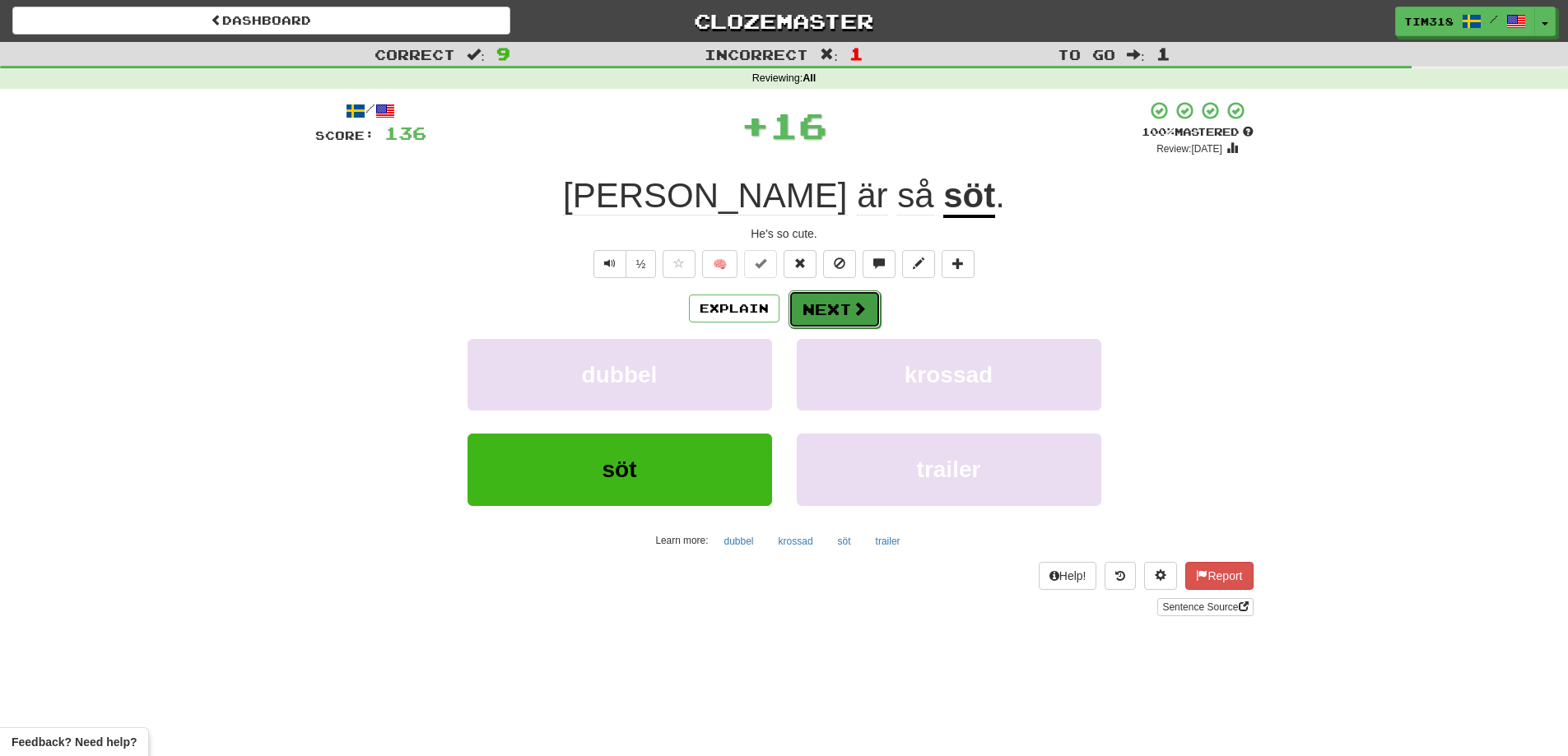
click at [841, 310] on button "Next" at bounding box center [834, 310] width 92 height 38
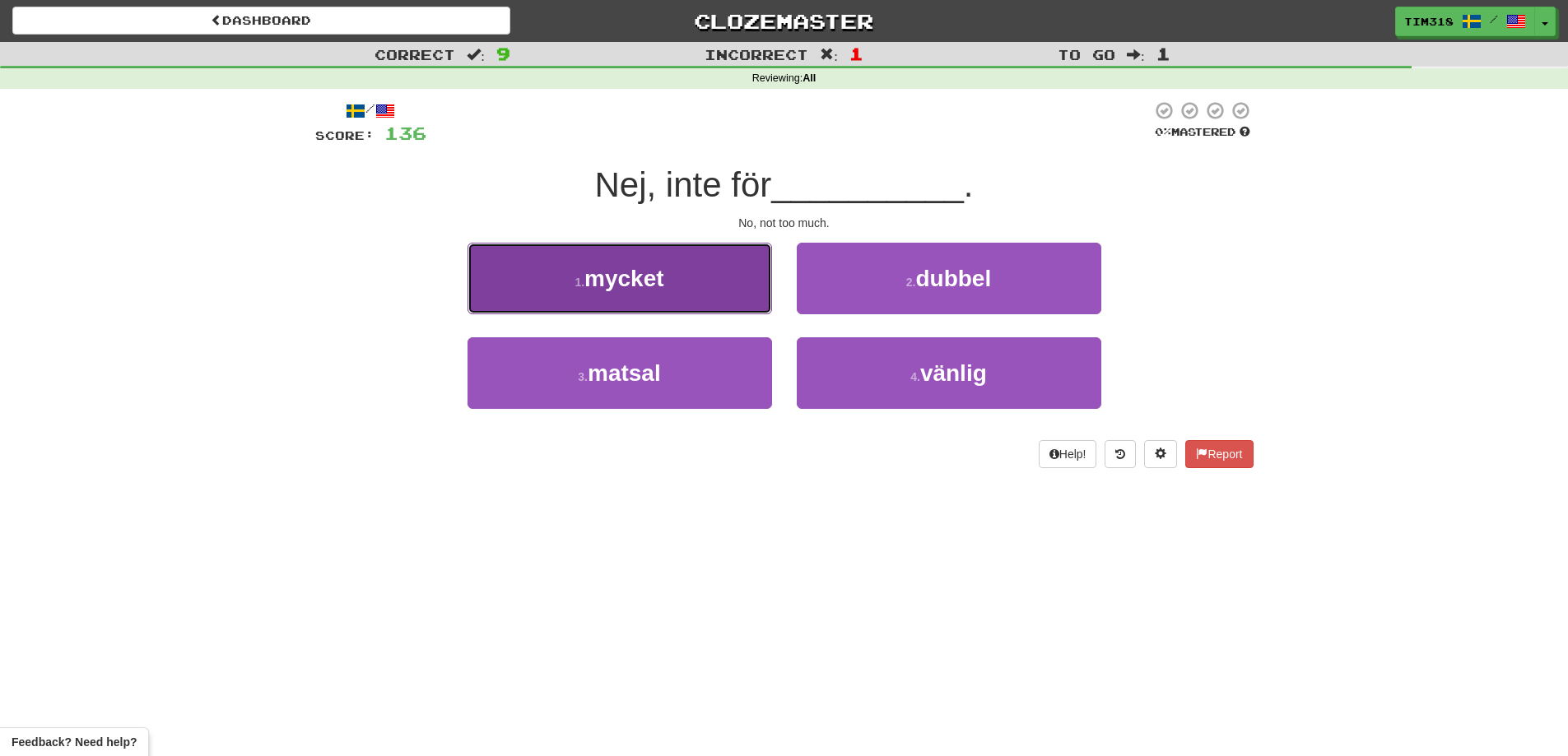
click at [706, 278] on button "1 . mycket" at bounding box center [620, 278] width 305 height 71
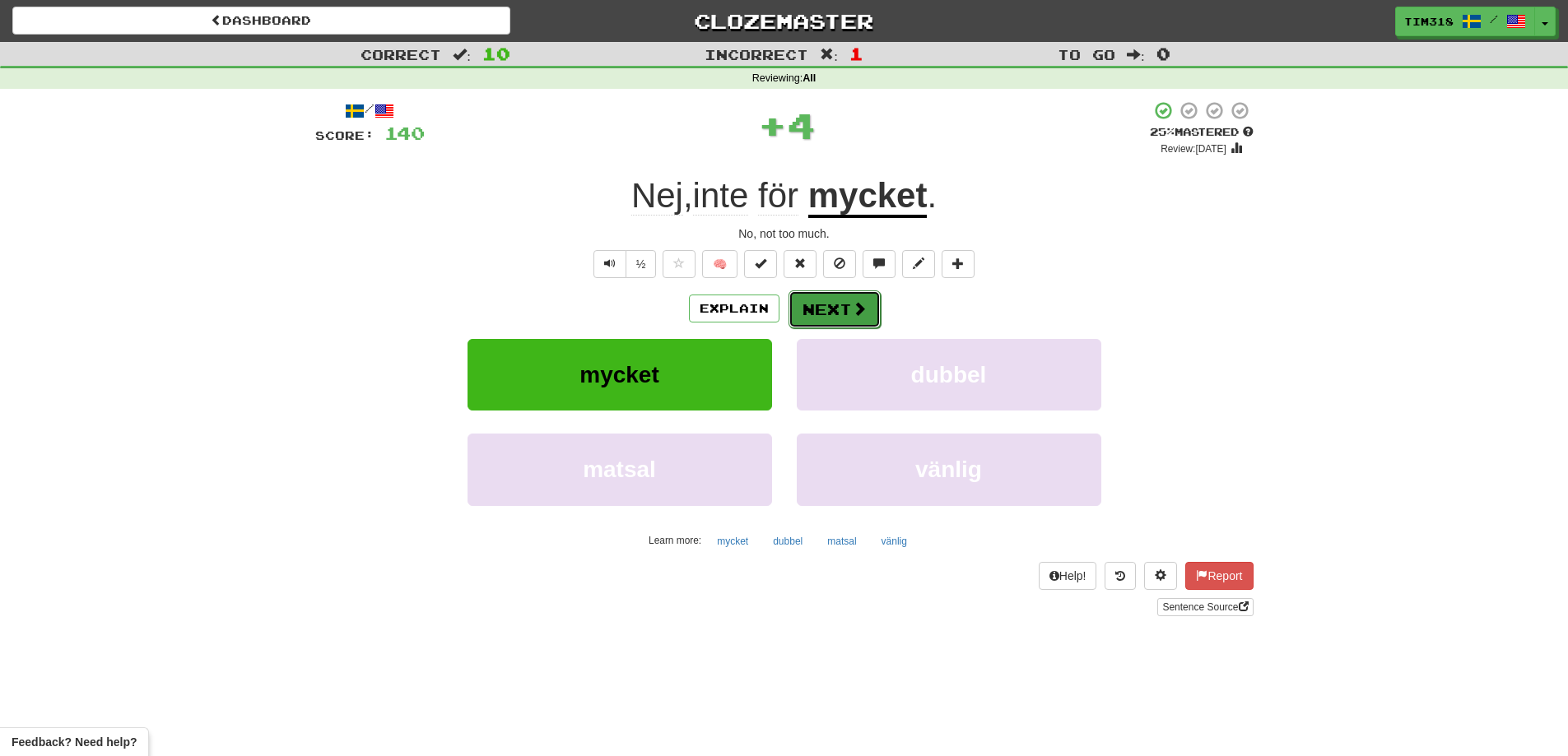
click at [856, 303] on span at bounding box center [859, 308] width 15 height 15
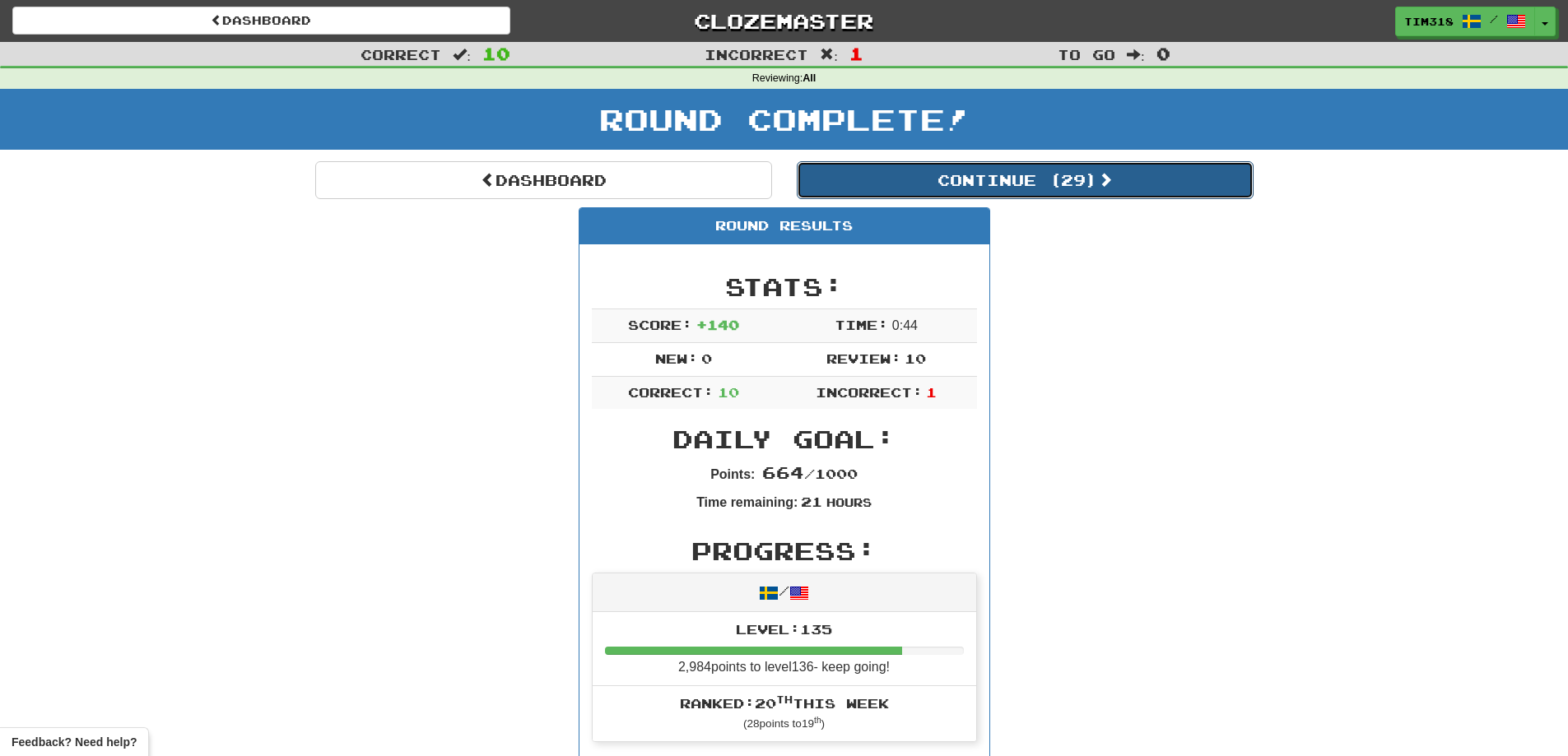
click at [1041, 185] on button "Continue ( 29 )" at bounding box center [1024, 180] width 457 height 38
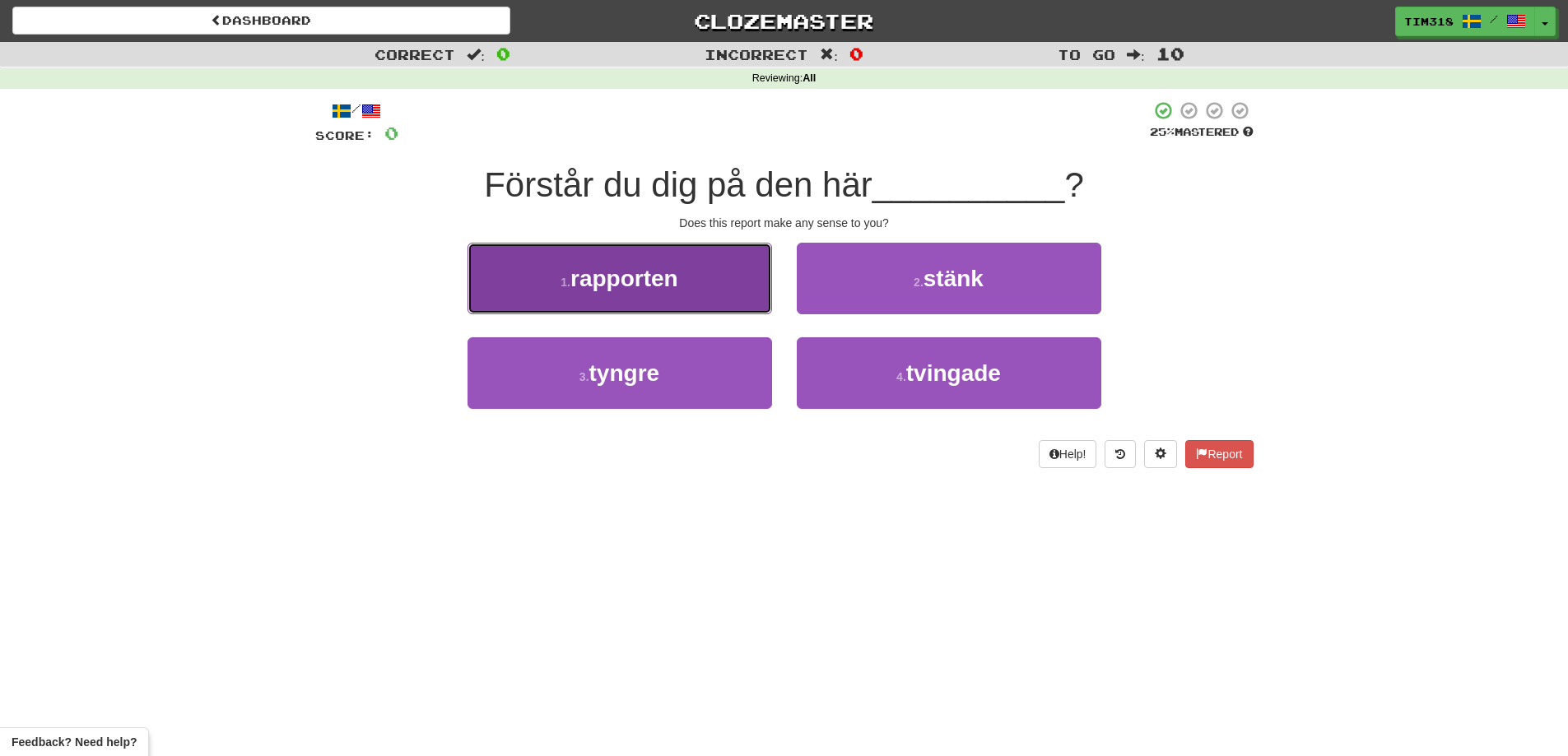
click at [690, 294] on button "1 . rapporten" at bounding box center [620, 278] width 305 height 71
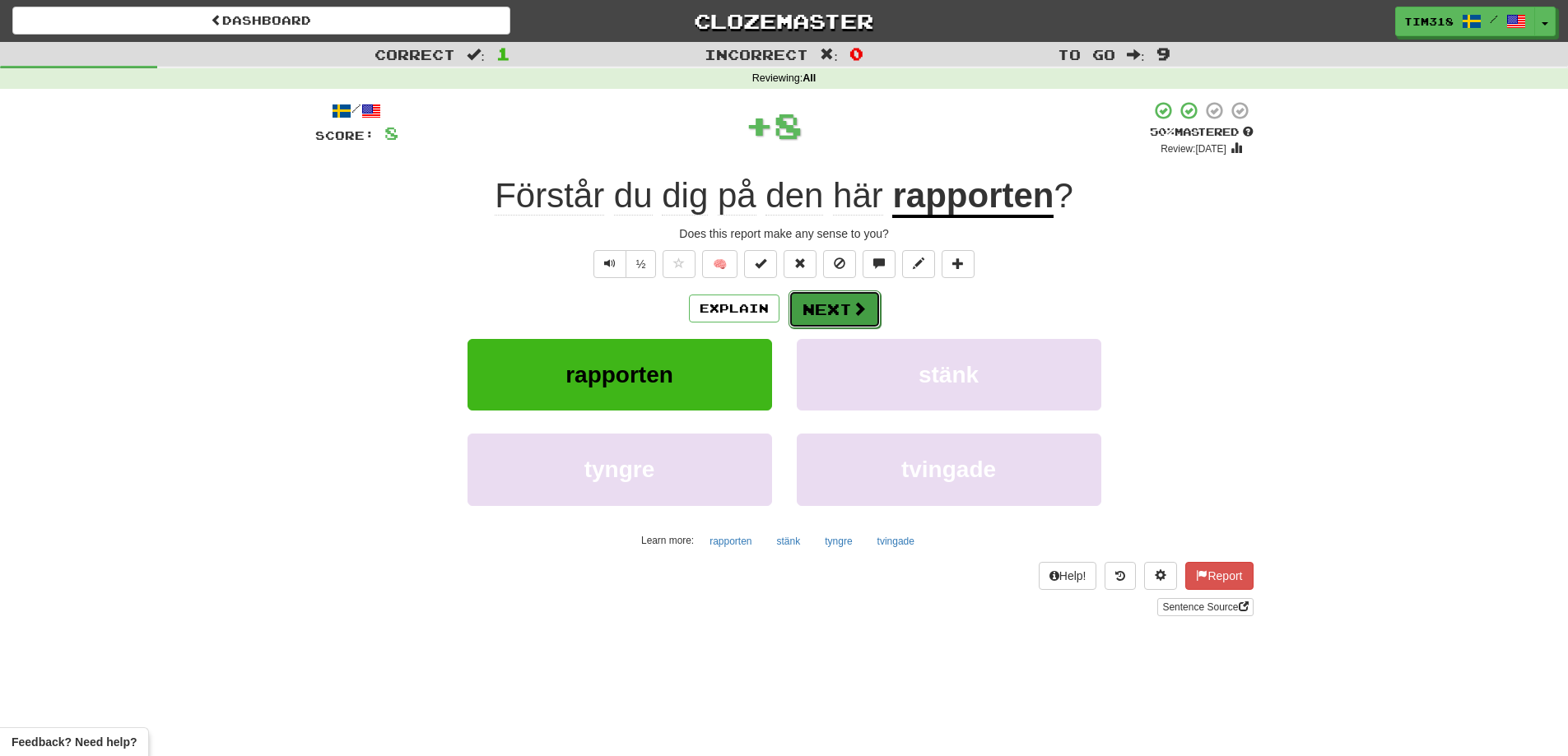
click at [844, 313] on button "Next" at bounding box center [834, 310] width 92 height 38
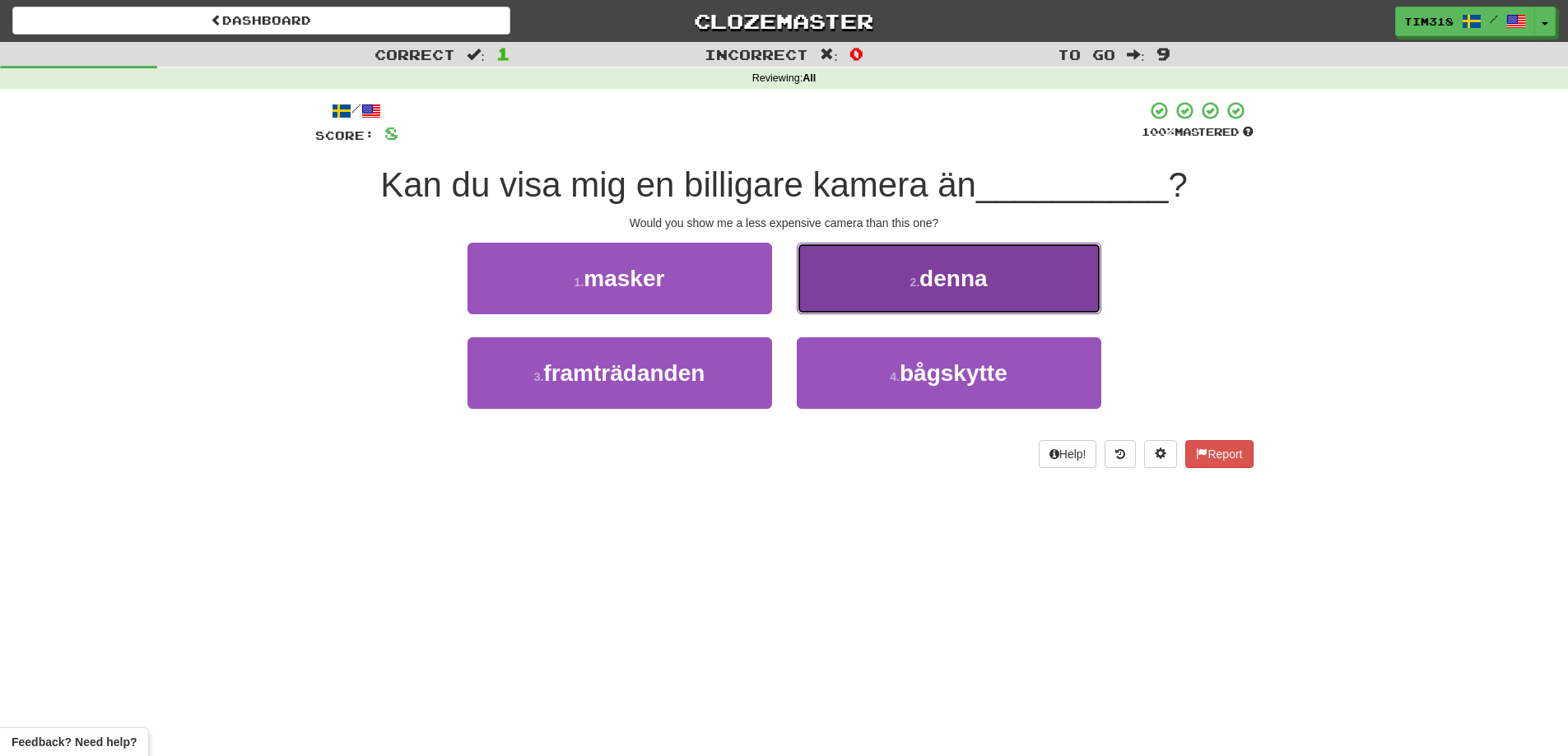
click at [931, 264] on button "2 . denna" at bounding box center [948, 278] width 305 height 71
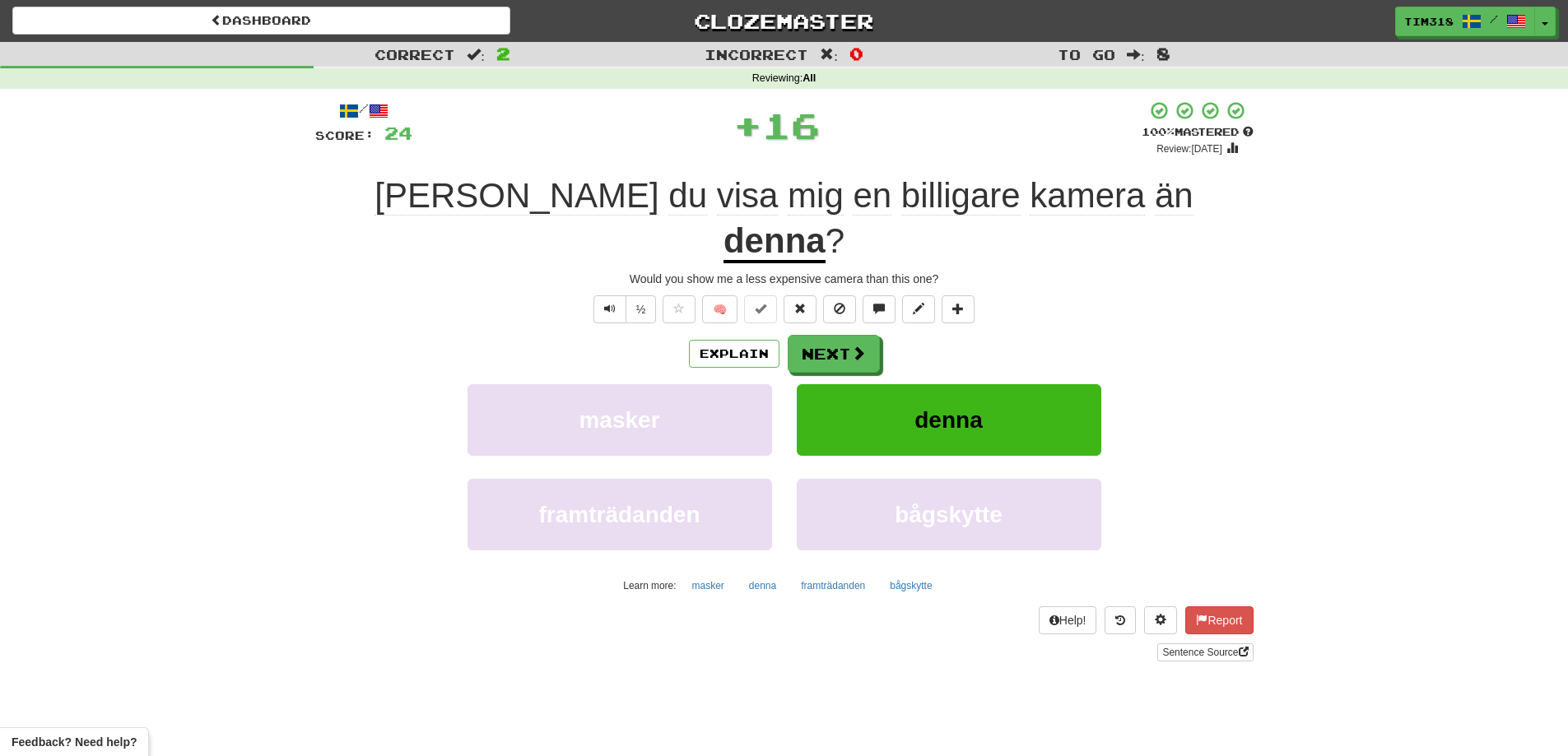
click at [835, 288] on div "/ Score: 24 + 16 100 % Mastered Review: 2026-03-20 Kan du visa mig en billigare…" at bounding box center [784, 380] width 938 height 560
click at [828, 336] on button "Next" at bounding box center [834, 355] width 92 height 38
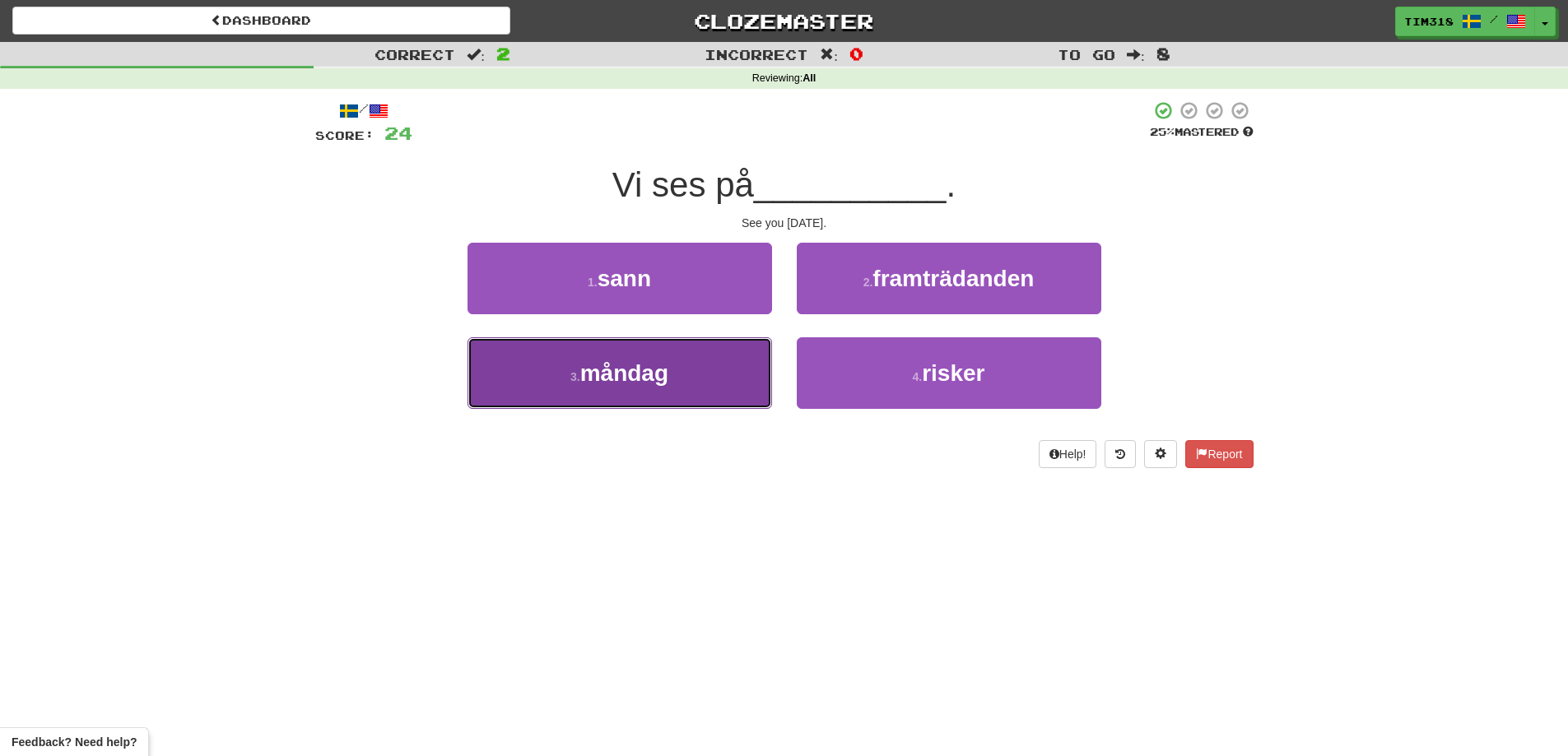
click at [683, 385] on button "3 . måndag" at bounding box center [620, 373] width 305 height 71
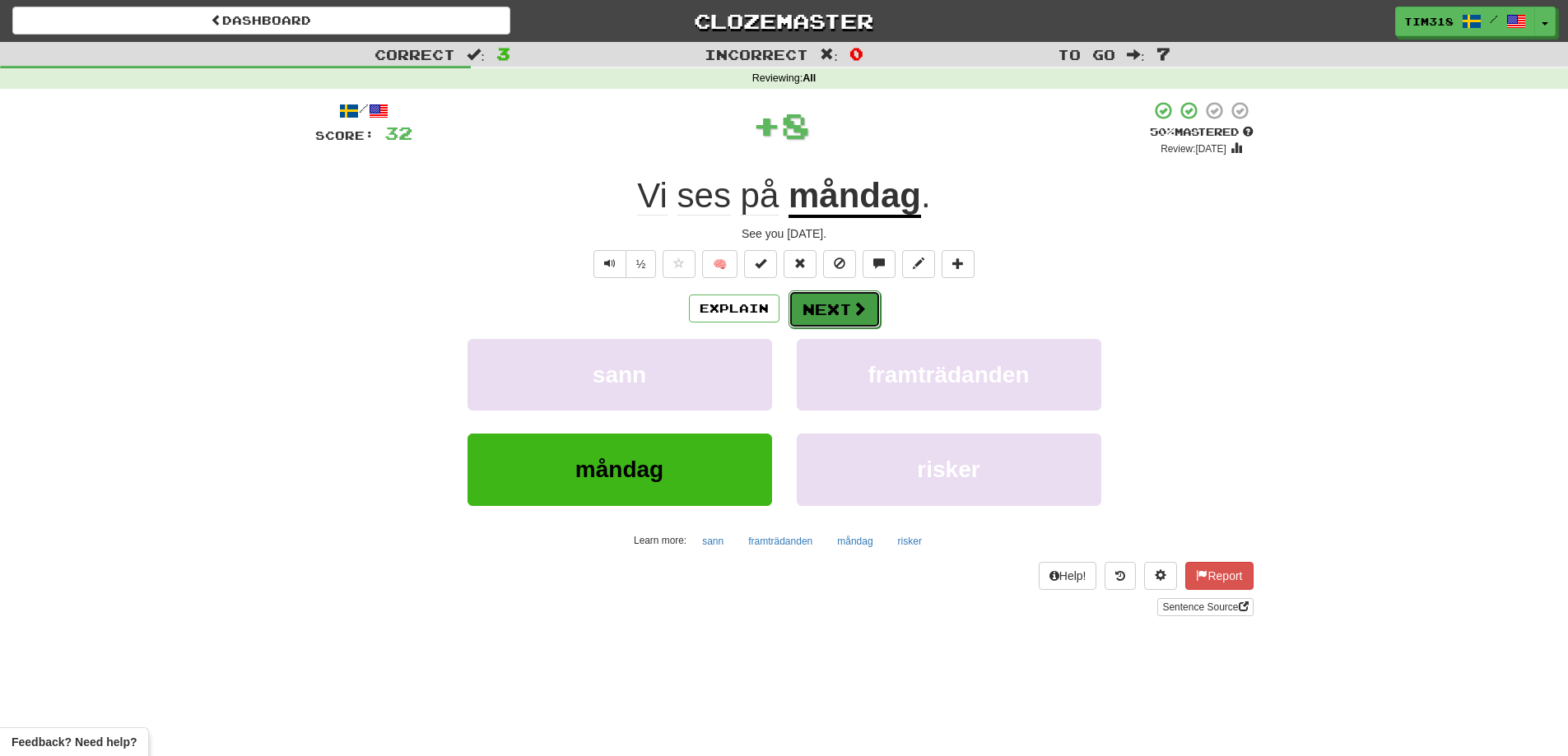
click at [826, 309] on button "Next" at bounding box center [834, 310] width 92 height 38
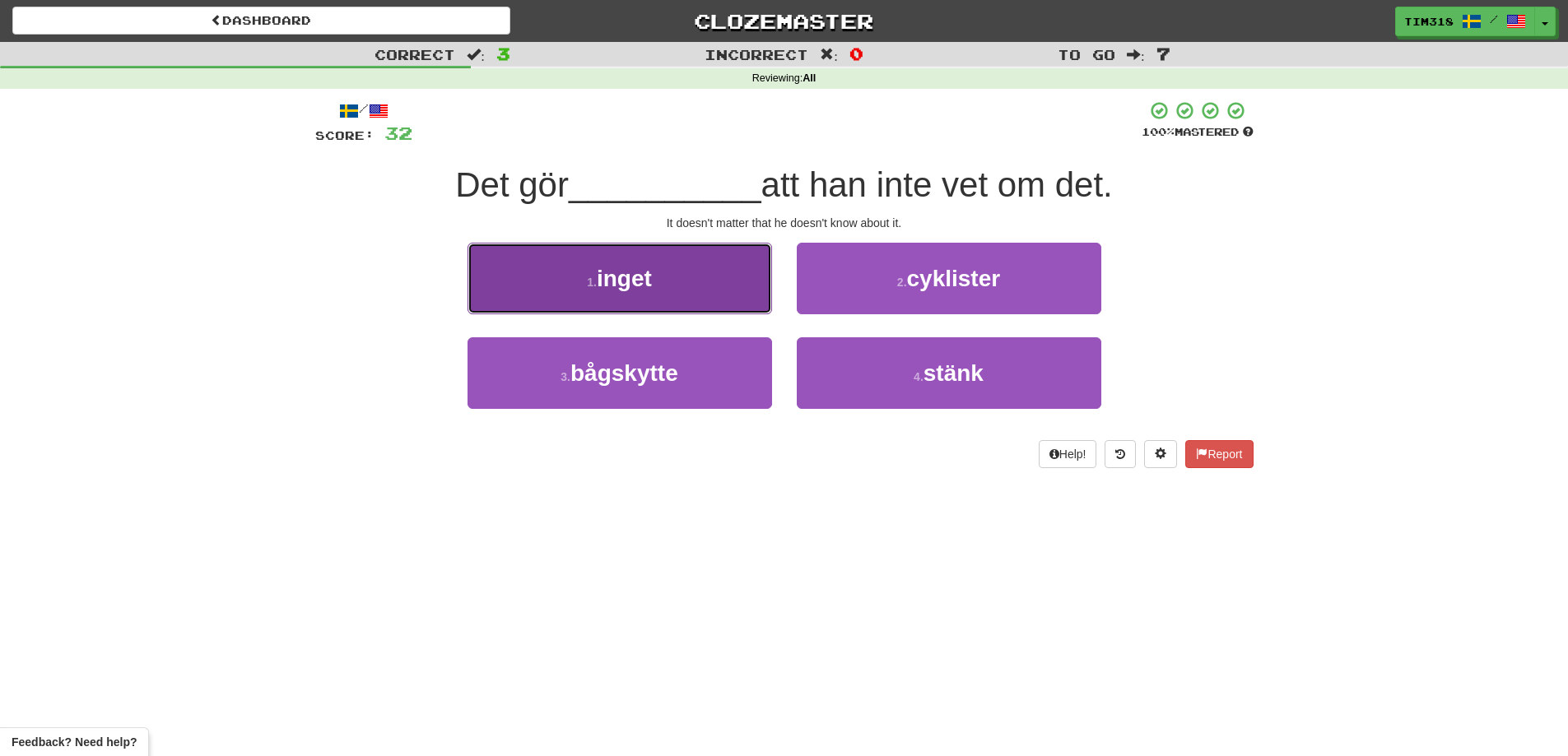
click at [696, 305] on button "1 . inget" at bounding box center [620, 278] width 305 height 71
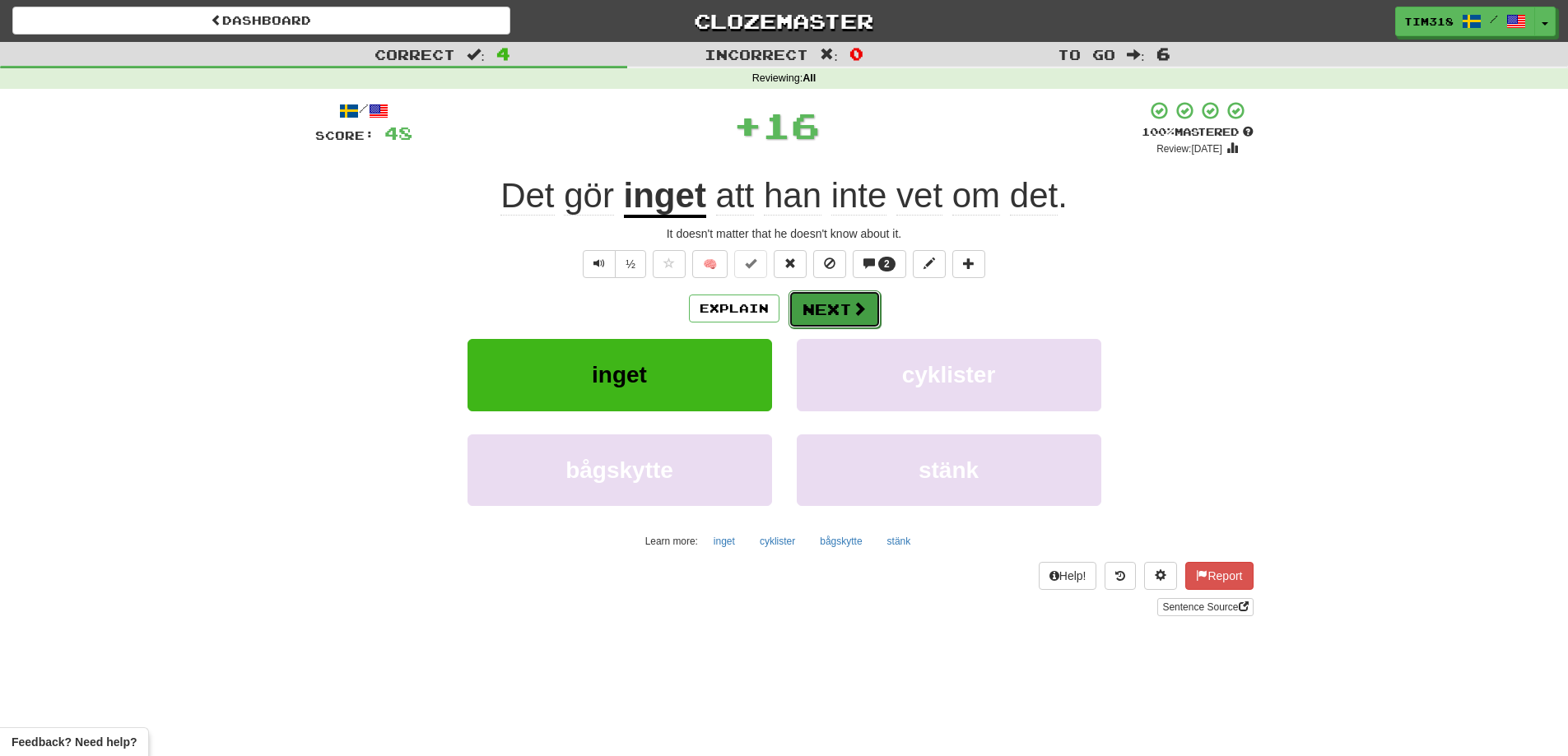
click at [814, 312] on button "Next" at bounding box center [834, 310] width 92 height 38
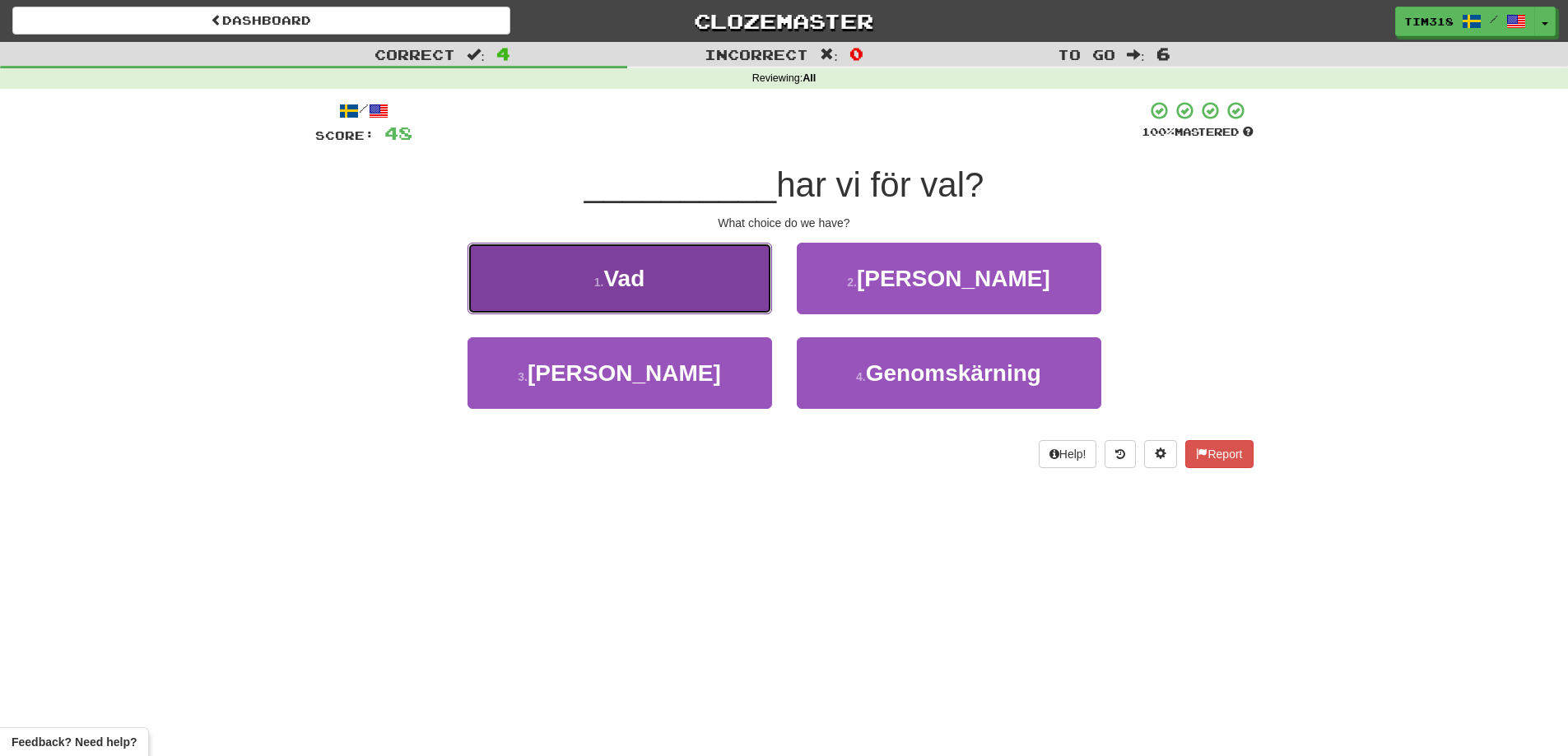
click at [673, 310] on button "1 . Vad" at bounding box center [620, 278] width 305 height 71
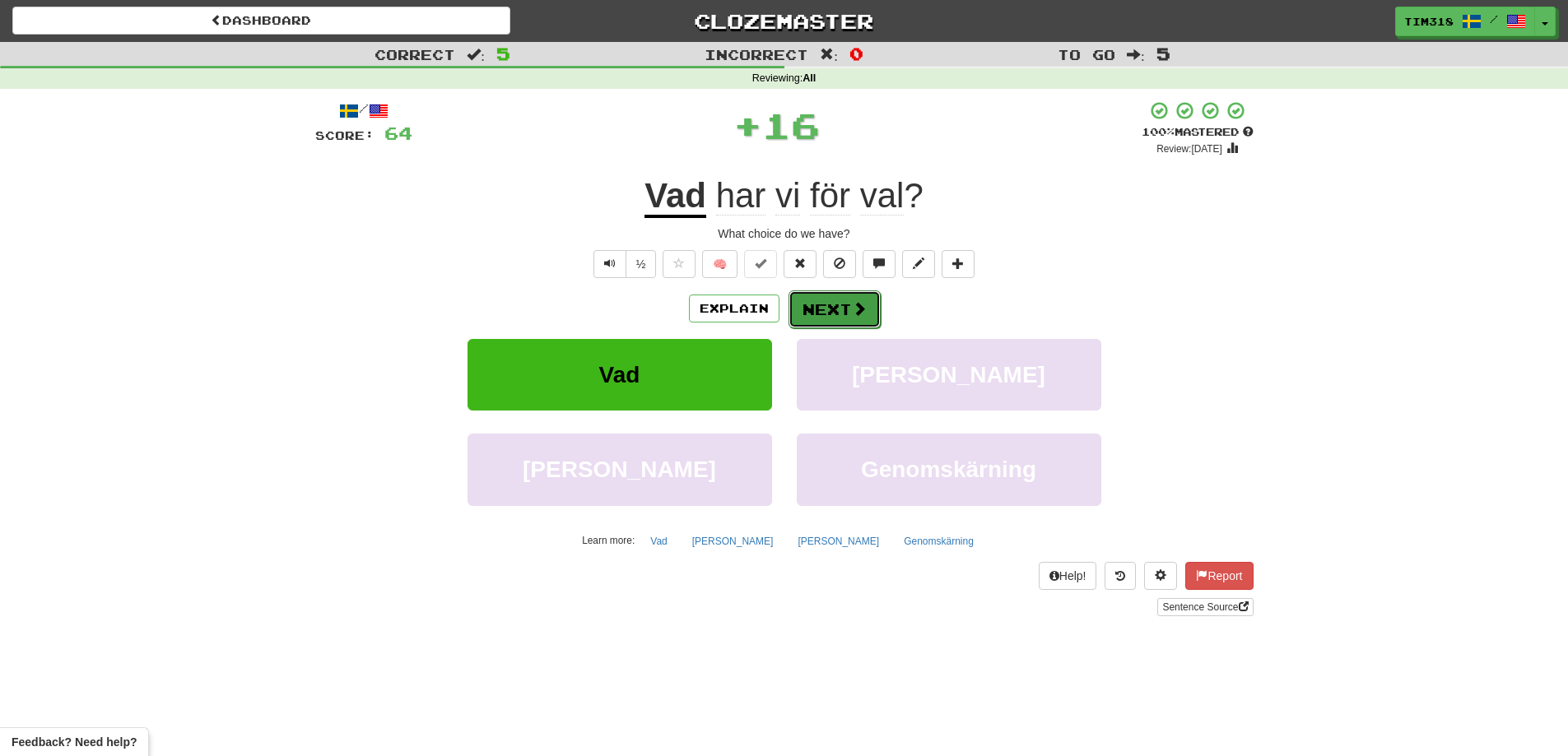
click at [818, 304] on button "Next" at bounding box center [834, 310] width 92 height 38
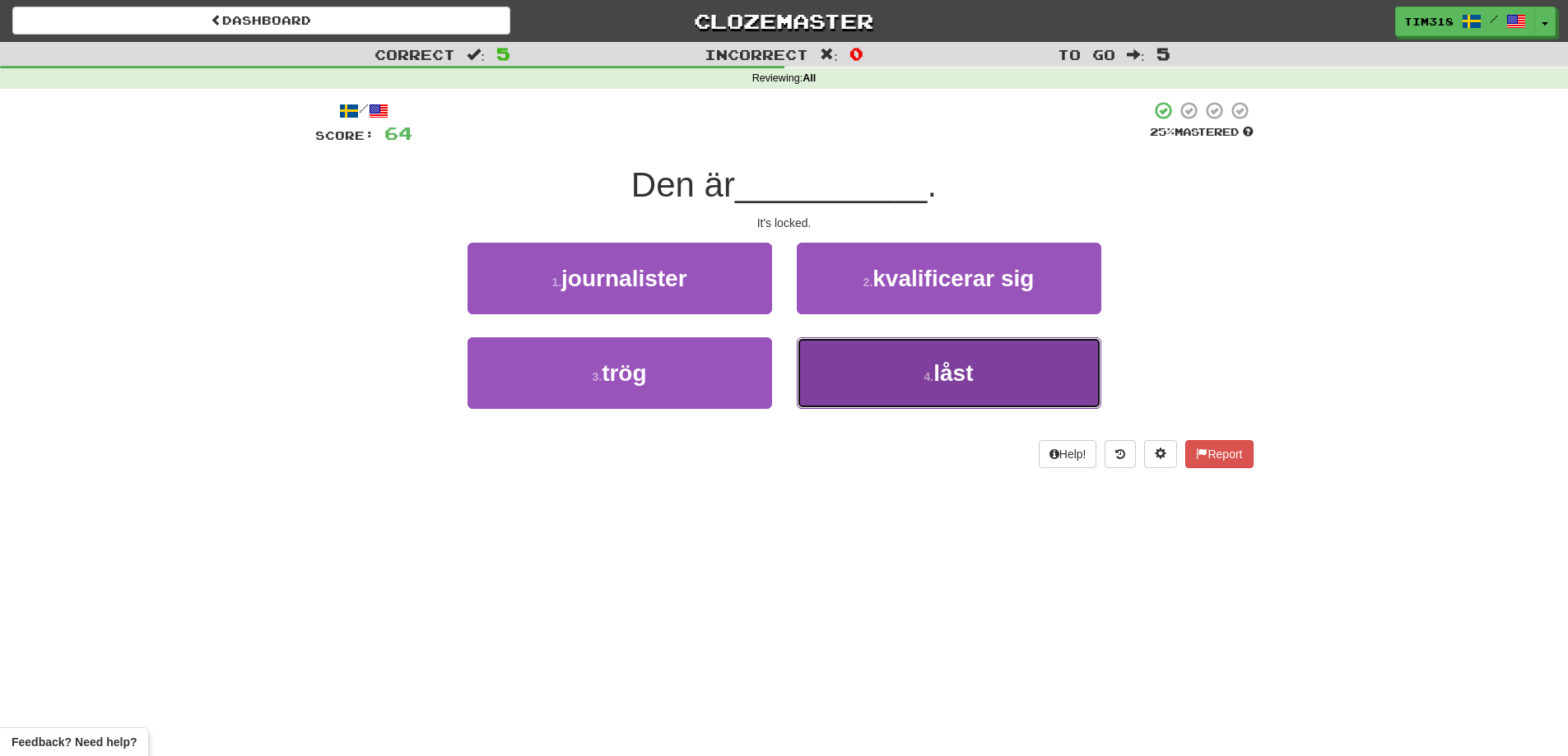
click at [909, 378] on button "4 . låst" at bounding box center [948, 373] width 305 height 71
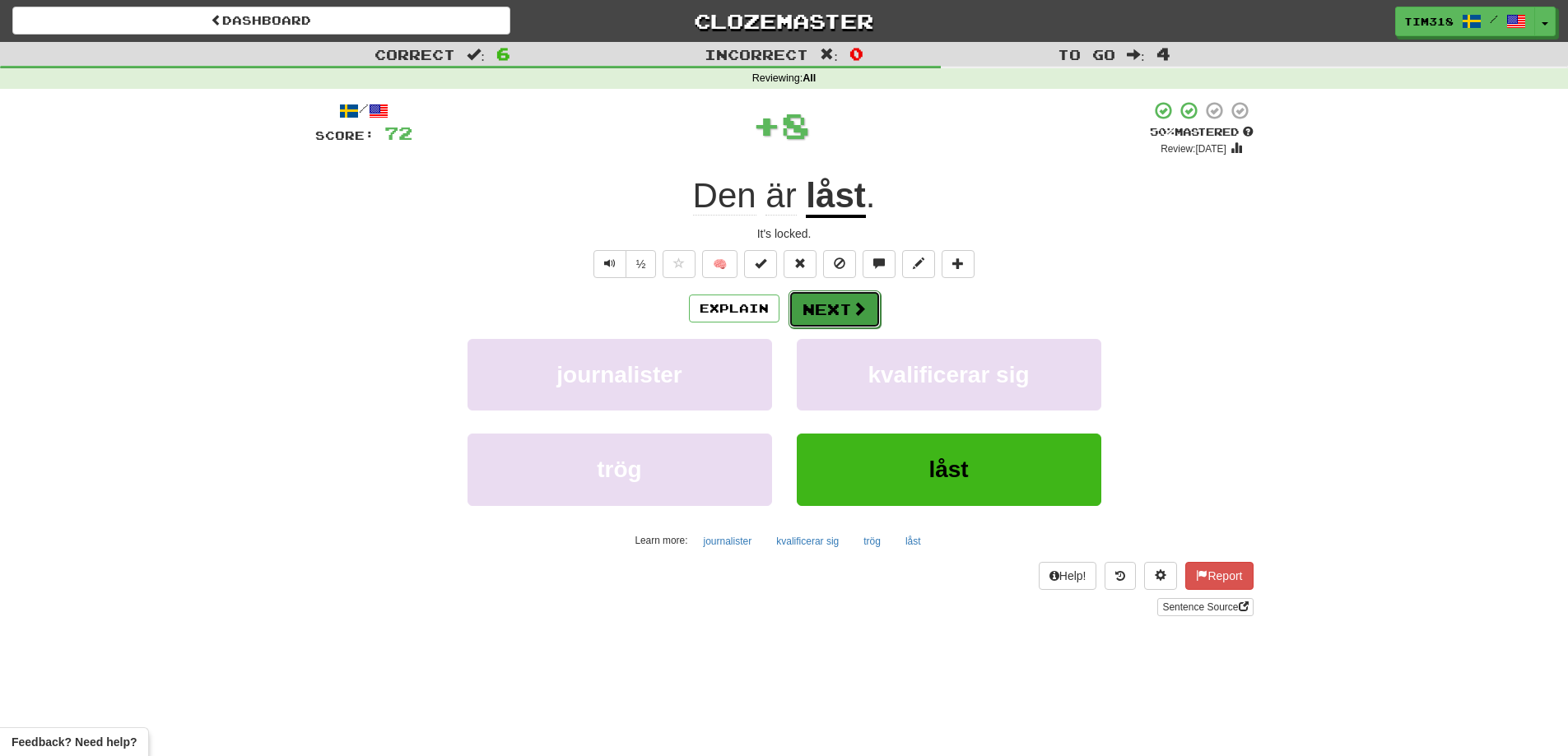
click at [839, 307] on button "Next" at bounding box center [834, 310] width 92 height 38
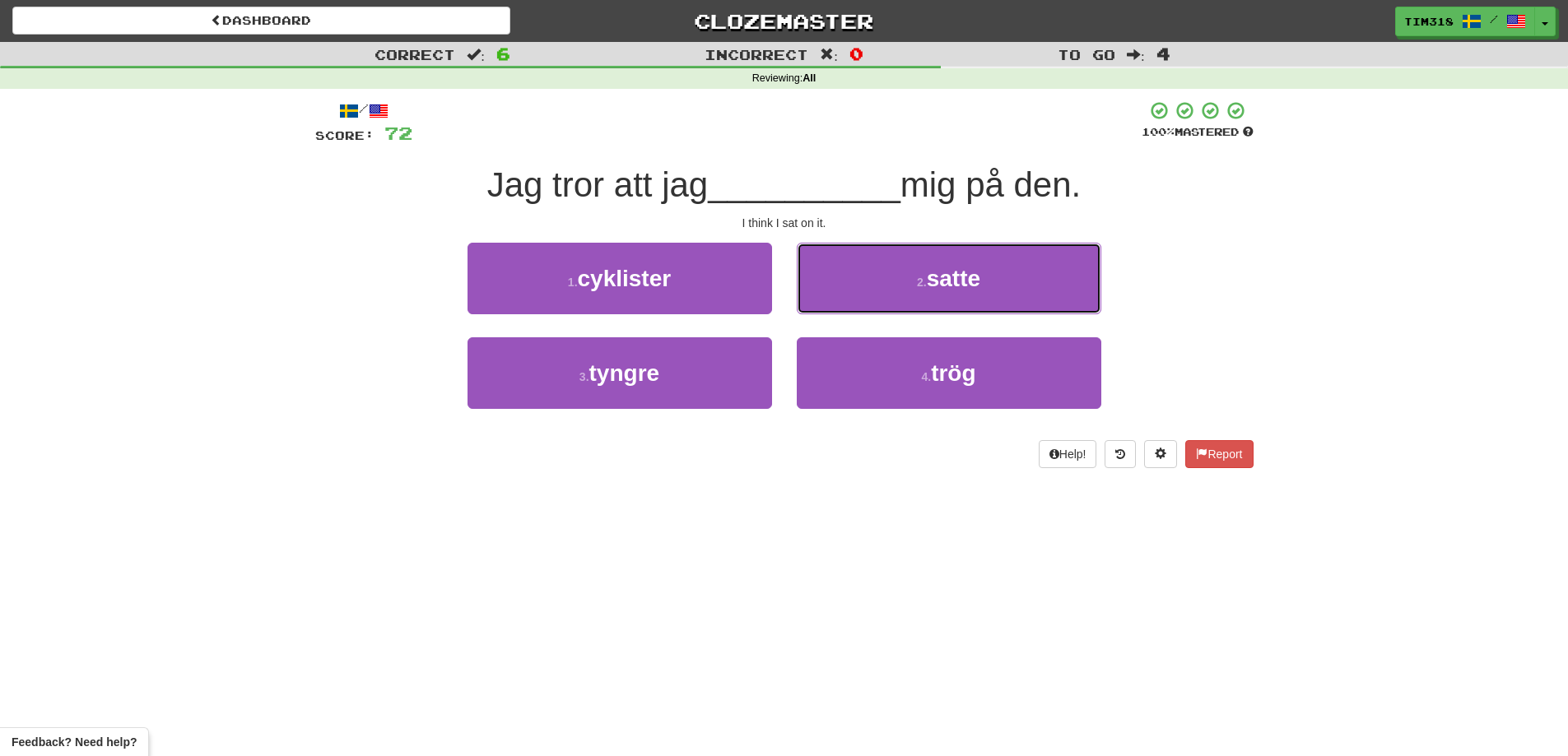
click at [921, 285] on small "2 ." at bounding box center [921, 282] width 10 height 13
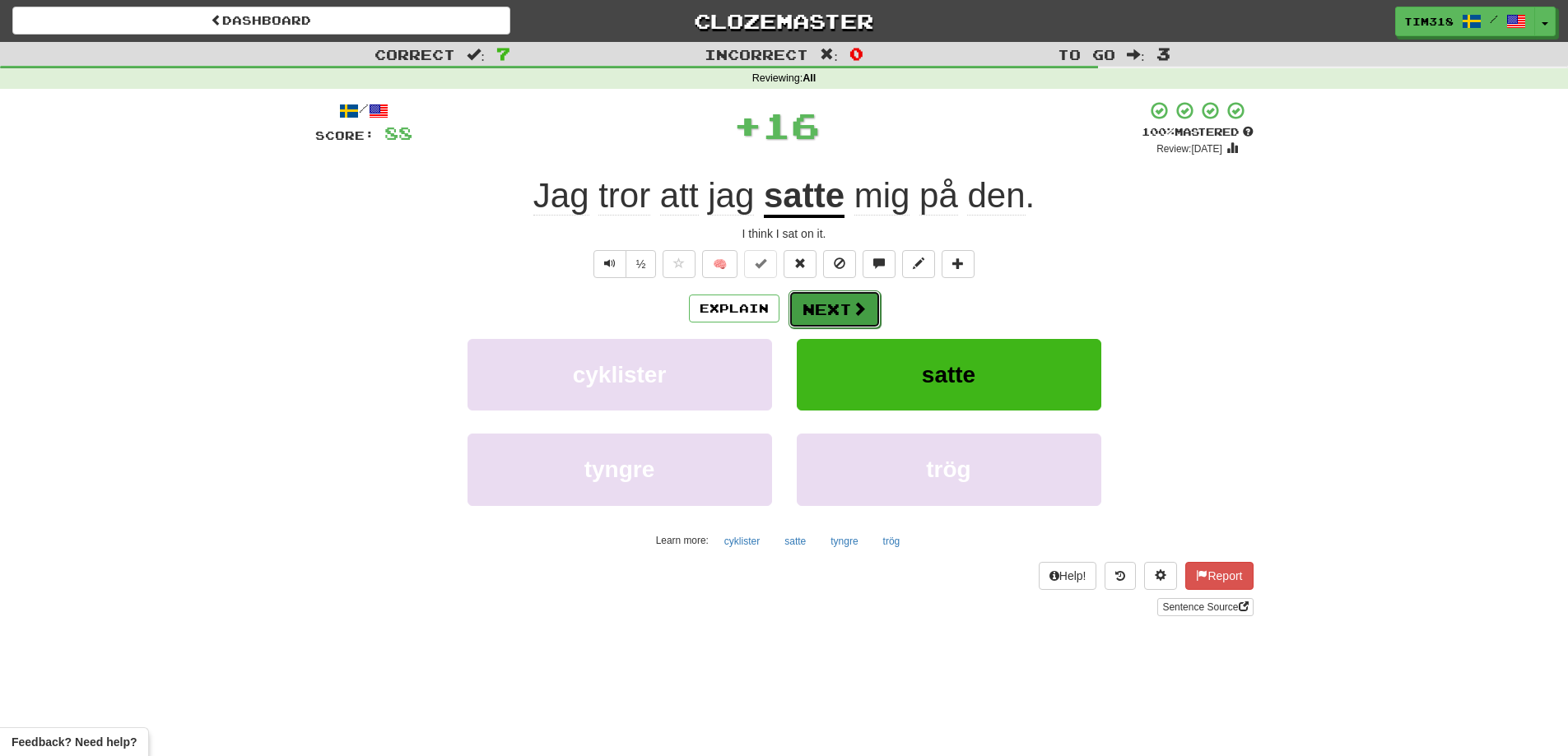
click at [848, 303] on button "Next" at bounding box center [834, 310] width 92 height 38
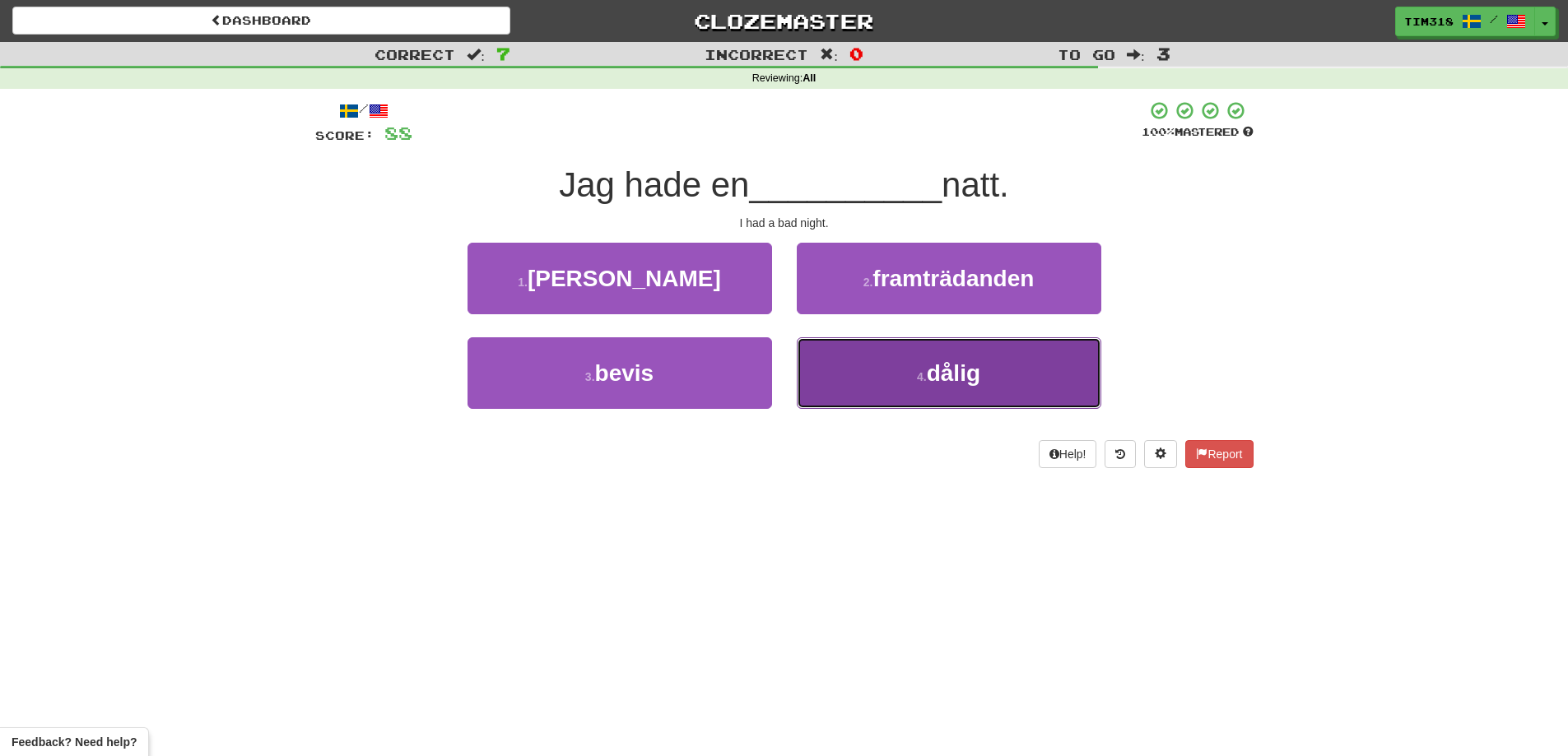
click at [919, 377] on small "4 ." at bounding box center [921, 377] width 10 height 13
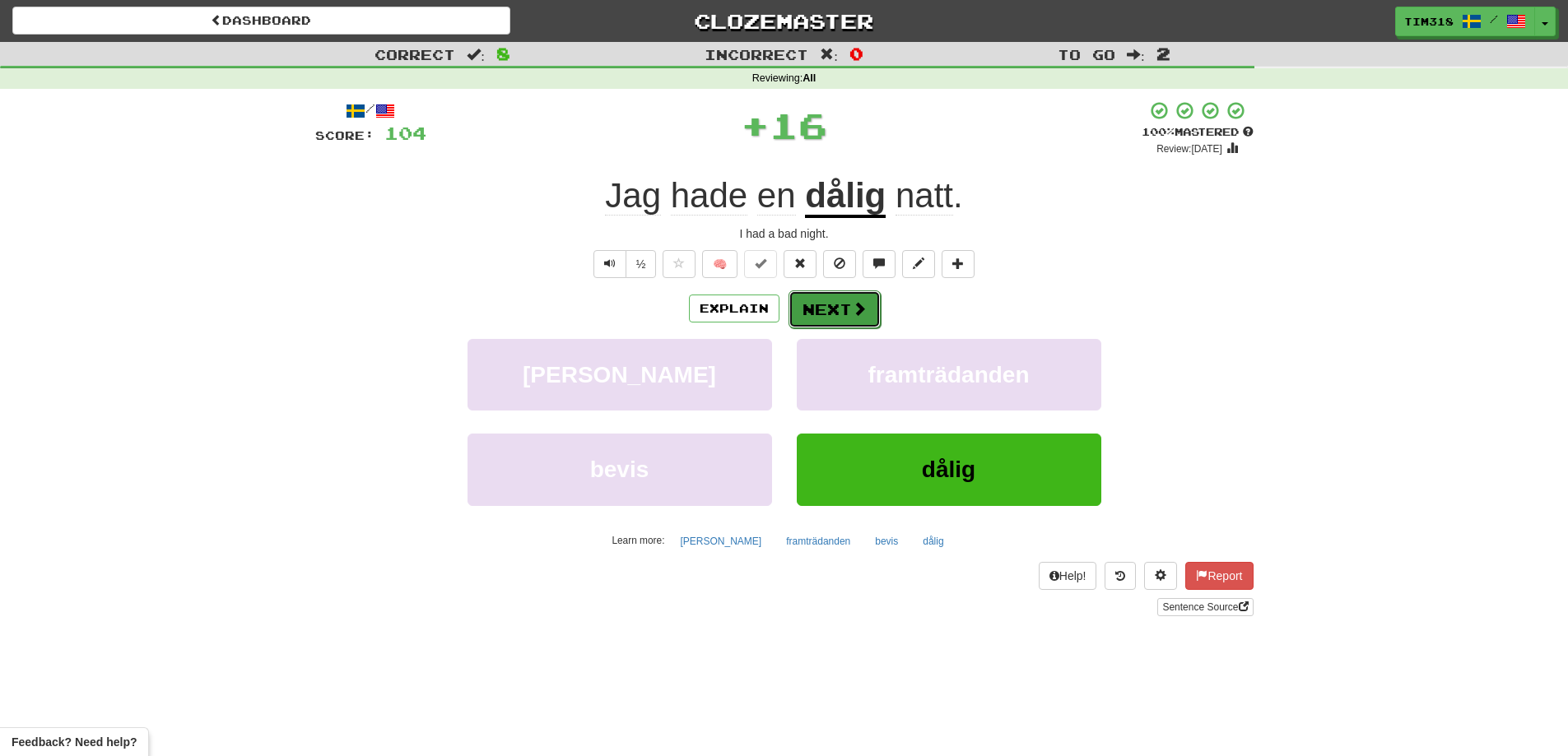
click at [839, 301] on button "Next" at bounding box center [834, 310] width 92 height 38
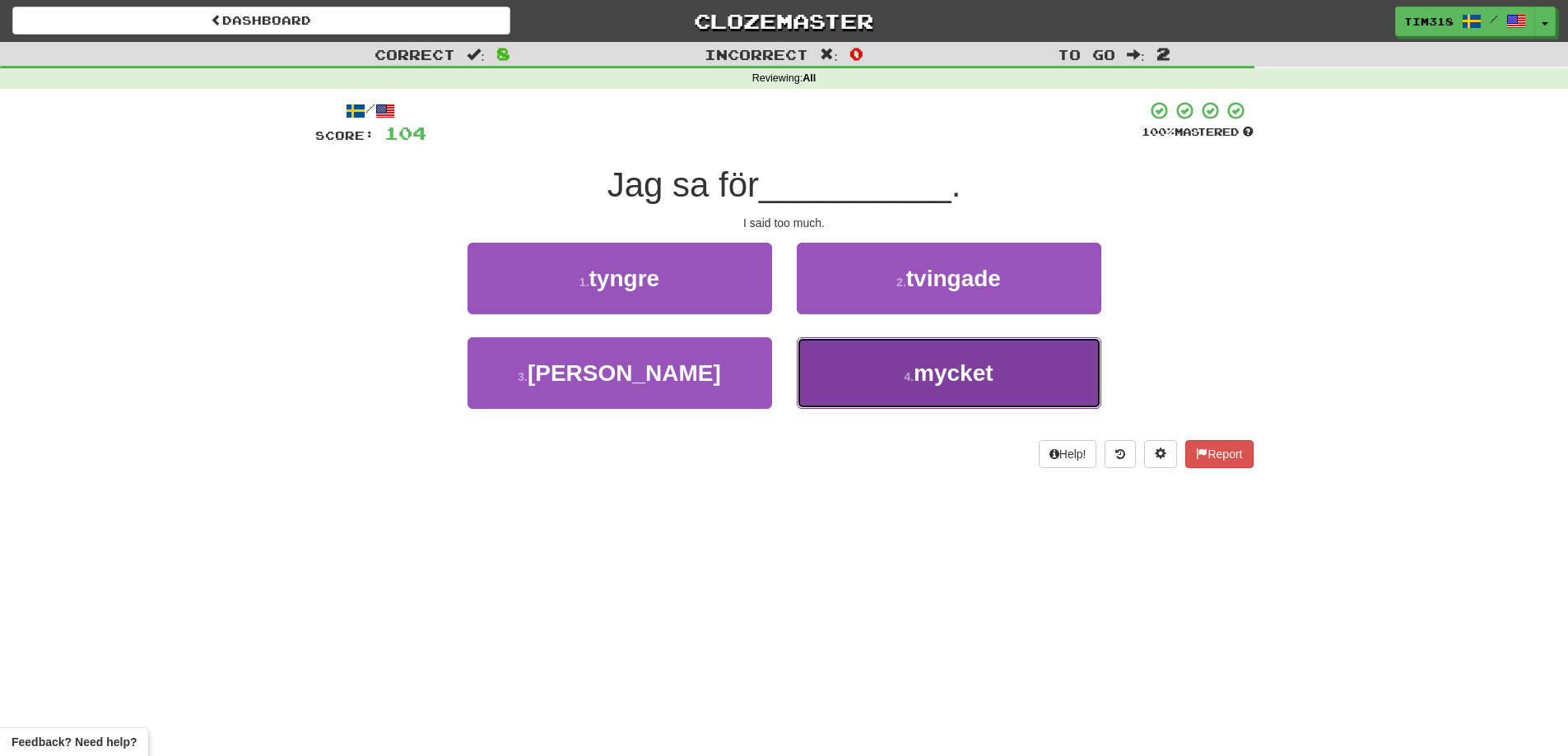
click at [908, 389] on button "4 . mycket" at bounding box center [948, 373] width 305 height 71
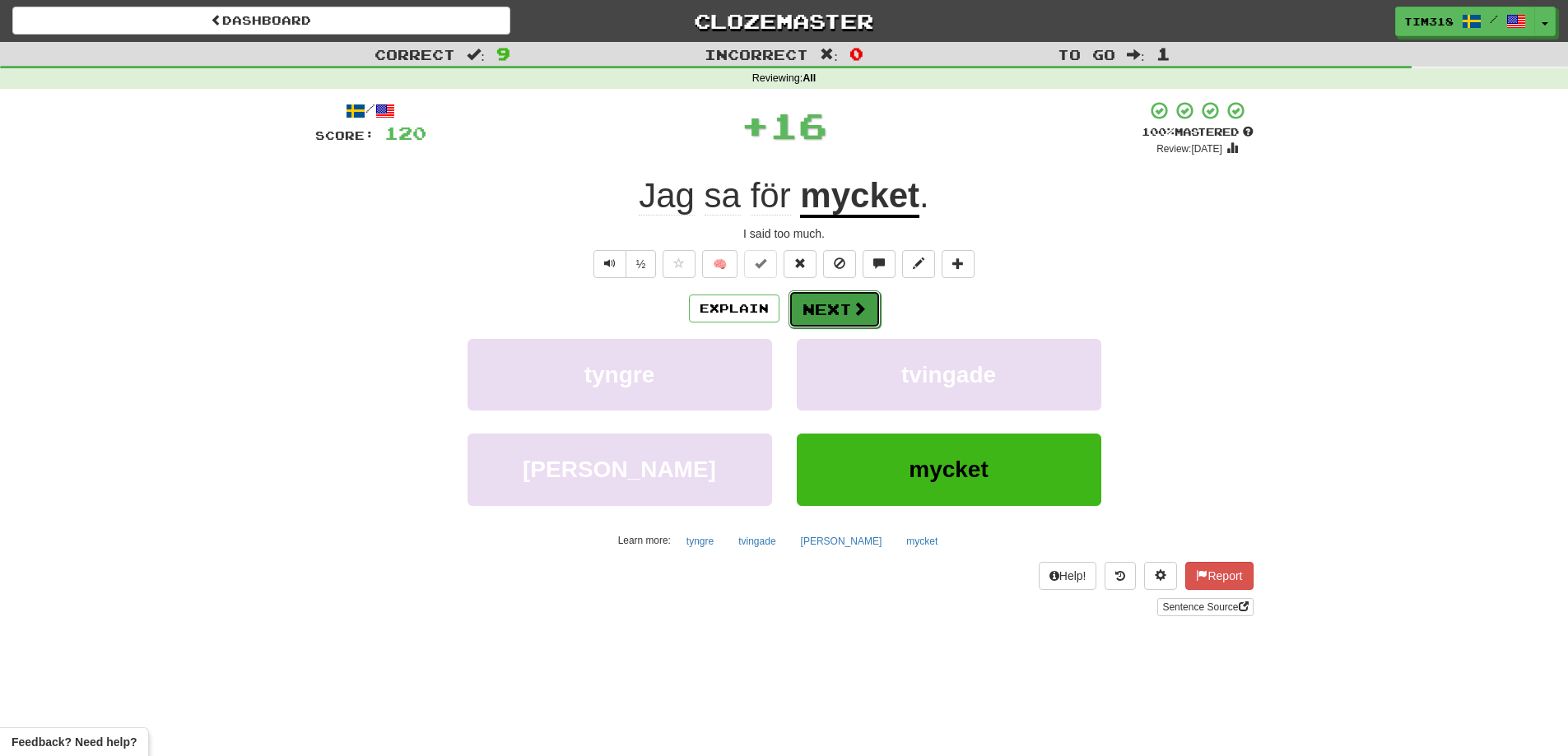
click at [825, 305] on button "Next" at bounding box center [834, 310] width 92 height 38
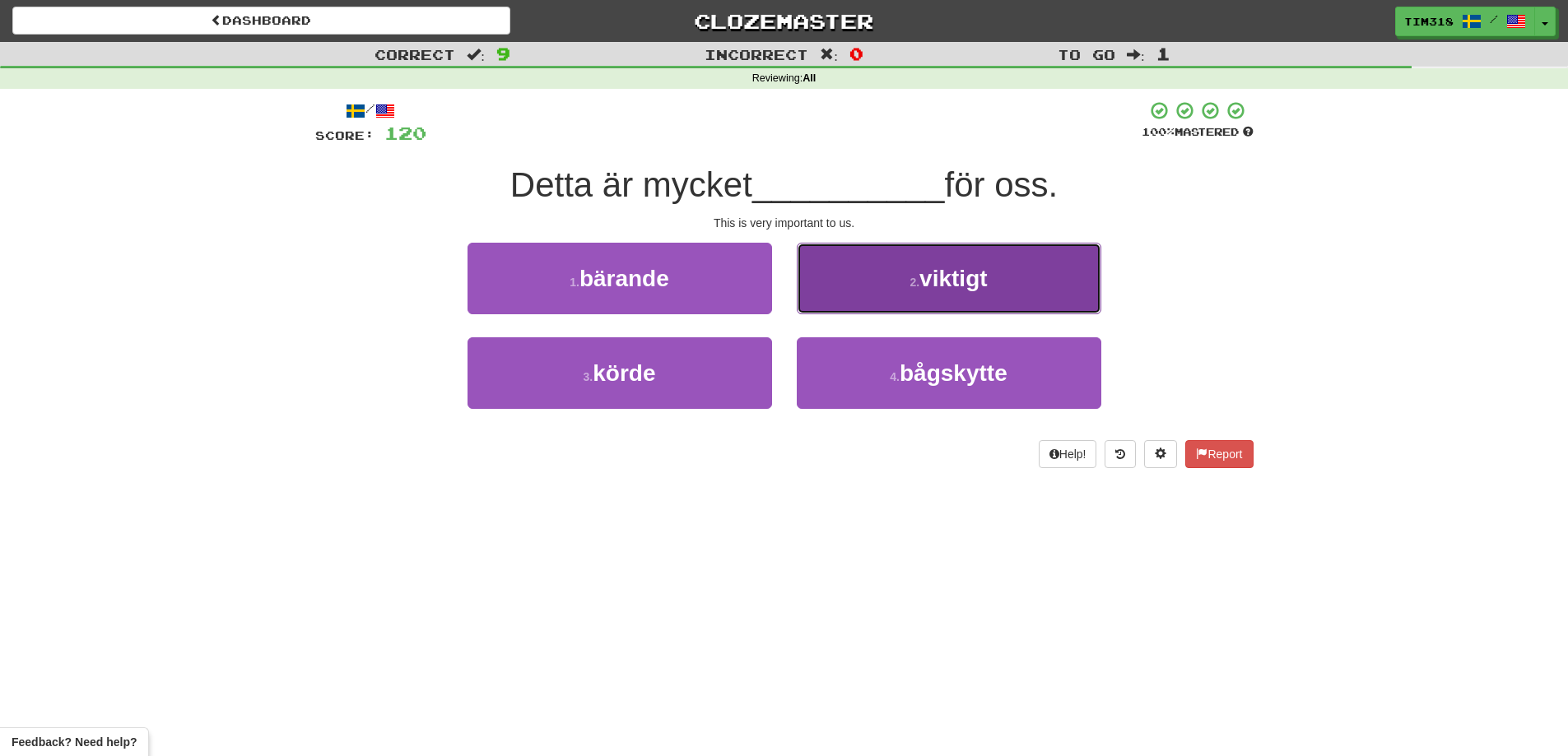
click at [928, 294] on button "2 . viktigt" at bounding box center [948, 278] width 305 height 71
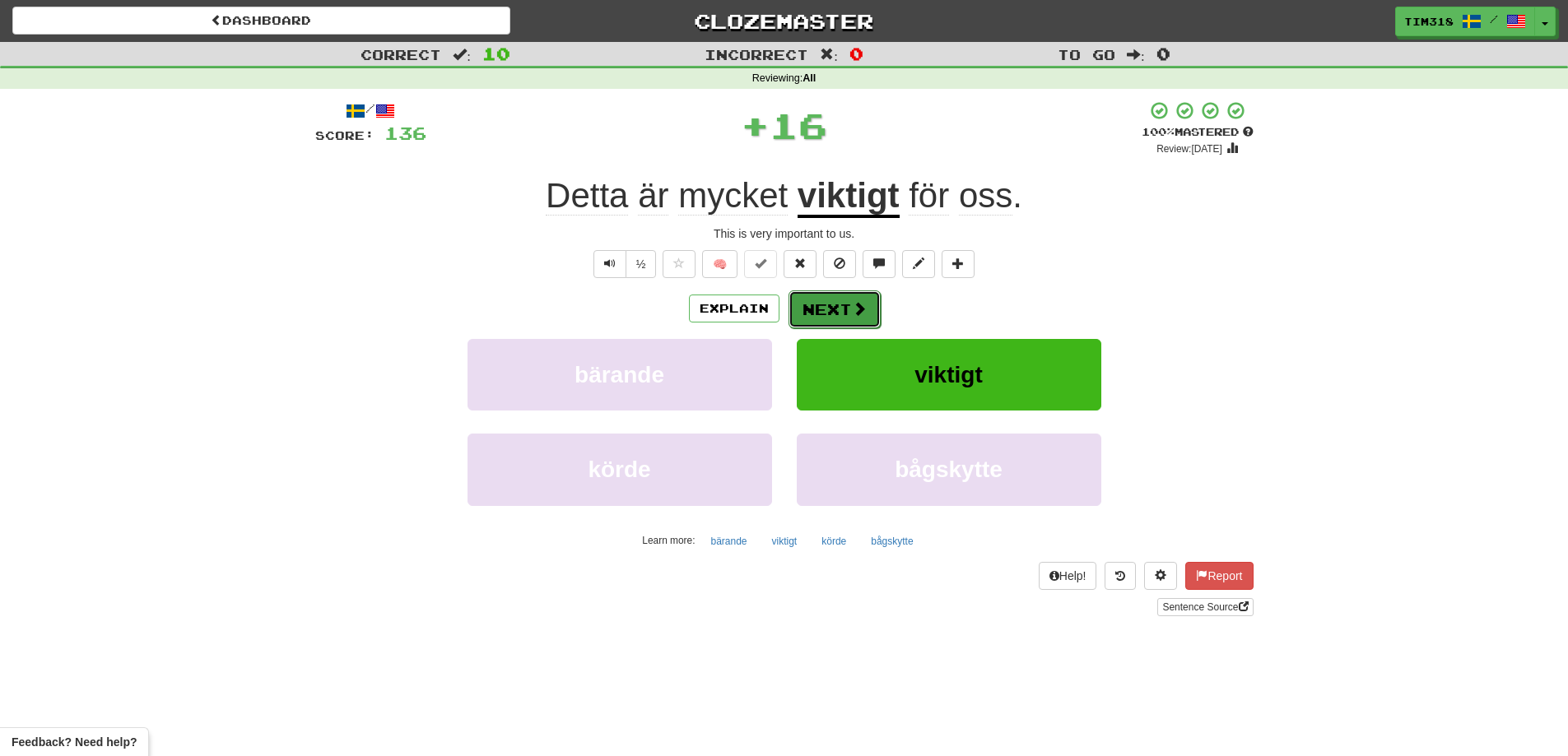
click at [828, 310] on button "Next" at bounding box center [834, 310] width 92 height 38
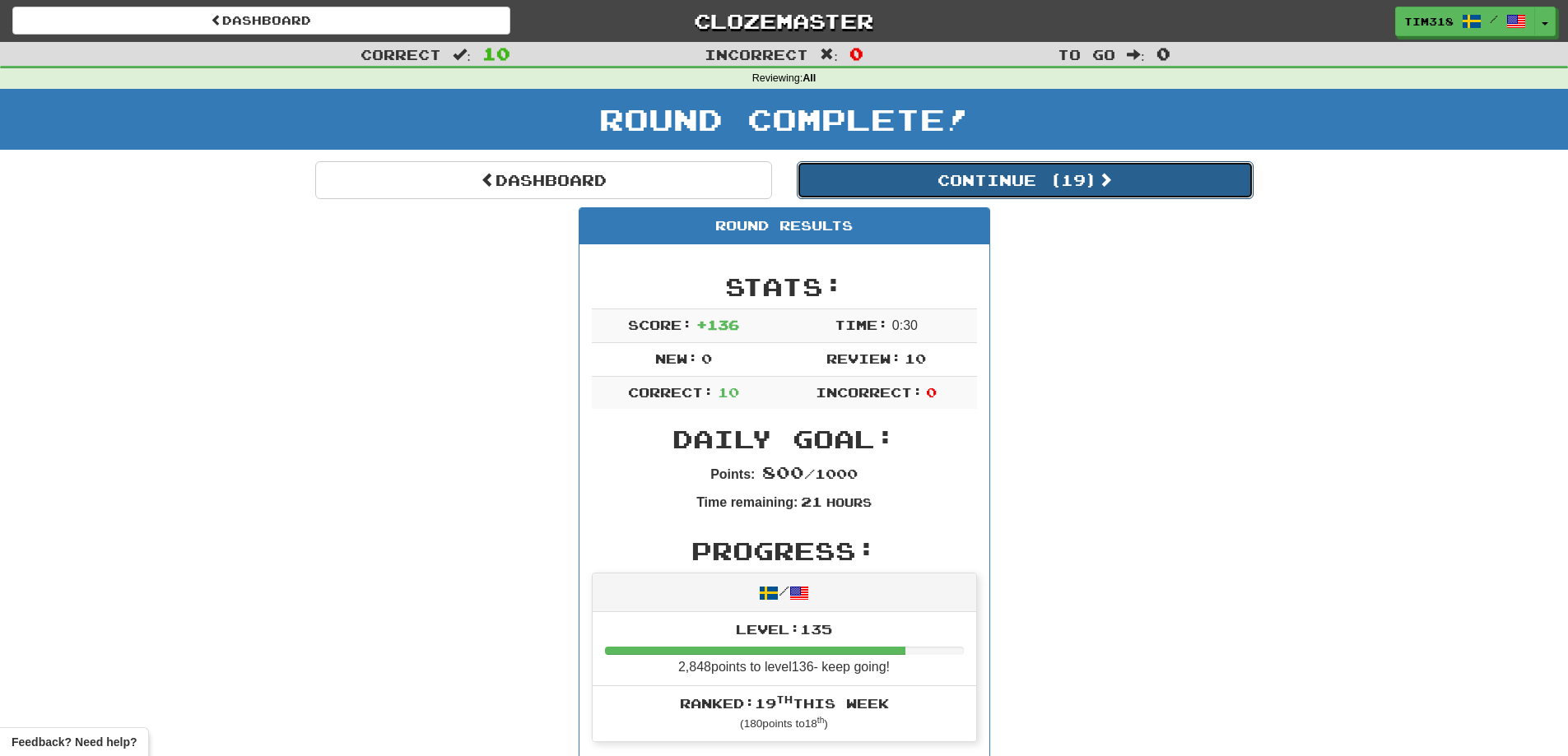
click at [1073, 171] on button "Continue ( 19 )" at bounding box center [1024, 180] width 457 height 38
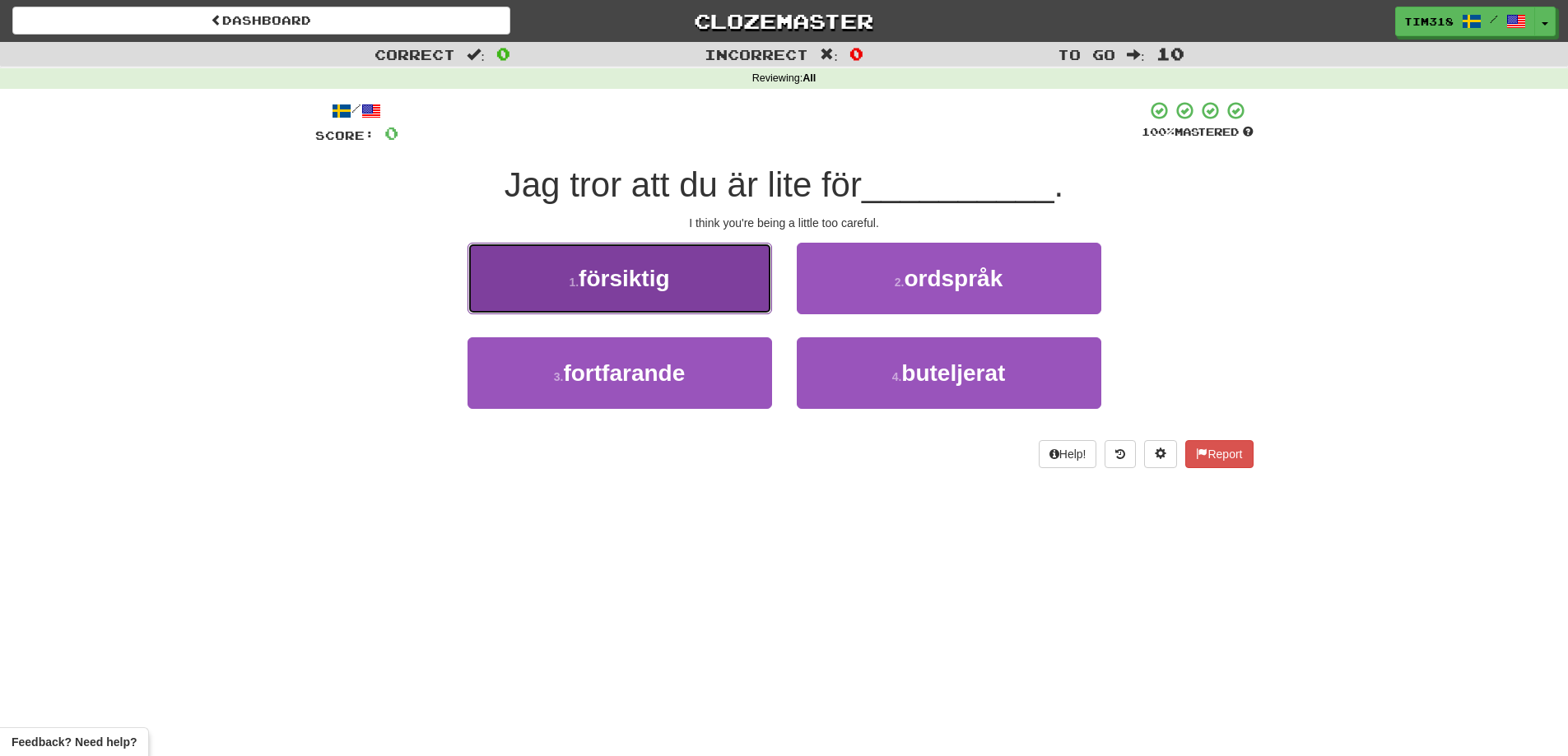
click at [644, 268] on span "försiktig" at bounding box center [624, 278] width 90 height 25
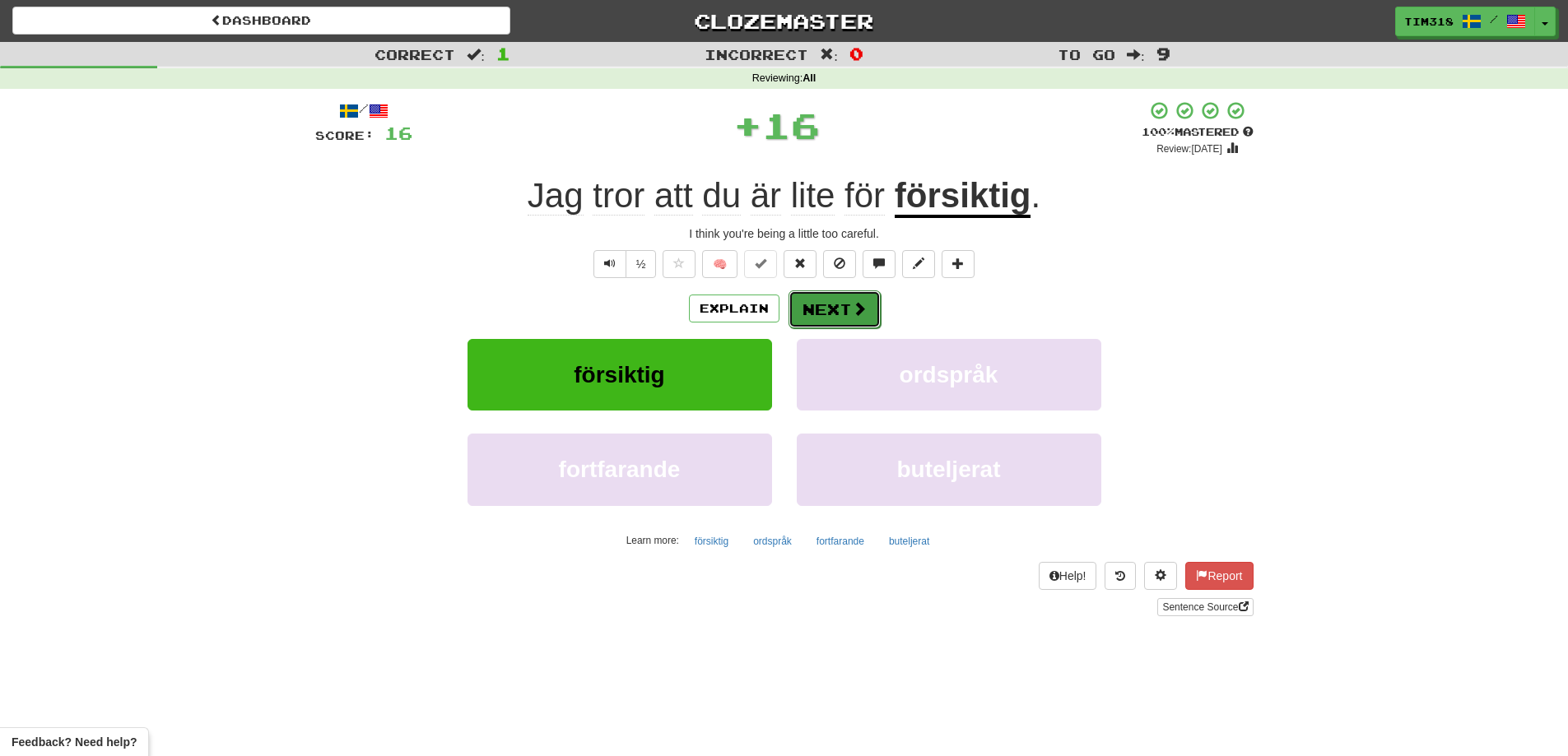
click at [853, 301] on span at bounding box center [859, 308] width 15 height 15
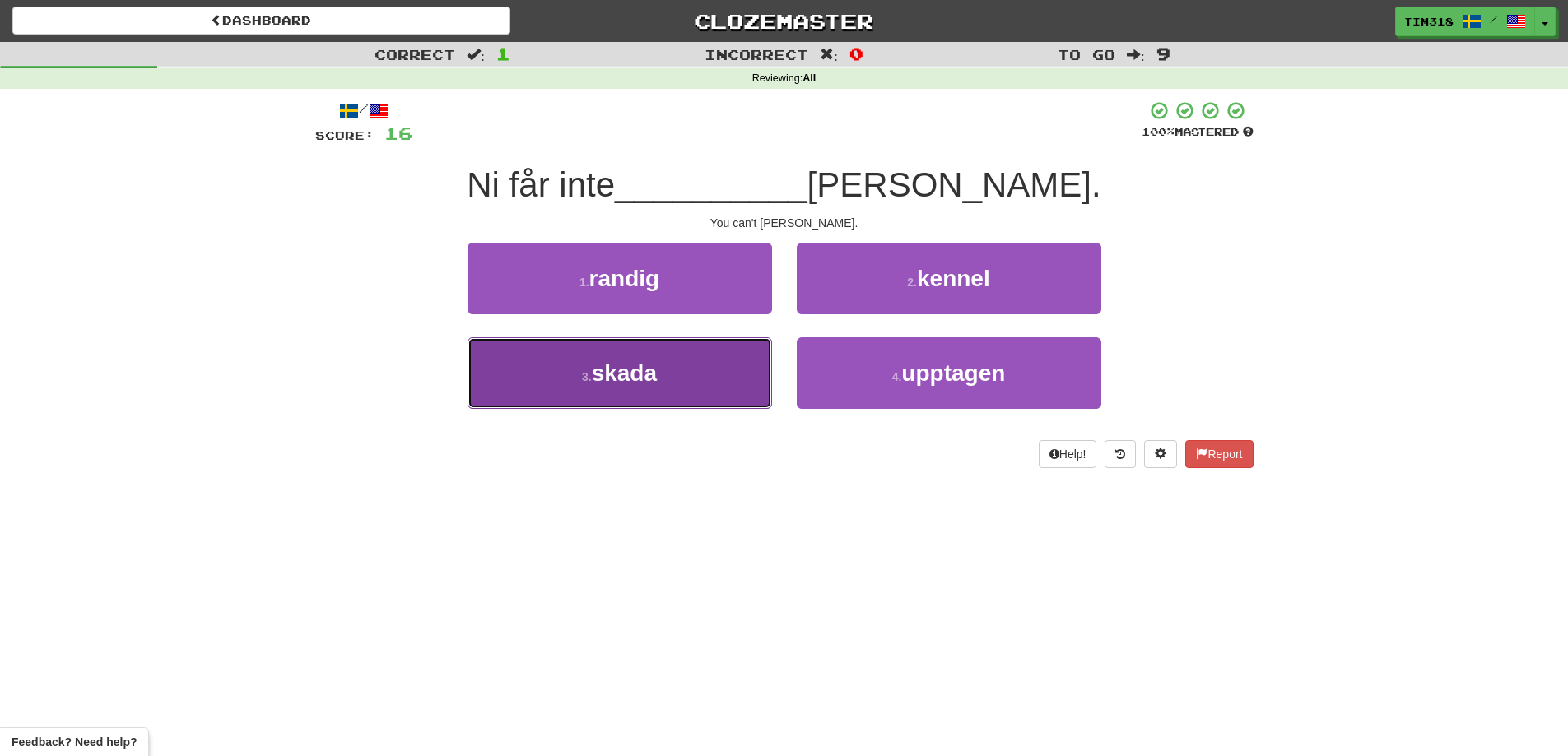
click at [729, 391] on button "3 . skada" at bounding box center [620, 373] width 305 height 71
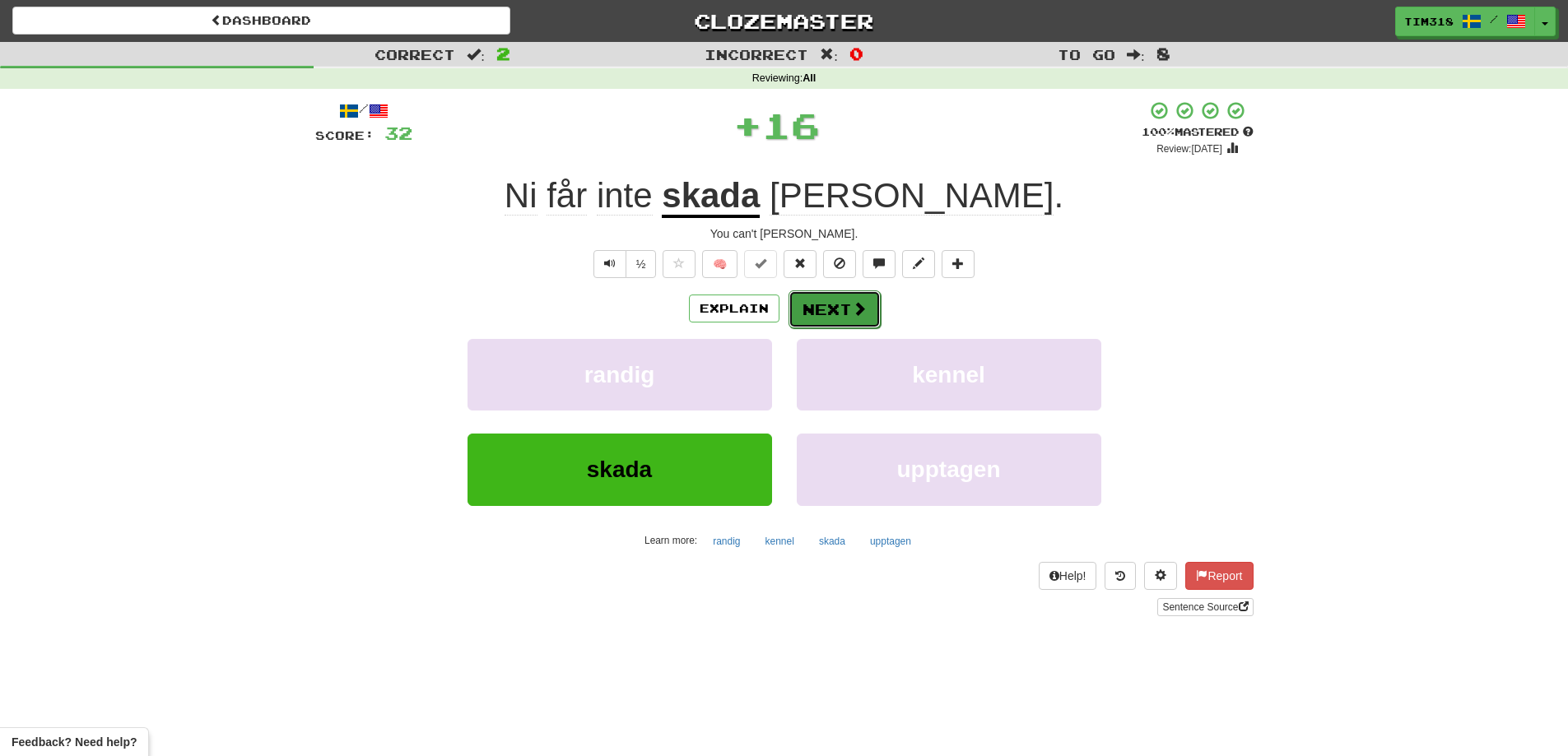
click at [825, 308] on button "Next" at bounding box center [834, 310] width 92 height 38
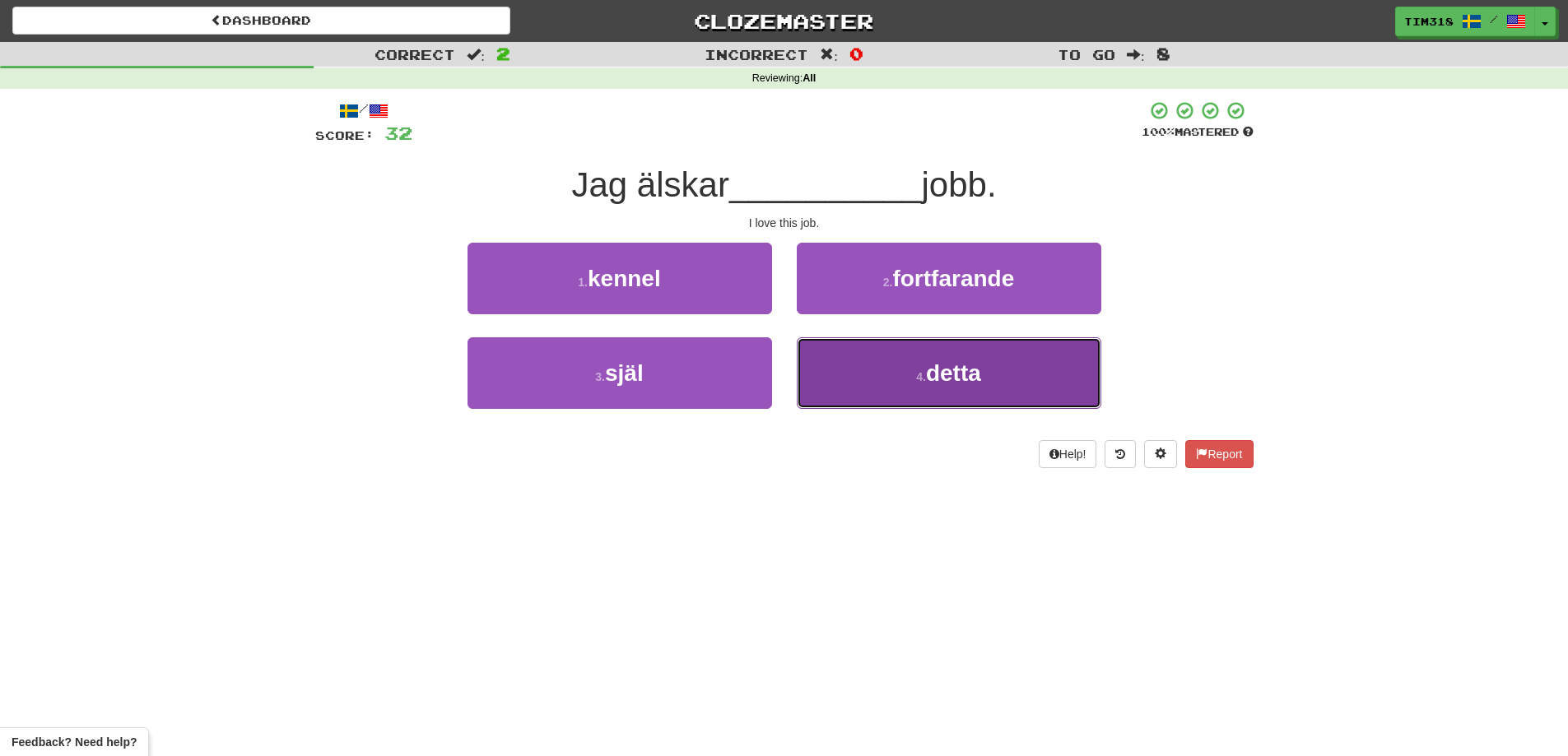
click at [915, 369] on button "4 . detta" at bounding box center [948, 373] width 305 height 71
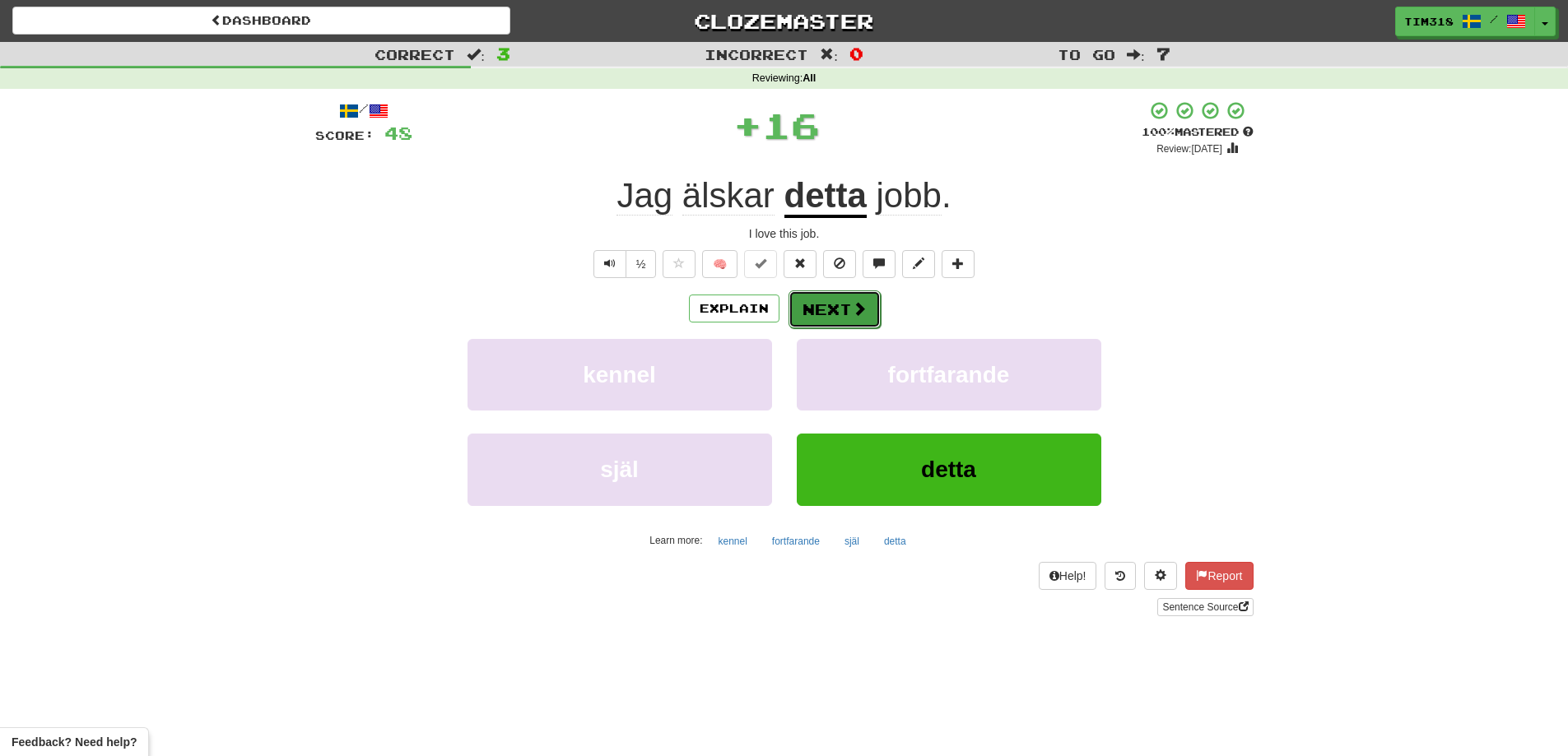
click at [853, 301] on span at bounding box center [859, 308] width 15 height 15
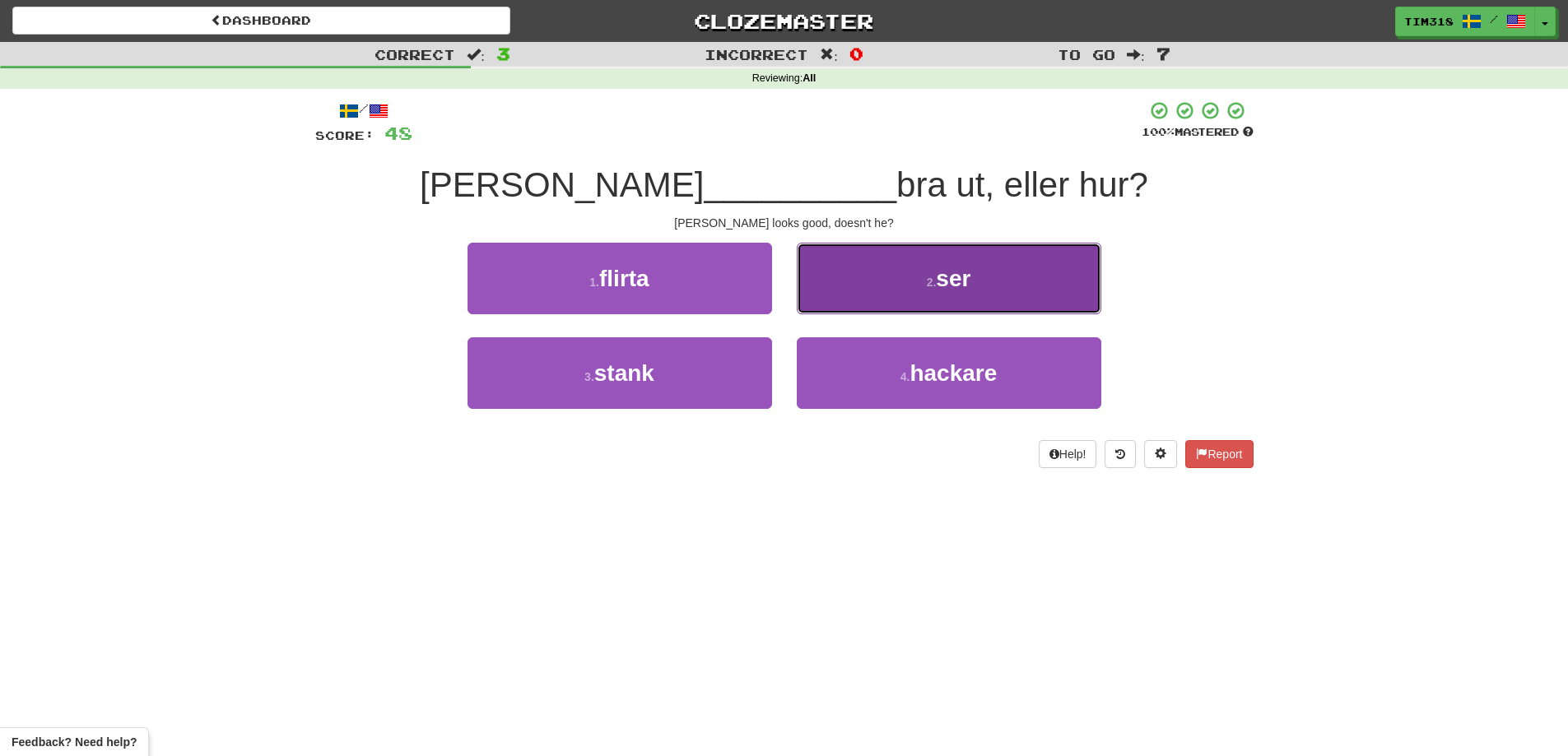
click at [861, 296] on button "2 . ser" at bounding box center [948, 278] width 305 height 71
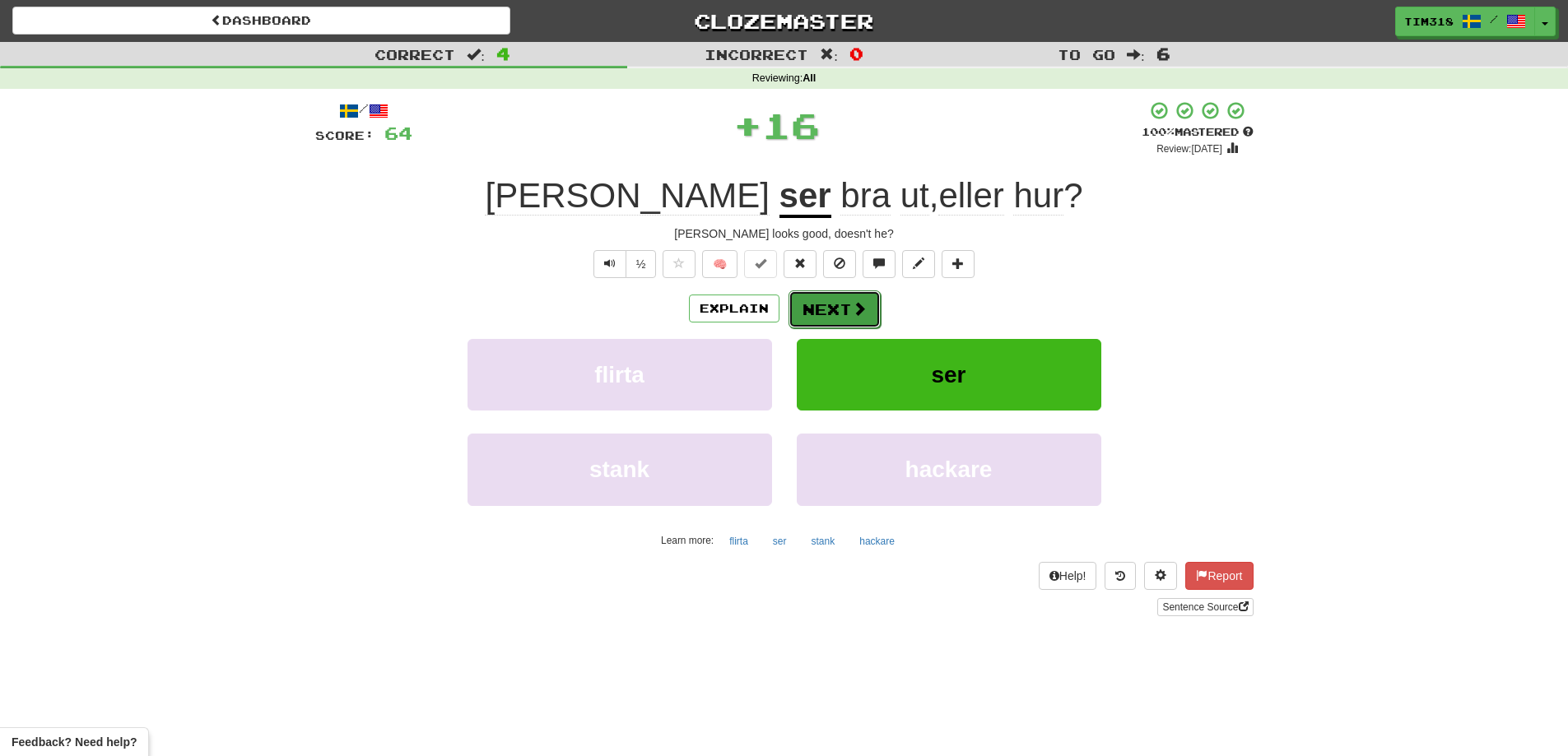
click at [840, 306] on button "Next" at bounding box center [834, 310] width 92 height 38
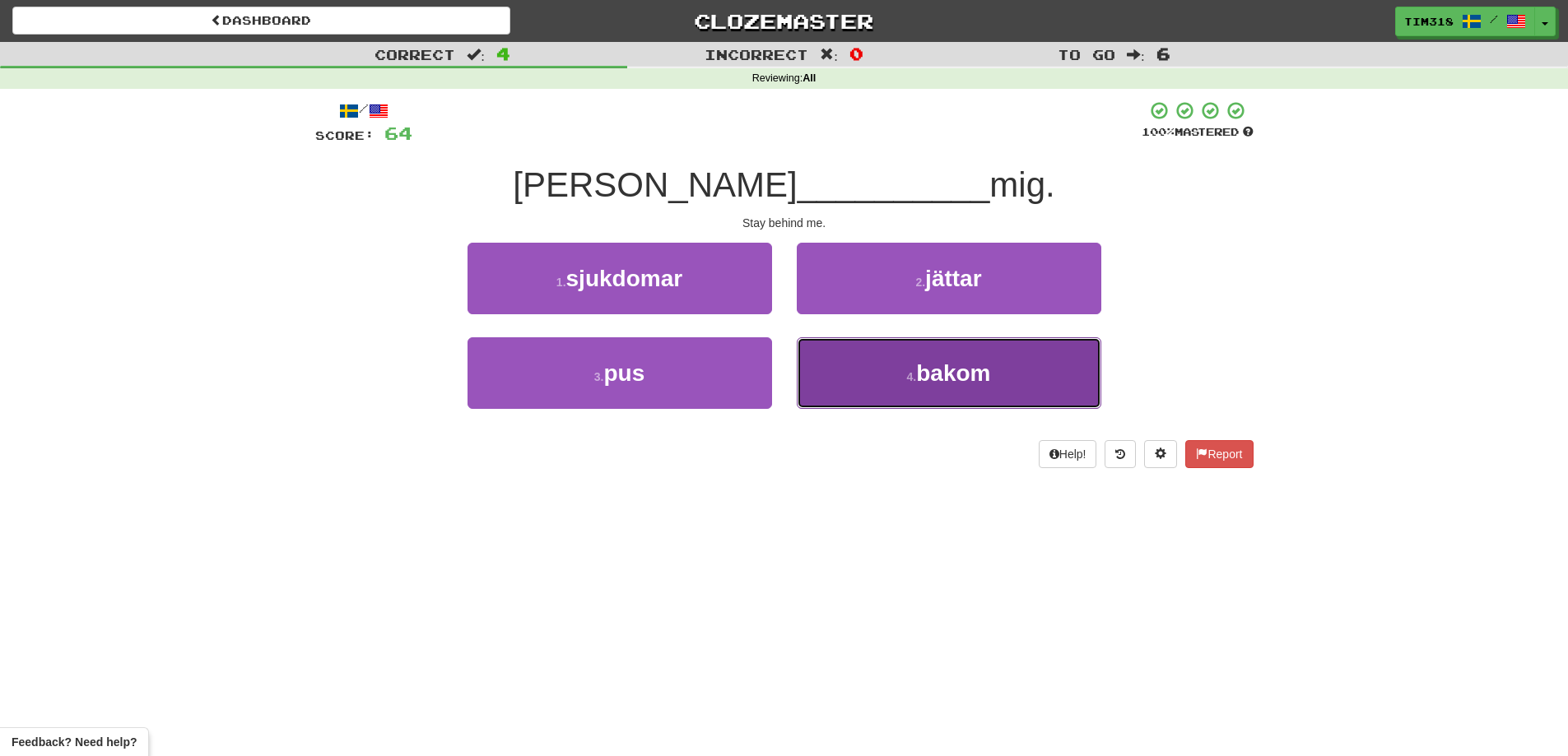
click at [923, 385] on span "bakom" at bounding box center [953, 372] width 74 height 25
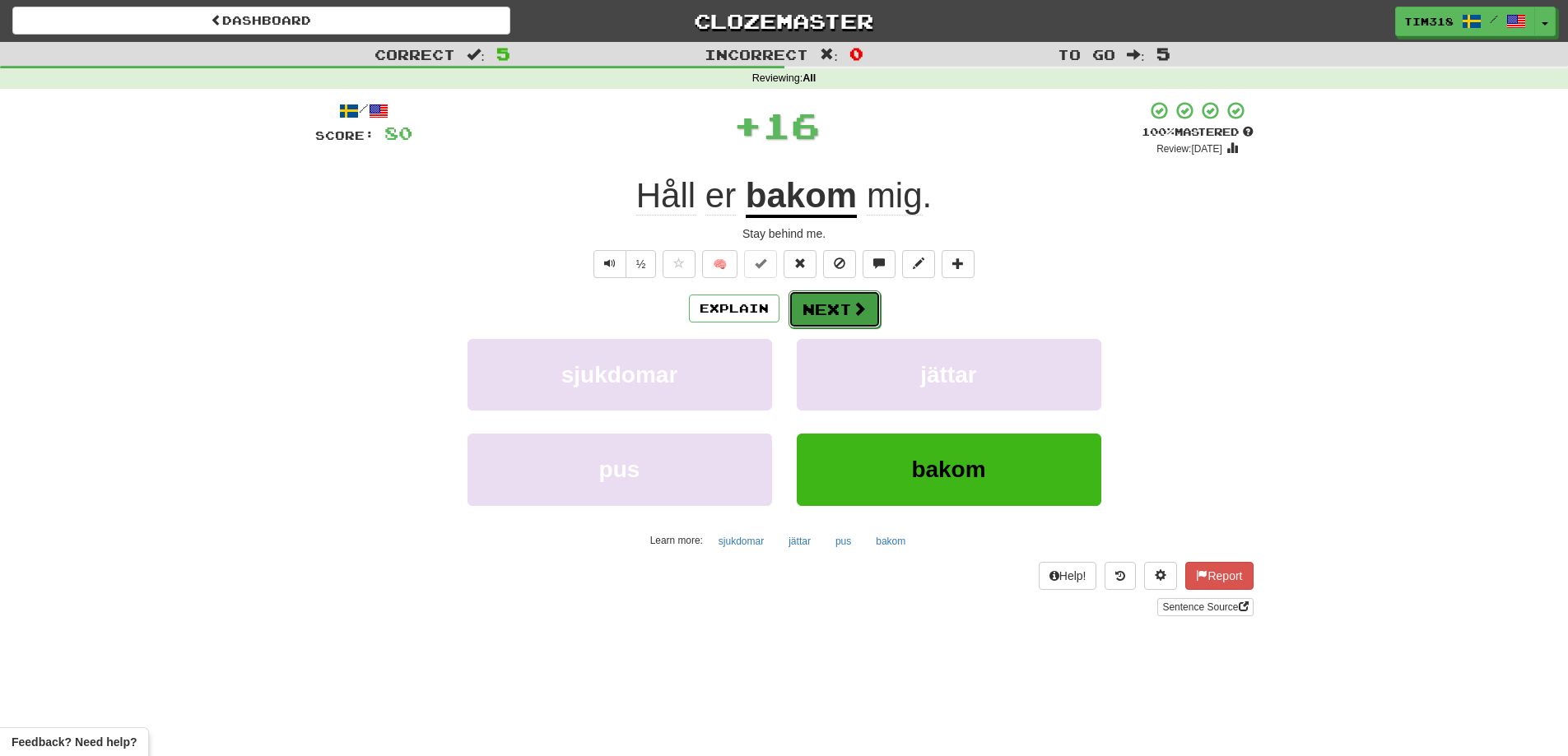
click at [847, 301] on button "Next" at bounding box center [834, 310] width 92 height 38
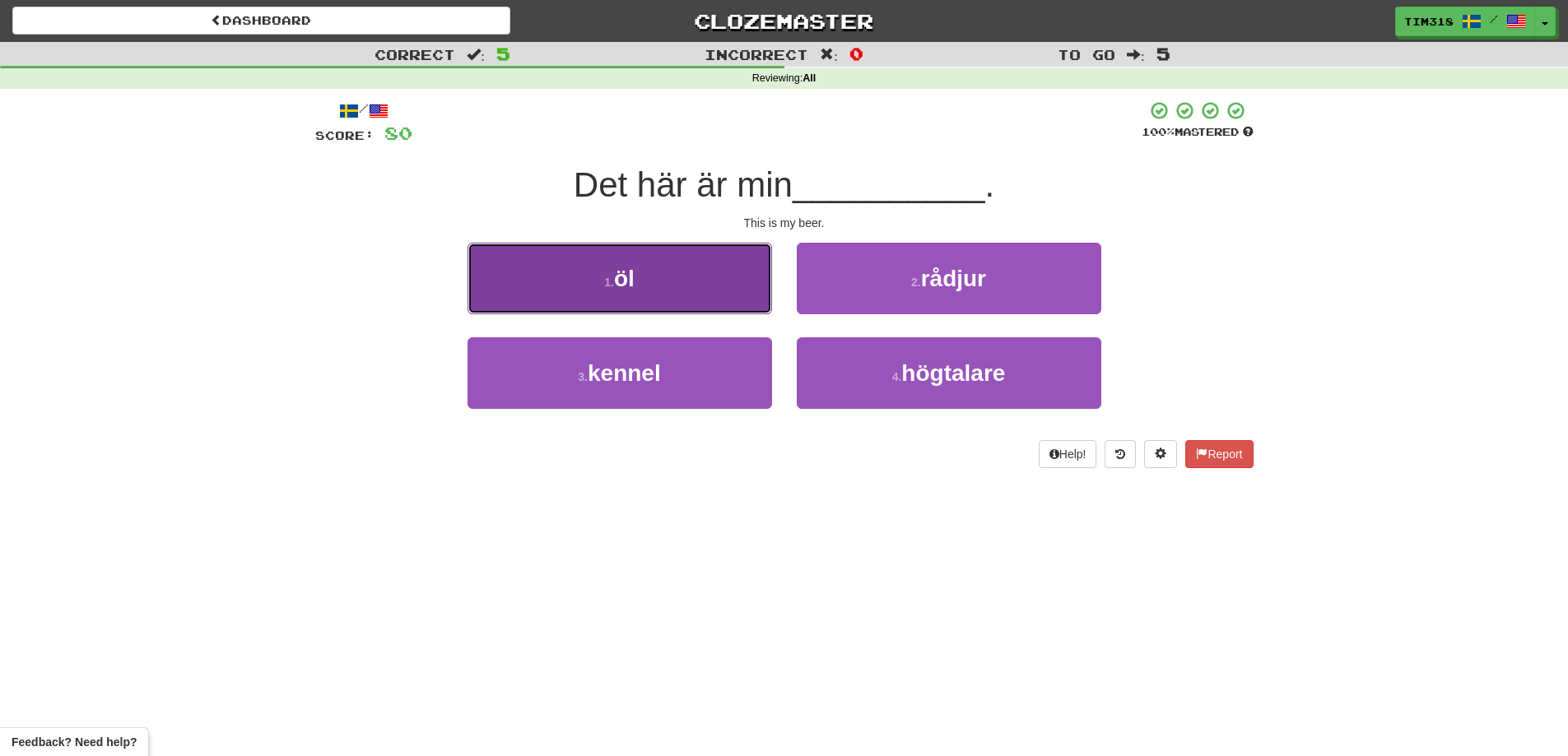
click at [673, 298] on button "1 . öl" at bounding box center [620, 278] width 305 height 71
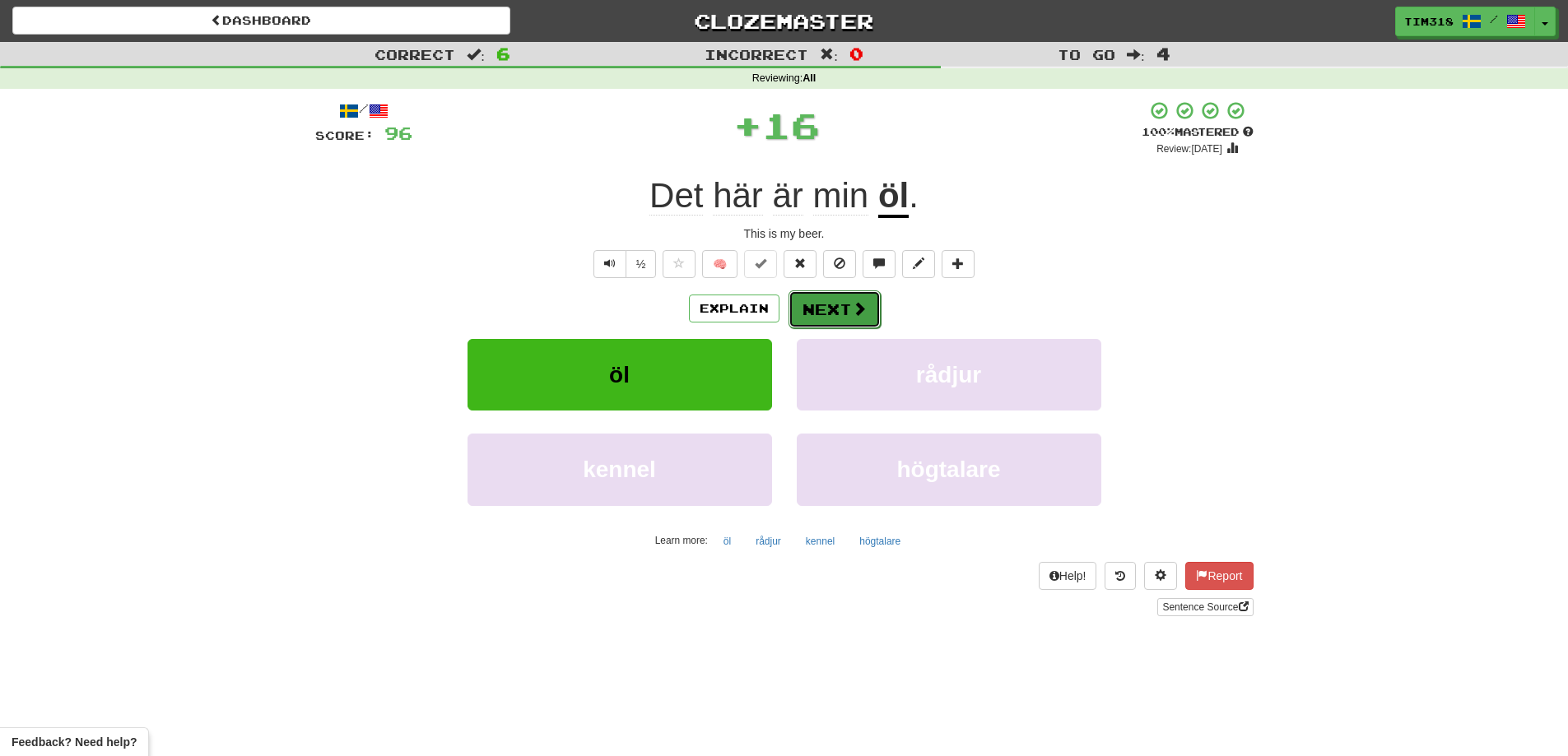
click at [848, 314] on button "Next" at bounding box center [834, 310] width 92 height 38
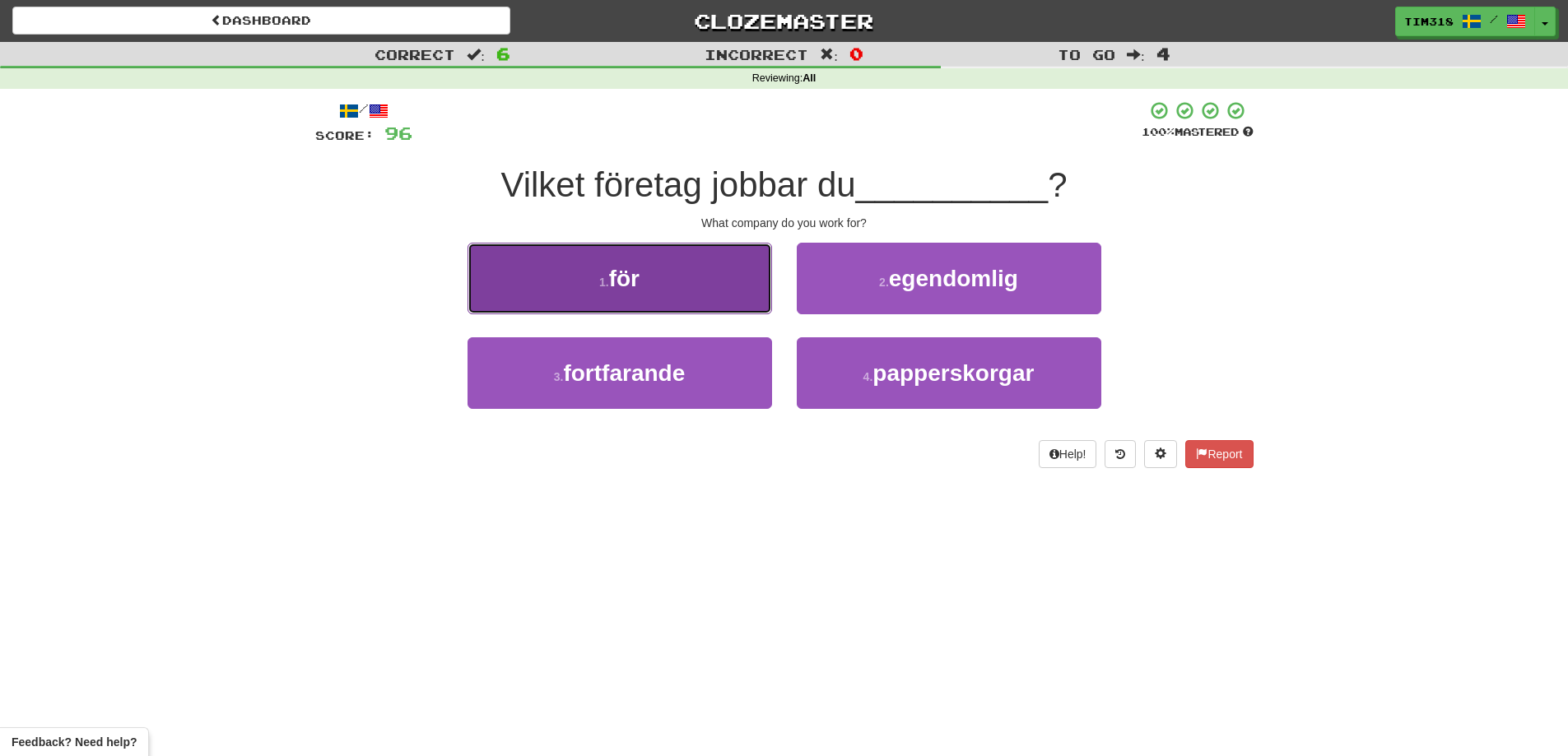
click at [700, 296] on button "1 . för" at bounding box center [620, 278] width 305 height 71
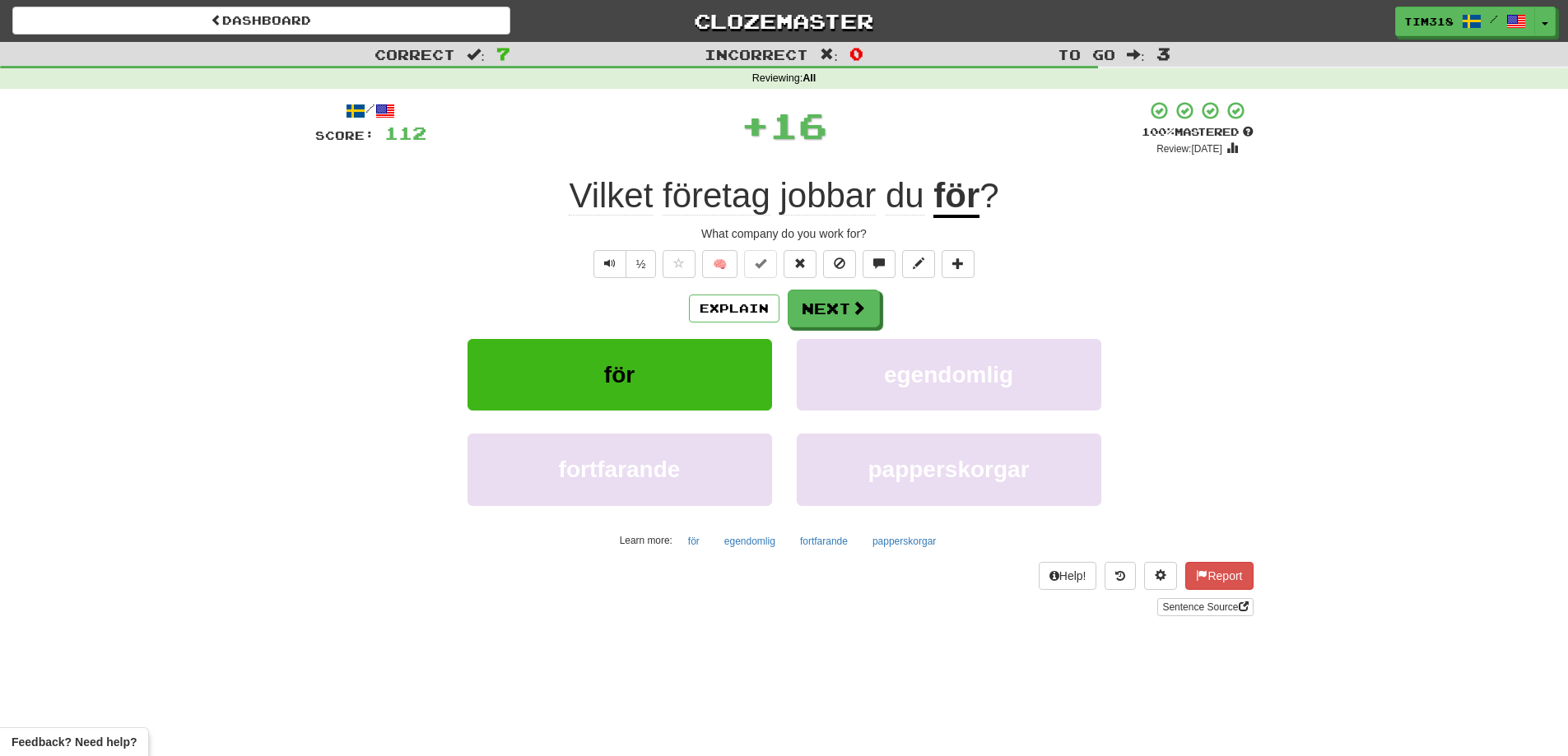
click at [880, 312] on div "Explain Next" at bounding box center [784, 309] width 938 height 38
click at [839, 311] on button "Next" at bounding box center [834, 310] width 92 height 38
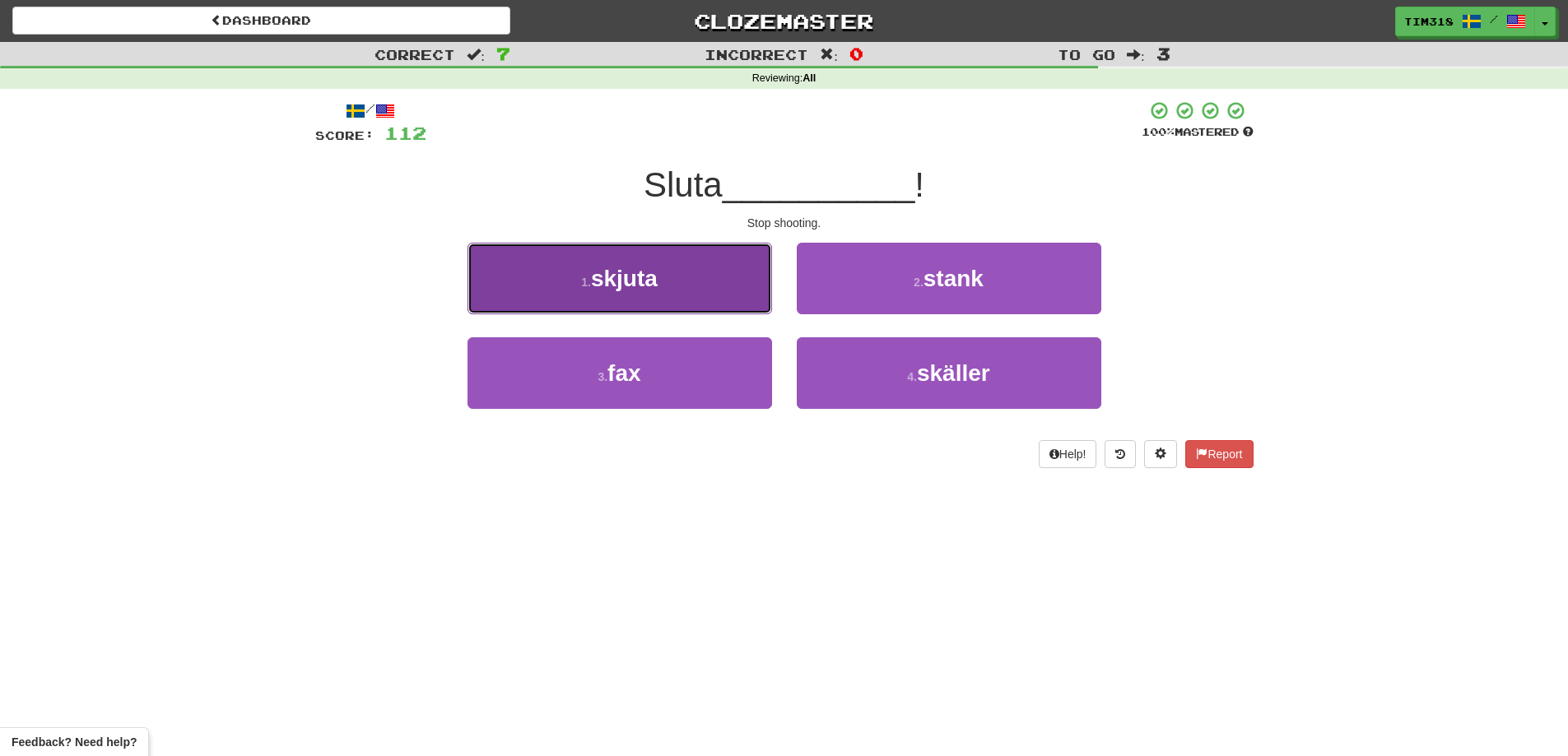
click at [661, 293] on button "1 . skjuta" at bounding box center [620, 278] width 305 height 71
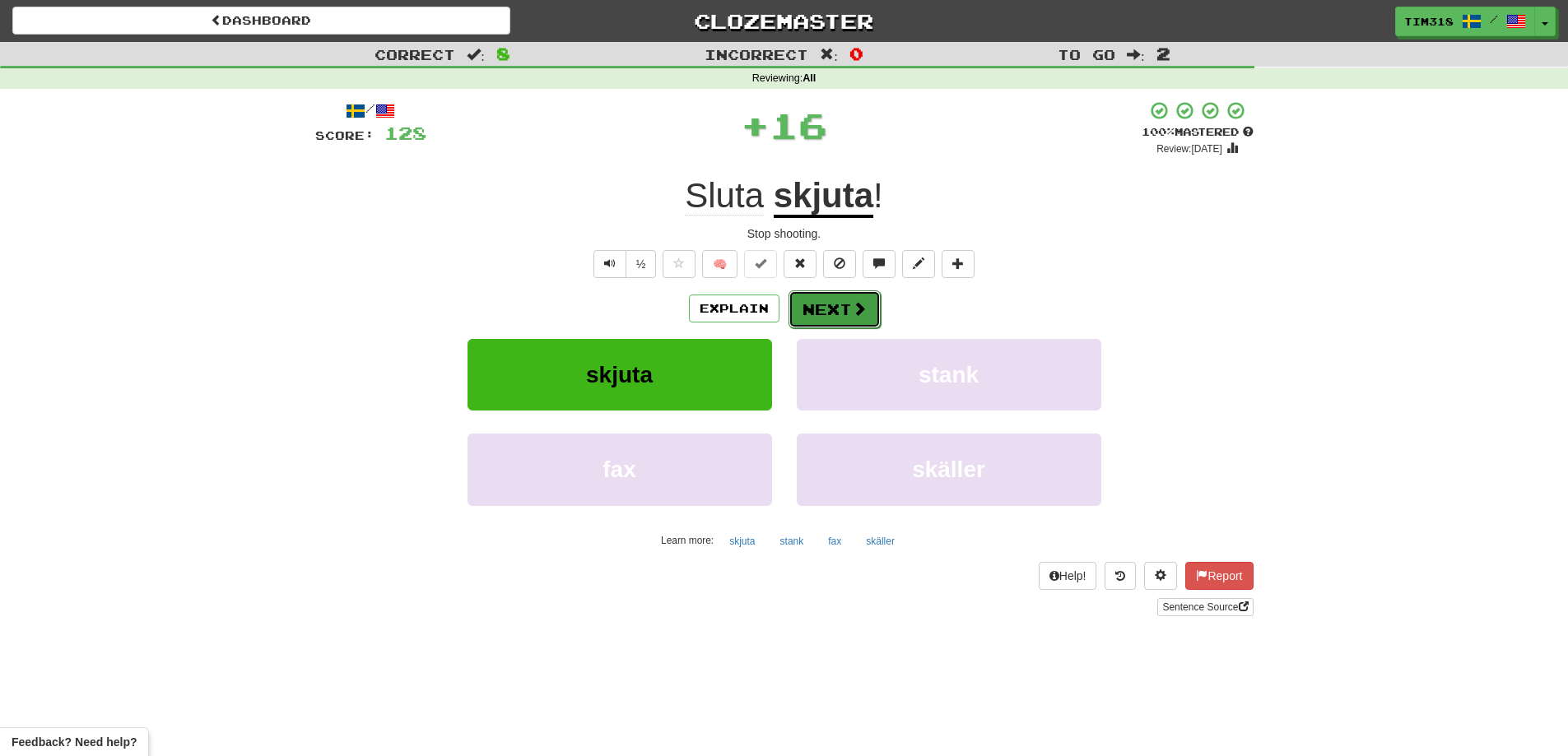
click at [828, 300] on button "Next" at bounding box center [834, 310] width 92 height 38
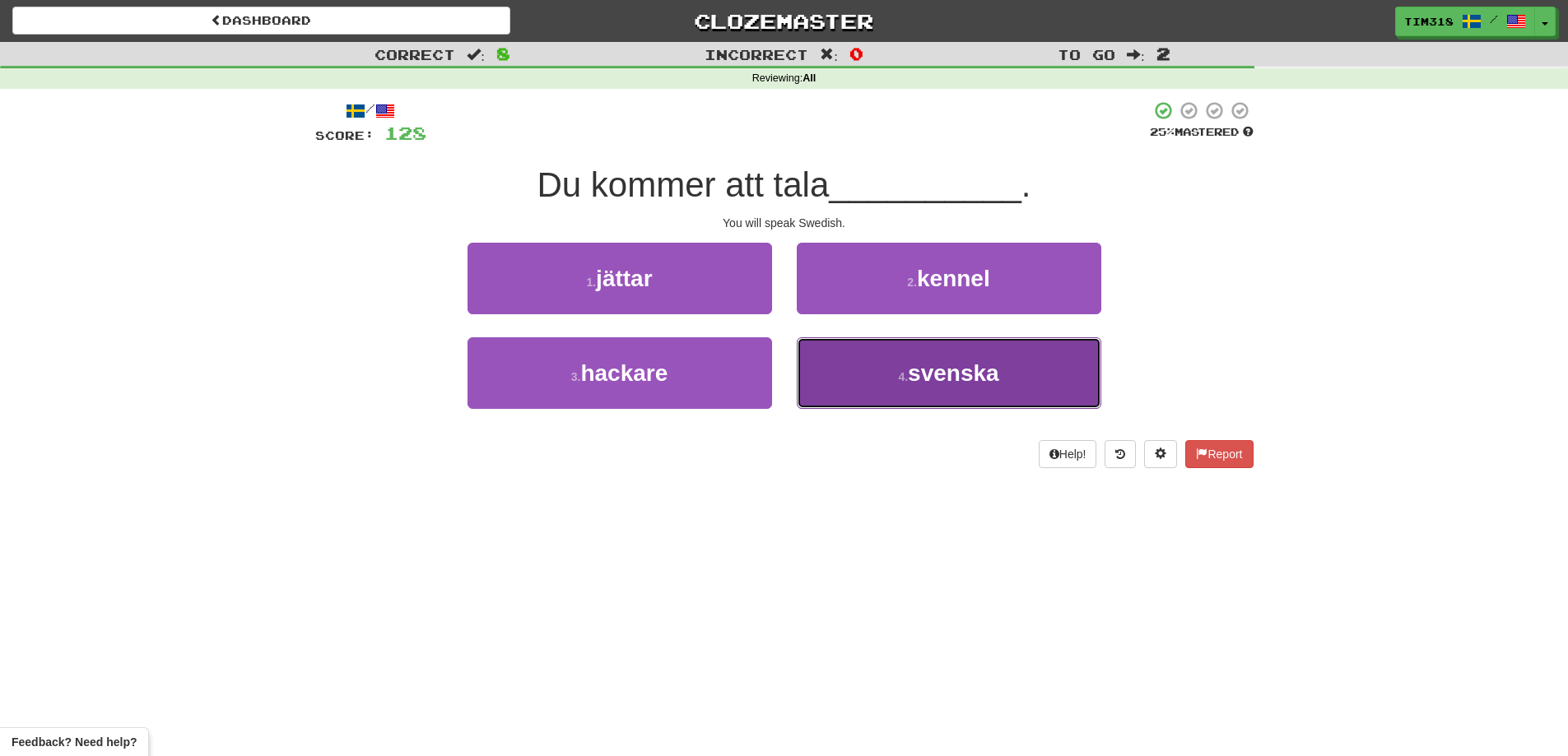
click at [901, 356] on button "4 . svenska" at bounding box center [948, 373] width 305 height 71
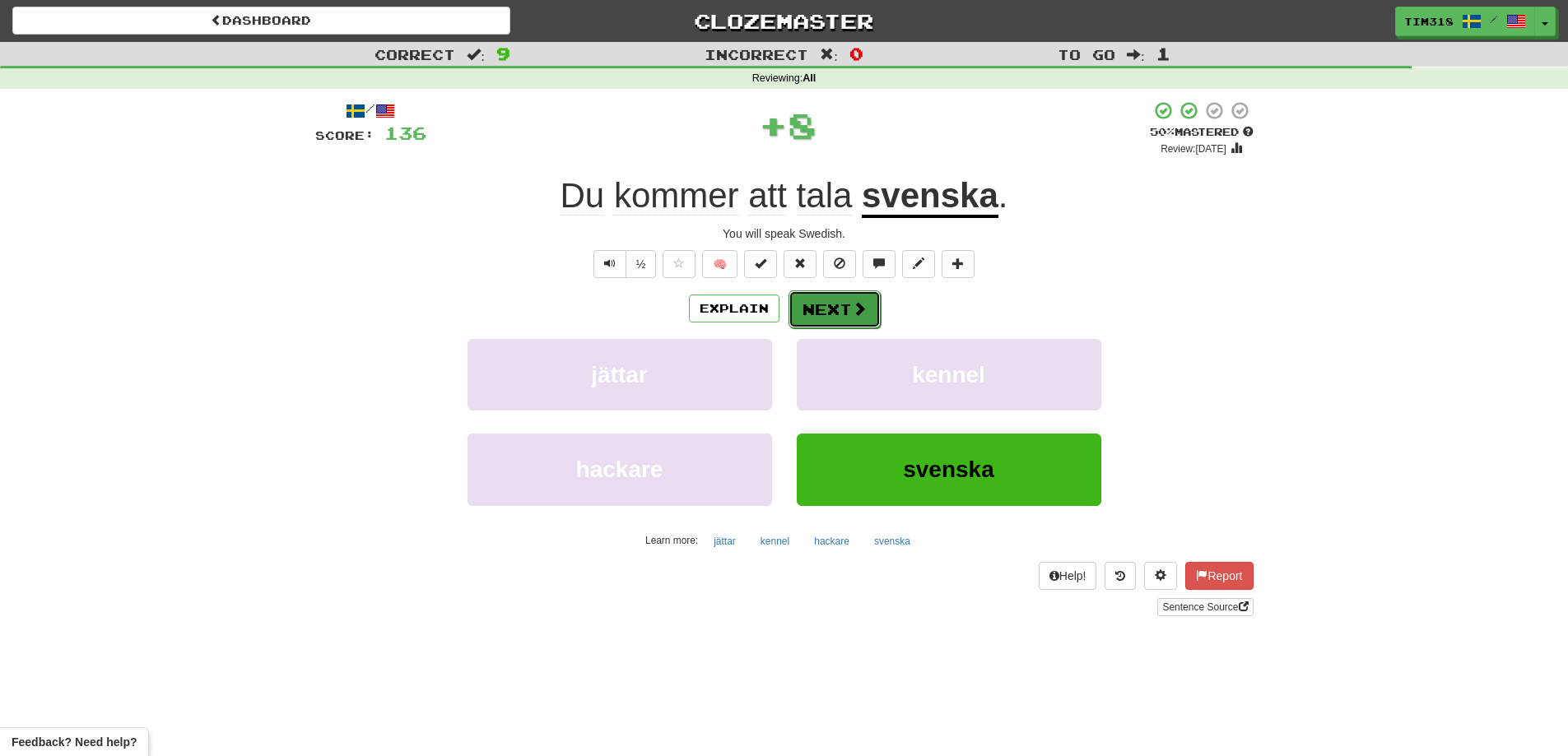
click at [828, 299] on button "Next" at bounding box center [834, 310] width 92 height 38
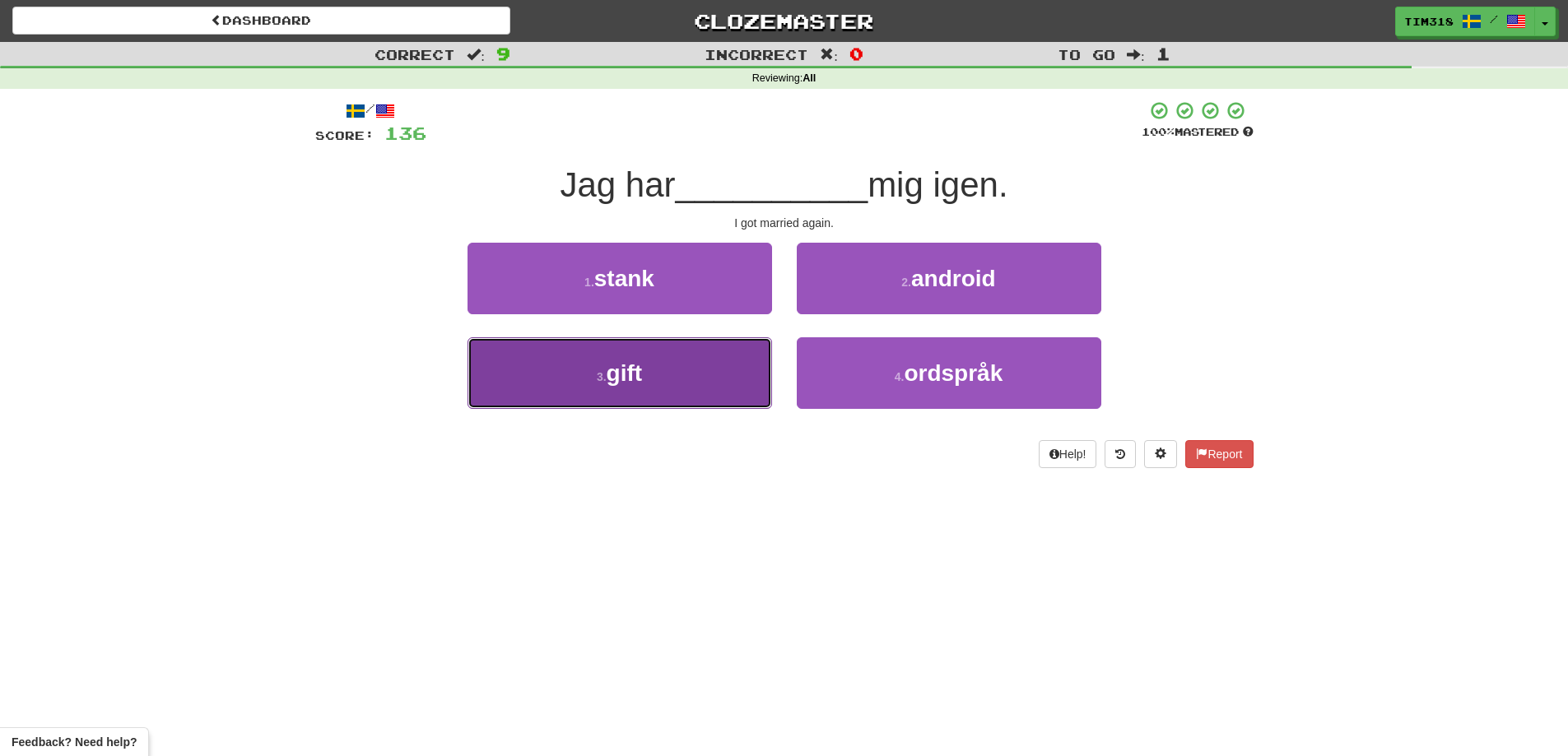
click at [635, 363] on span "gift" at bounding box center [625, 372] width 37 height 25
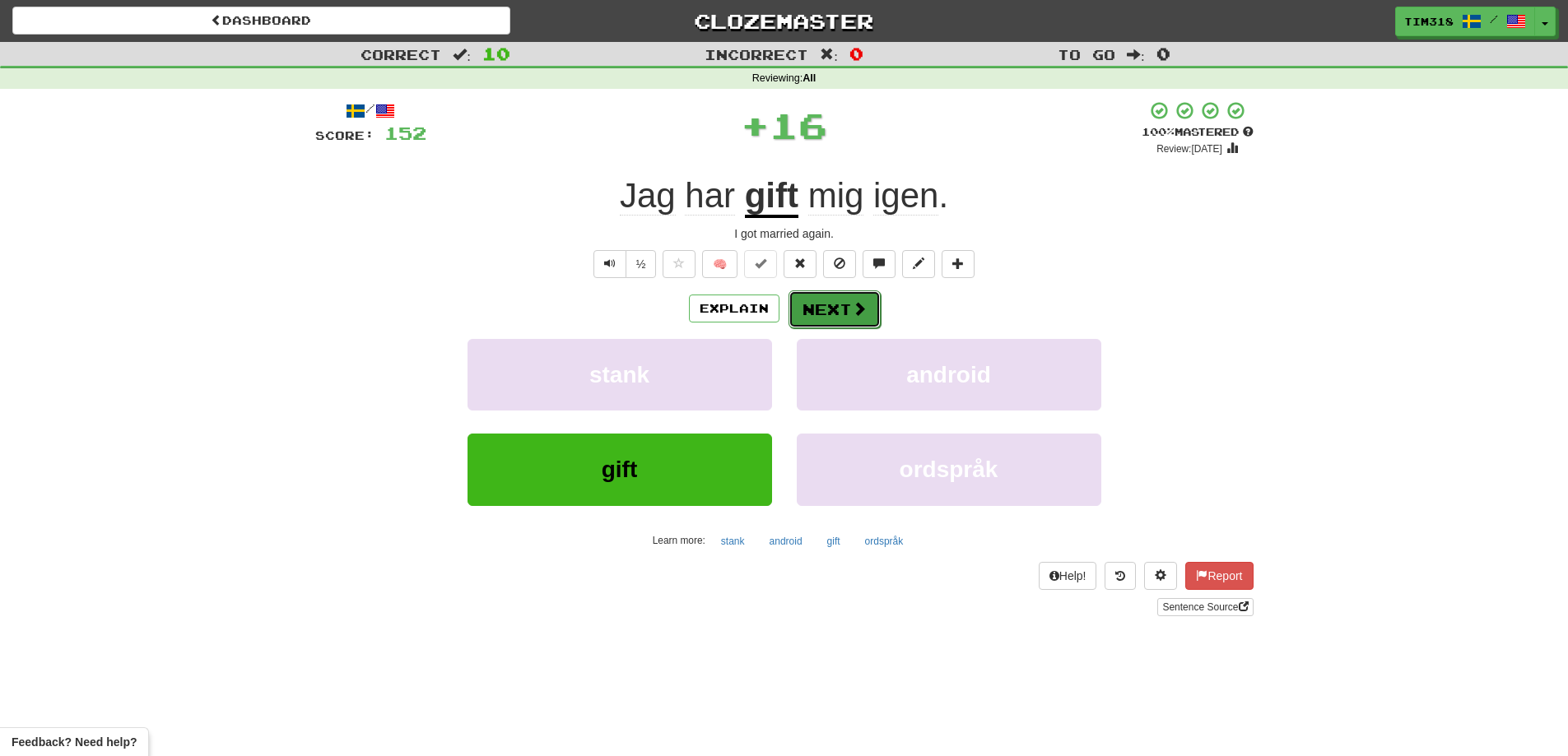
click at [805, 298] on button "Next" at bounding box center [834, 310] width 92 height 38
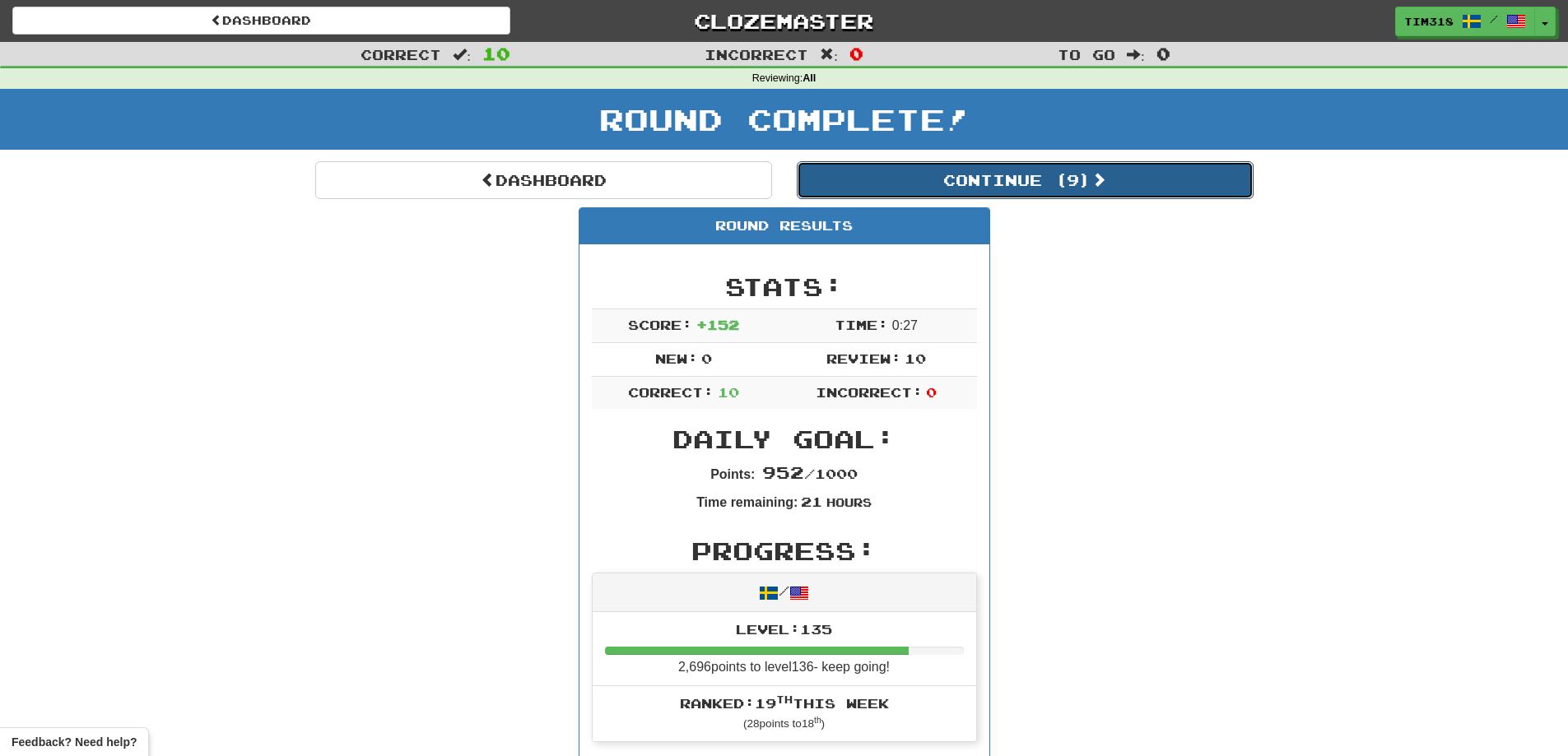
click at [1094, 187] on button "Continue ( 9 )" at bounding box center [1024, 180] width 457 height 38
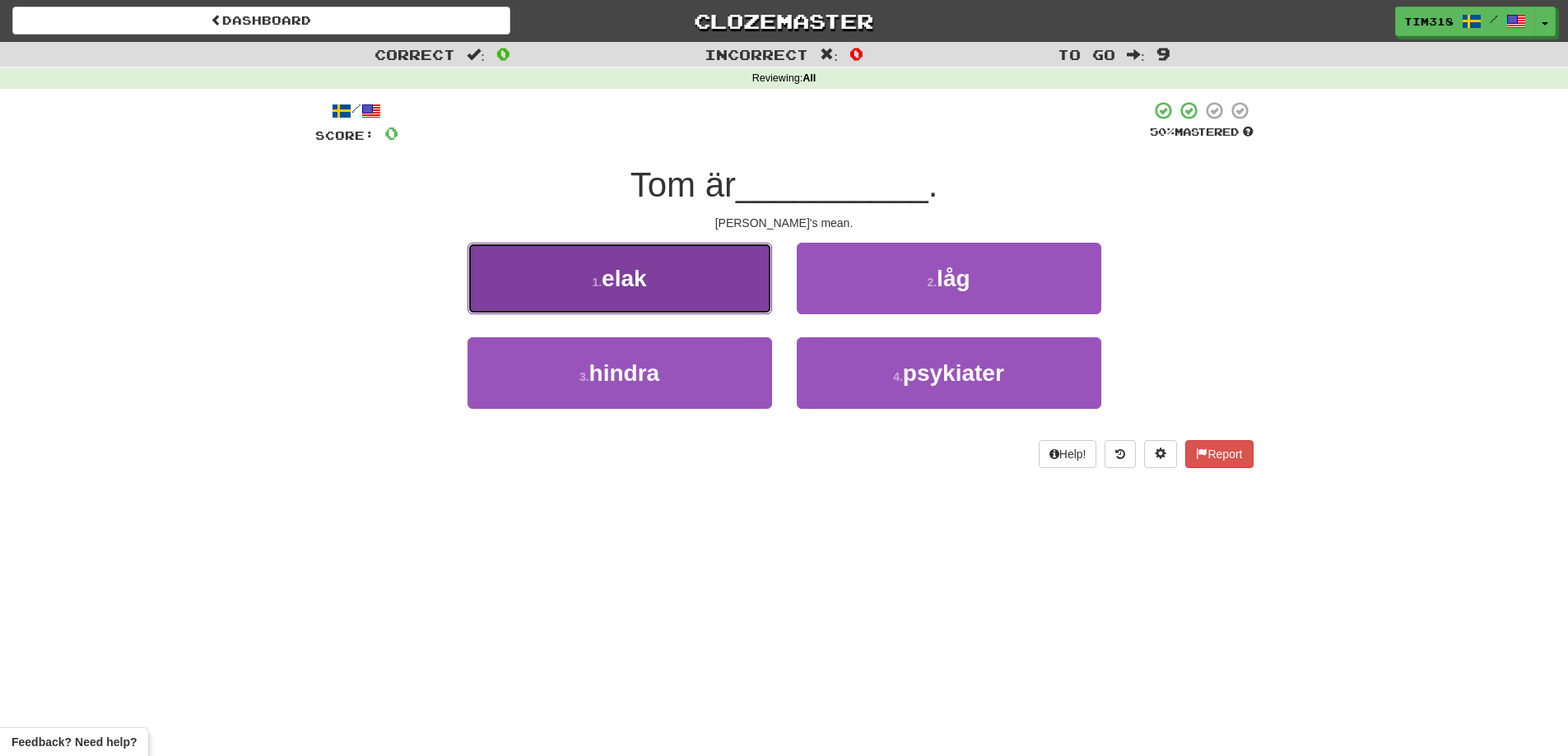
click at [694, 283] on button "1 . elak" at bounding box center [620, 278] width 305 height 71
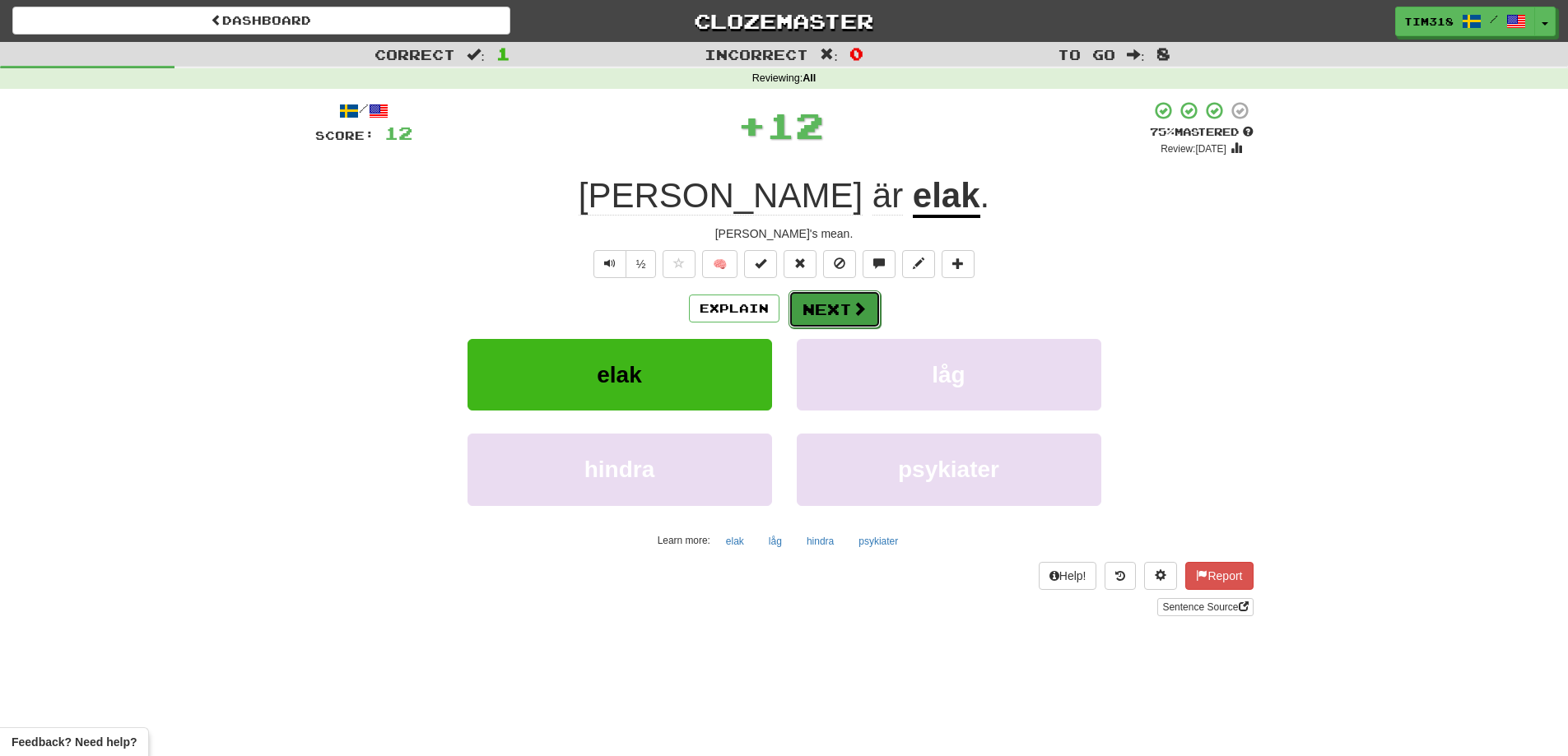
click at [843, 311] on button "Next" at bounding box center [834, 310] width 92 height 38
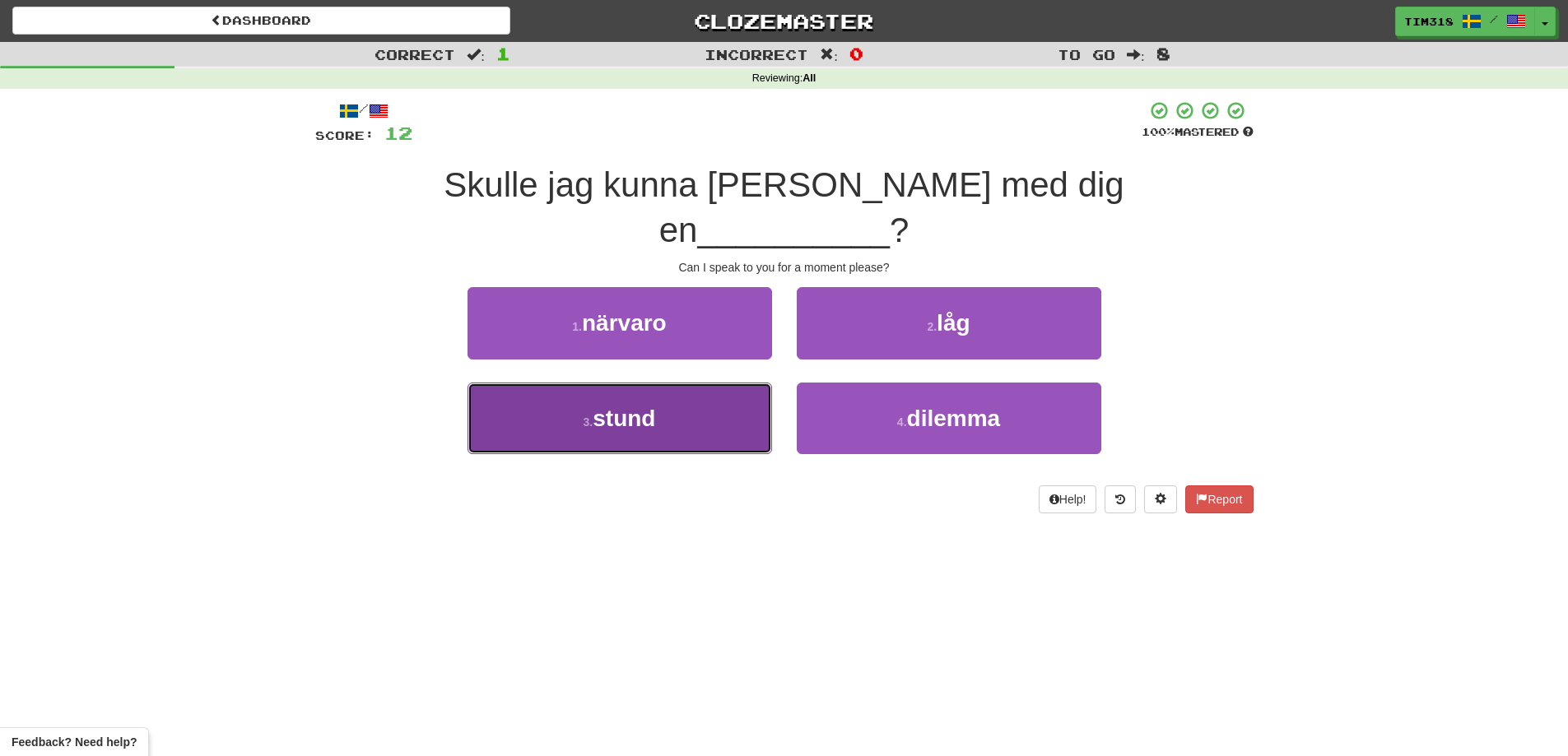
click at [723, 387] on button "3 . stund" at bounding box center [620, 418] width 305 height 71
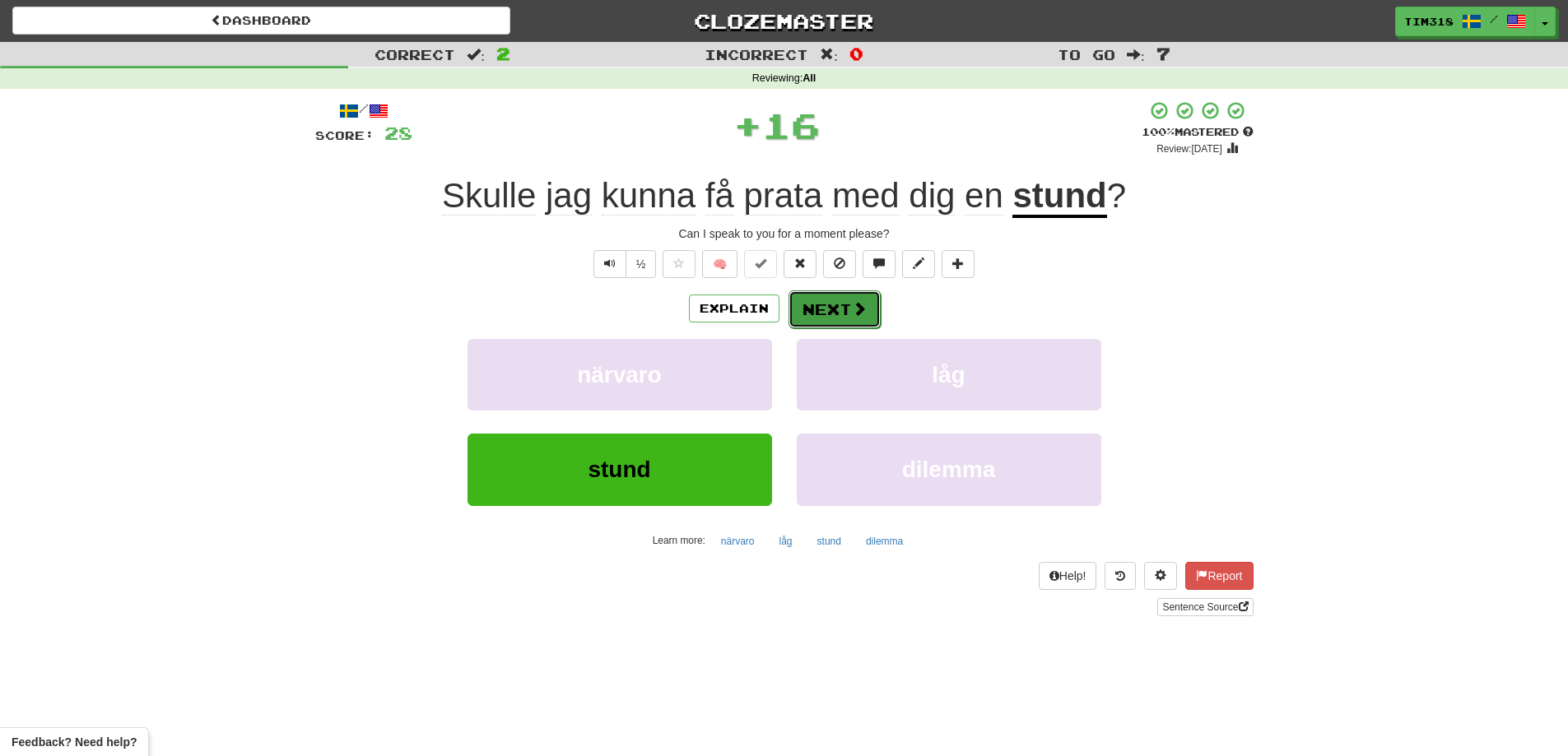
click at [860, 301] on span at bounding box center [859, 308] width 15 height 15
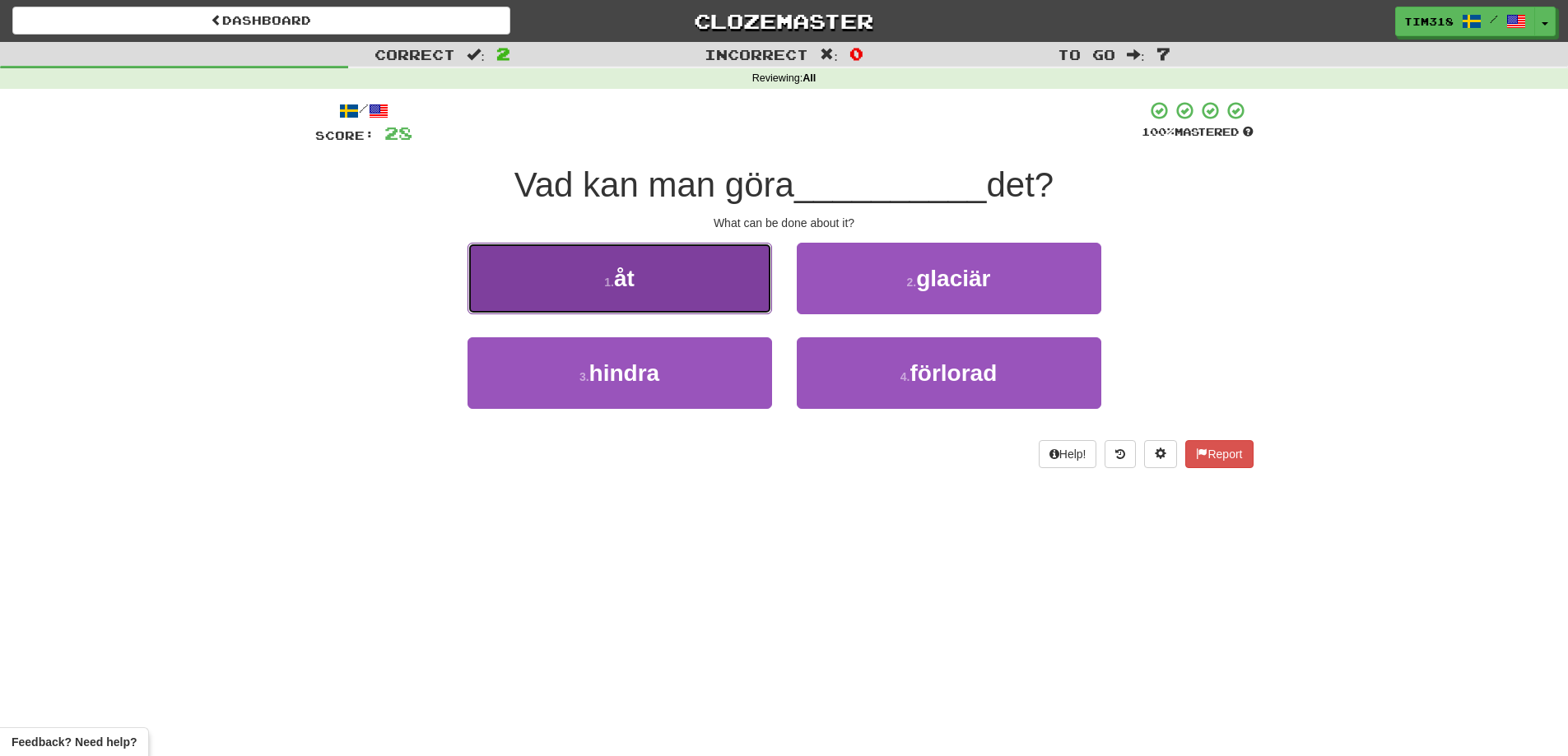
click at [705, 279] on button "1 . åt" at bounding box center [620, 278] width 305 height 71
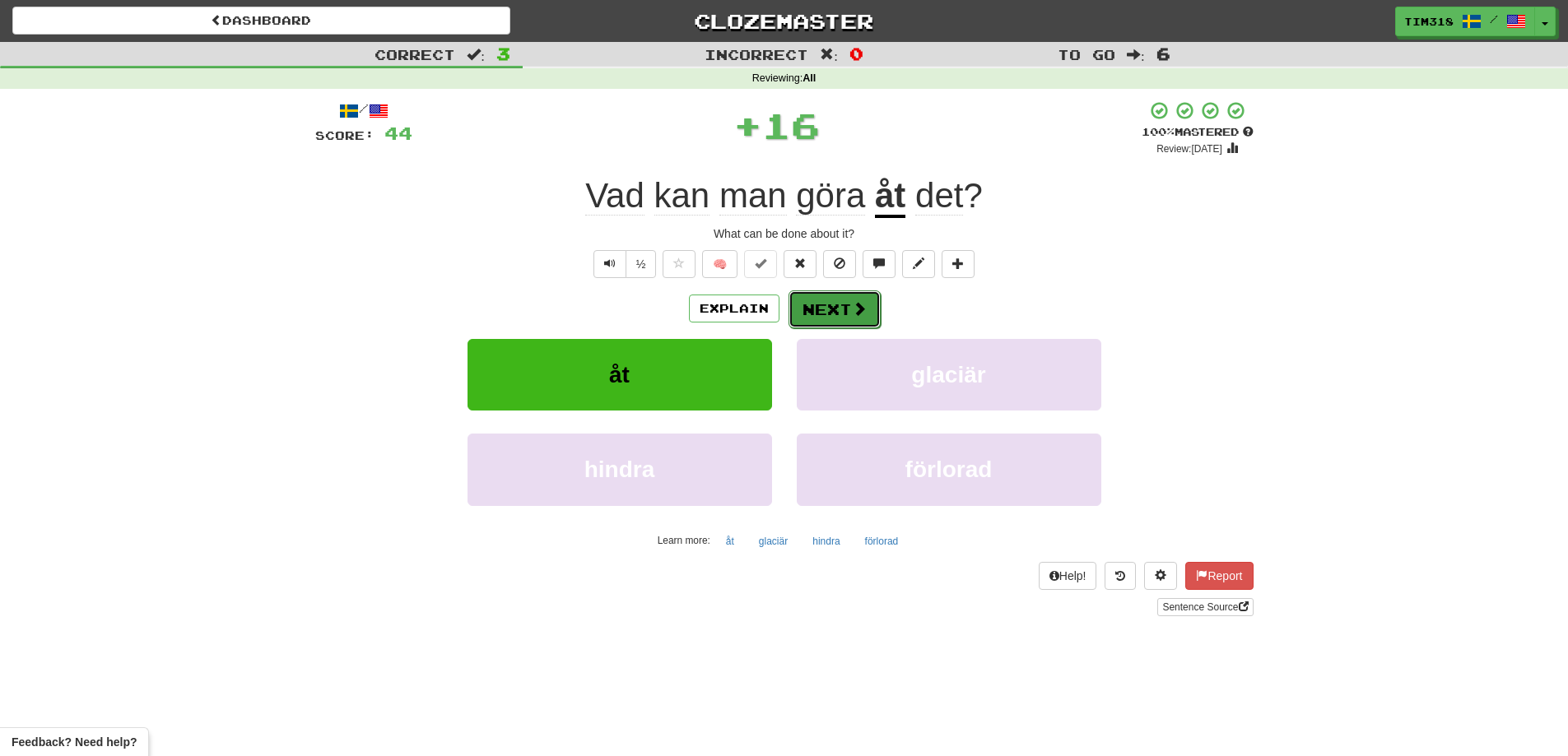
click at [841, 304] on button "Next" at bounding box center [834, 310] width 92 height 38
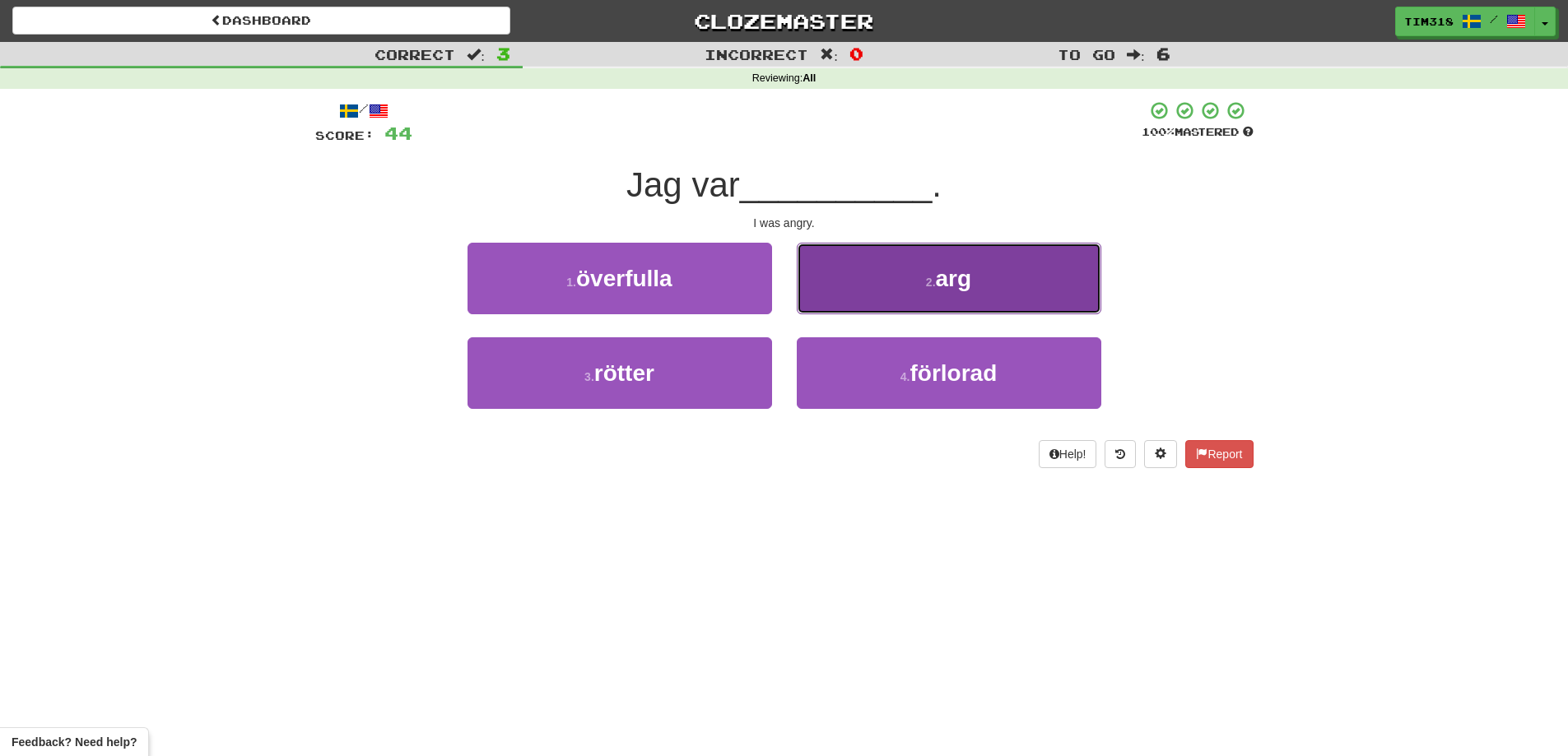
click at [868, 293] on button "2 . arg" at bounding box center [948, 278] width 305 height 71
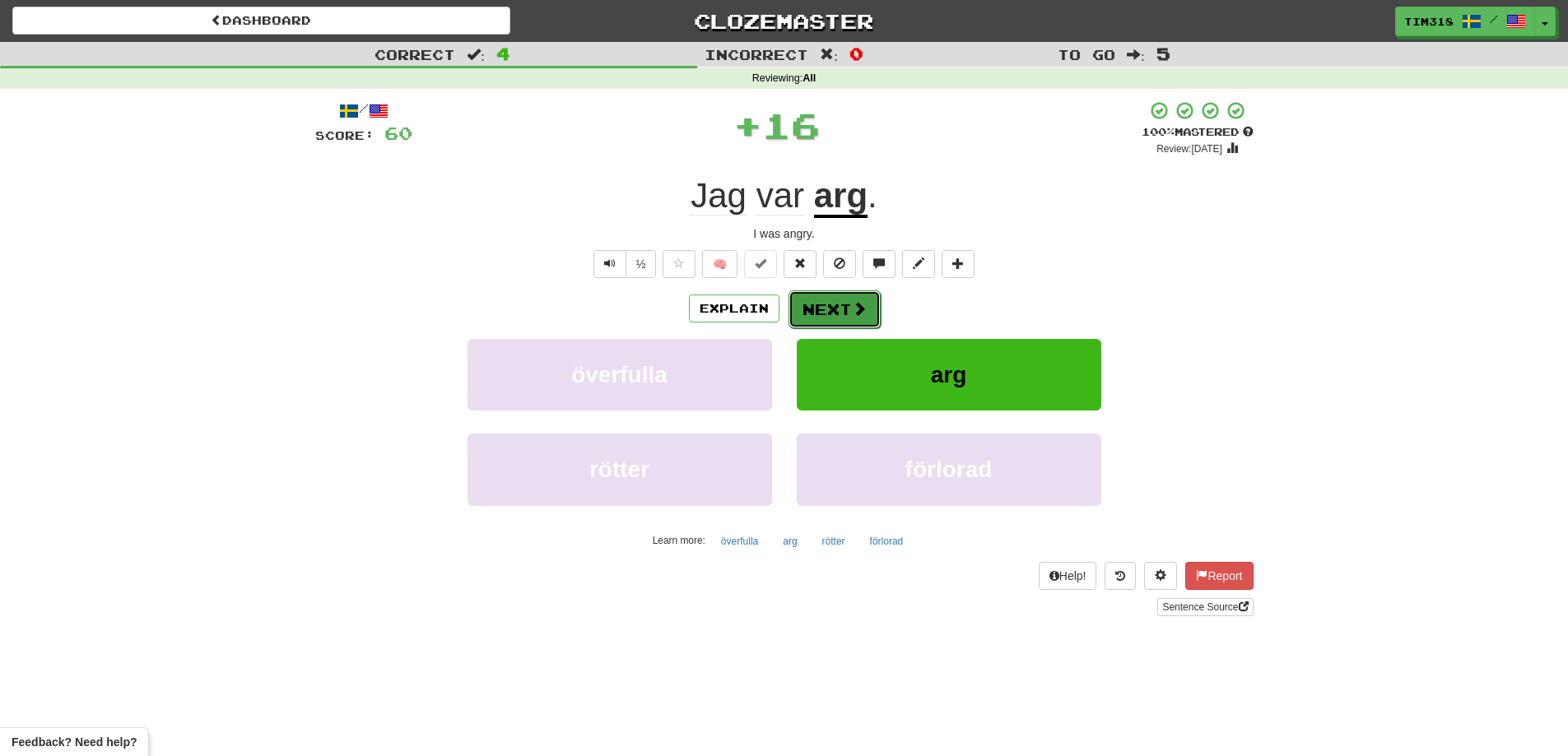
click at [818, 300] on button "Next" at bounding box center [834, 310] width 92 height 38
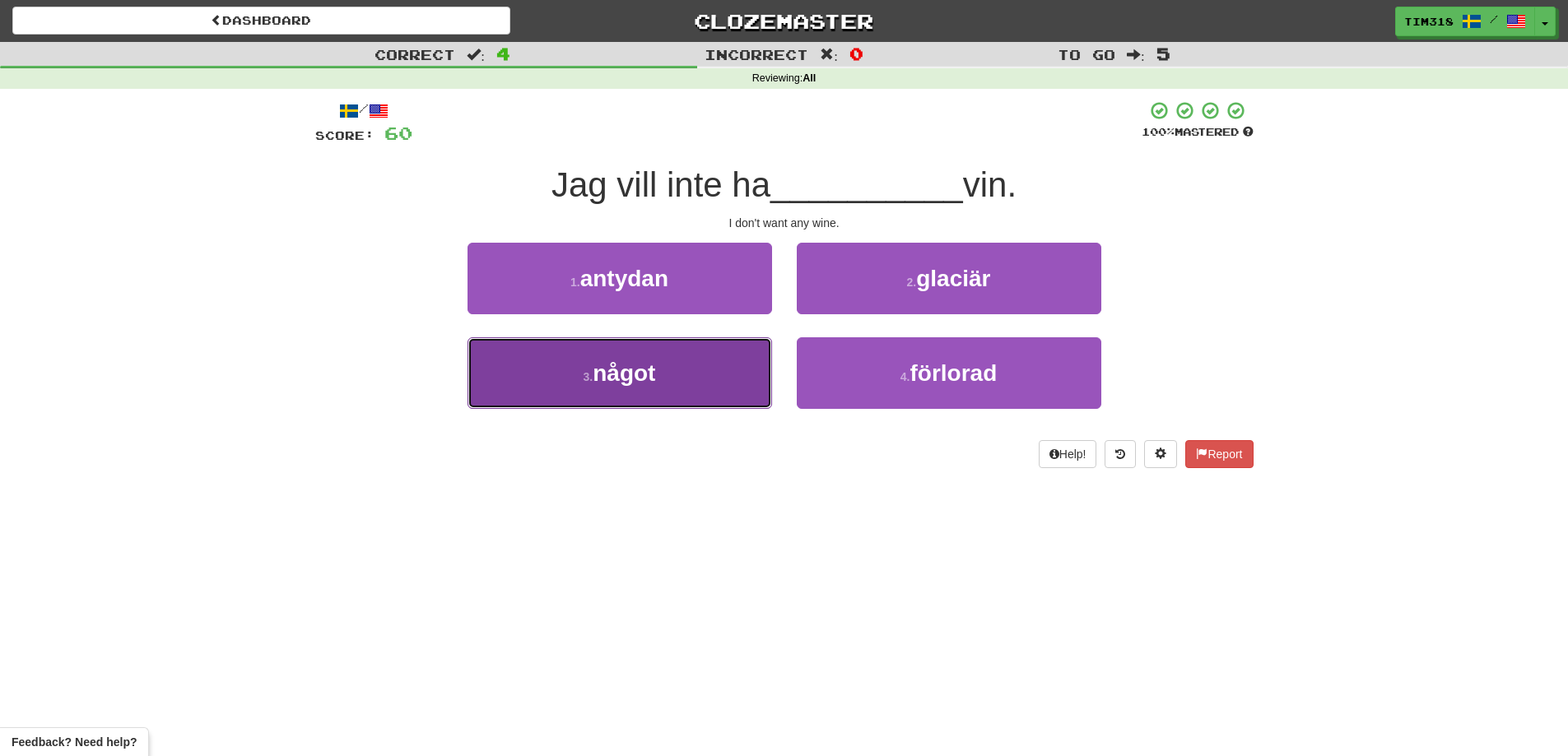
click at [683, 382] on button "3 . något" at bounding box center [620, 373] width 305 height 71
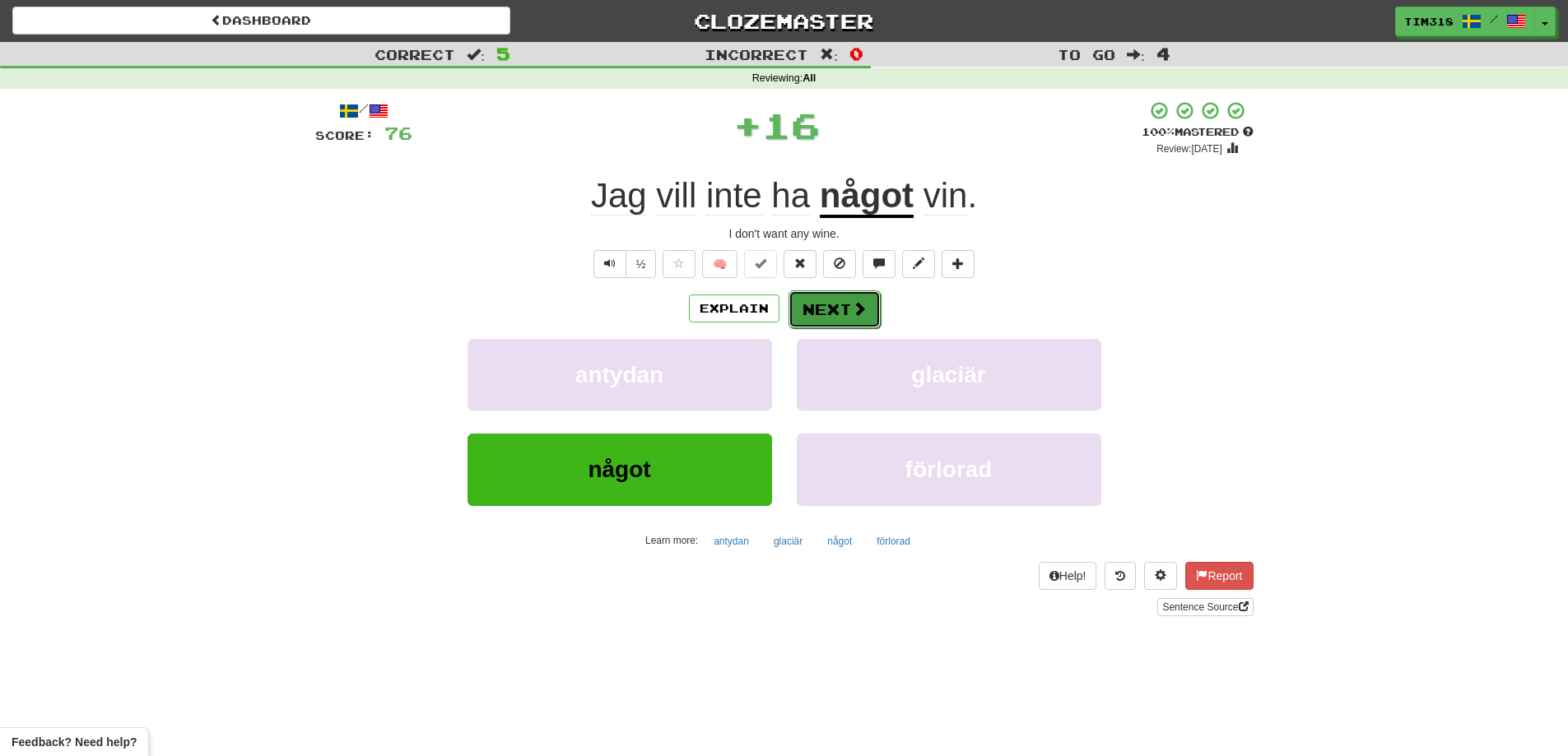
click at [825, 303] on button "Next" at bounding box center [834, 310] width 92 height 38
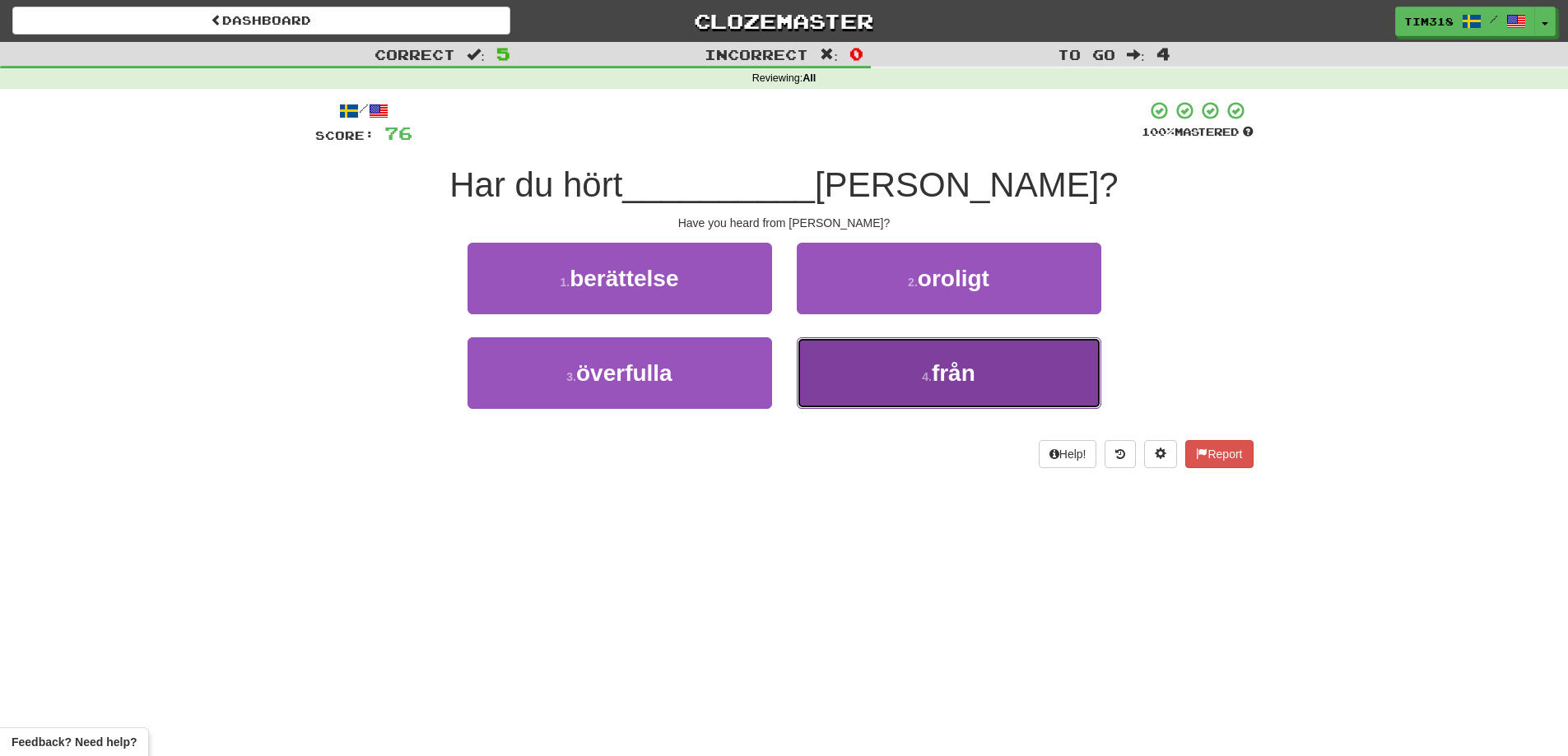
click at [935, 388] on button "4 . från" at bounding box center [948, 373] width 305 height 71
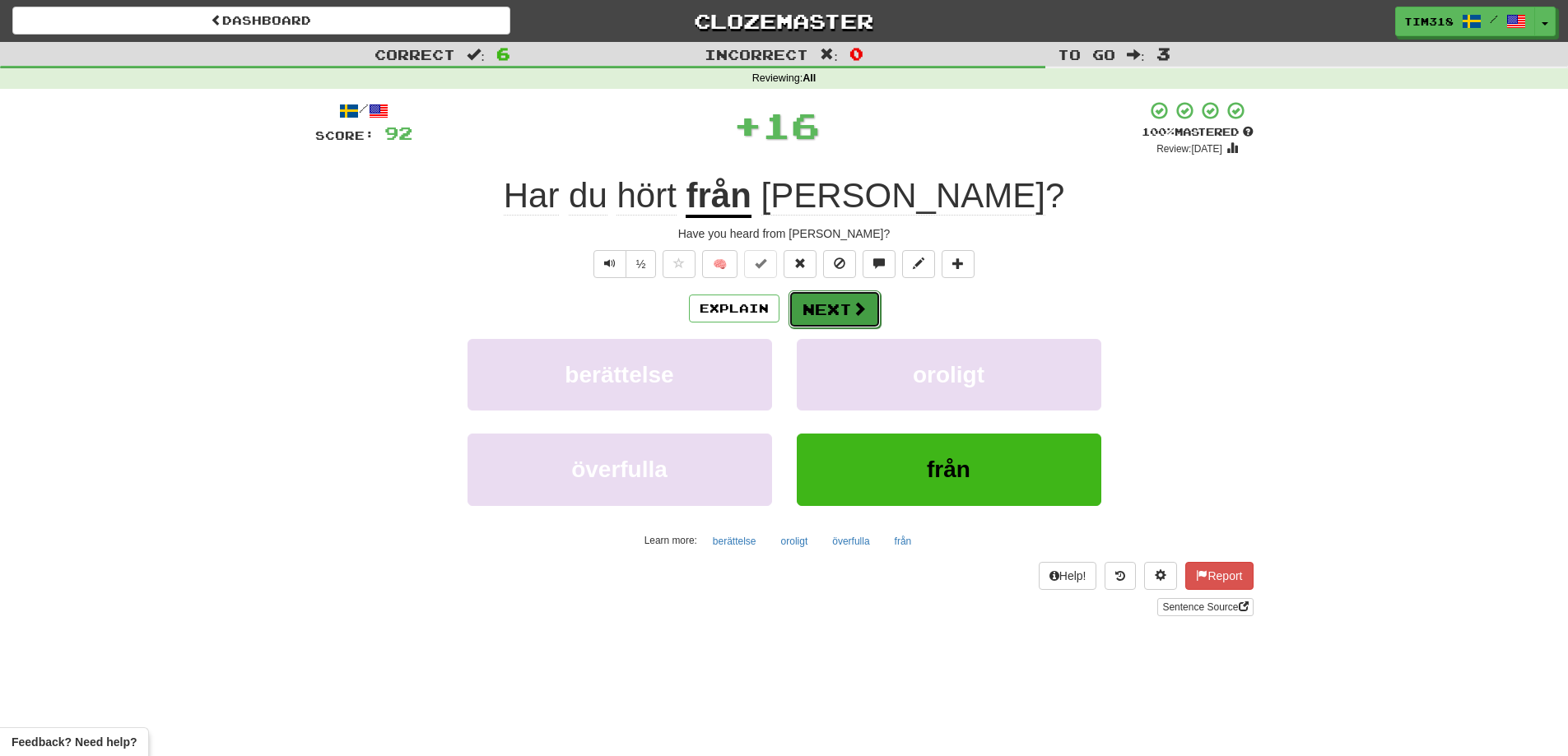
click at [825, 310] on button "Next" at bounding box center [834, 310] width 92 height 38
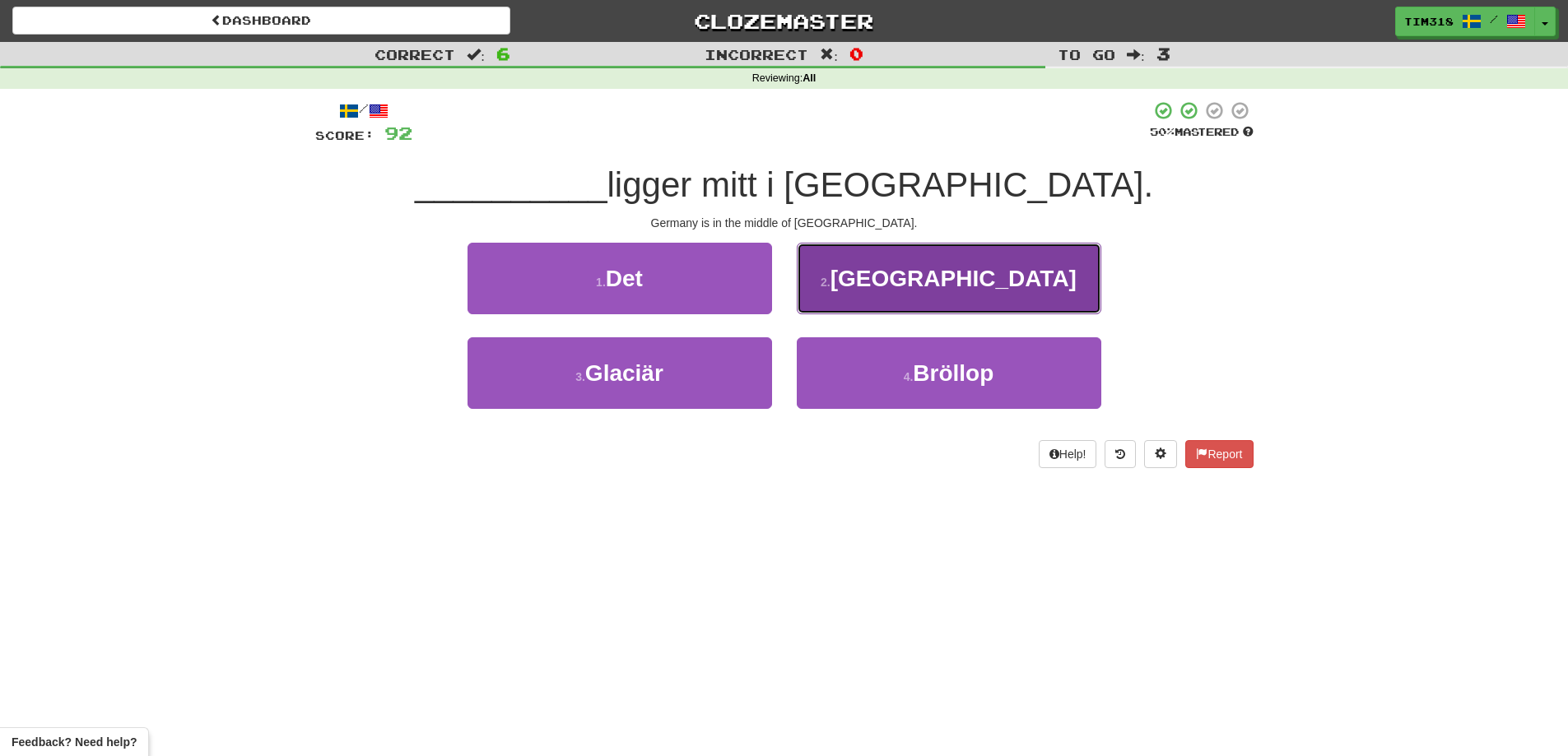
click at [869, 284] on button "2 . Tyskland" at bounding box center [948, 278] width 305 height 71
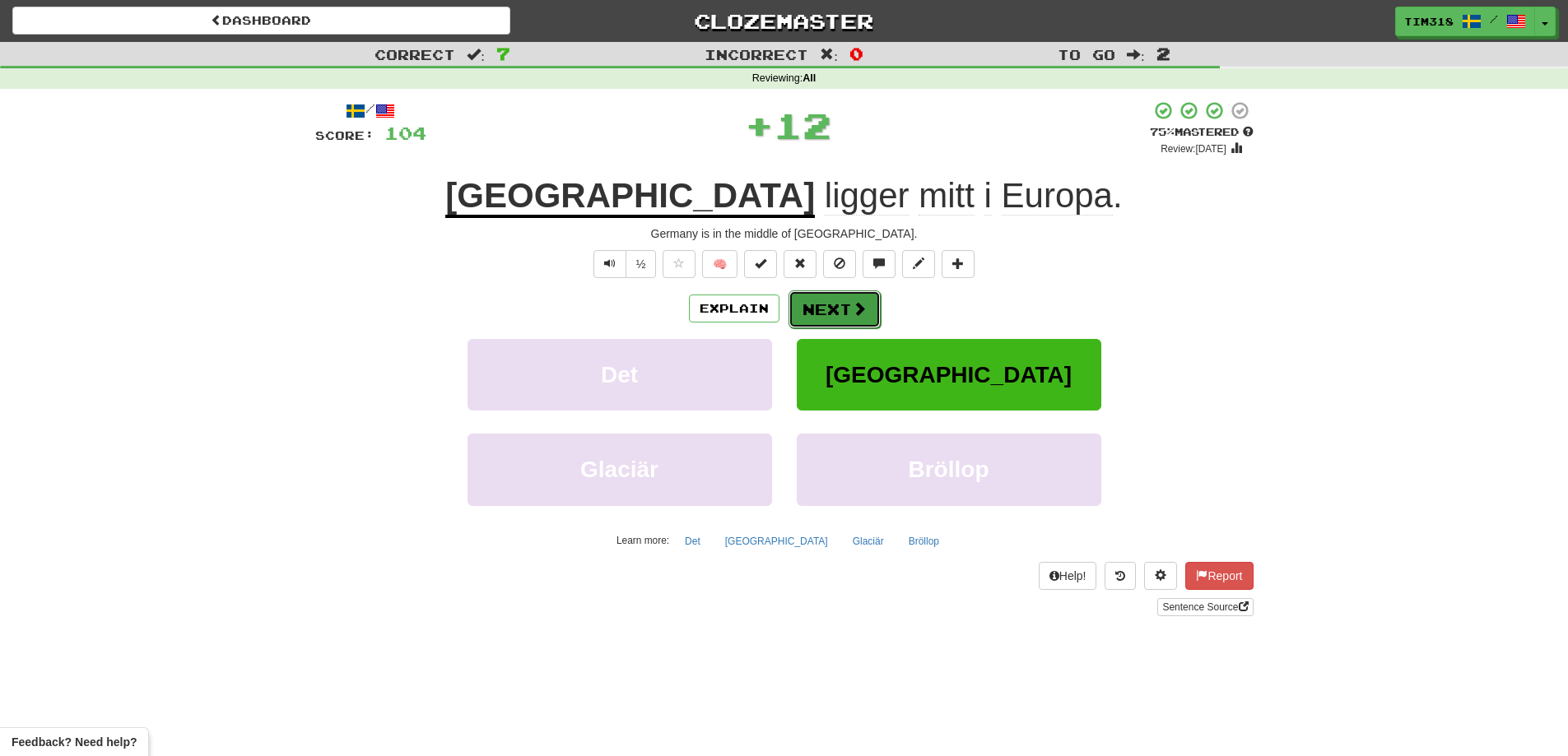
click at [841, 305] on button "Next" at bounding box center [834, 310] width 92 height 38
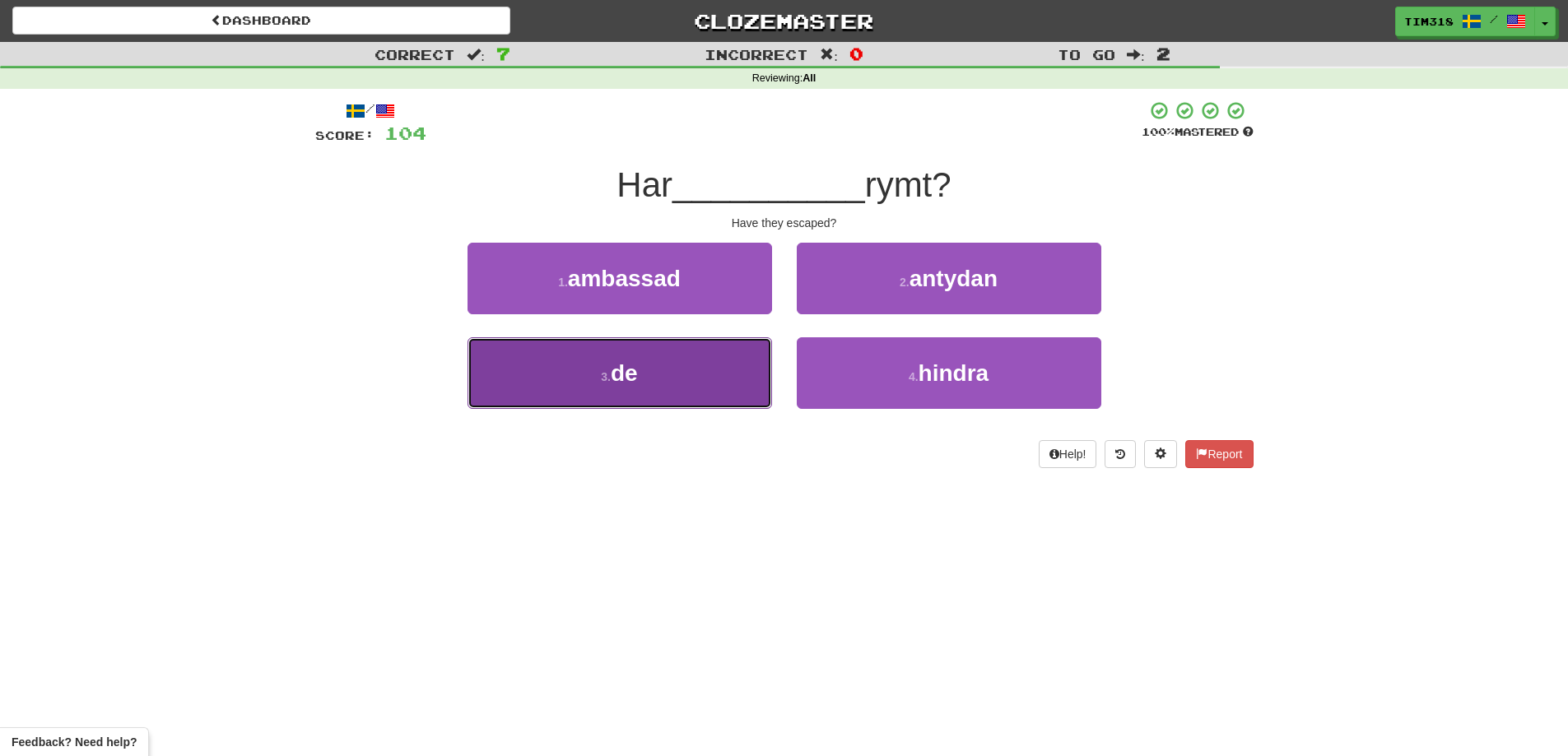
click at [711, 385] on button "3 . de" at bounding box center [620, 373] width 305 height 71
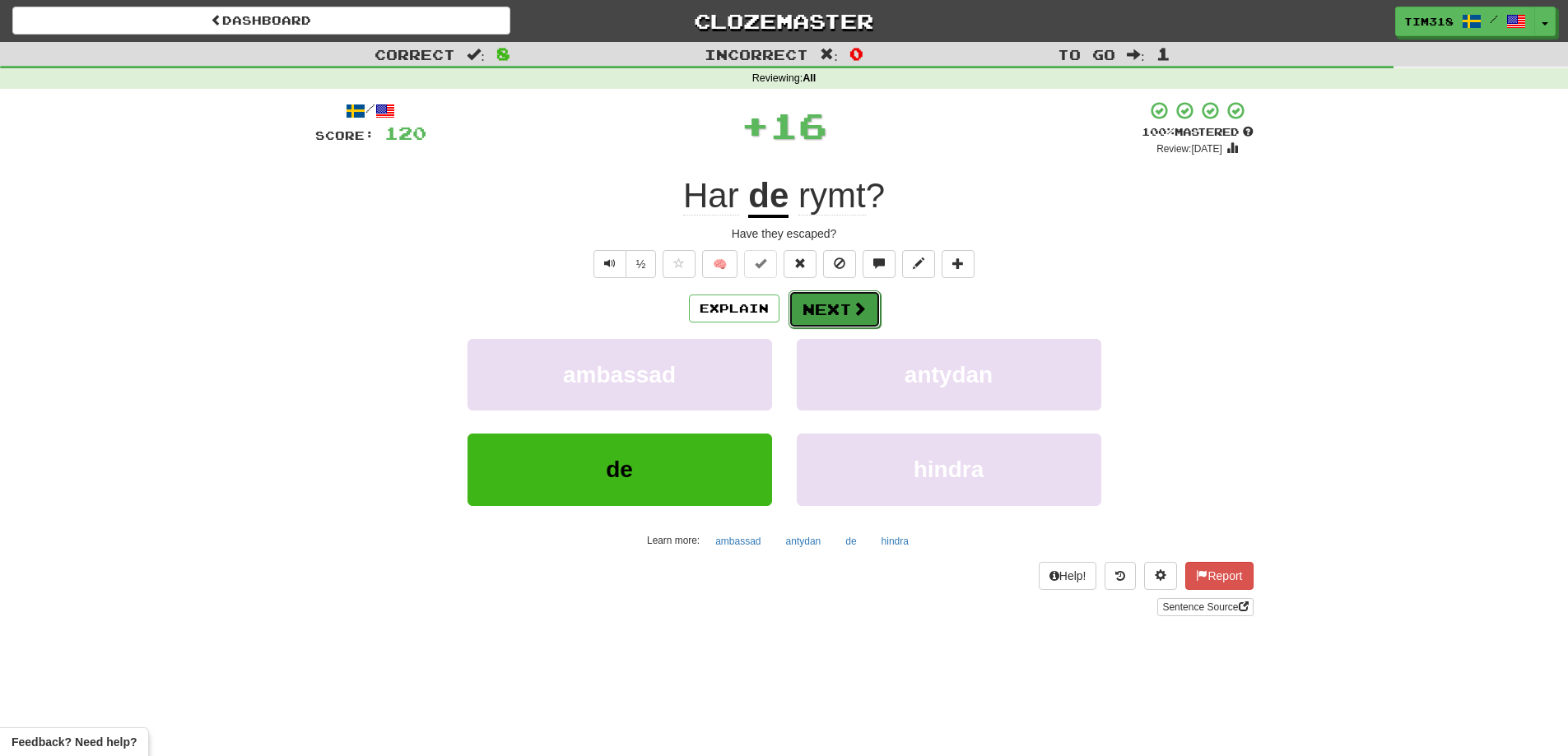
click at [845, 296] on button "Next" at bounding box center [834, 310] width 92 height 38
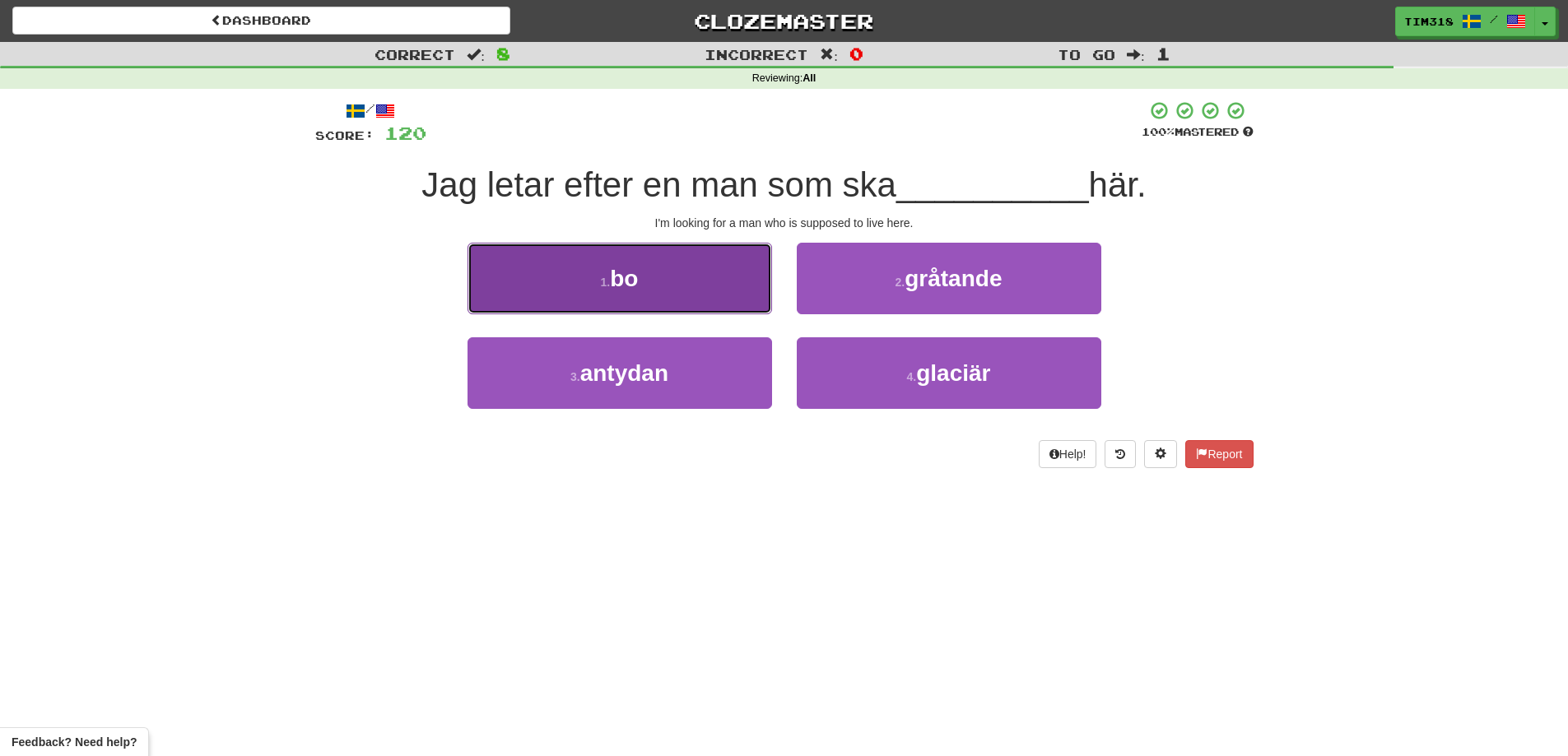
click at [674, 304] on button "1 . bo" at bounding box center [620, 278] width 305 height 71
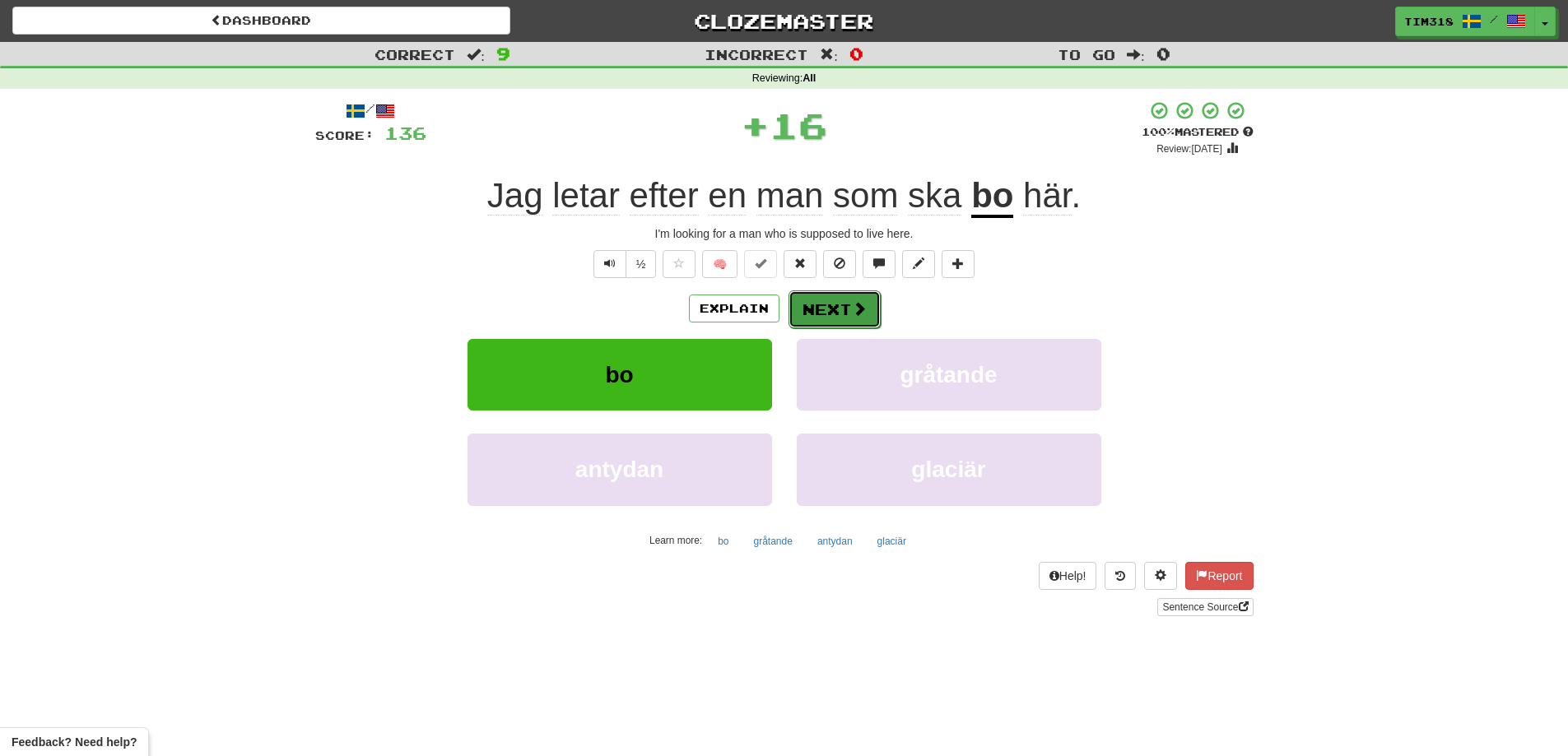
click at [834, 303] on button "Next" at bounding box center [834, 310] width 92 height 38
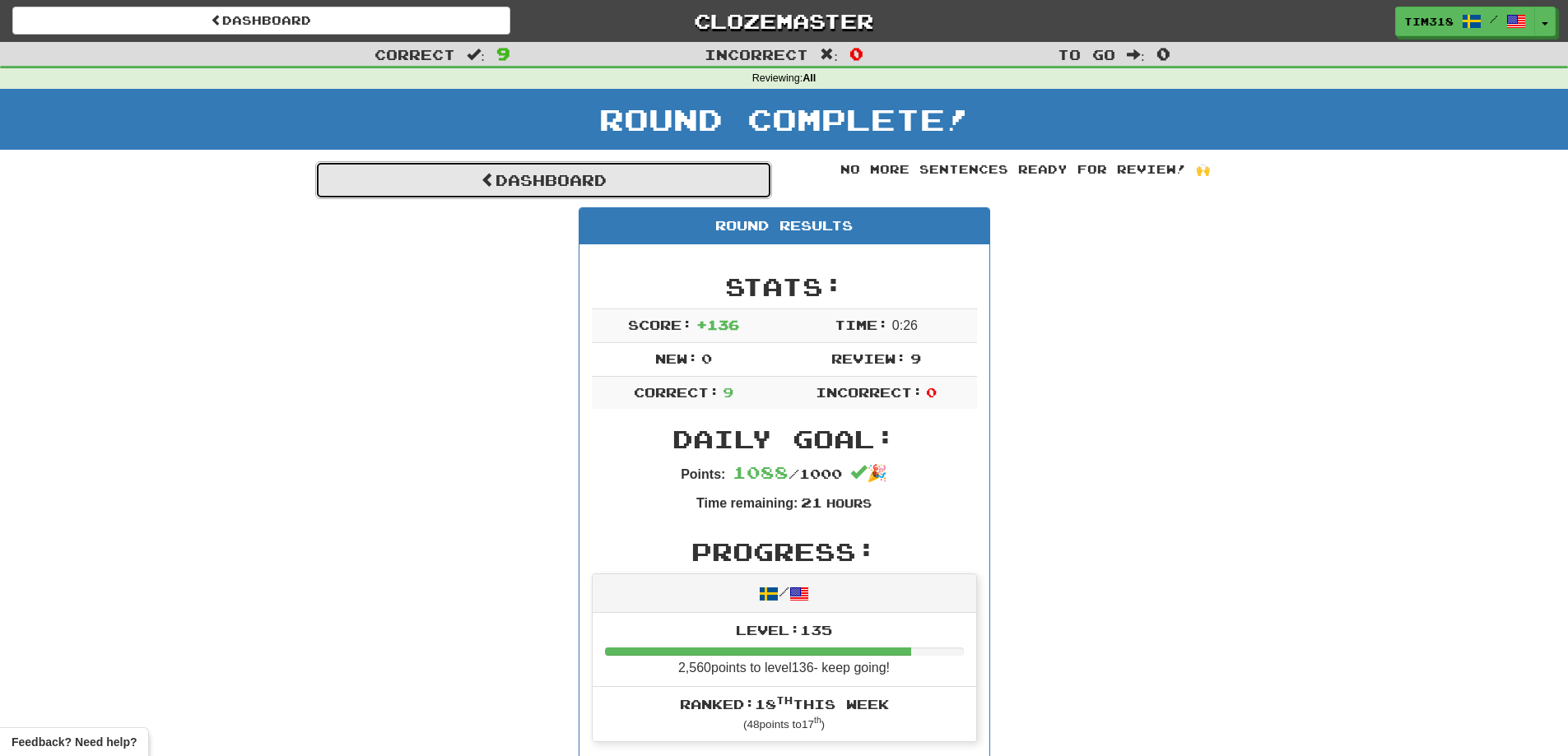
click at [666, 171] on link "Dashboard" at bounding box center [543, 180] width 457 height 38
